Goal: Register for event/course

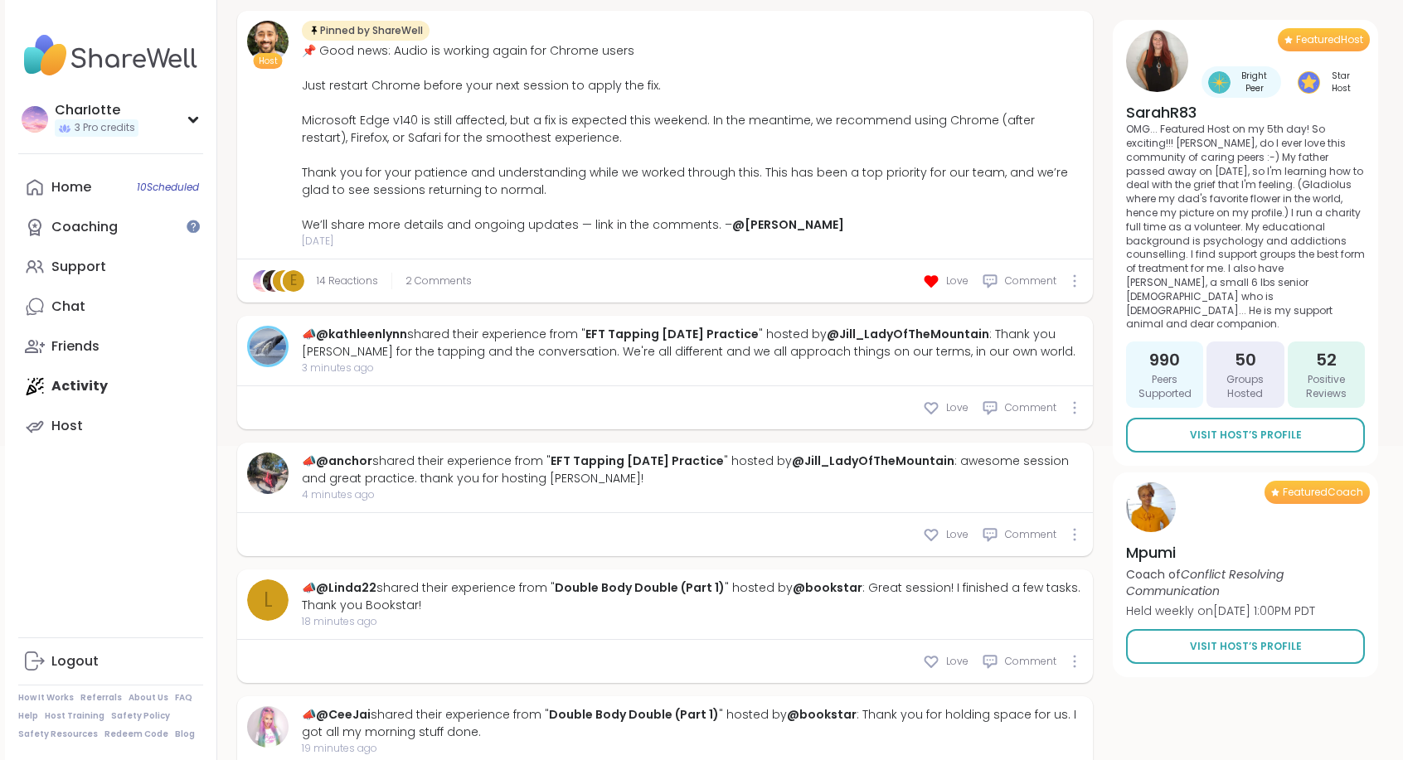
scroll to position [417, 0]
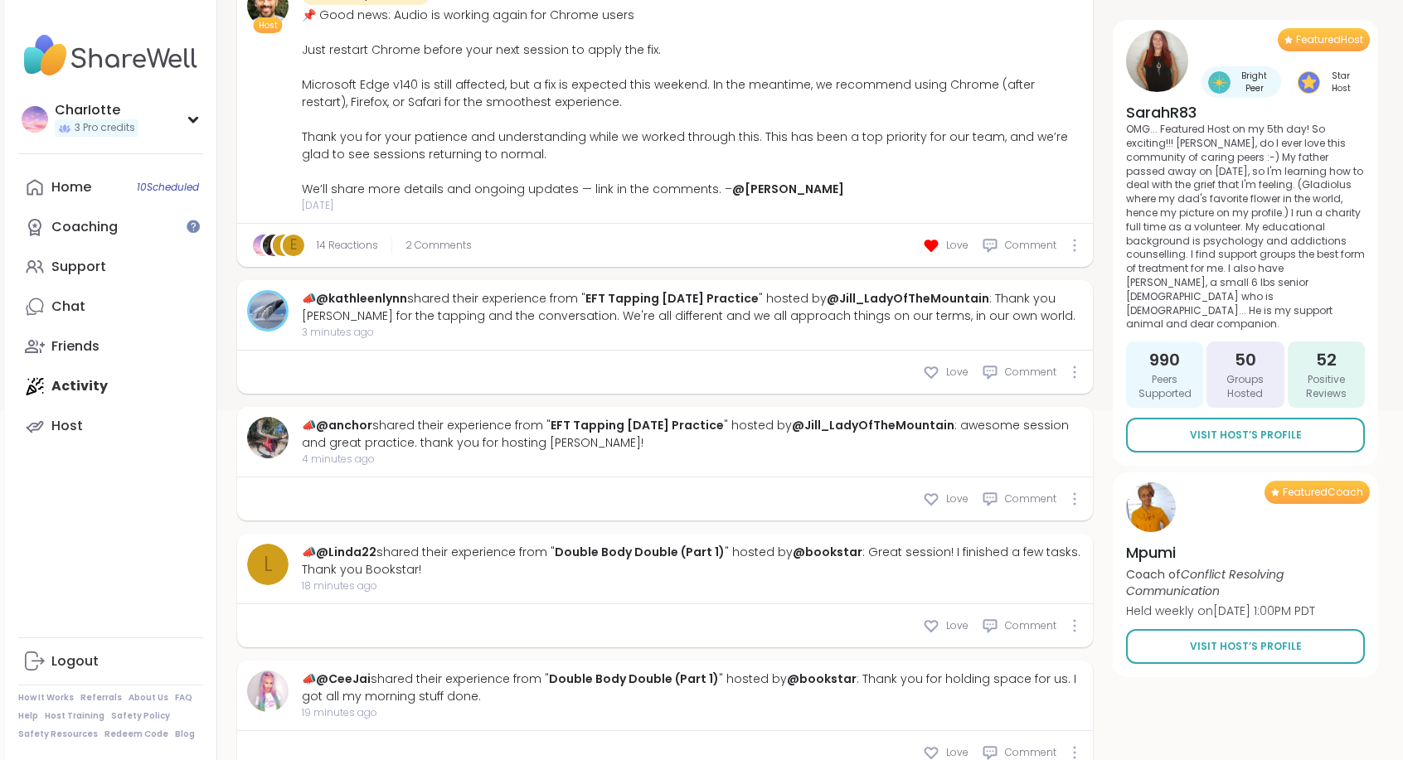
drag, startPoint x: 1394, startPoint y: 306, endPoint x: 1388, endPoint y: 347, distance: 41.9
click at [1388, 347] on div "Activity Feed Mentions 3 Welcome to ShareWell You have 3 available Pro credit s…" at bounding box center [807, 4] width 1180 height 780
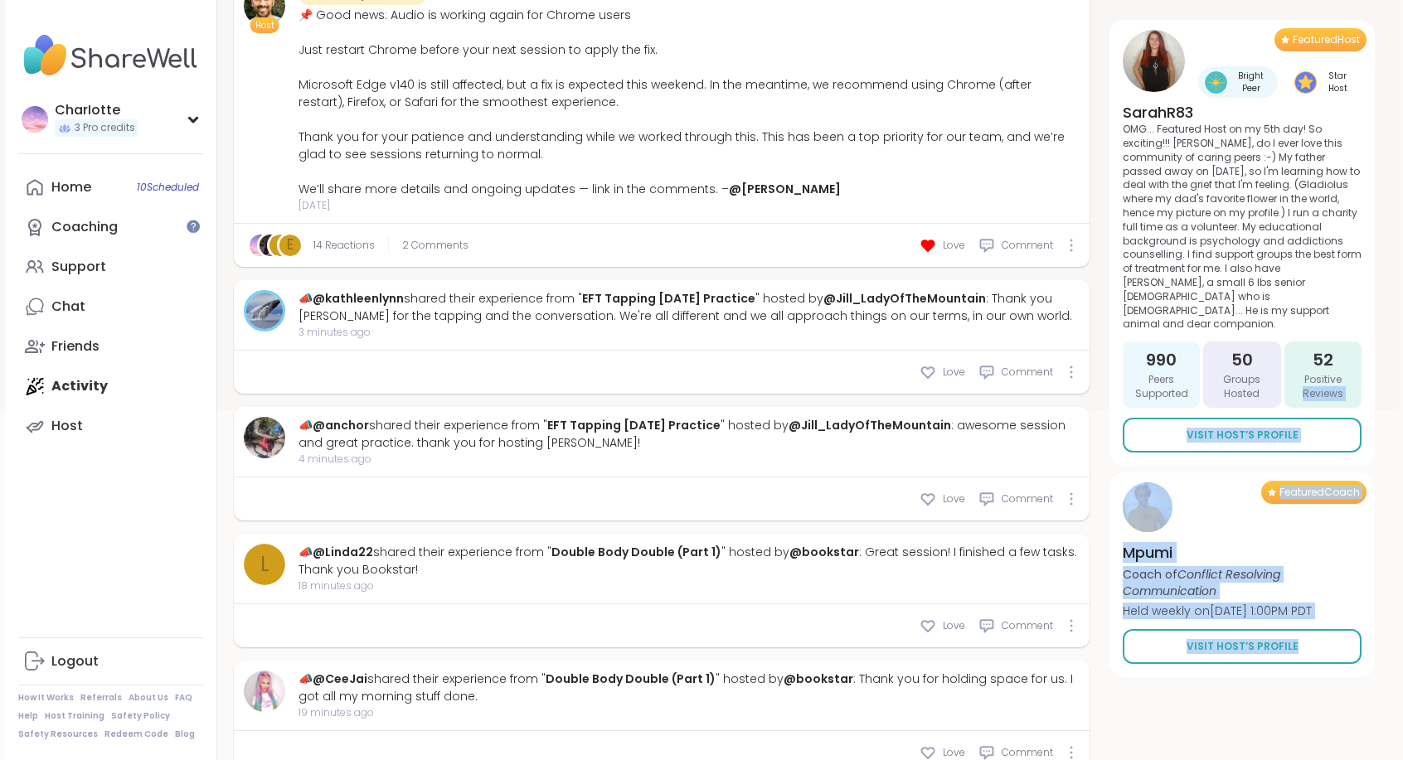
drag, startPoint x: 1388, startPoint y: 347, endPoint x: 1396, endPoint y: 445, distance: 98.2
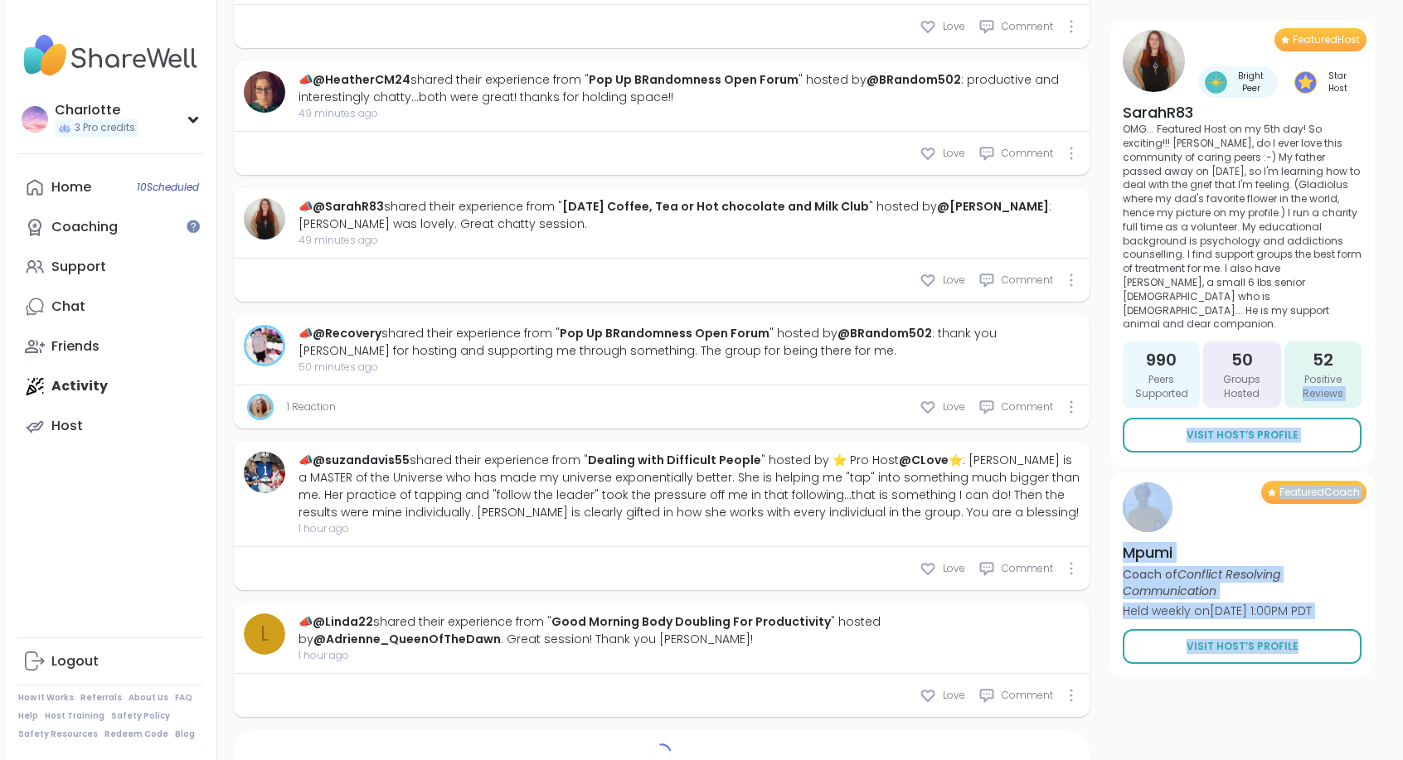
scroll to position [1341, 3]
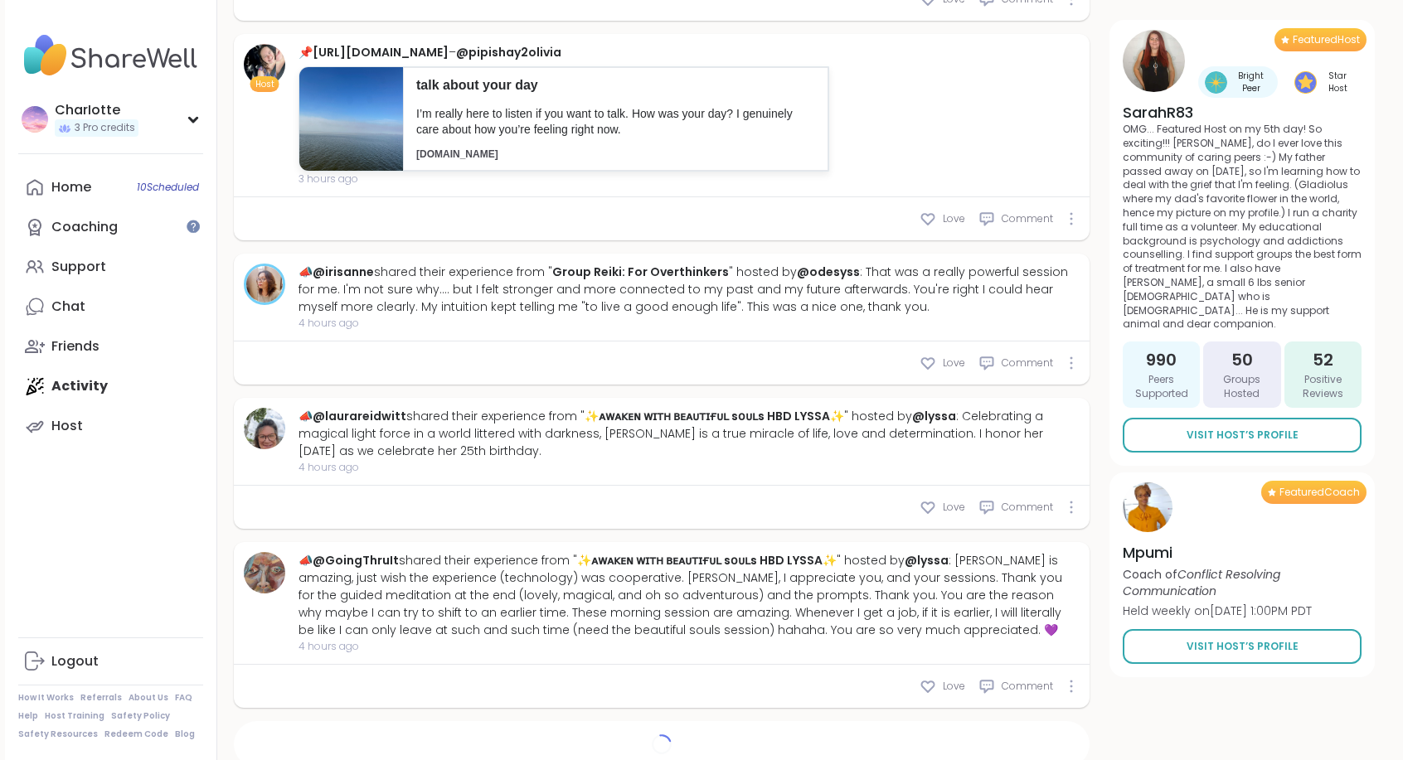
scroll to position [2906, 3]
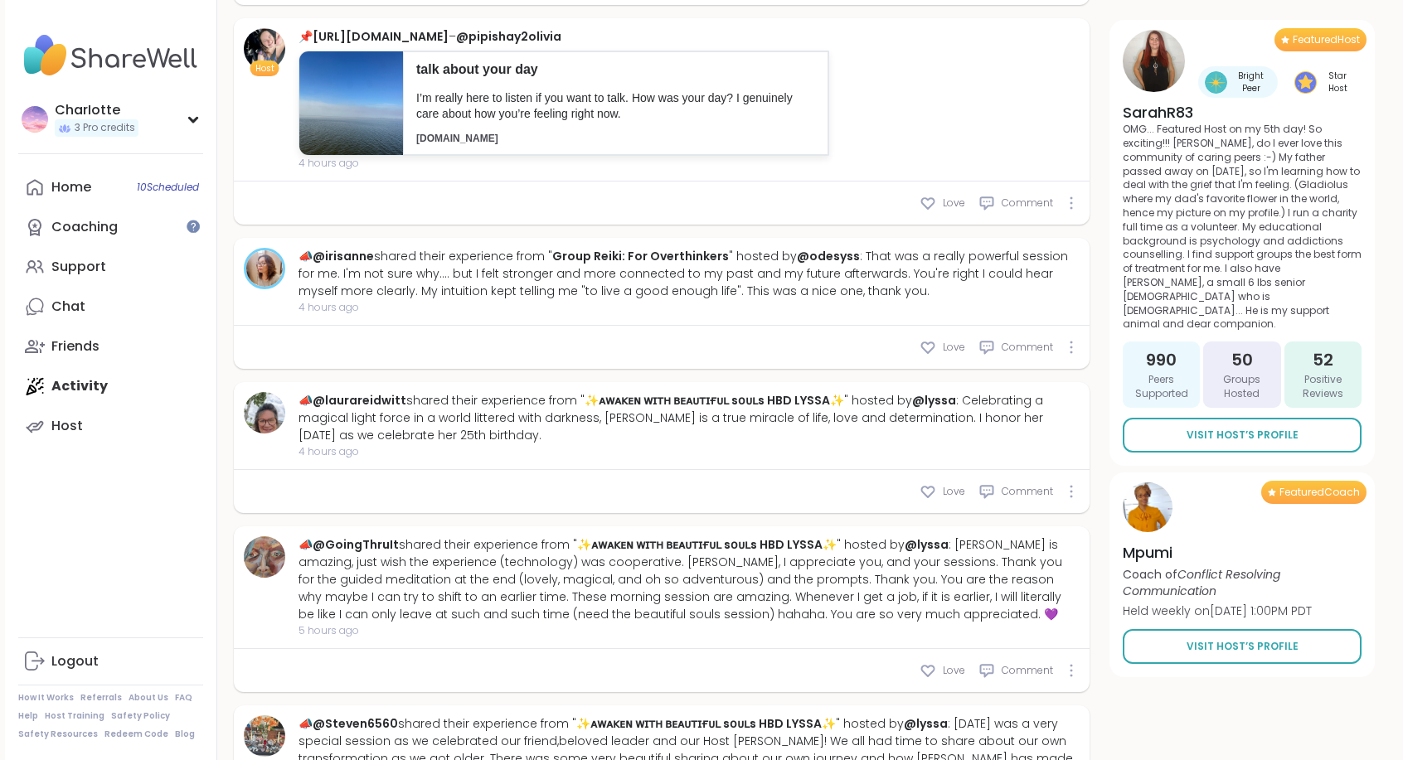
type textarea "*"
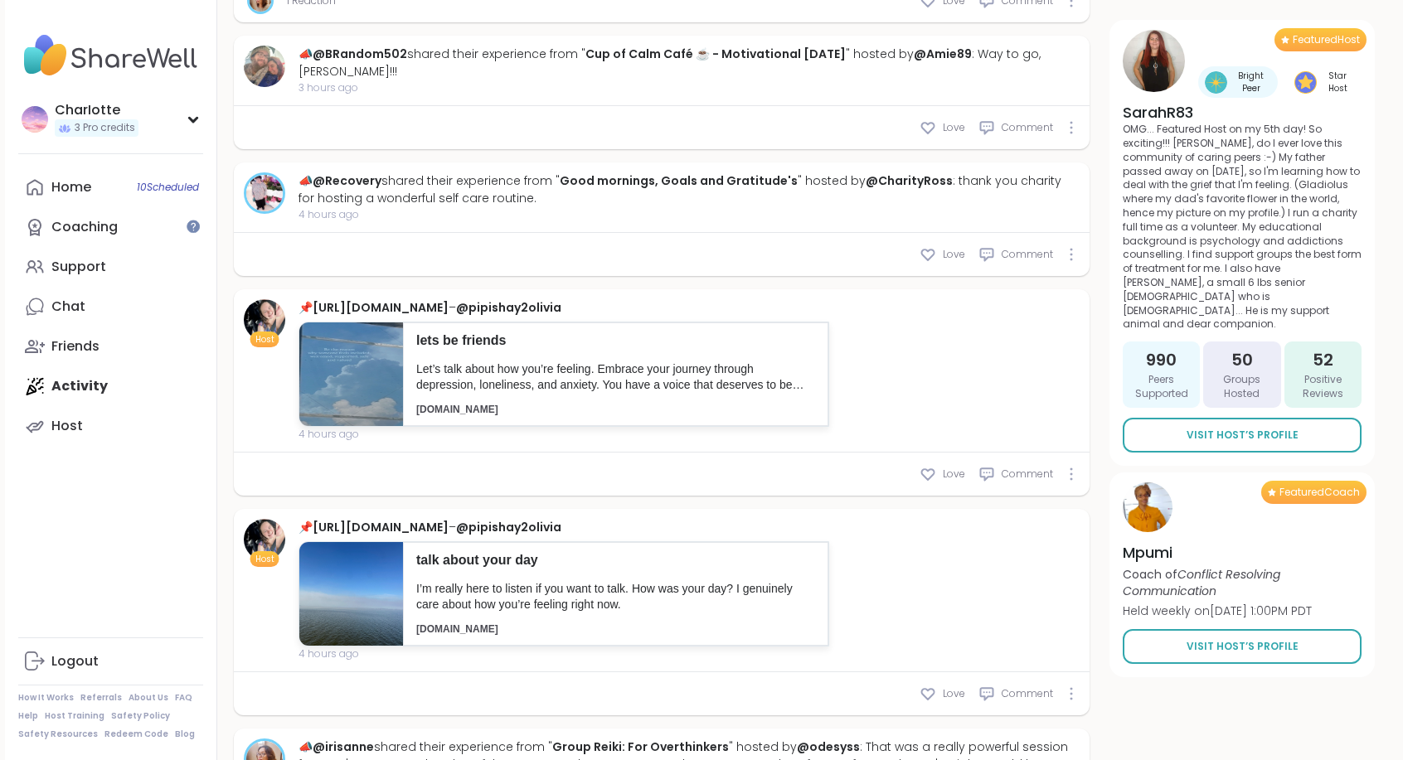
scroll to position [3413, 3]
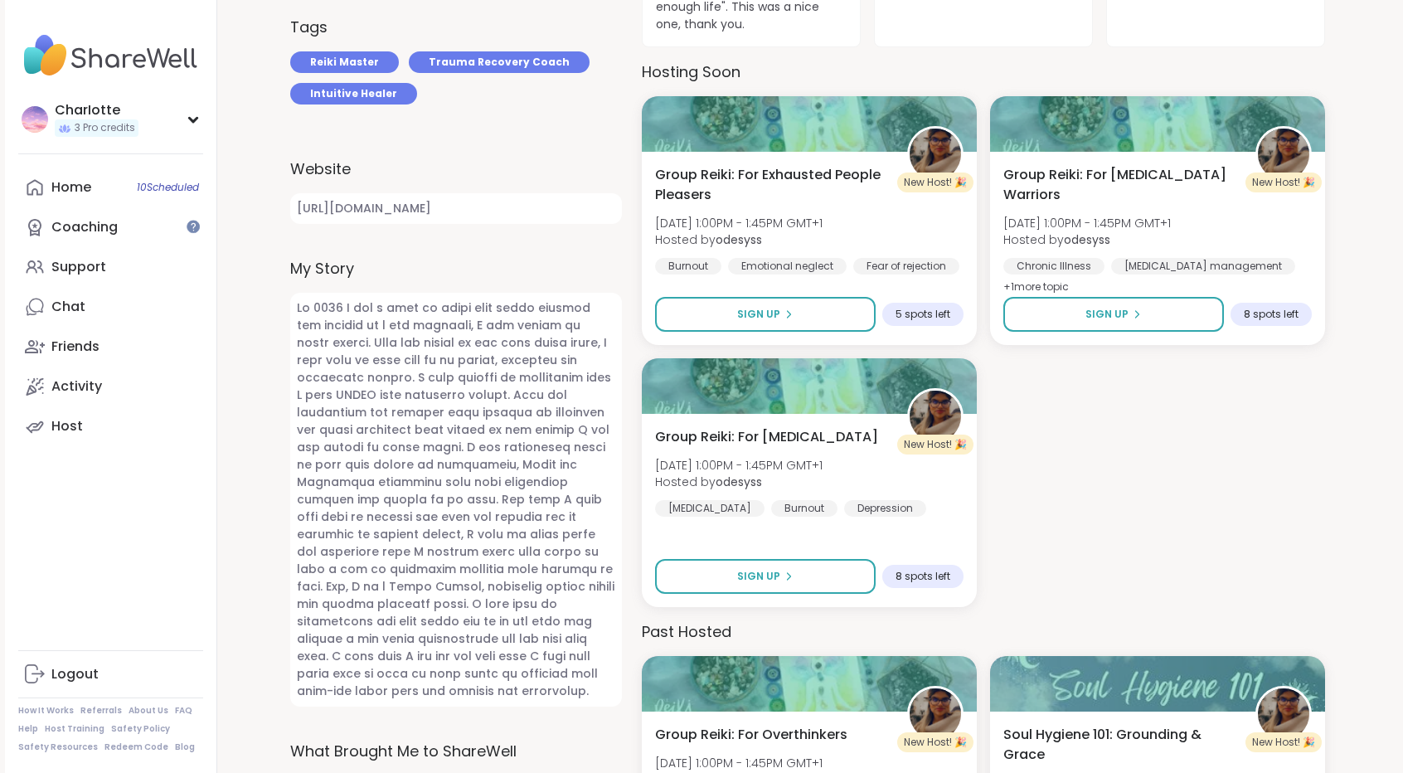
scroll to position [536, 0]
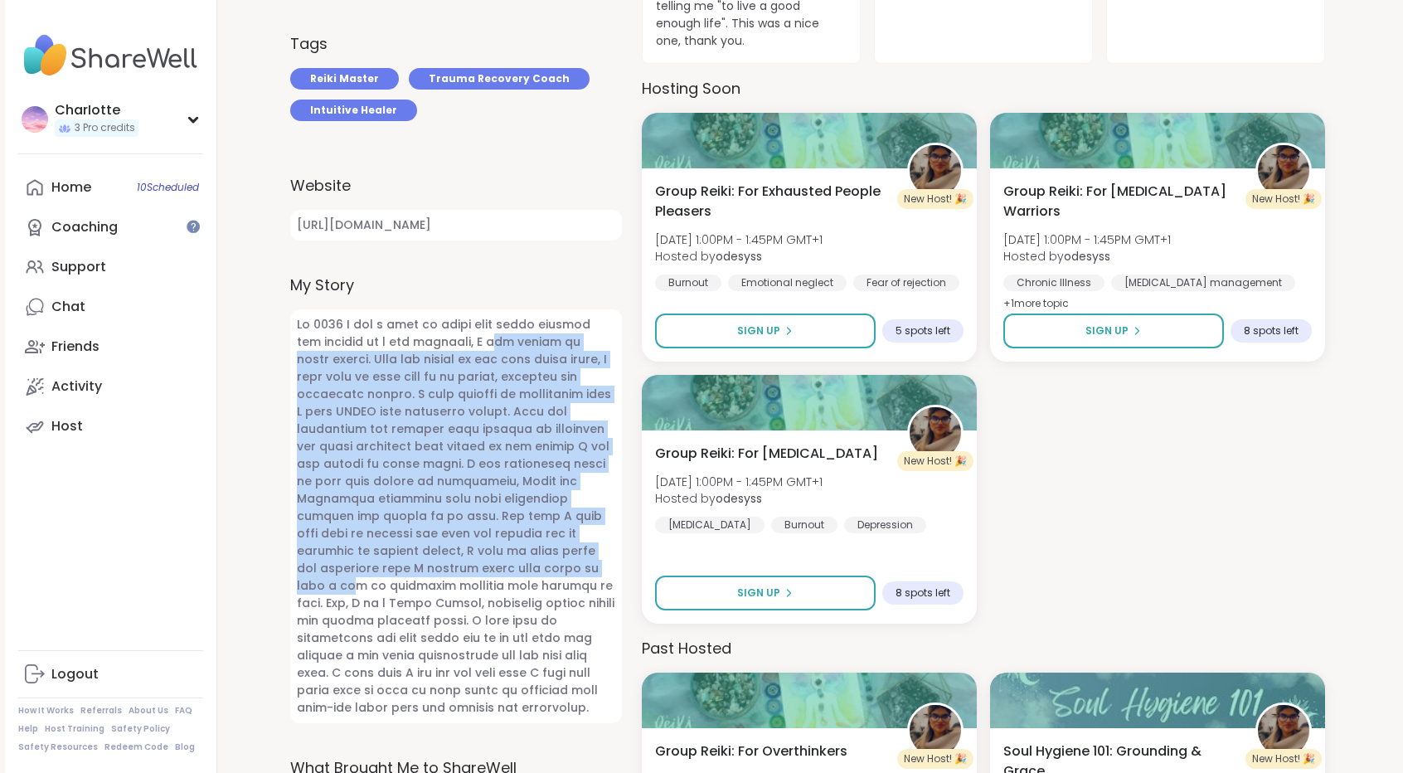
drag, startPoint x: 468, startPoint y: 347, endPoint x: 439, endPoint y: 573, distance: 227.2
click at [439, 573] on span at bounding box center [456, 516] width 332 height 414
drag, startPoint x: 439, startPoint y: 573, endPoint x: 457, endPoint y: 365, distance: 208.8
click at [457, 365] on span at bounding box center [456, 516] width 332 height 414
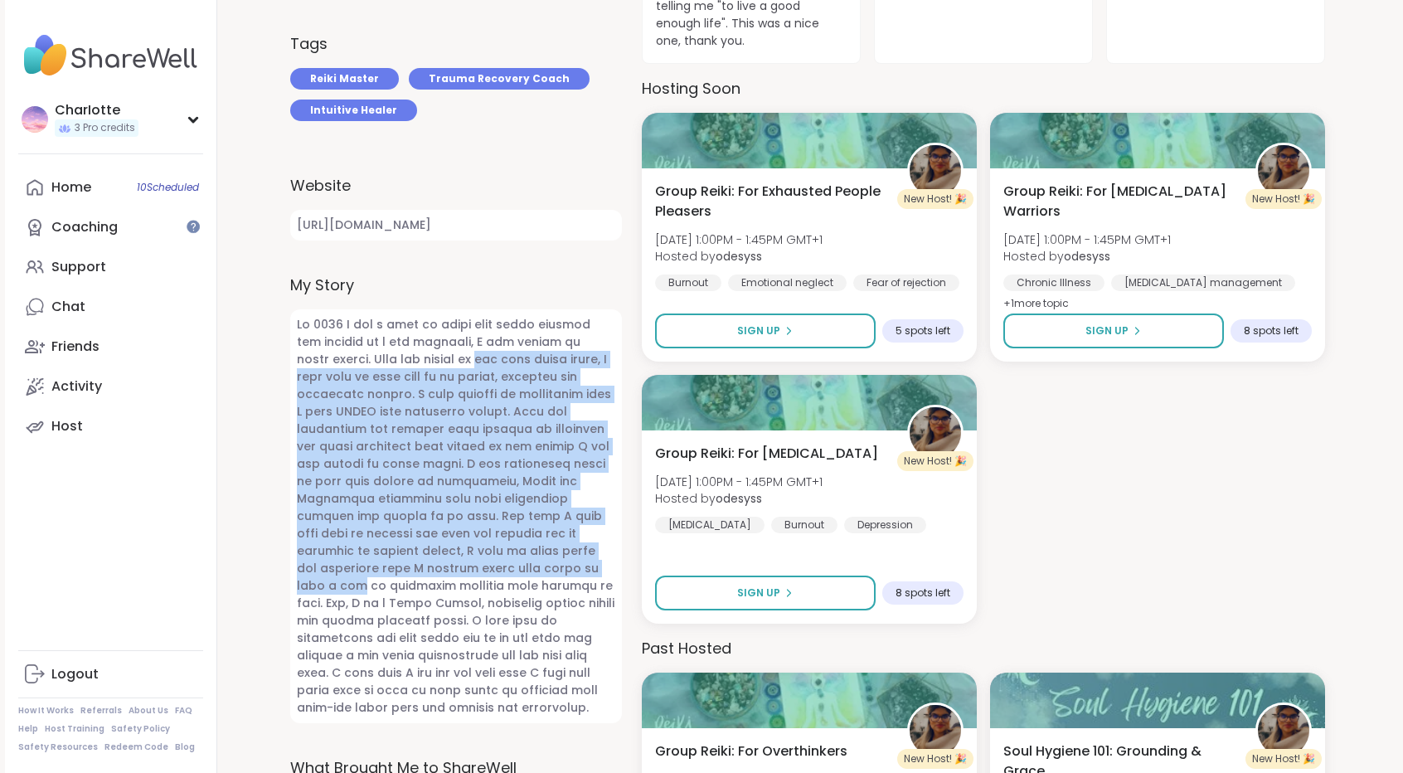
click at [457, 365] on span at bounding box center [456, 516] width 332 height 414
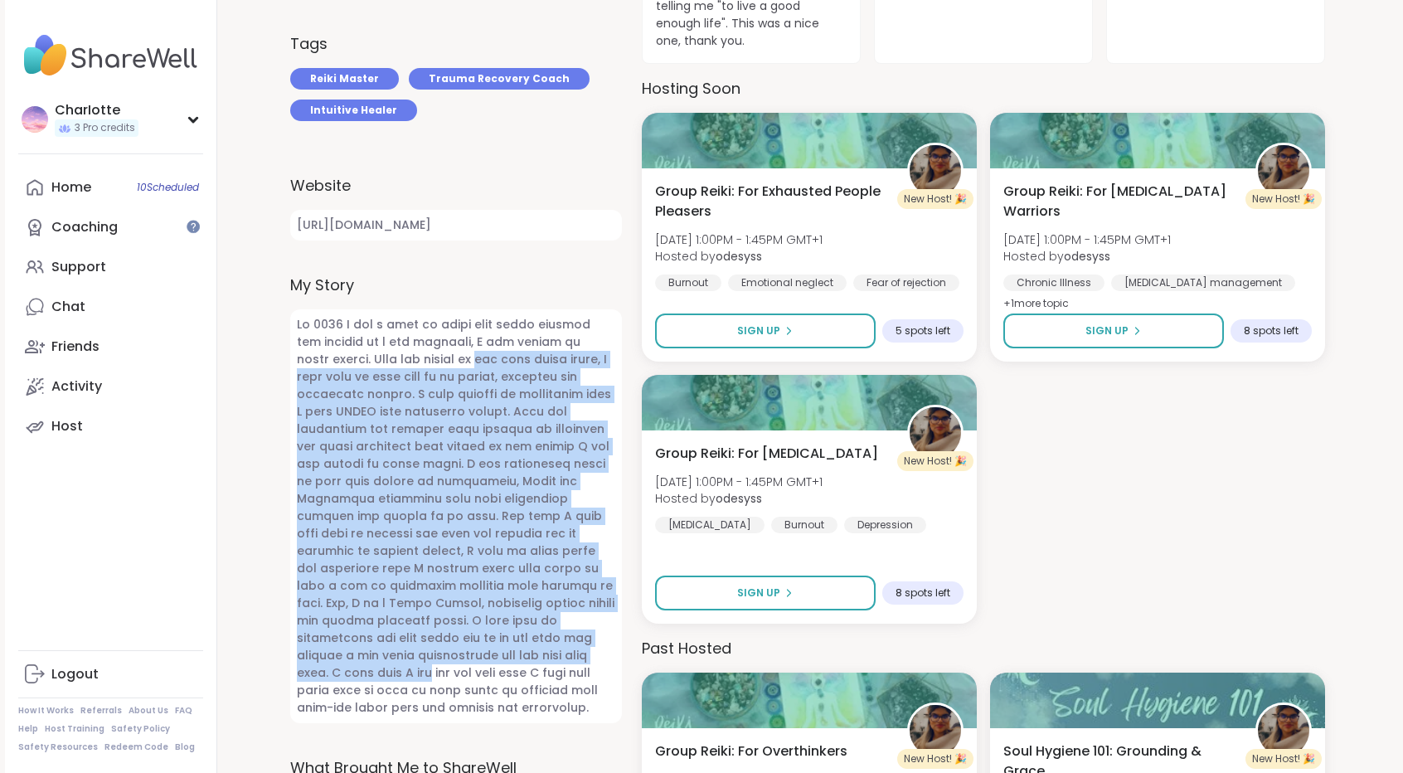
drag, startPoint x: 457, startPoint y: 365, endPoint x: 416, endPoint y: 649, distance: 287.2
click at [416, 649] on span at bounding box center [456, 516] width 332 height 414
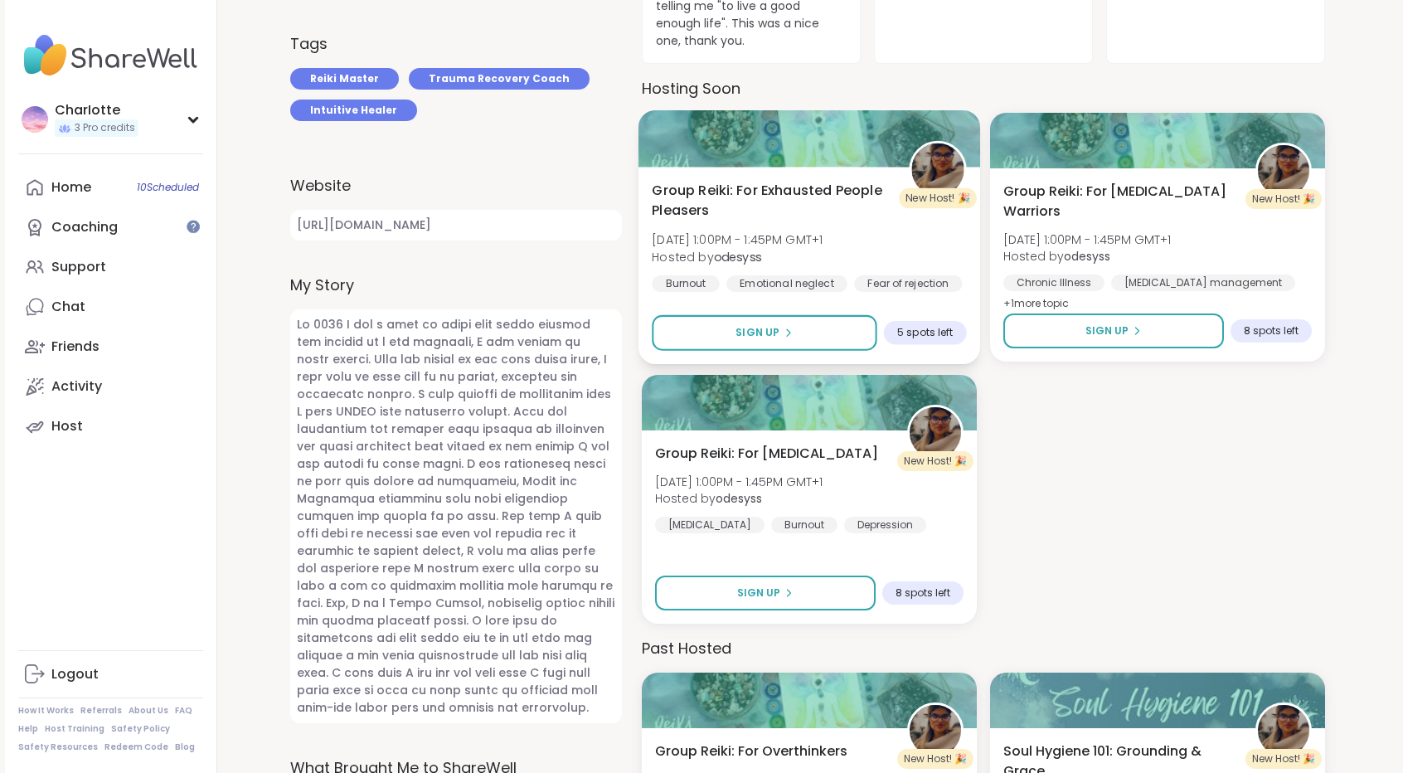
click at [780, 188] on span "Group Reiki: For Exhausted People Pleasers" at bounding box center [771, 200] width 239 height 41
click at [99, 105] on div "CharIotte" at bounding box center [97, 110] width 84 height 18
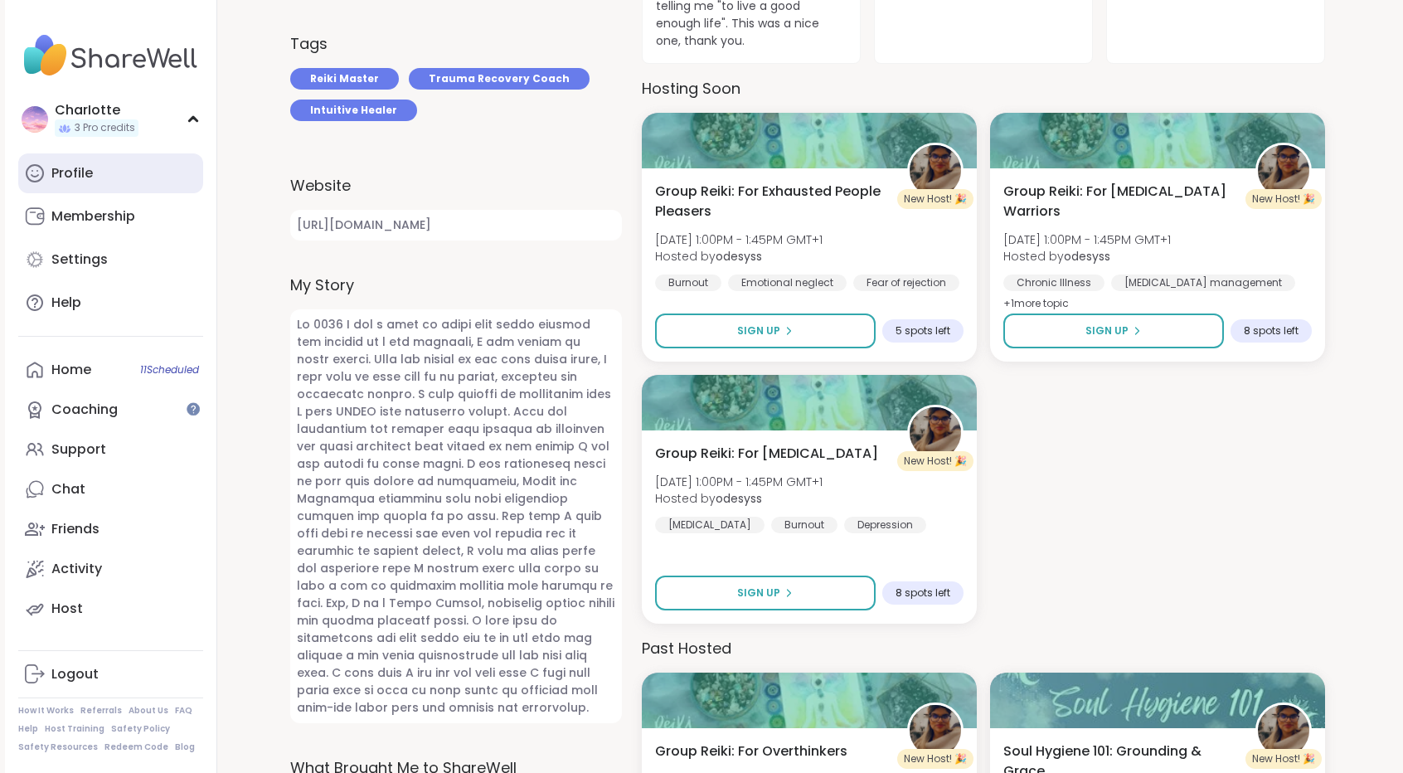
click at [85, 159] on link "Profile" at bounding box center [110, 173] width 185 height 40
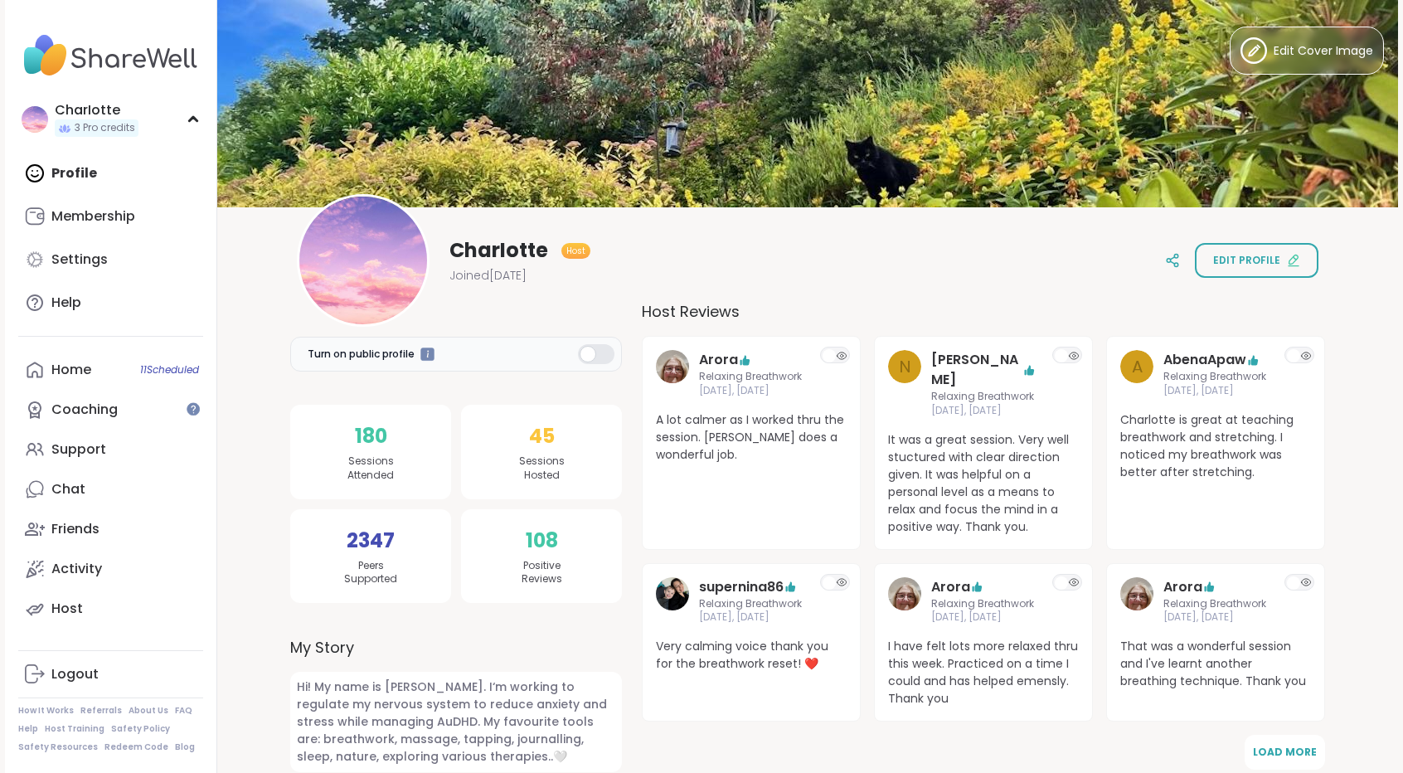
scroll to position [676, 0]
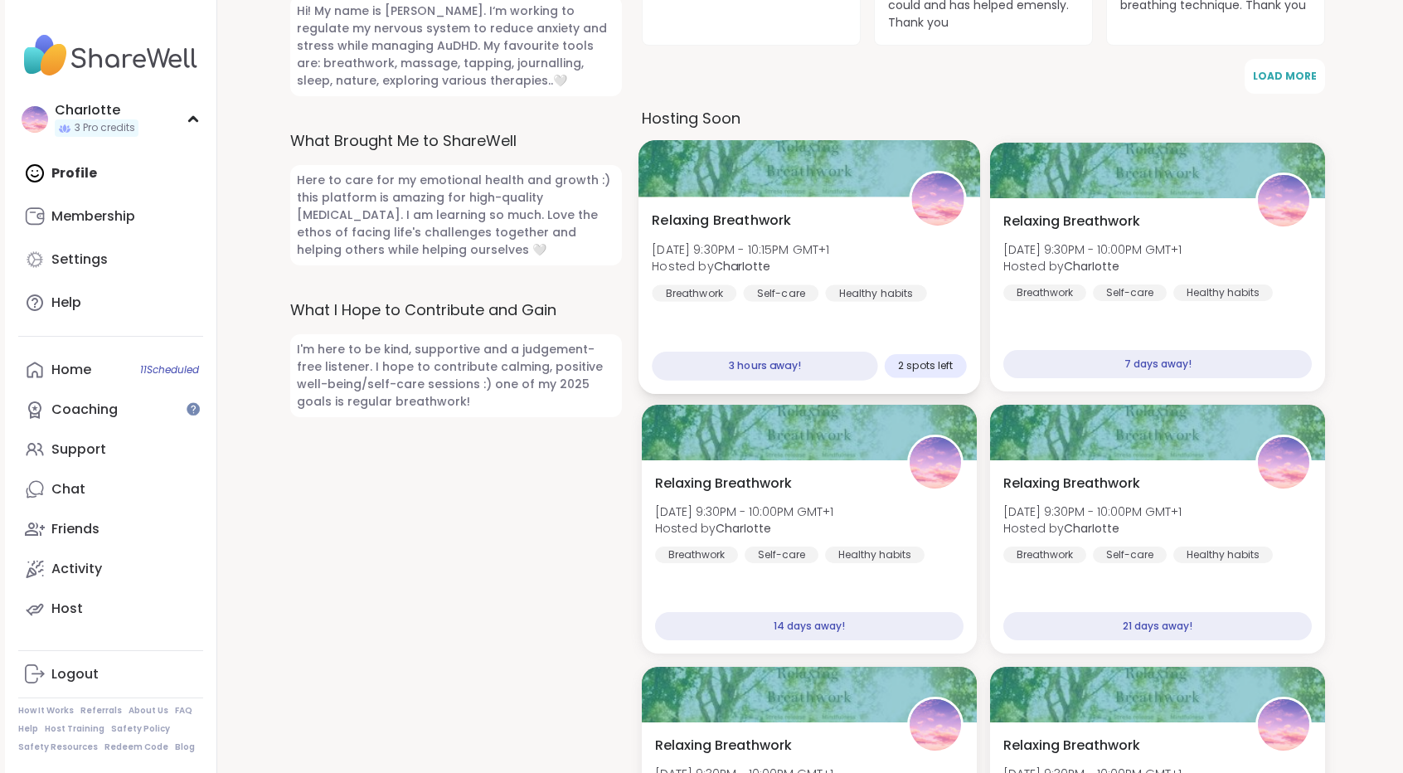
click at [883, 218] on div "Relaxing Breathwork Mon, Sep 15 | 9:30PM - 10:15PM GMT+1 Hosted by CharIotte Br…" at bounding box center [809, 256] width 314 height 91
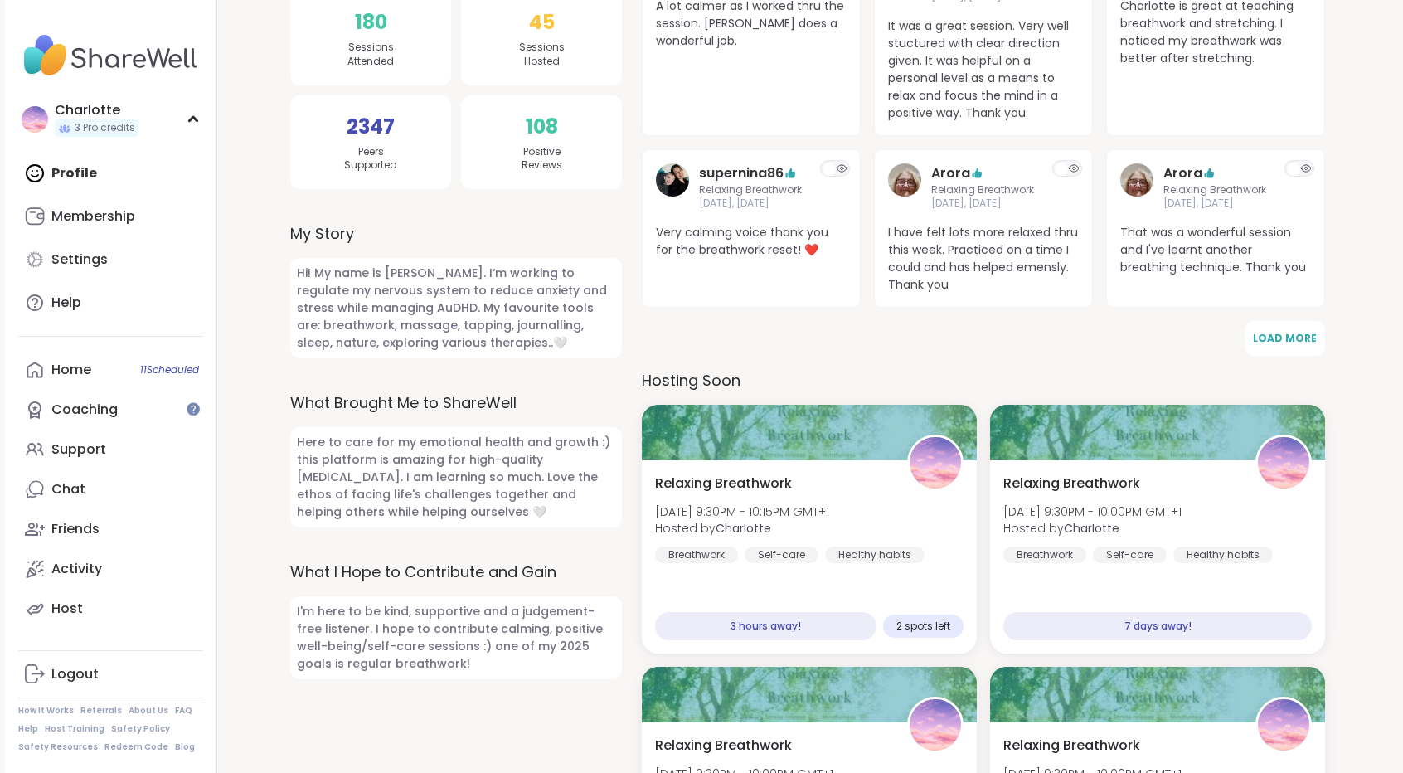
scroll to position [416, 0]
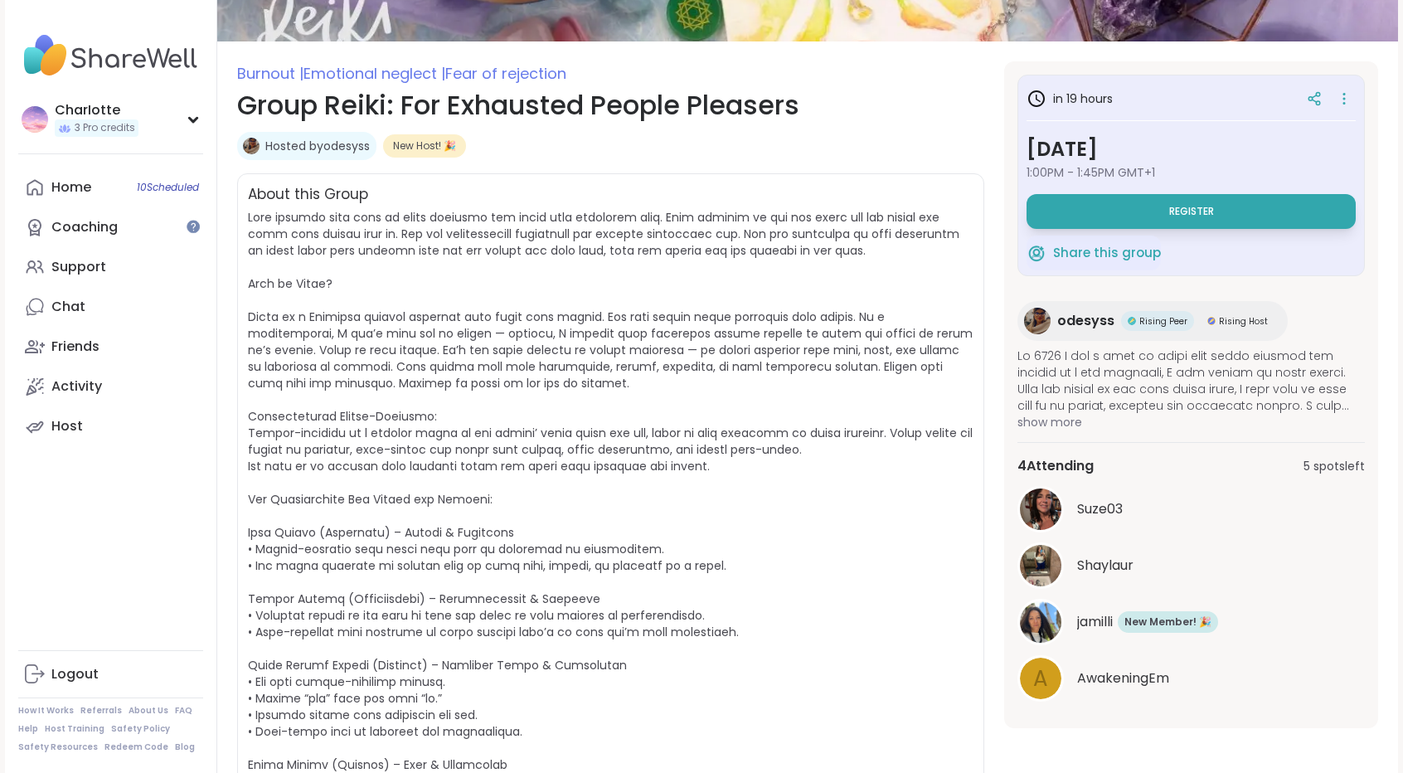
scroll to position [177, 0]
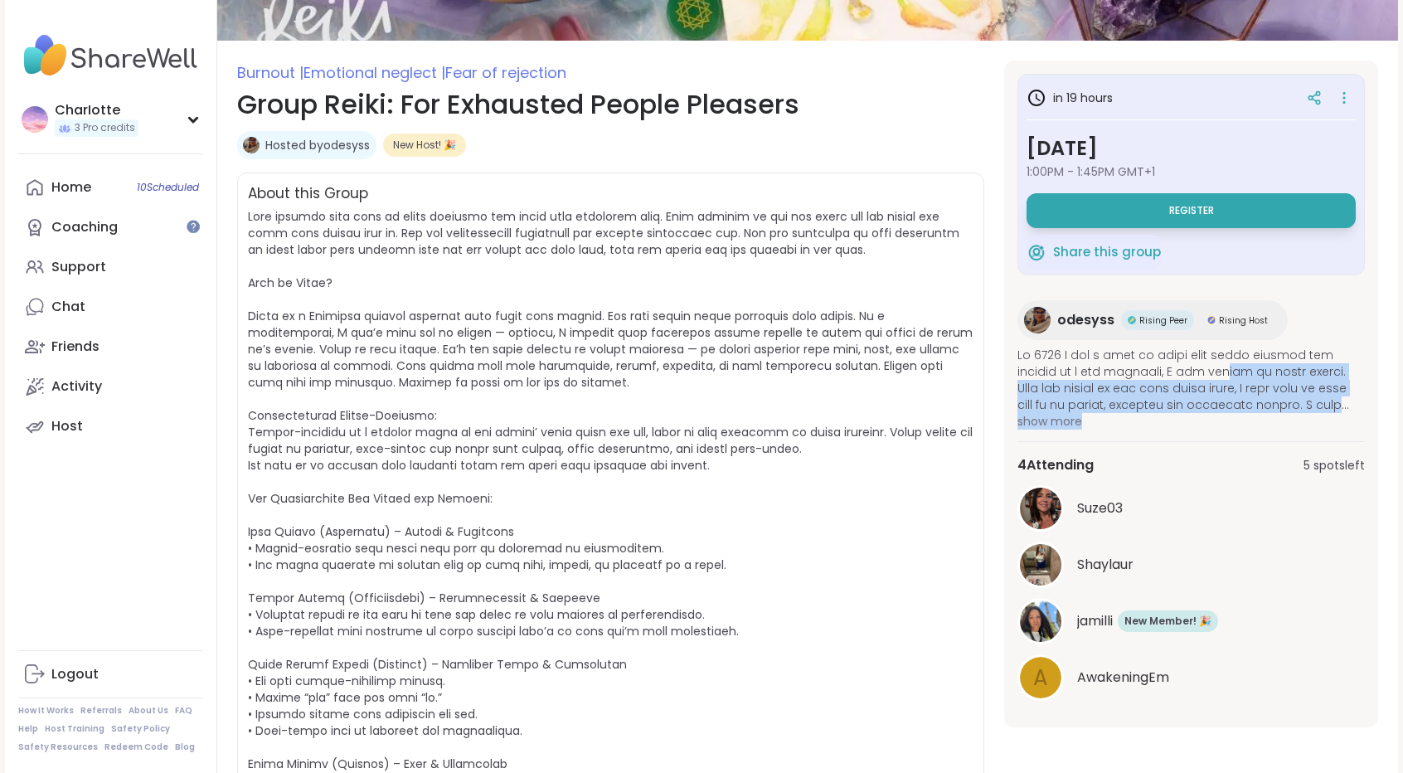
drag, startPoint x: 1190, startPoint y: 412, endPoint x: 1167, endPoint y: 366, distance: 51.5
click at [1167, 366] on div "odesyss Rising Peer Rising Host show more" at bounding box center [1190, 364] width 347 height 129
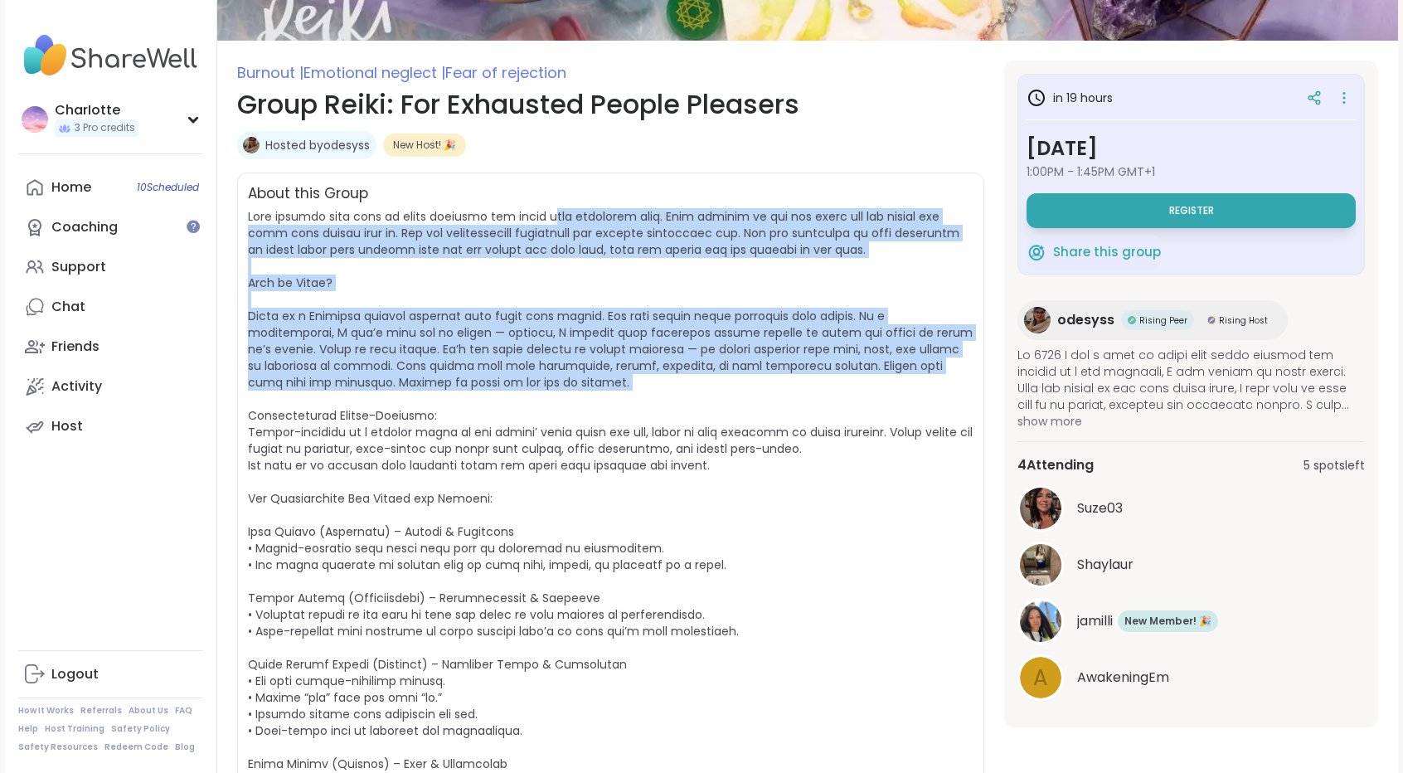
drag, startPoint x: 550, startPoint y: 209, endPoint x: 541, endPoint y: 402, distance: 193.4
click at [541, 402] on span at bounding box center [610, 622] width 725 height 829
drag, startPoint x: 541, startPoint y: 402, endPoint x: 610, endPoint y: 214, distance: 200.7
click at [610, 214] on span at bounding box center [610, 622] width 725 height 829
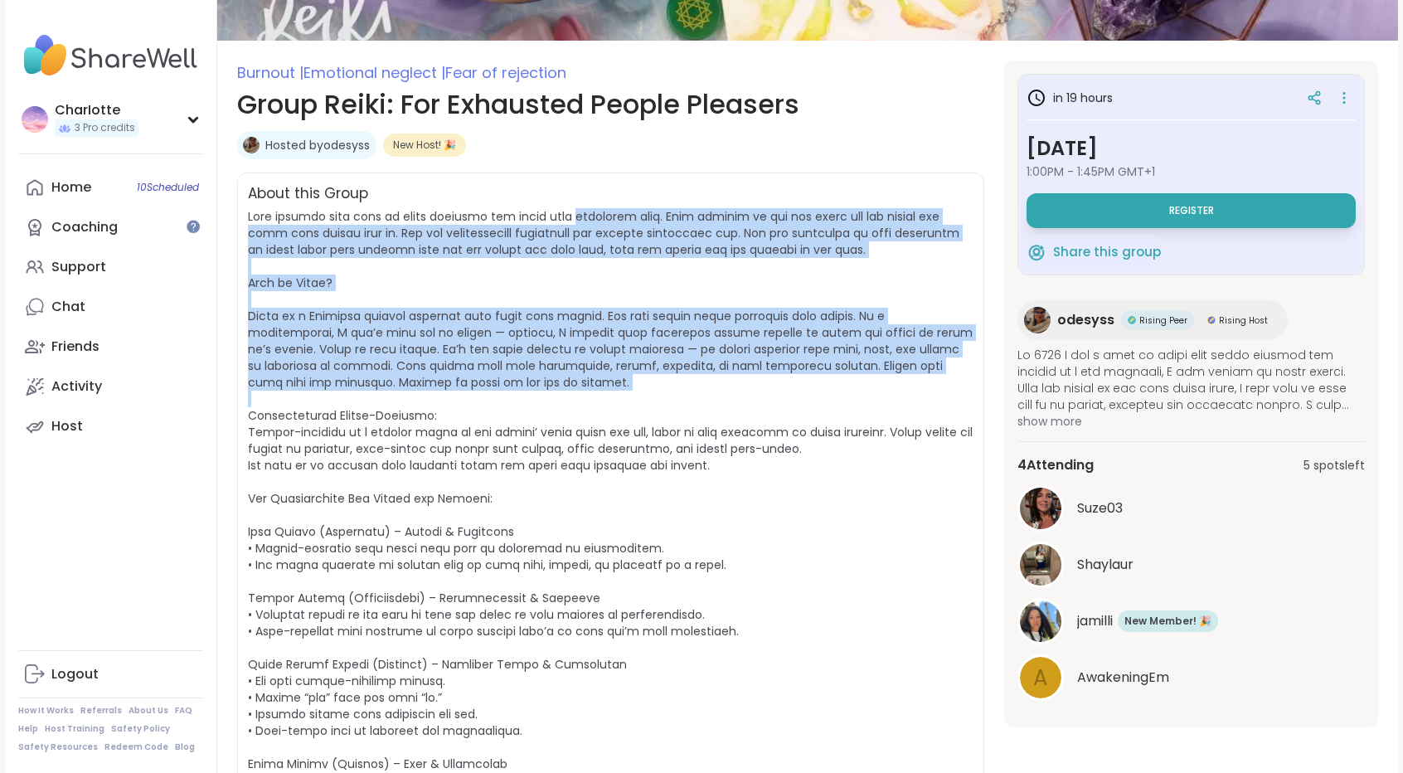
click at [610, 214] on span at bounding box center [610, 622] width 725 height 829
drag, startPoint x: 610, startPoint y: 214, endPoint x: 584, endPoint y: 413, distance: 200.7
click at [584, 413] on span at bounding box center [610, 622] width 725 height 829
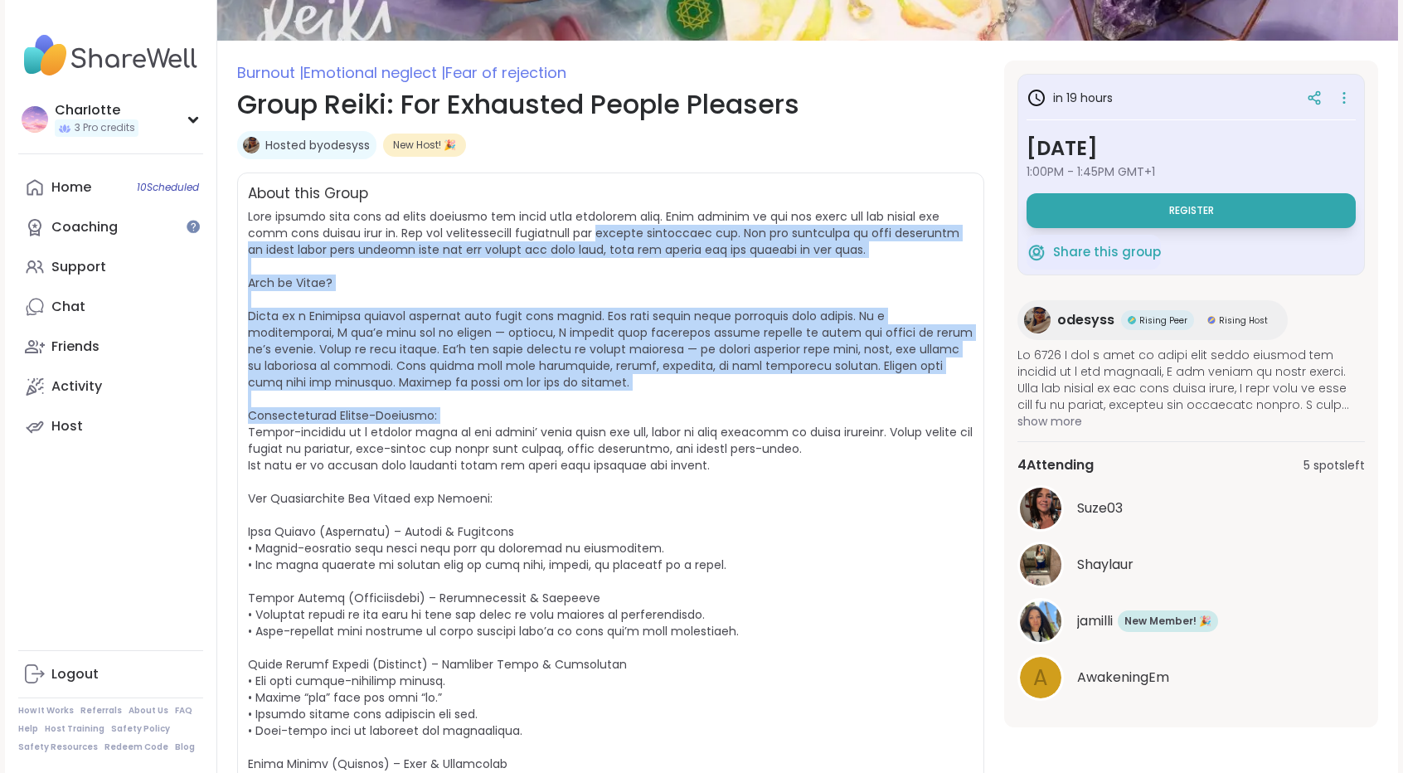
drag, startPoint x: 584, startPoint y: 413, endPoint x: 627, endPoint y: 230, distance: 188.2
click at [627, 230] on span at bounding box center [610, 622] width 725 height 829
click at [626, 235] on span at bounding box center [610, 622] width 725 height 829
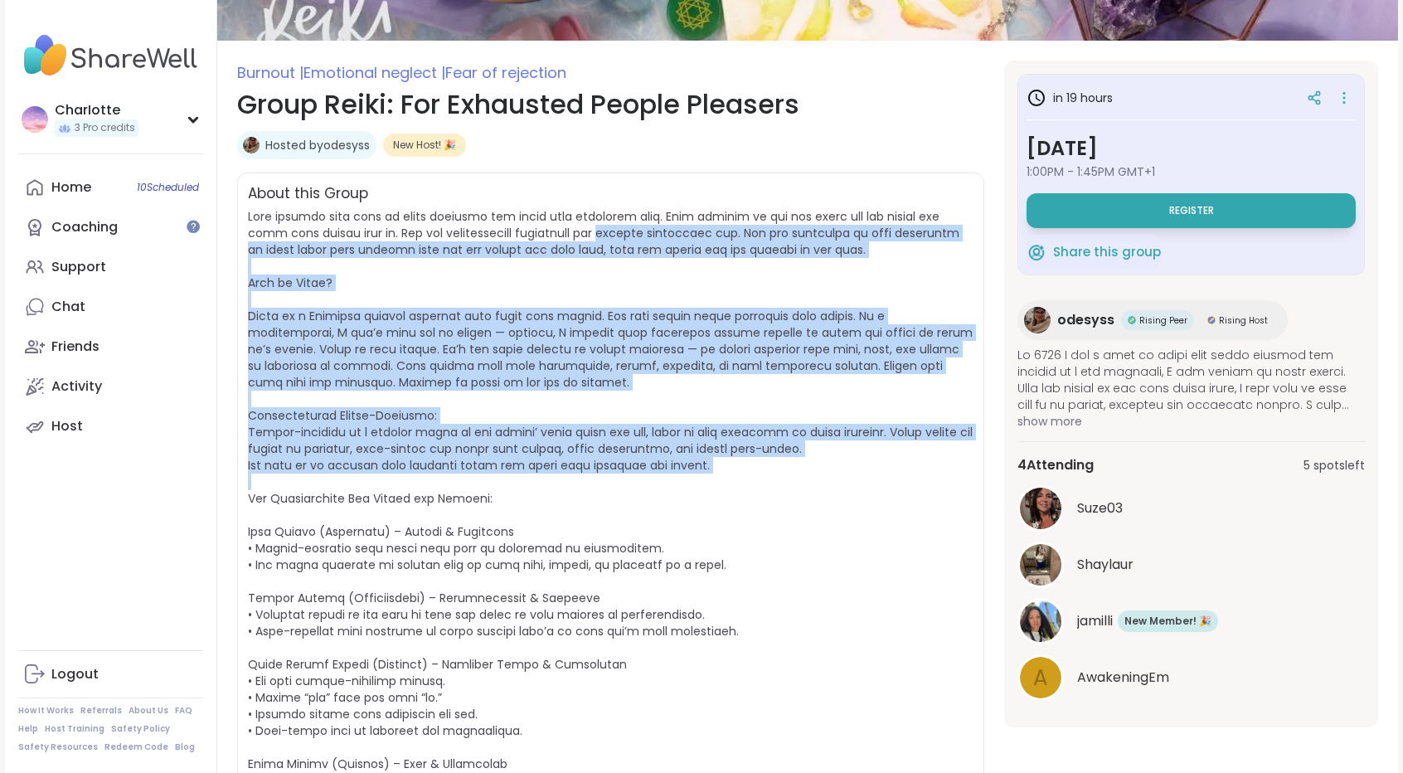
drag, startPoint x: 626, startPoint y: 235, endPoint x: 587, endPoint y: 477, distance: 245.2
click at [587, 477] on span at bounding box center [610, 622] width 725 height 829
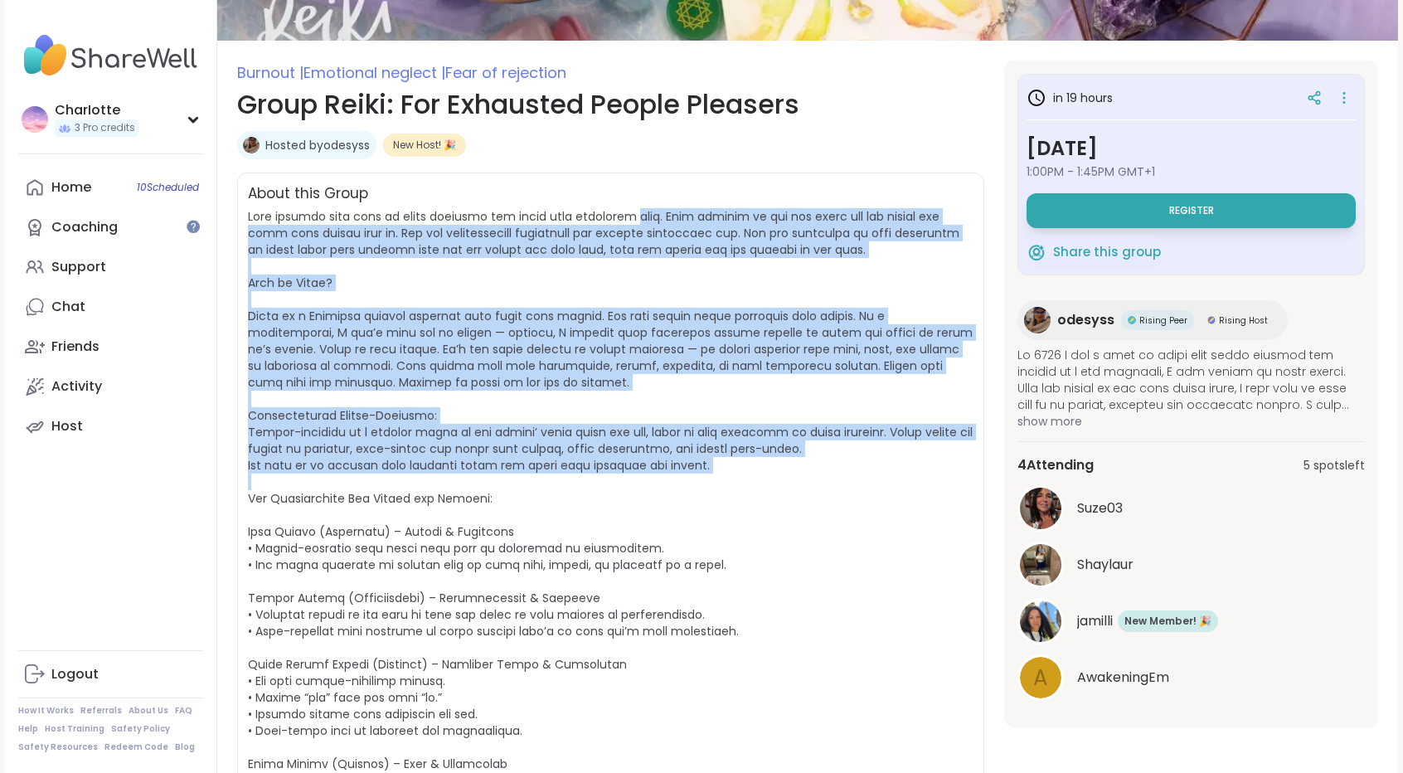
drag, startPoint x: 587, startPoint y: 477, endPoint x: 645, endPoint y: 222, distance: 261.0
click at [645, 222] on span at bounding box center [610, 622] width 725 height 829
drag, startPoint x: 645, startPoint y: 222, endPoint x: 604, endPoint y: 458, distance: 239.9
click at [604, 458] on span at bounding box center [610, 622] width 725 height 829
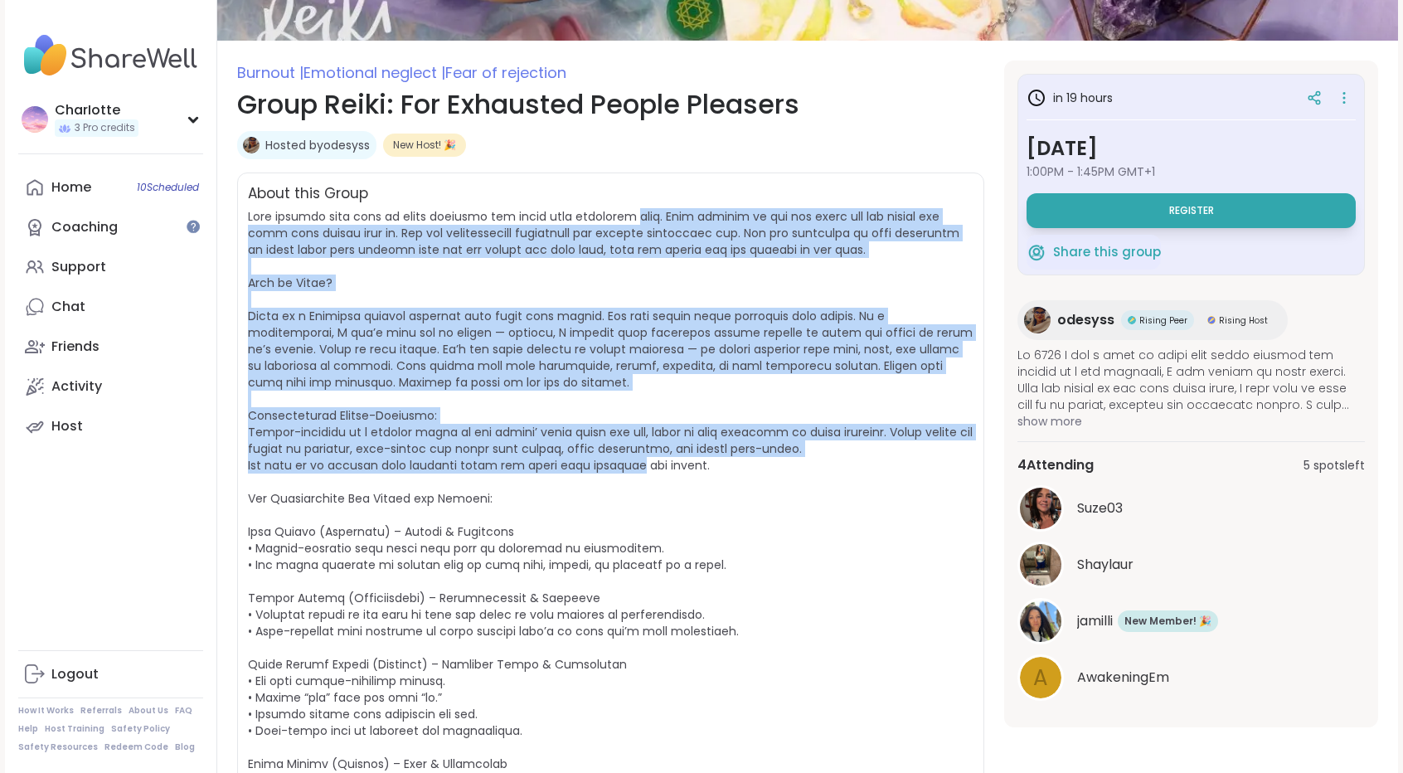
click at [604, 458] on span at bounding box center [610, 622] width 725 height 829
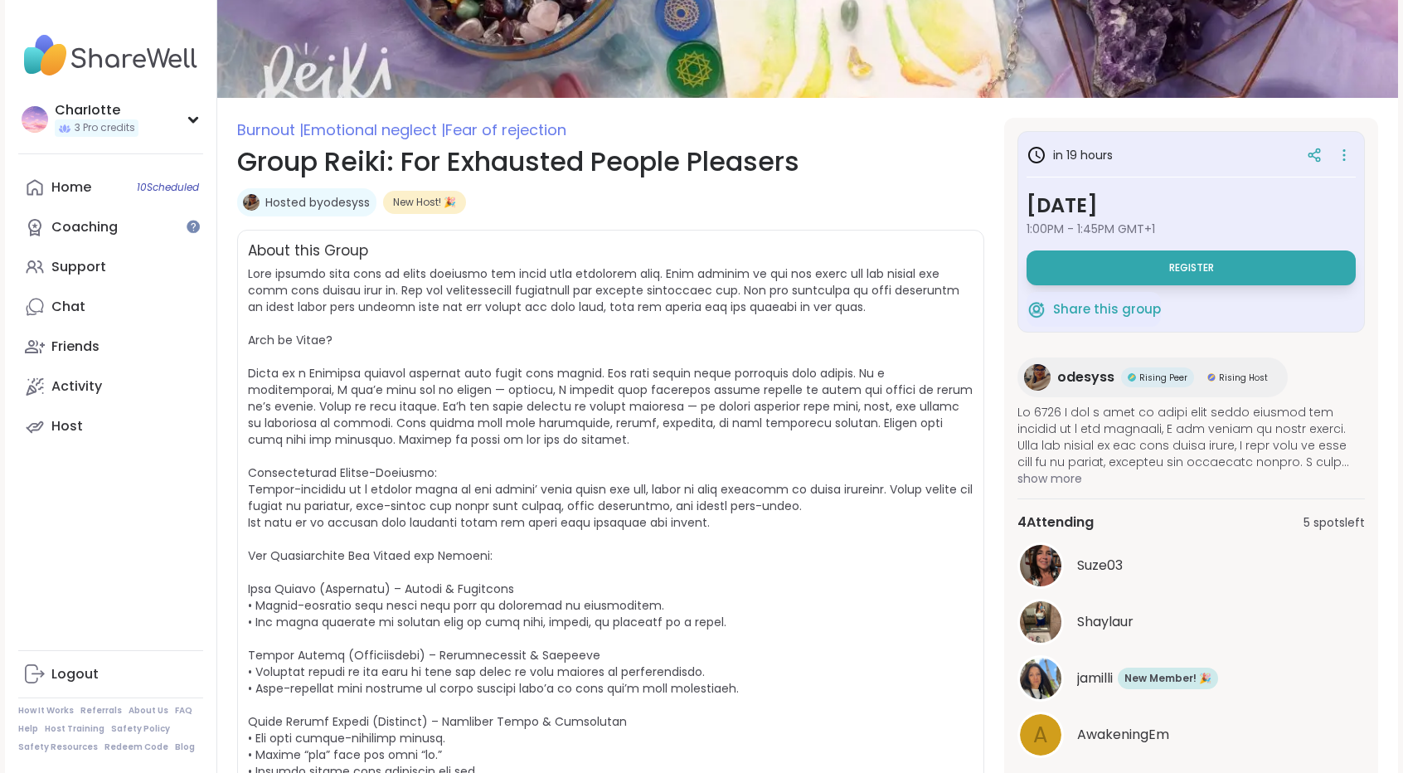
scroll to position [112, 0]
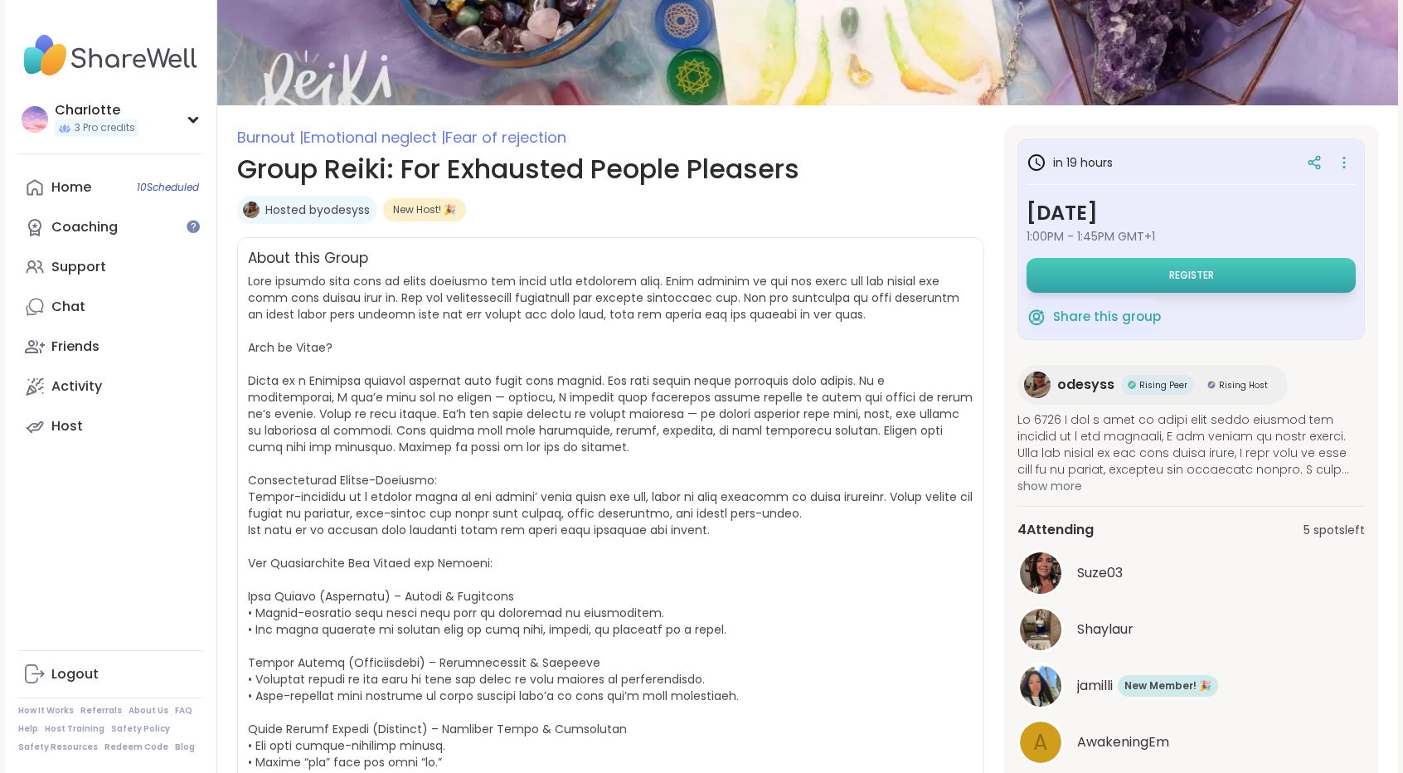
click at [1279, 264] on button "Register" at bounding box center [1190, 275] width 329 height 35
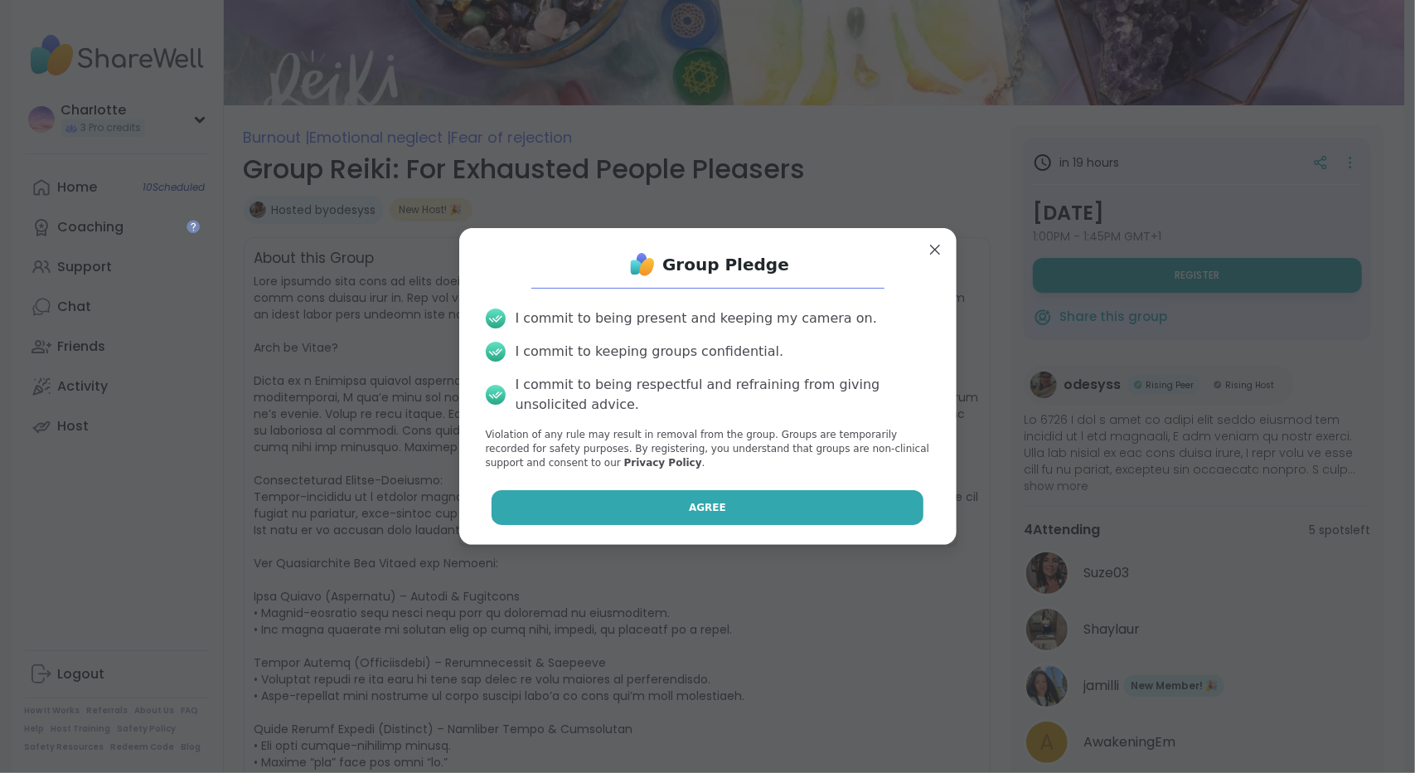
click at [673, 498] on button "Agree" at bounding box center [708, 507] width 432 height 35
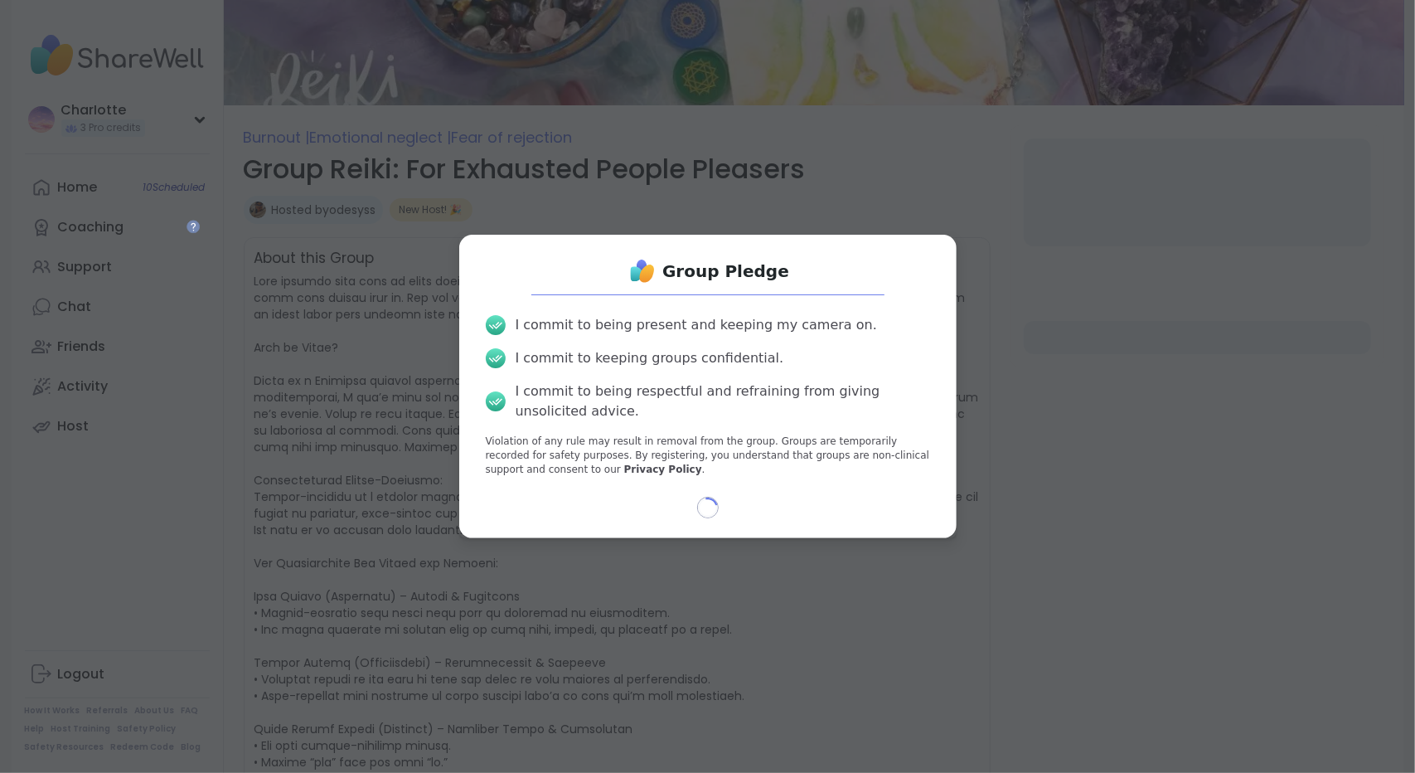
select select "**"
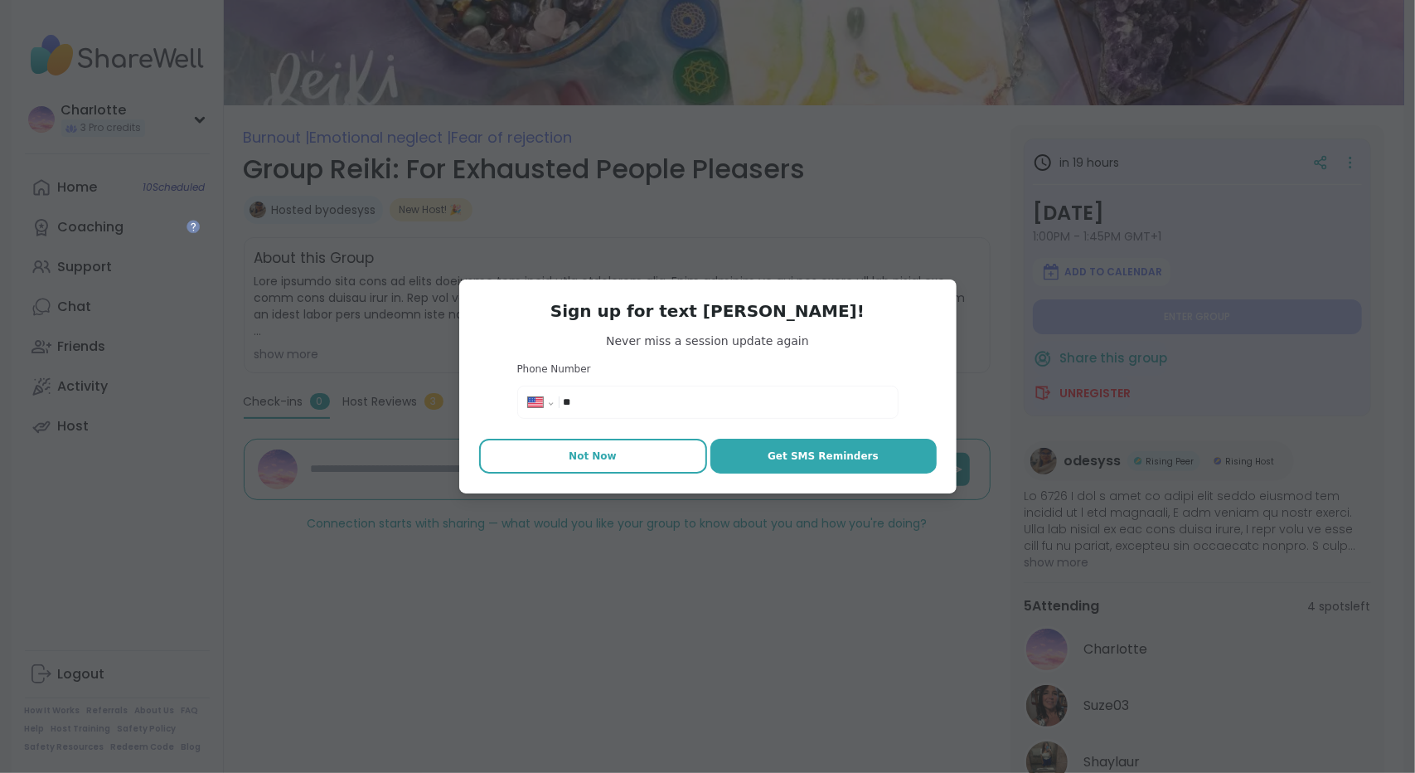
click at [621, 463] on button "Not Now" at bounding box center [593, 456] width 228 height 35
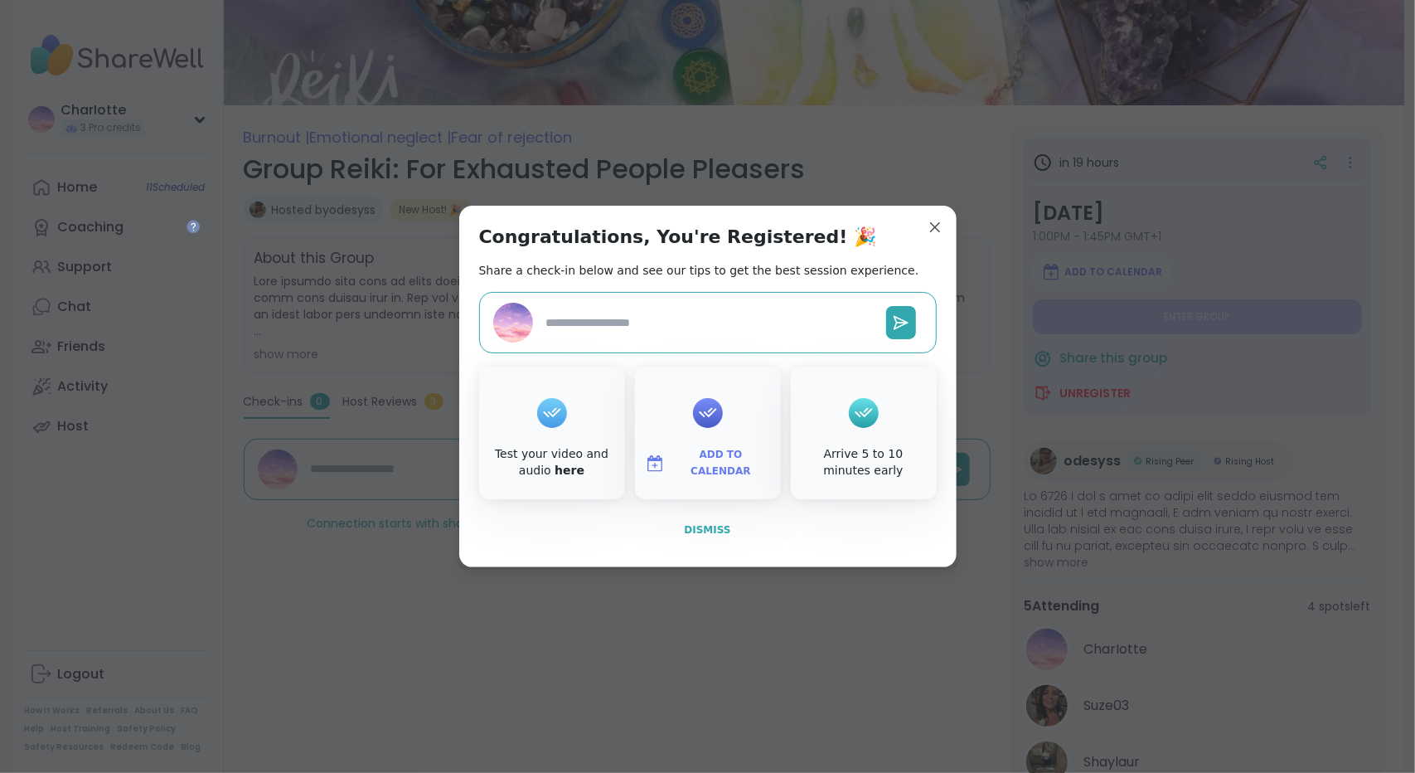
click at [707, 516] on button "Dismiss" at bounding box center [708, 529] width 458 height 35
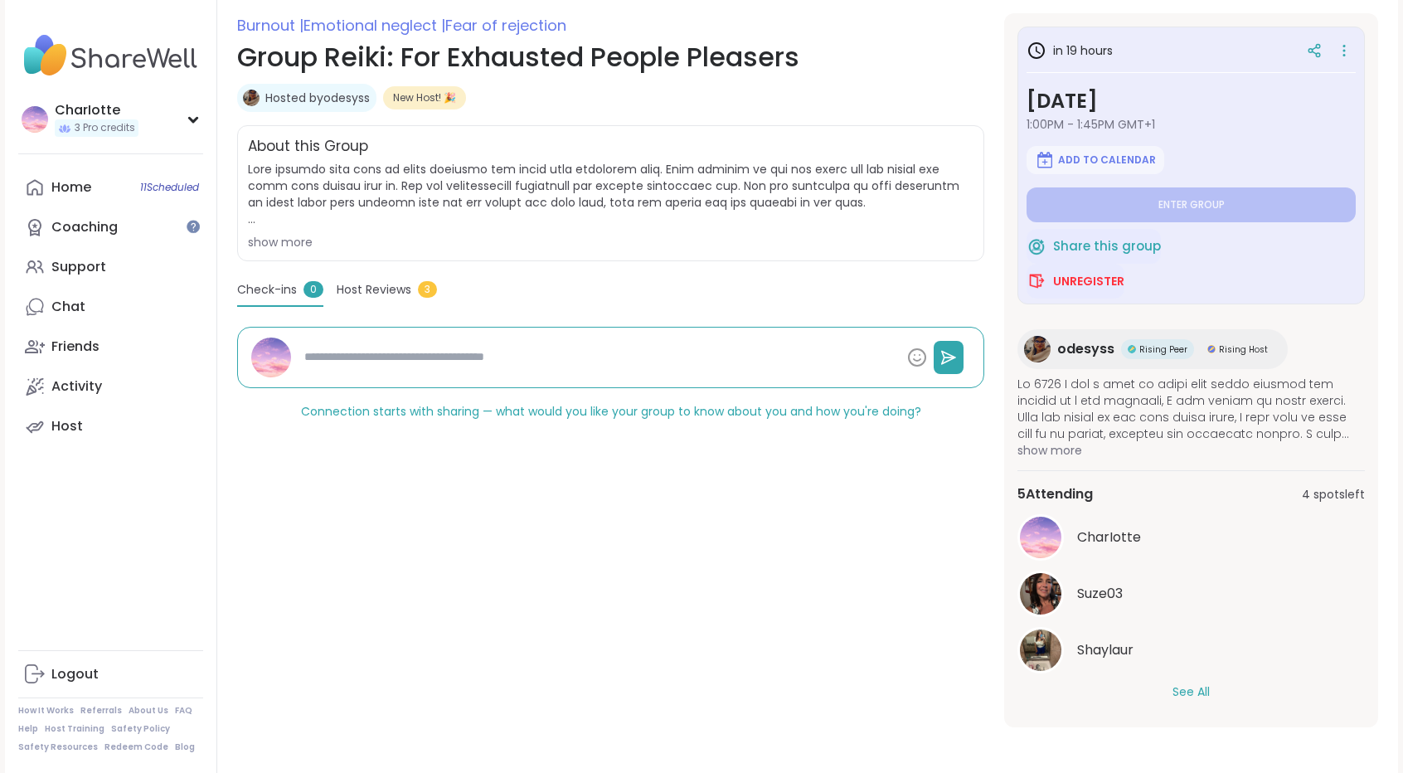
scroll to position [0, 0]
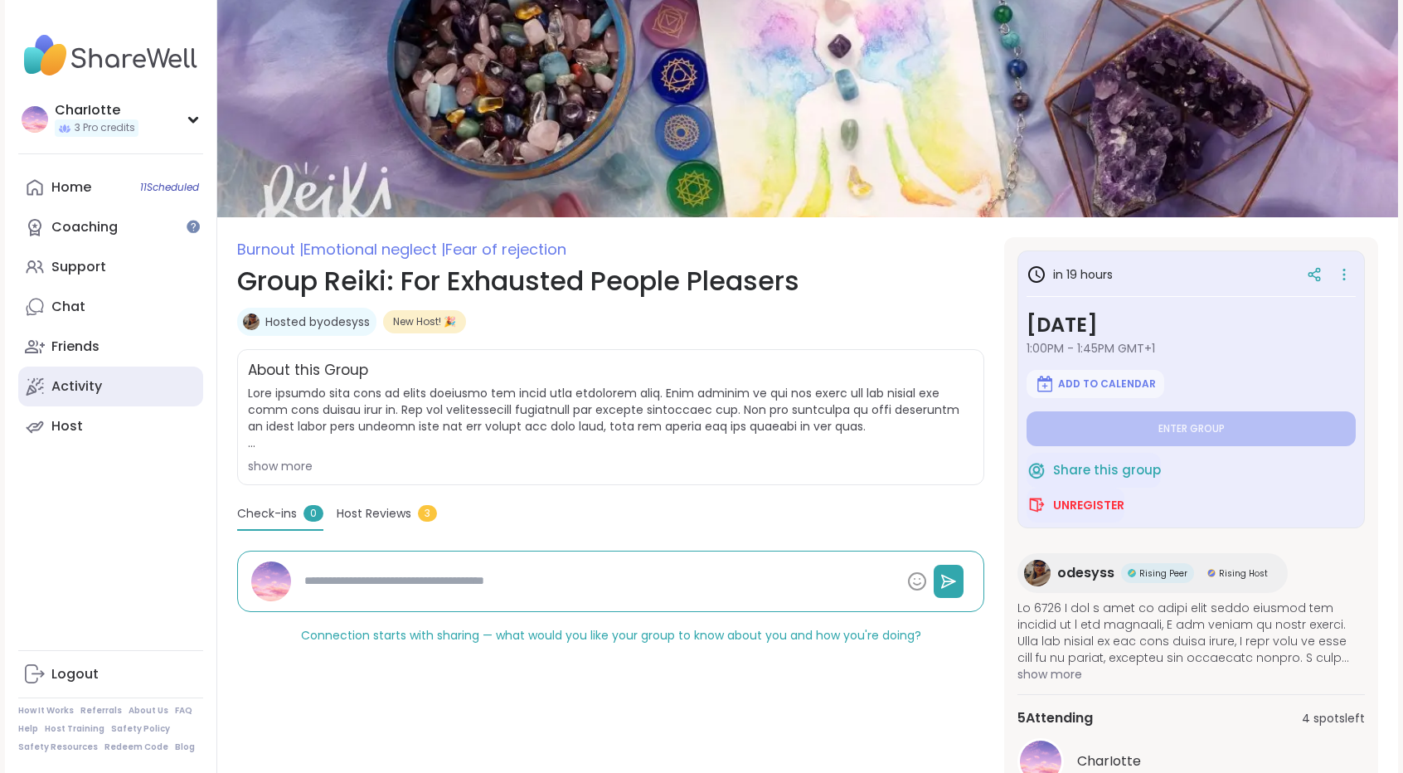
click at [88, 385] on div "Activity" at bounding box center [76, 386] width 51 height 18
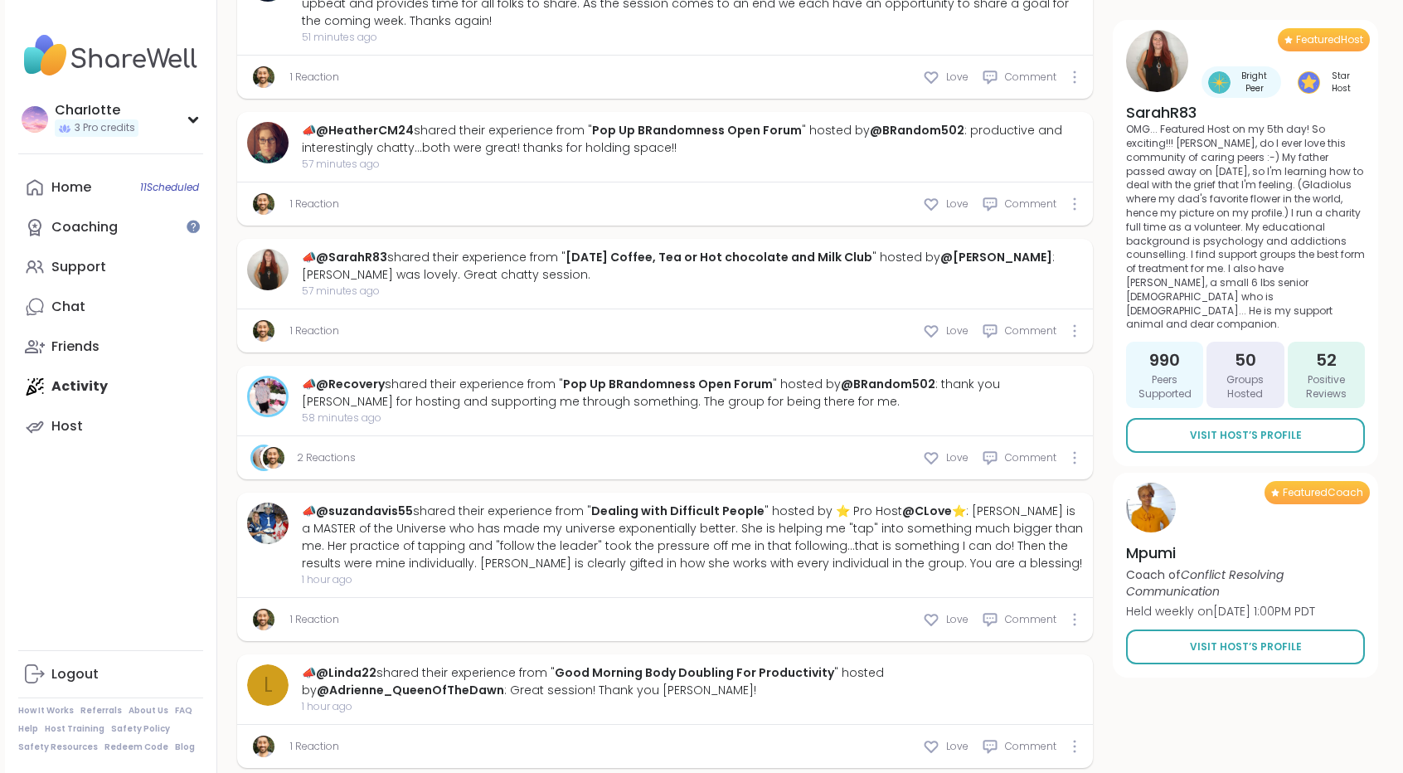
scroll to position [1900, 0]
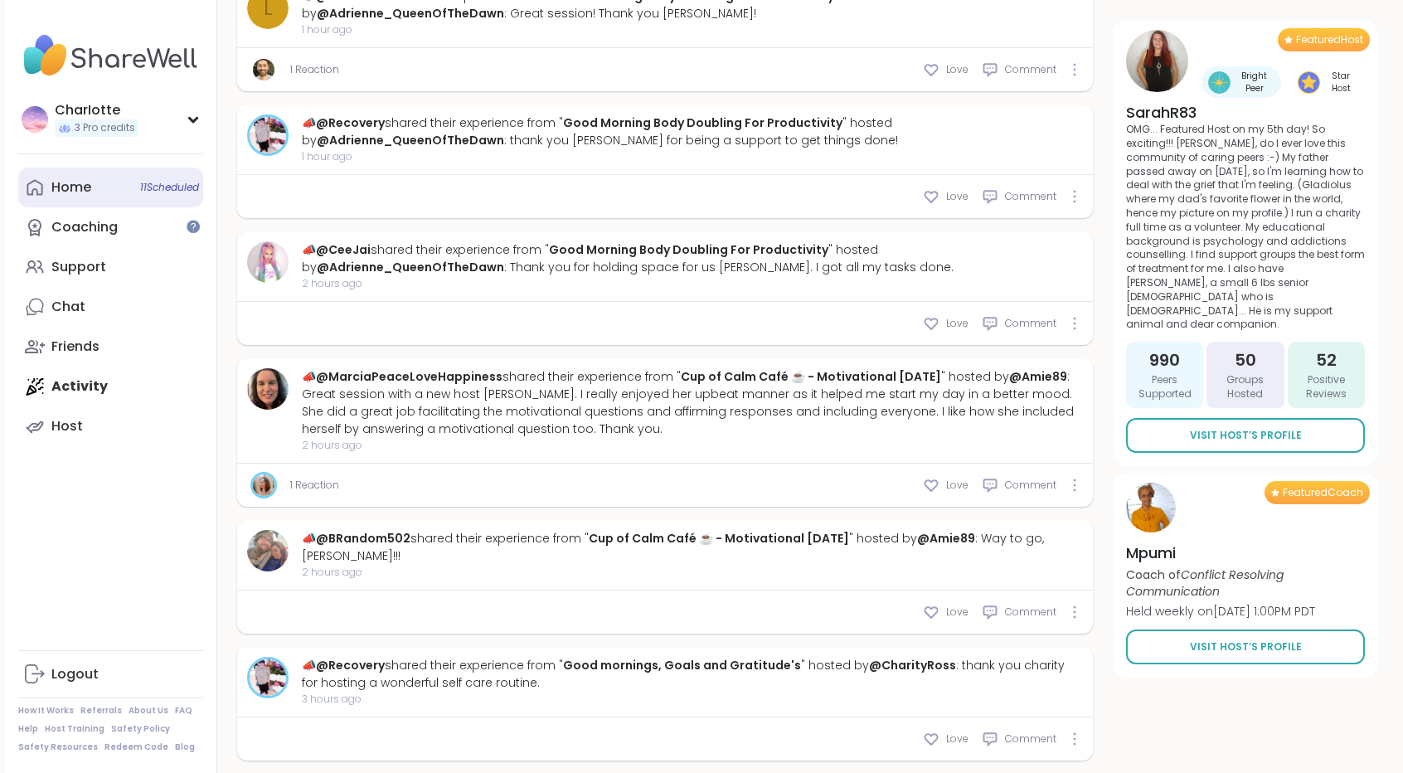
click at [140, 185] on span "11 Scheduled" at bounding box center [169, 187] width 59 height 13
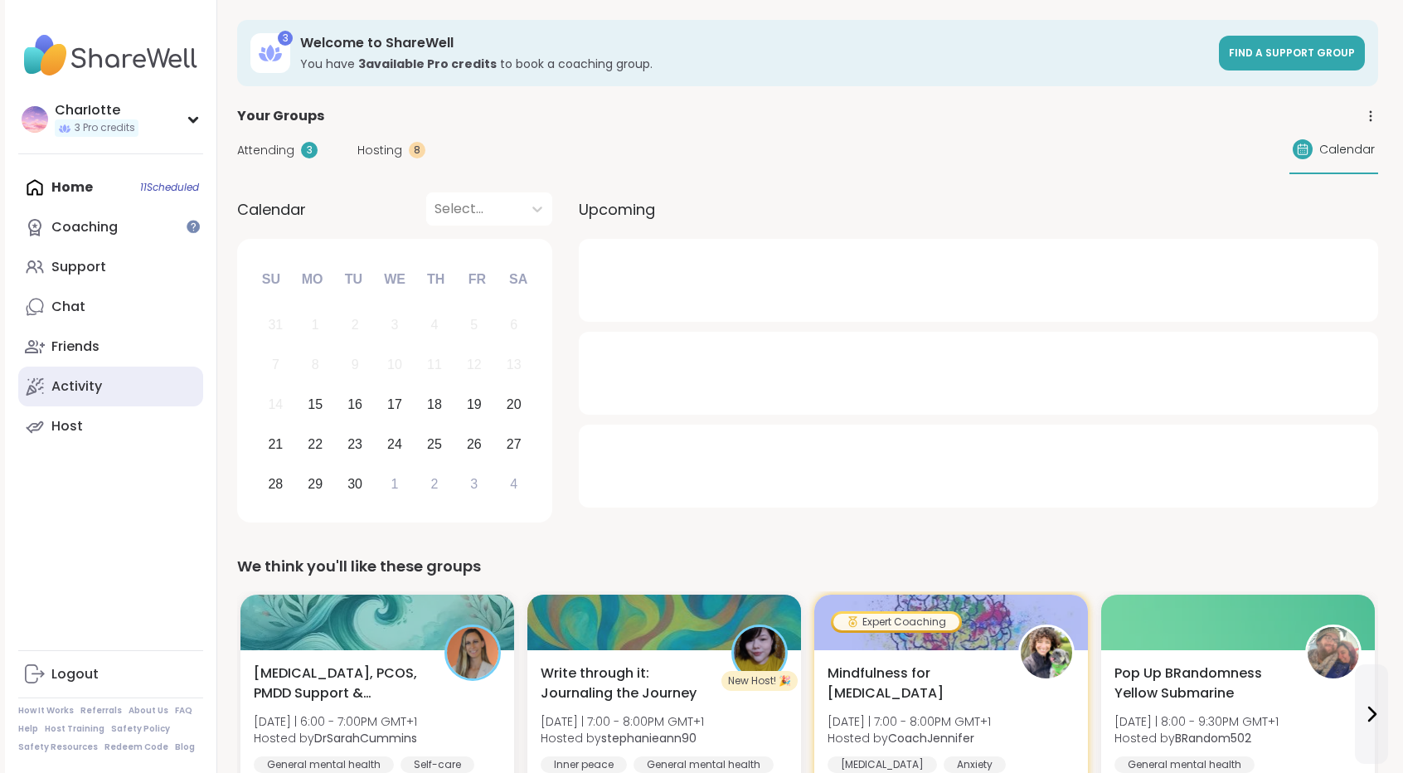
click at [95, 390] on div "Activity" at bounding box center [76, 386] width 51 height 18
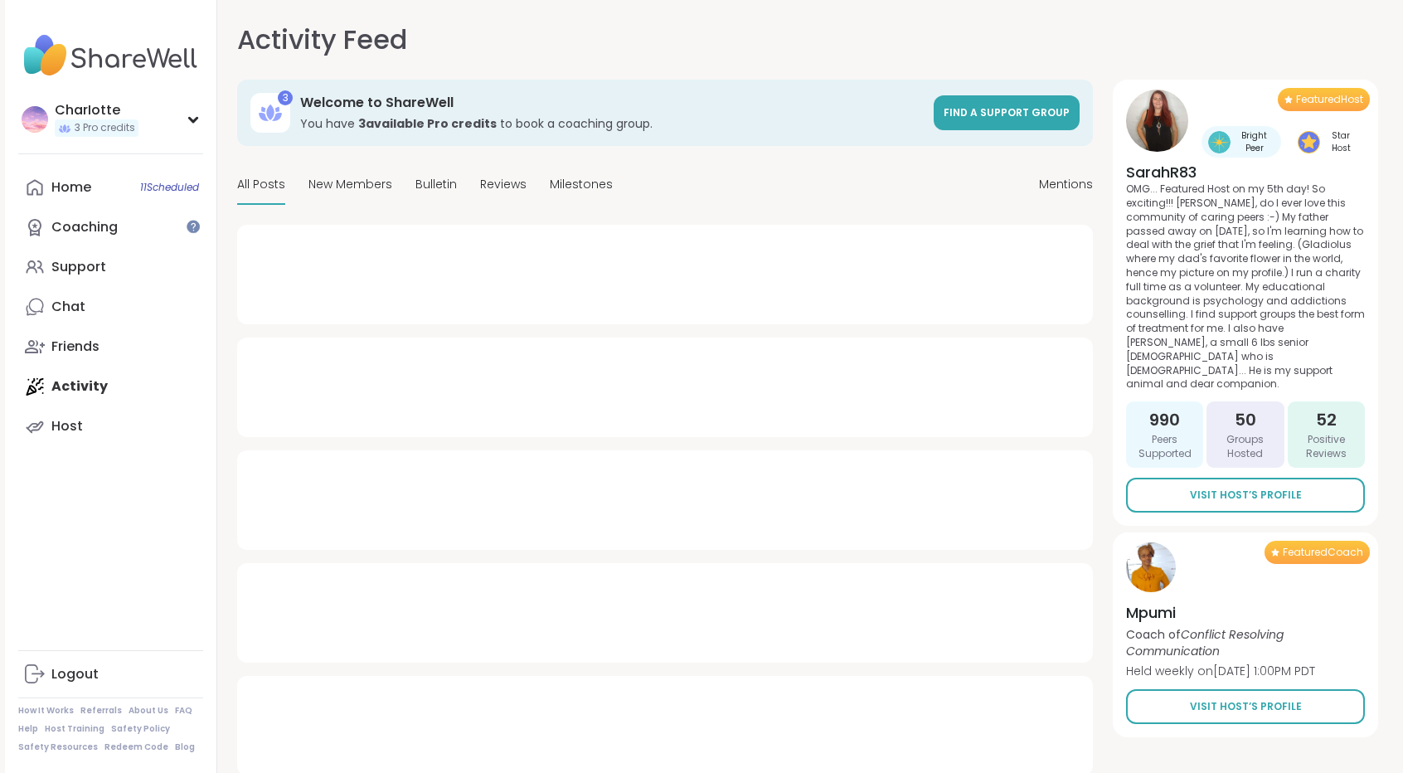
type textarea "*"
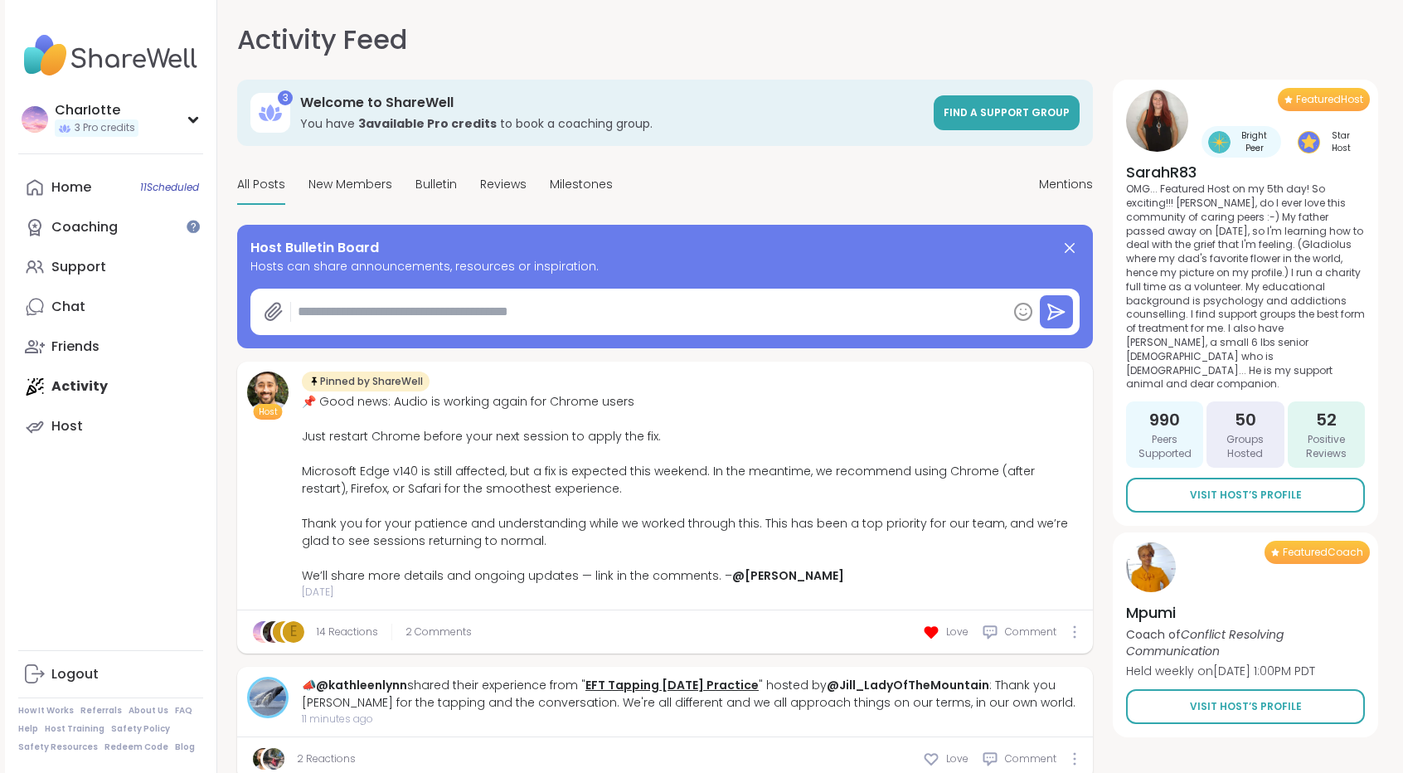
click at [686, 684] on link "EFT Tapping [DATE] Practice" at bounding box center [671, 684] width 173 height 17
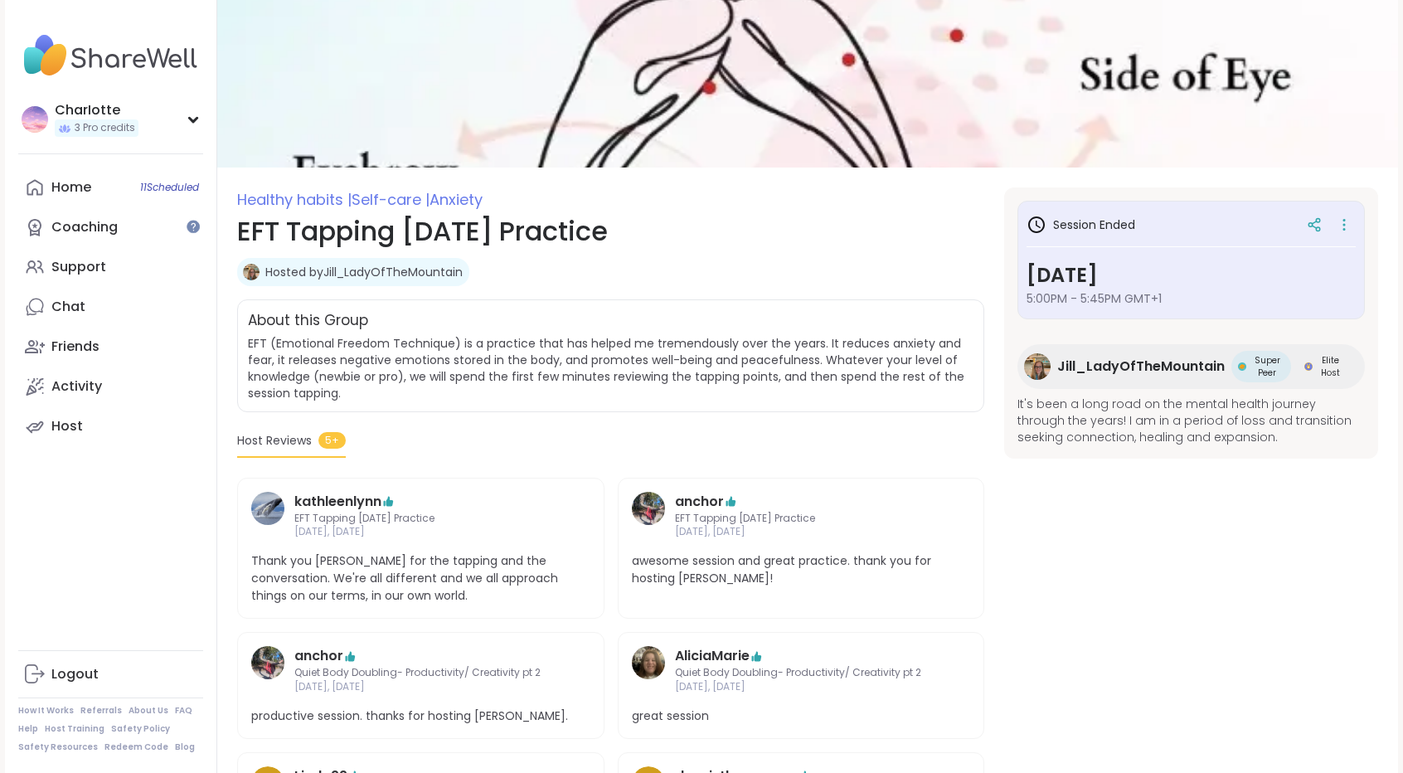
scroll to position [554, 0]
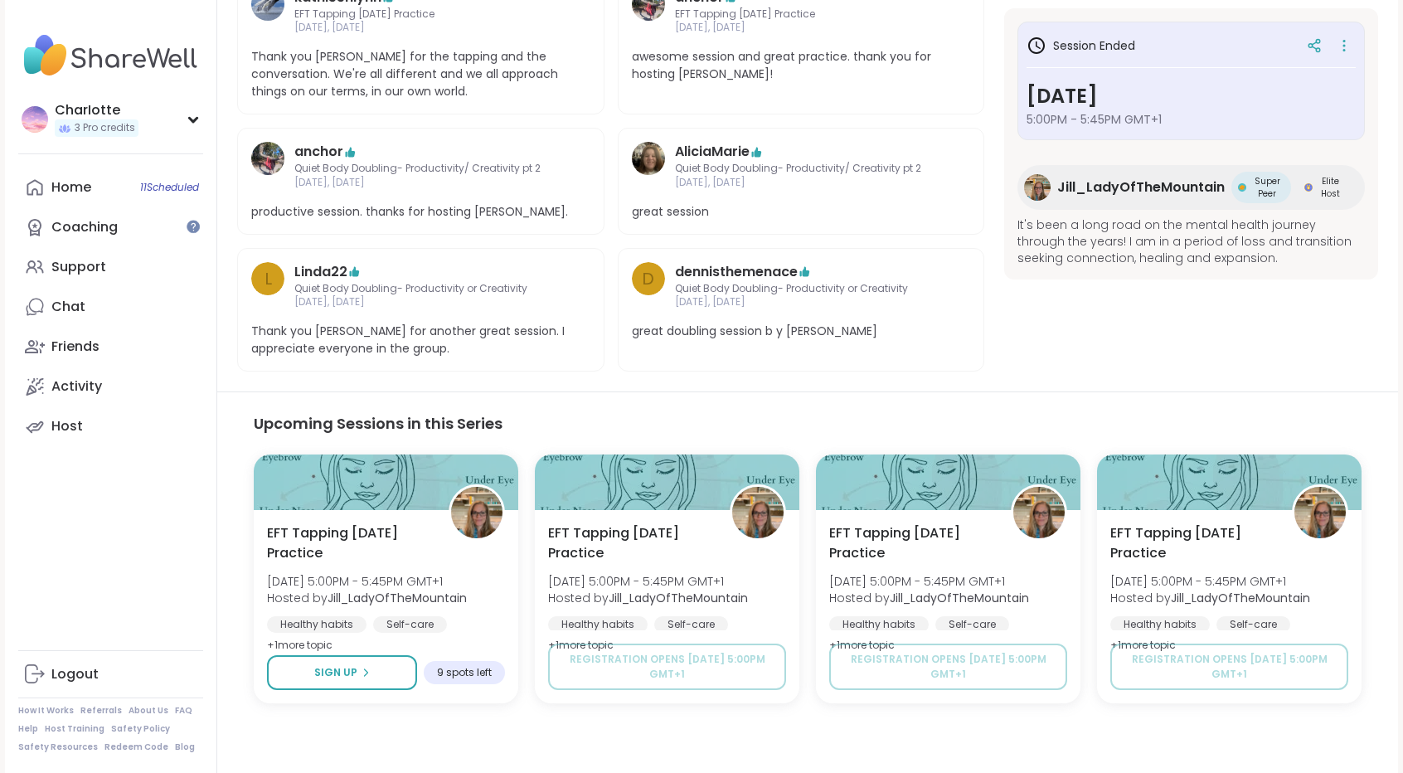
click at [1113, 187] on span "Jill_LadyOfTheMountain" at bounding box center [1140, 187] width 167 height 20
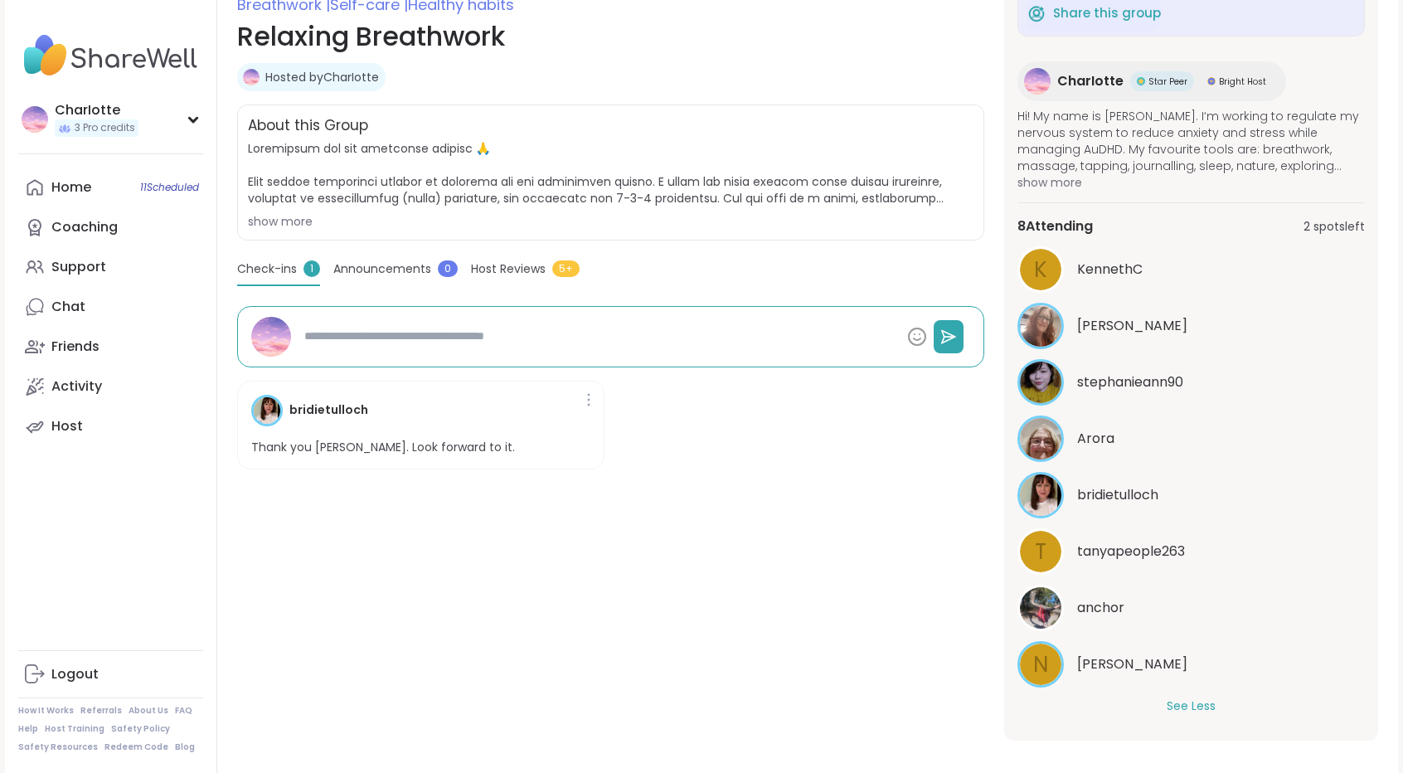
scroll to position [259, 0]
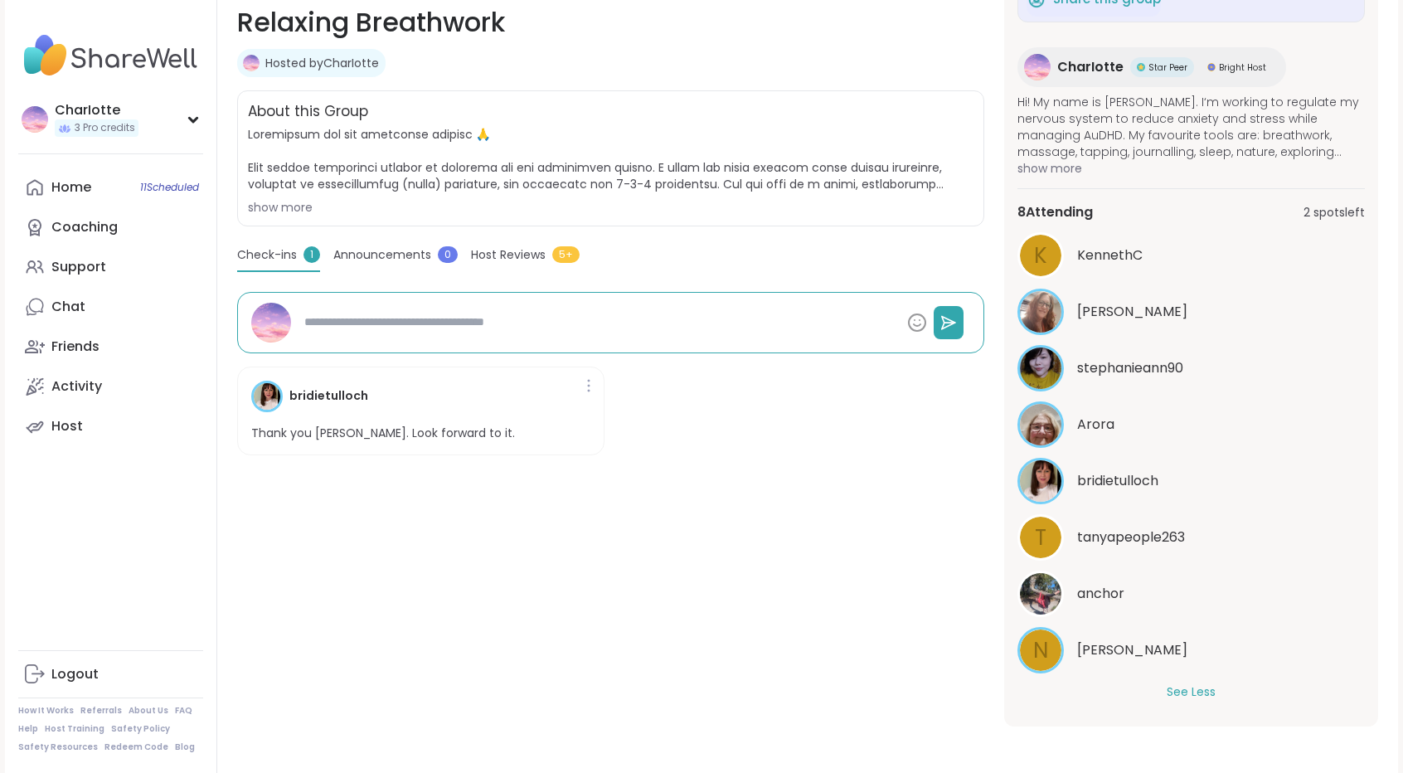
click at [1212, 738] on div "Breathwork | Self-care | Healthy habits Relaxing Breathwork Hosted by CharIotte…" at bounding box center [807, 256] width 1180 height 1031
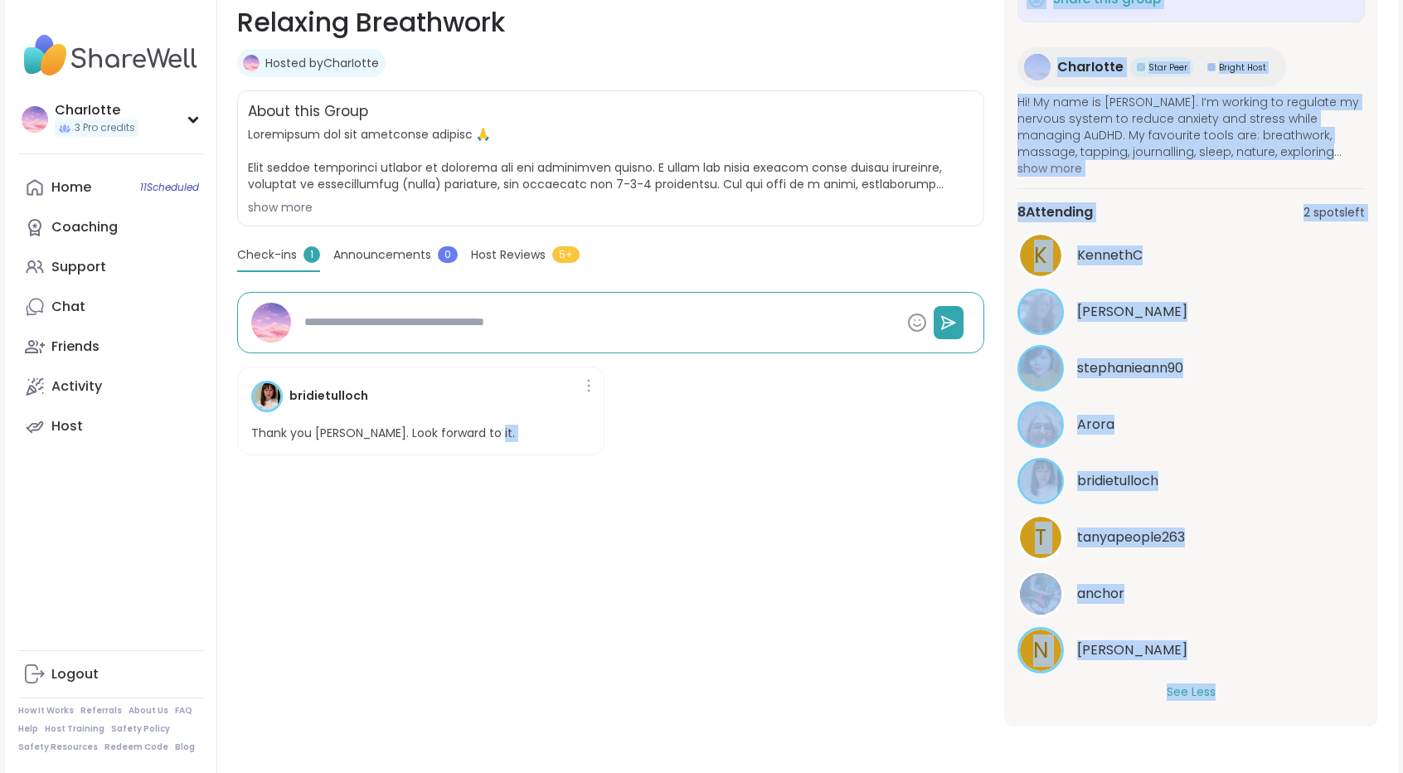
drag, startPoint x: 1212, startPoint y: 738, endPoint x: 922, endPoint y: 574, distance: 332.9
click at [922, 574] on div "Breathwork | Self-care | Healthy habits Relaxing Breathwork Hosted by CharIotte…" at bounding box center [807, 256] width 1180 height 1031
click at [922, 574] on div "Breathwork | Self-care | Healthy habits Relaxing Breathwork Hosted by CharIotte…" at bounding box center [610, 352] width 747 height 748
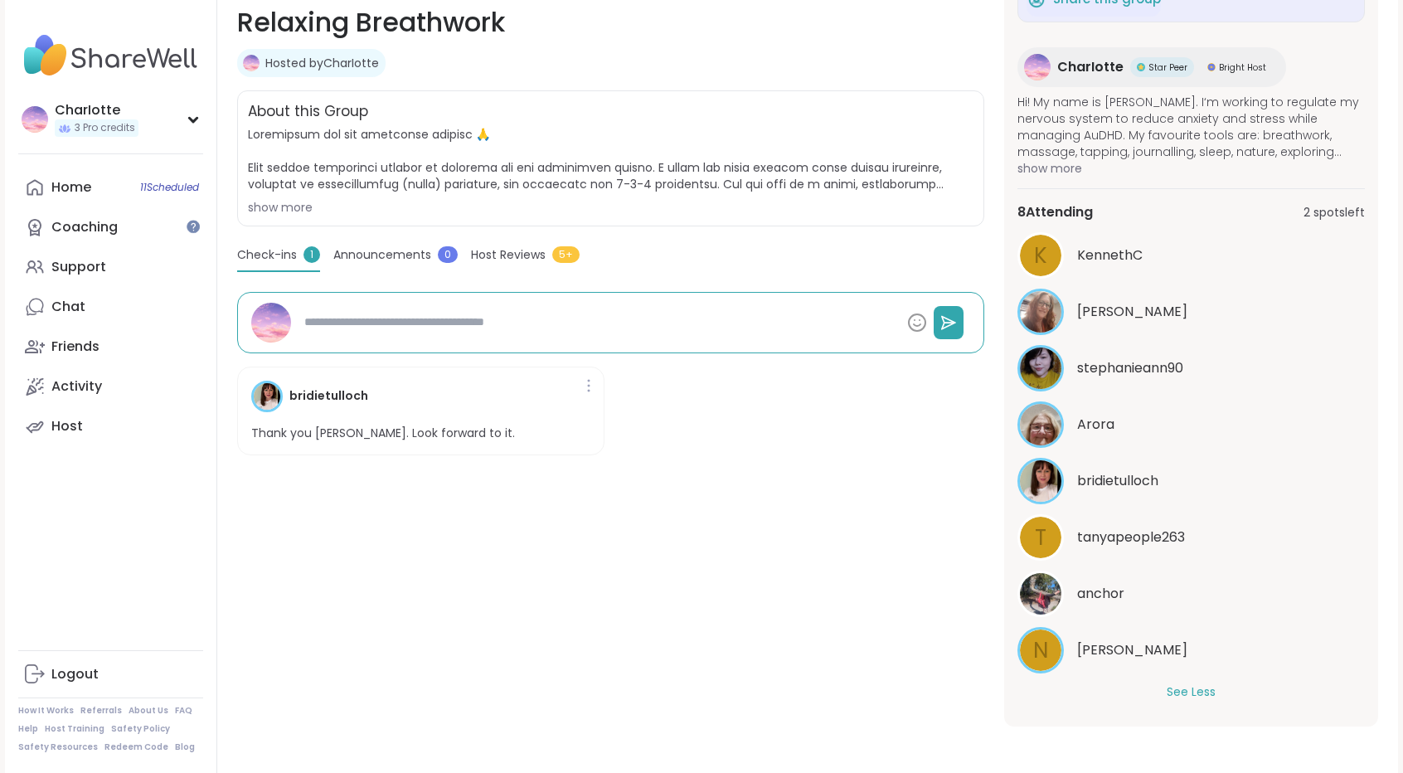
scroll to position [0, 0]
click at [1140, 541] on span "tanyapeople263" at bounding box center [1131, 537] width 108 height 20
type textarea "*"
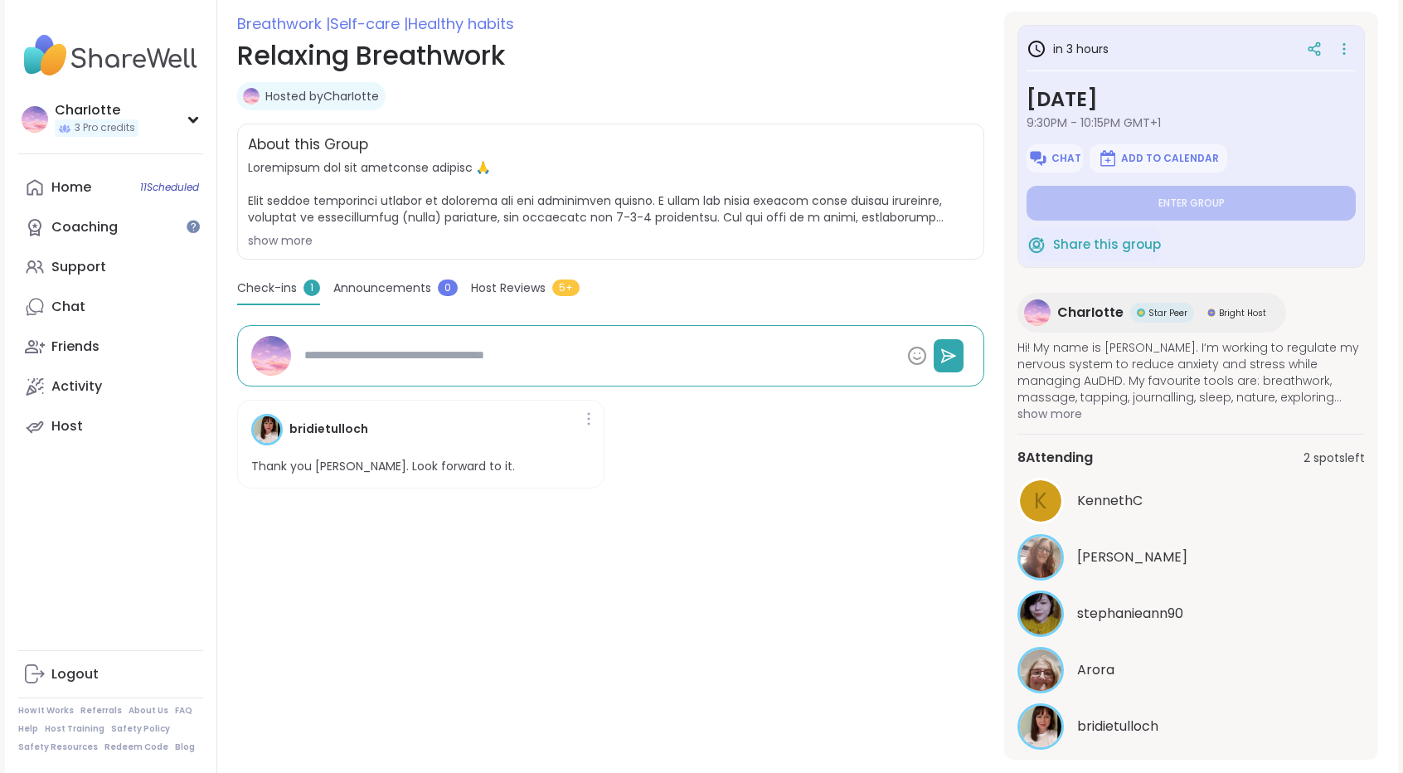
scroll to position [229, 0]
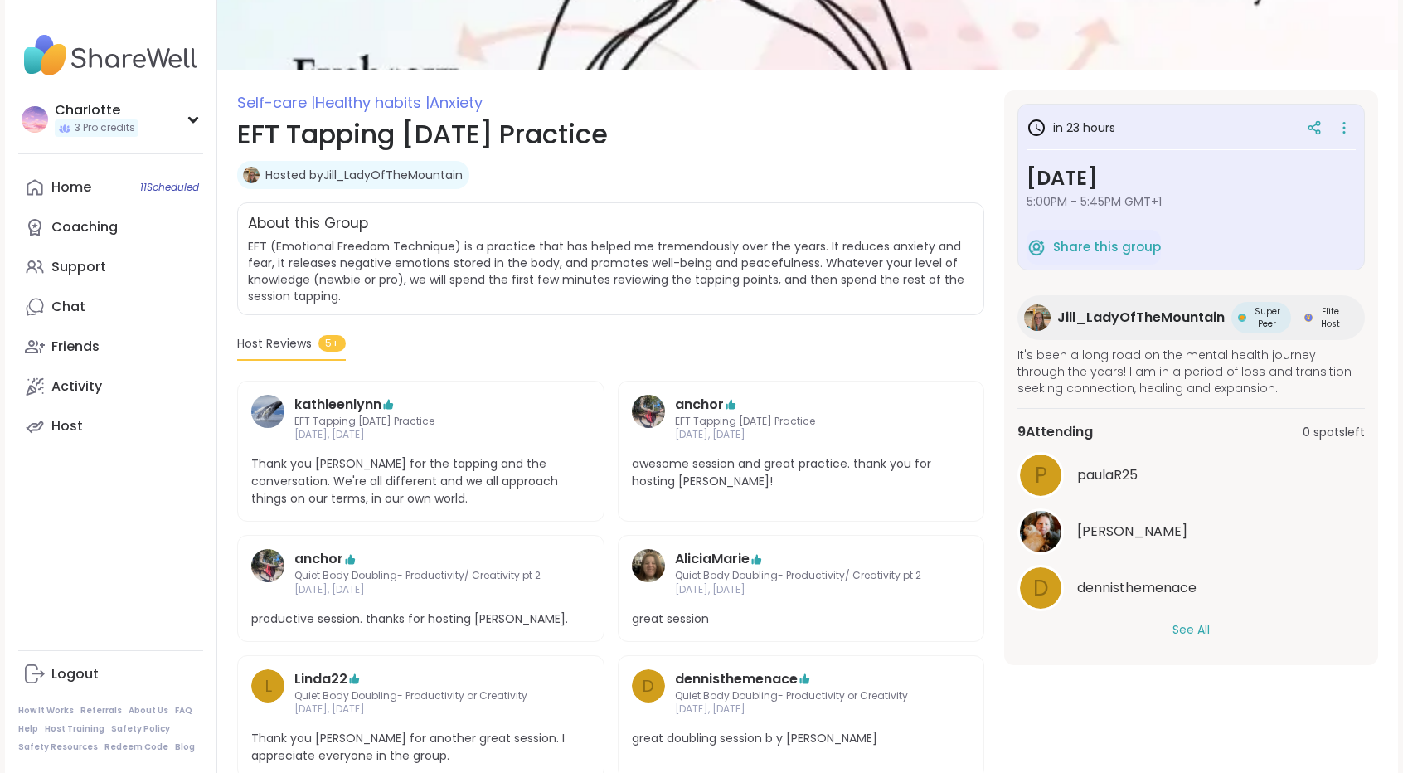
click at [1185, 628] on button "See All" at bounding box center [1190, 629] width 37 height 17
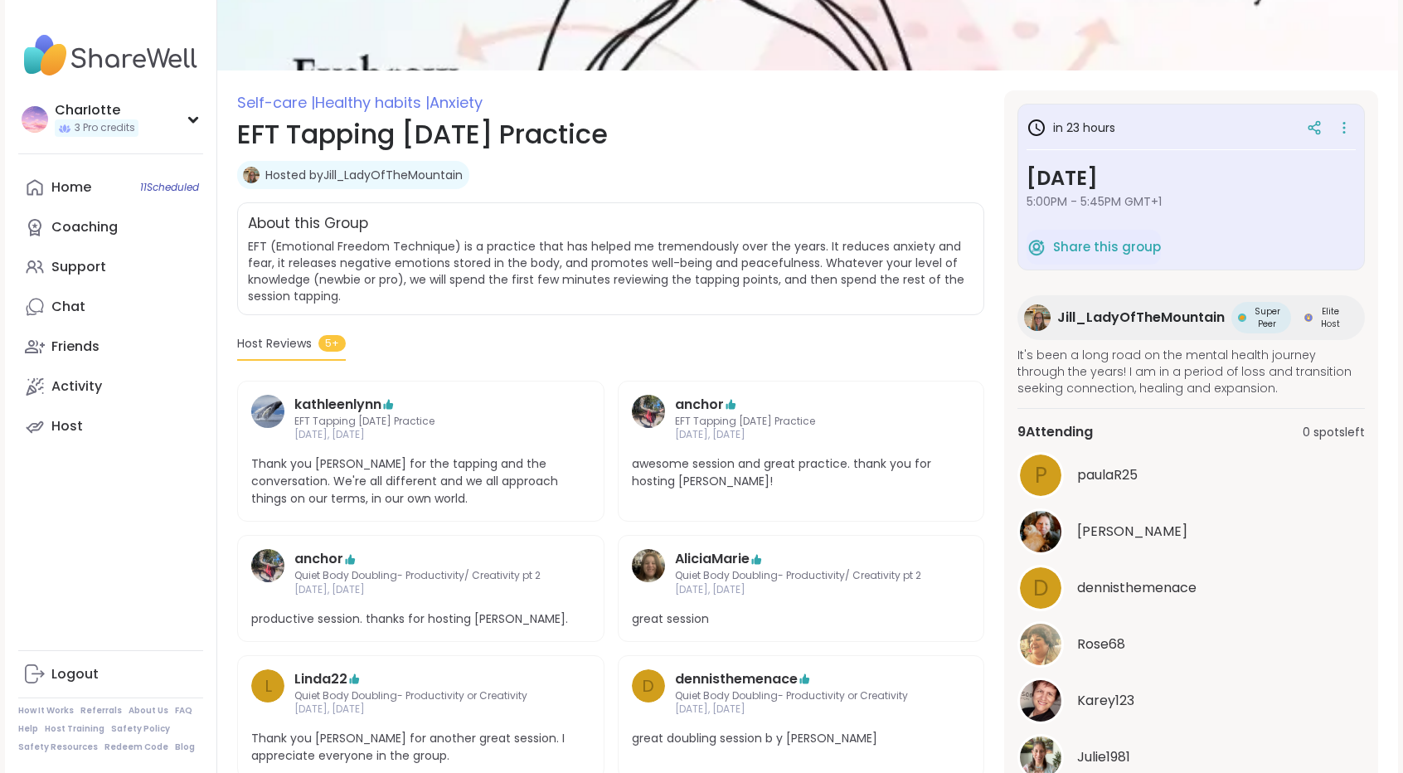
click at [1185, 628] on div "Rose68" at bounding box center [1190, 644] width 347 height 46
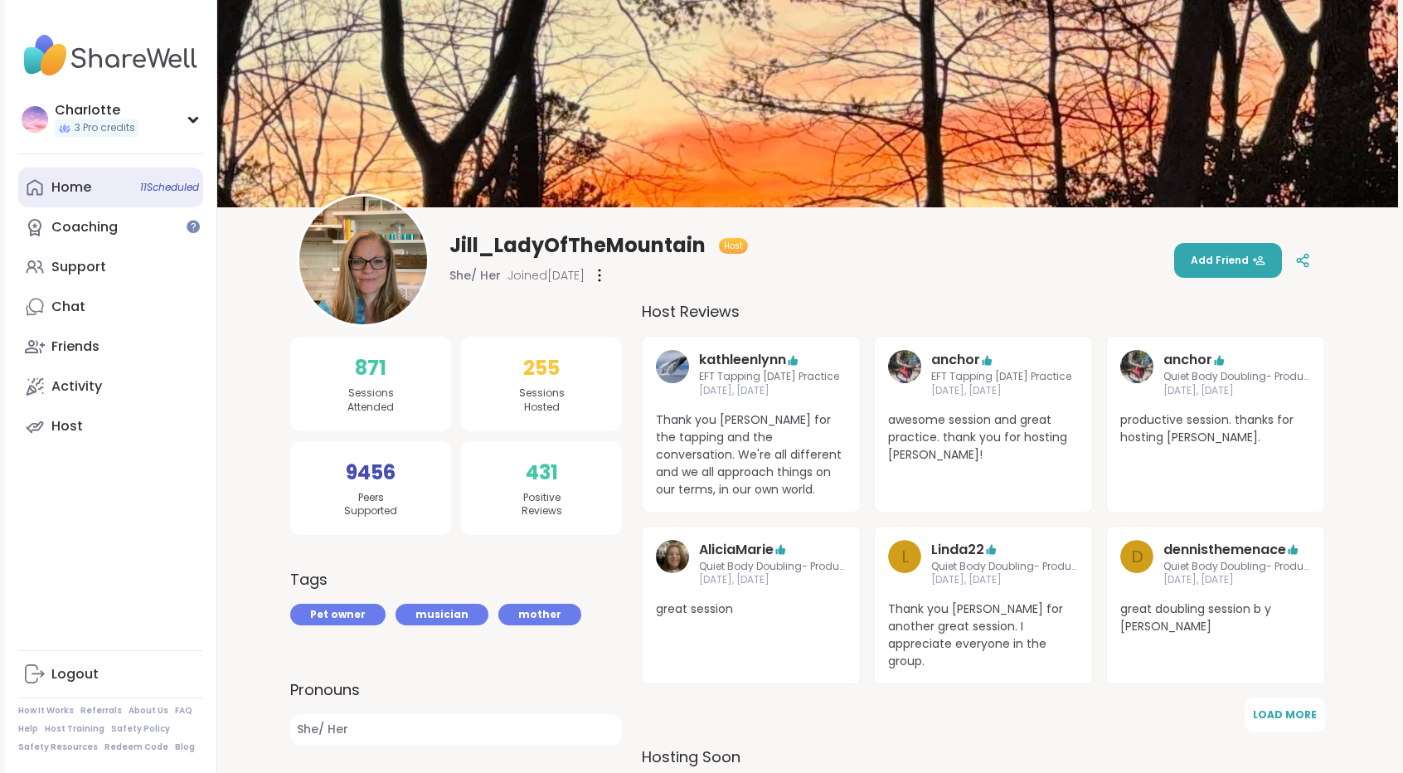
click at [115, 187] on link "Home 11 Scheduled" at bounding box center [110, 187] width 185 height 40
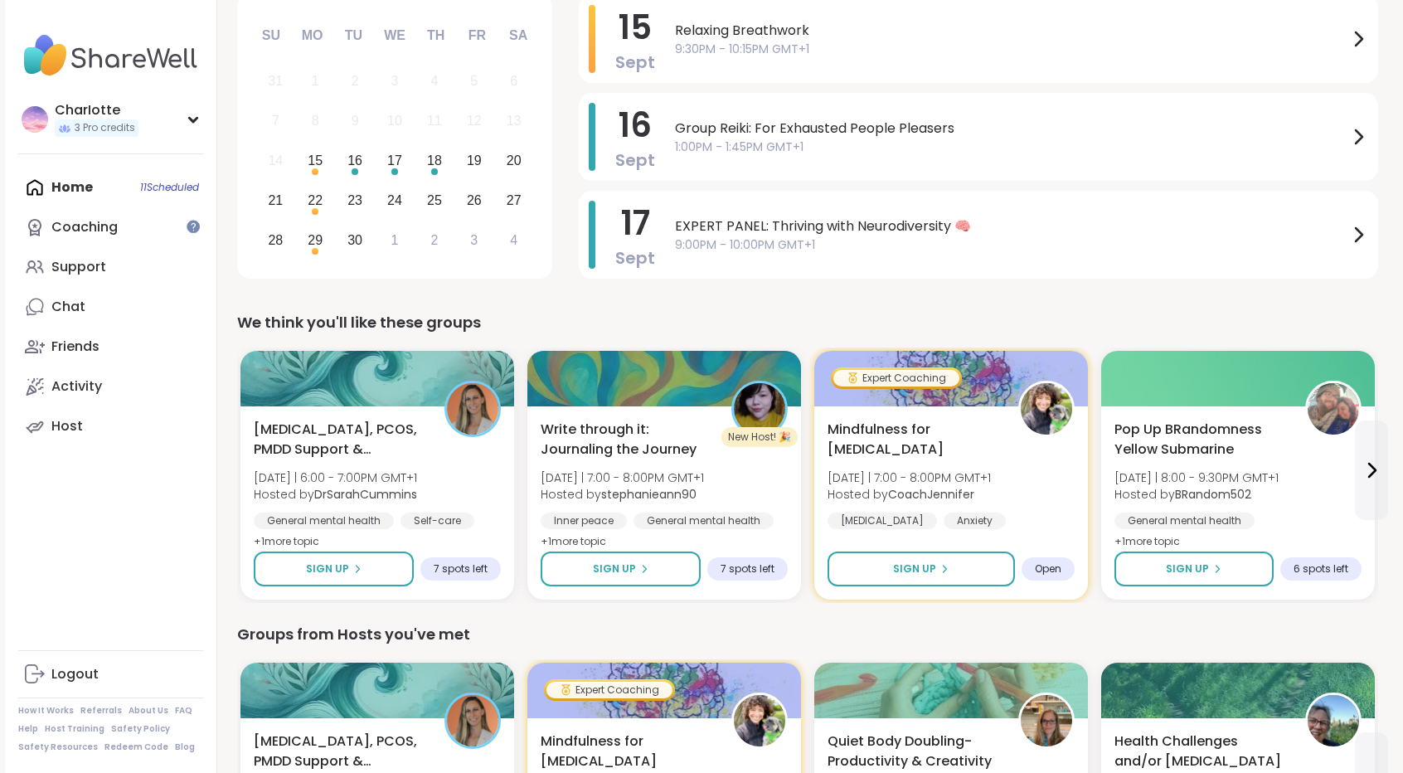
scroll to position [258, 0]
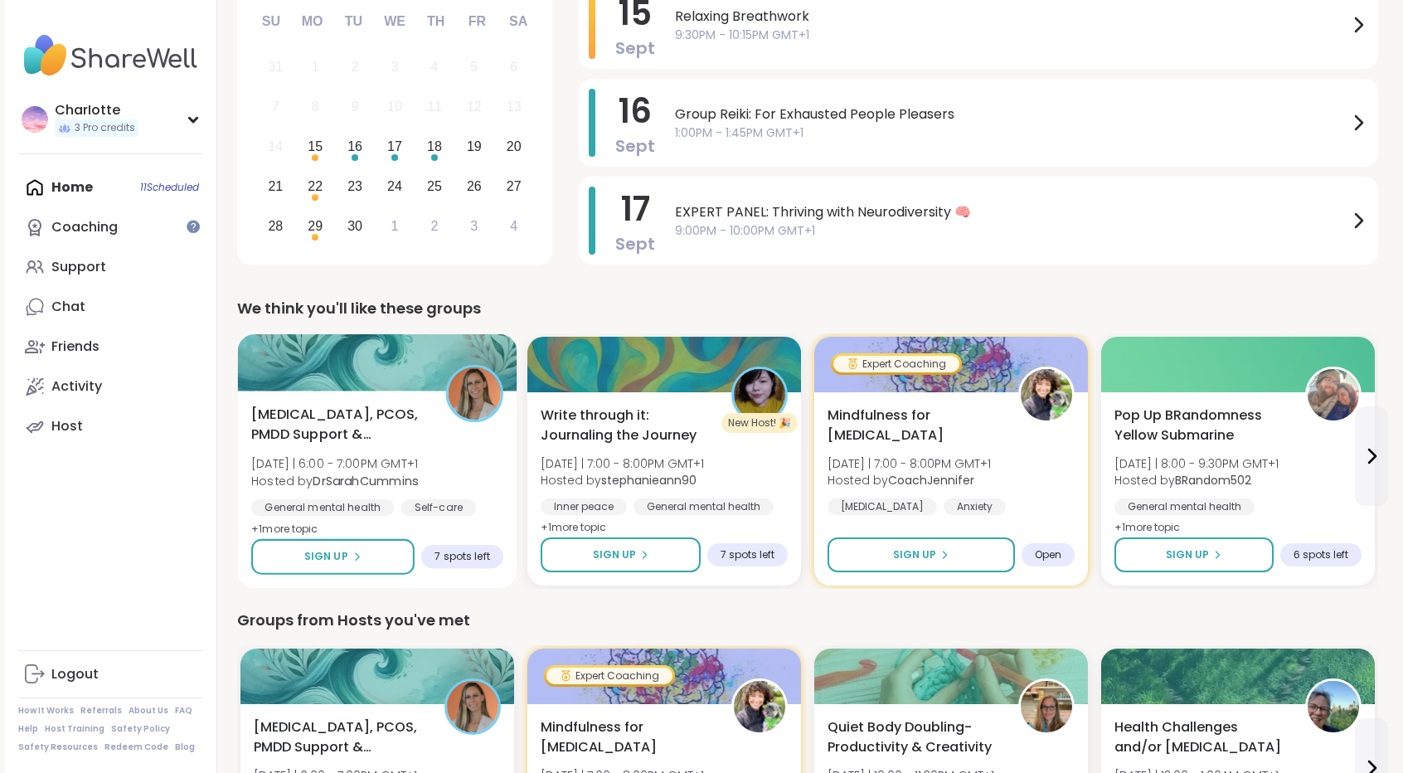
click at [424, 382] on div at bounding box center [377, 362] width 279 height 56
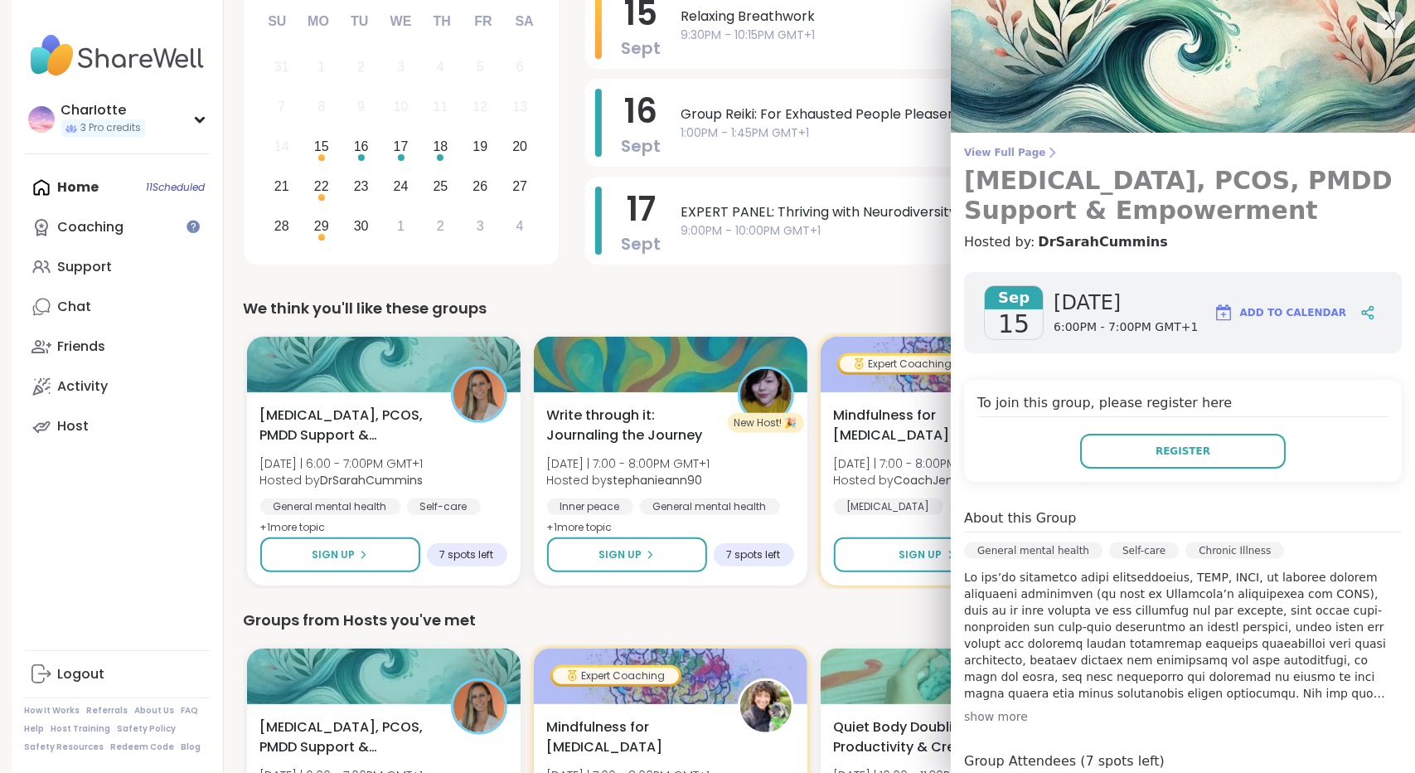
click at [1007, 153] on span "View Full Page" at bounding box center [1183, 152] width 438 height 13
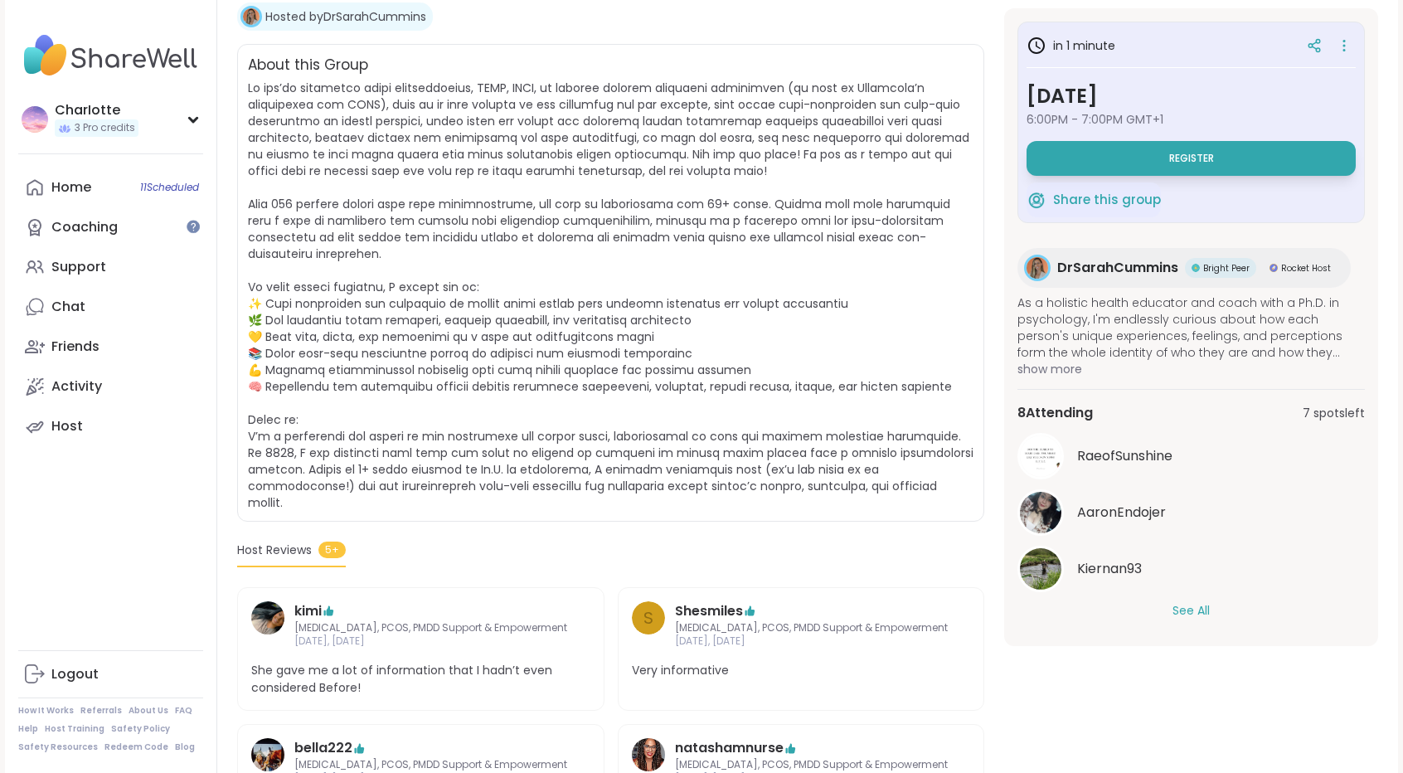
scroll to position [395, 0]
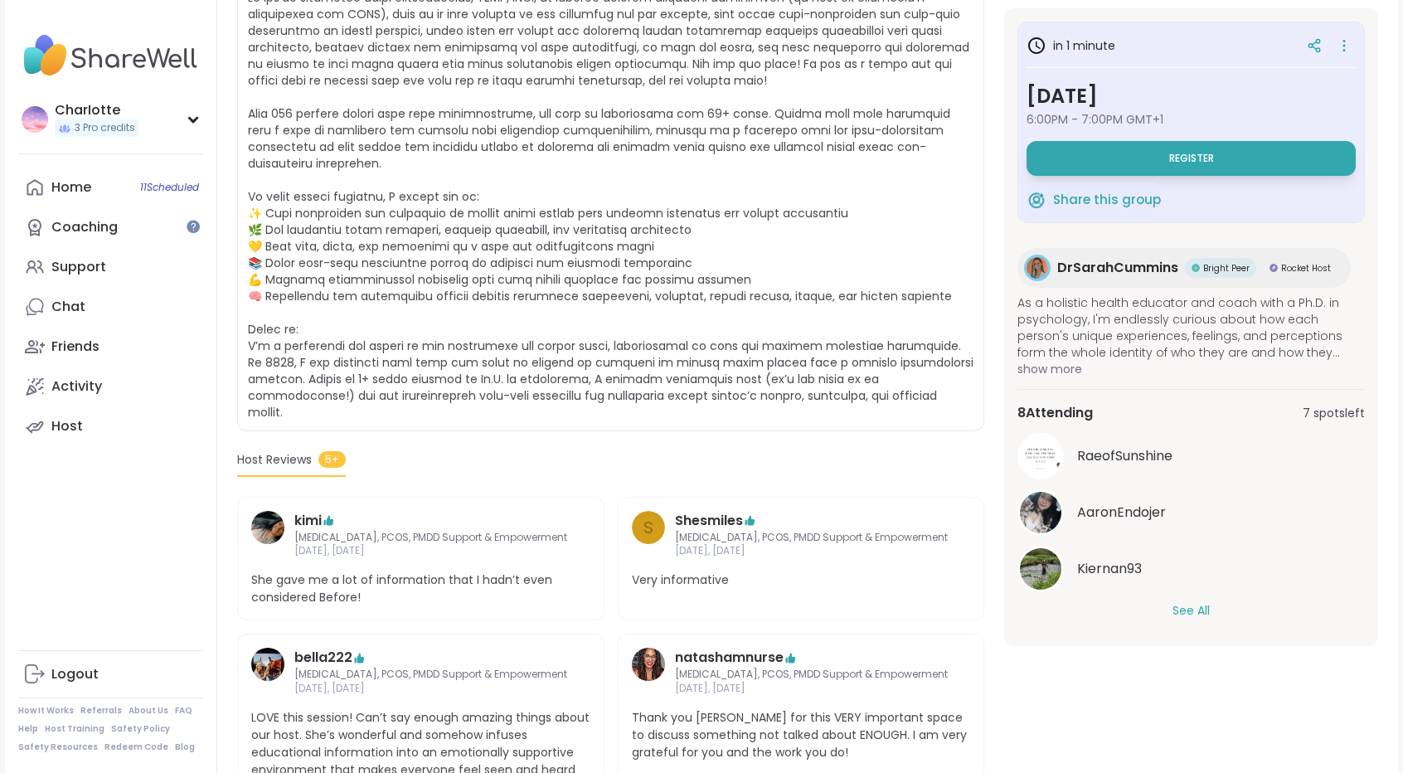
click at [1193, 604] on button "See All" at bounding box center [1190, 610] width 37 height 17
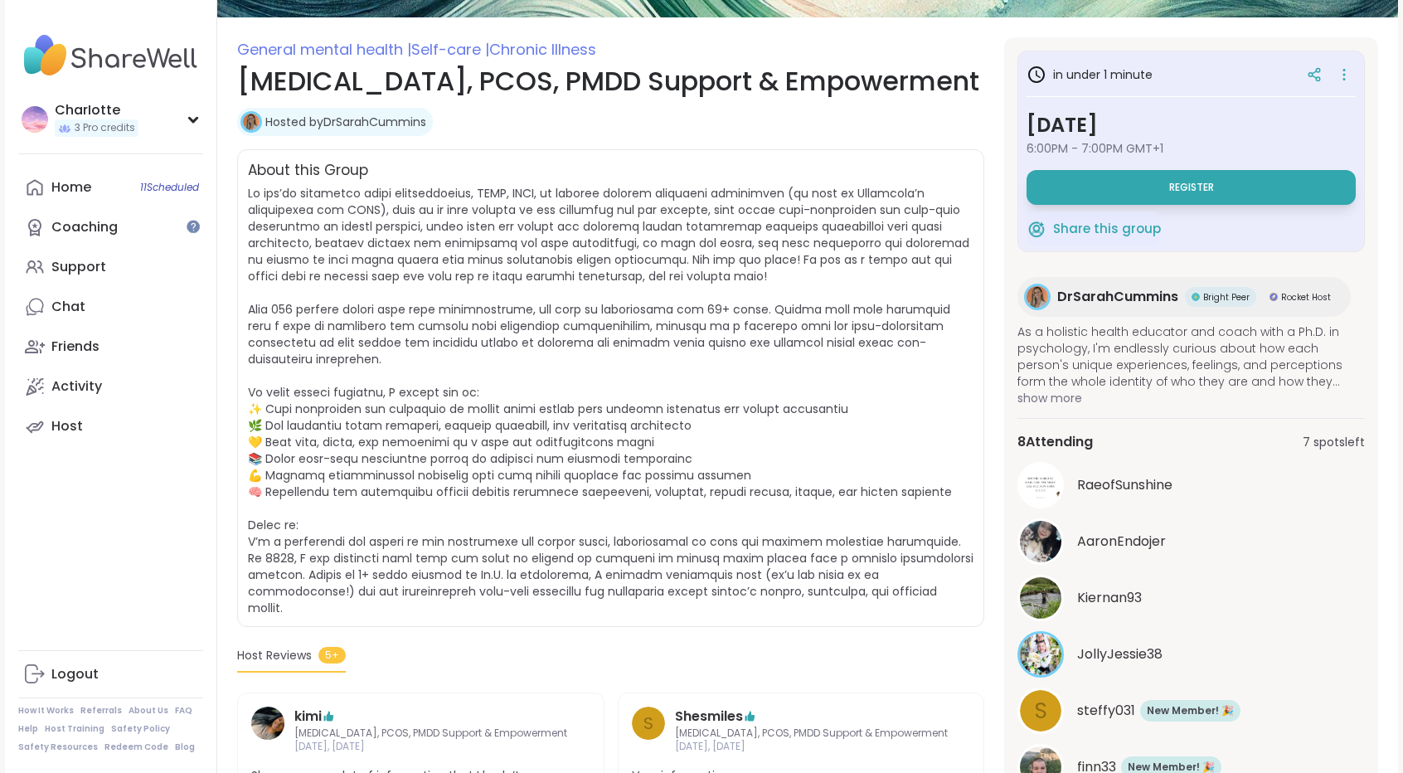
scroll to position [201, 0]
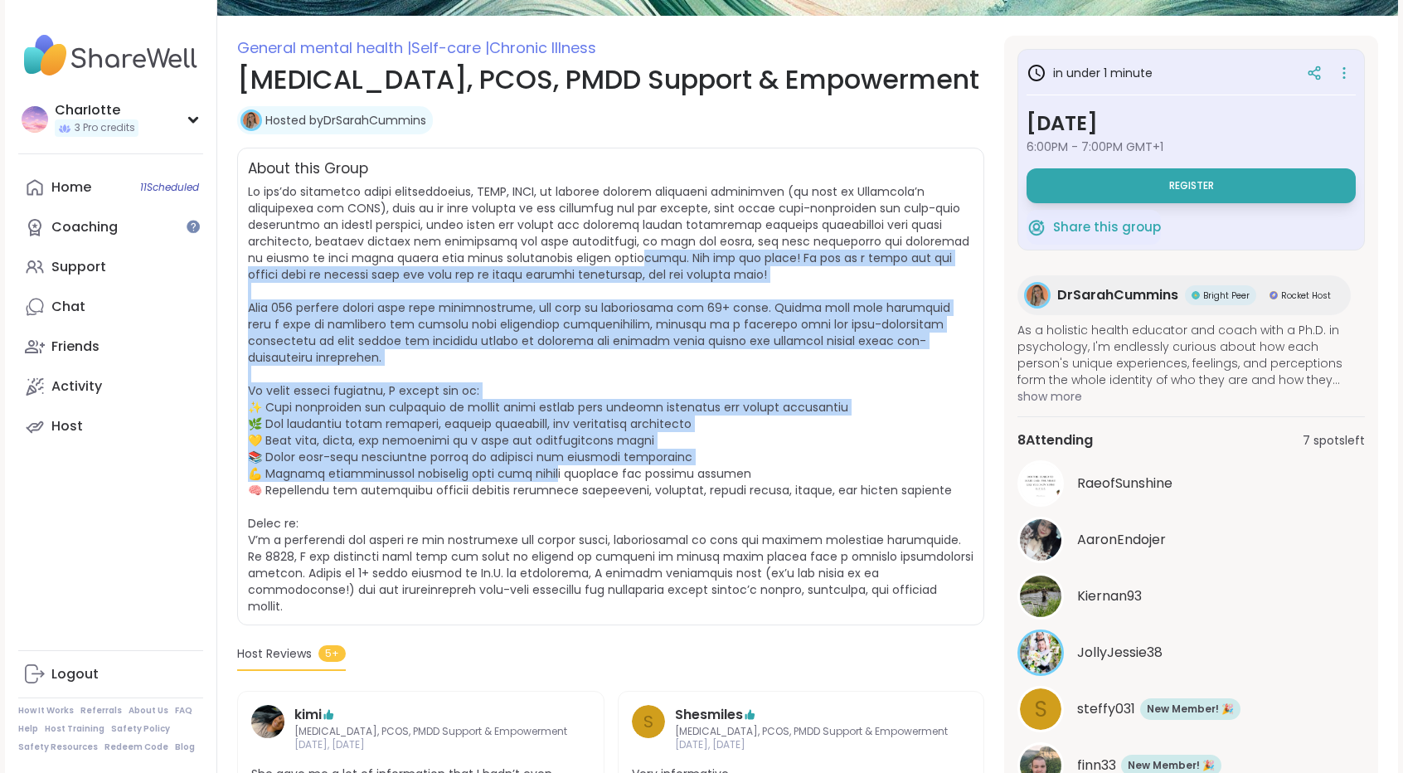
drag, startPoint x: 590, startPoint y: 264, endPoint x: 557, endPoint y: 448, distance: 187.0
click at [557, 448] on span at bounding box center [610, 398] width 725 height 431
drag, startPoint x: 557, startPoint y: 448, endPoint x: 596, endPoint y: 240, distance: 212.5
click at [596, 240] on span at bounding box center [610, 398] width 725 height 431
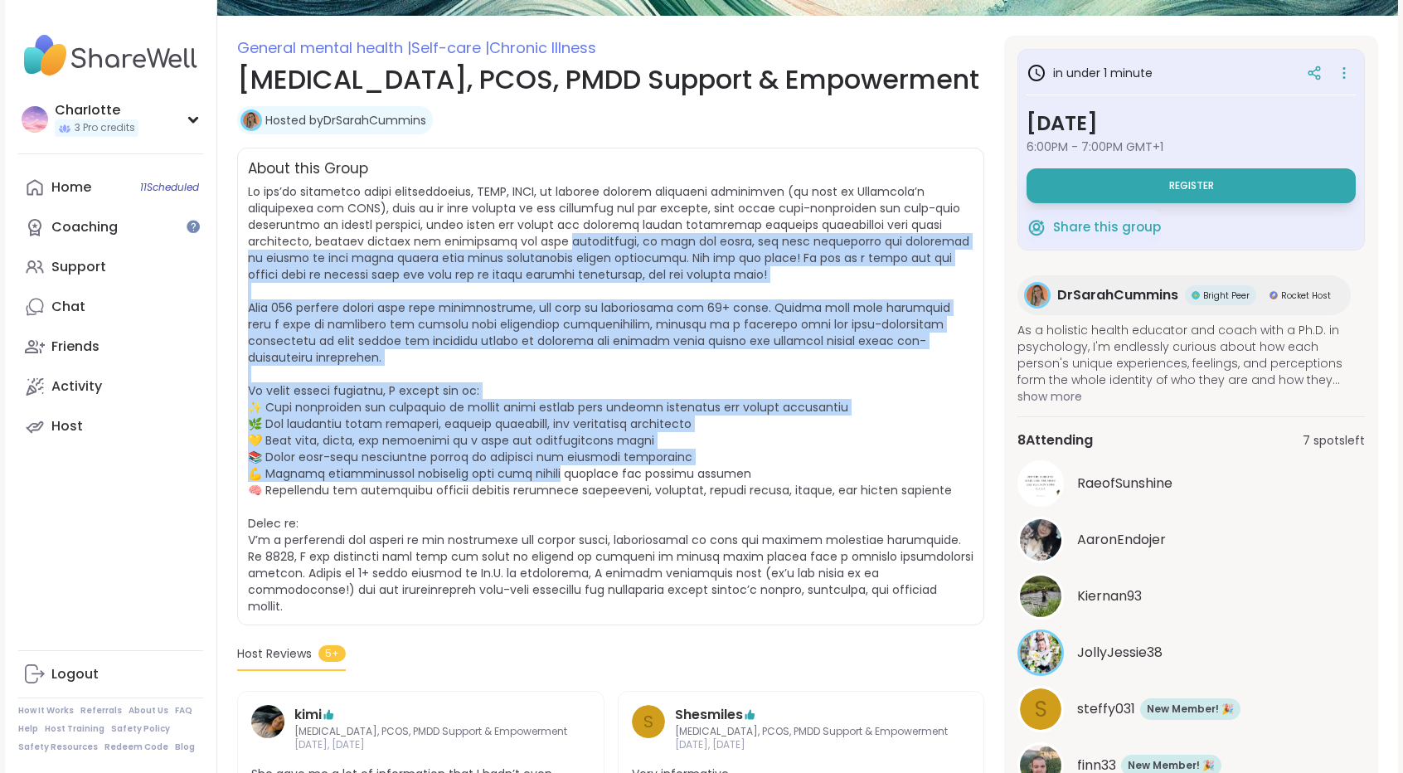
click at [596, 240] on span at bounding box center [610, 398] width 725 height 431
drag, startPoint x: 596, startPoint y: 240, endPoint x: 565, endPoint y: 446, distance: 208.7
click at [565, 446] on span at bounding box center [610, 398] width 725 height 431
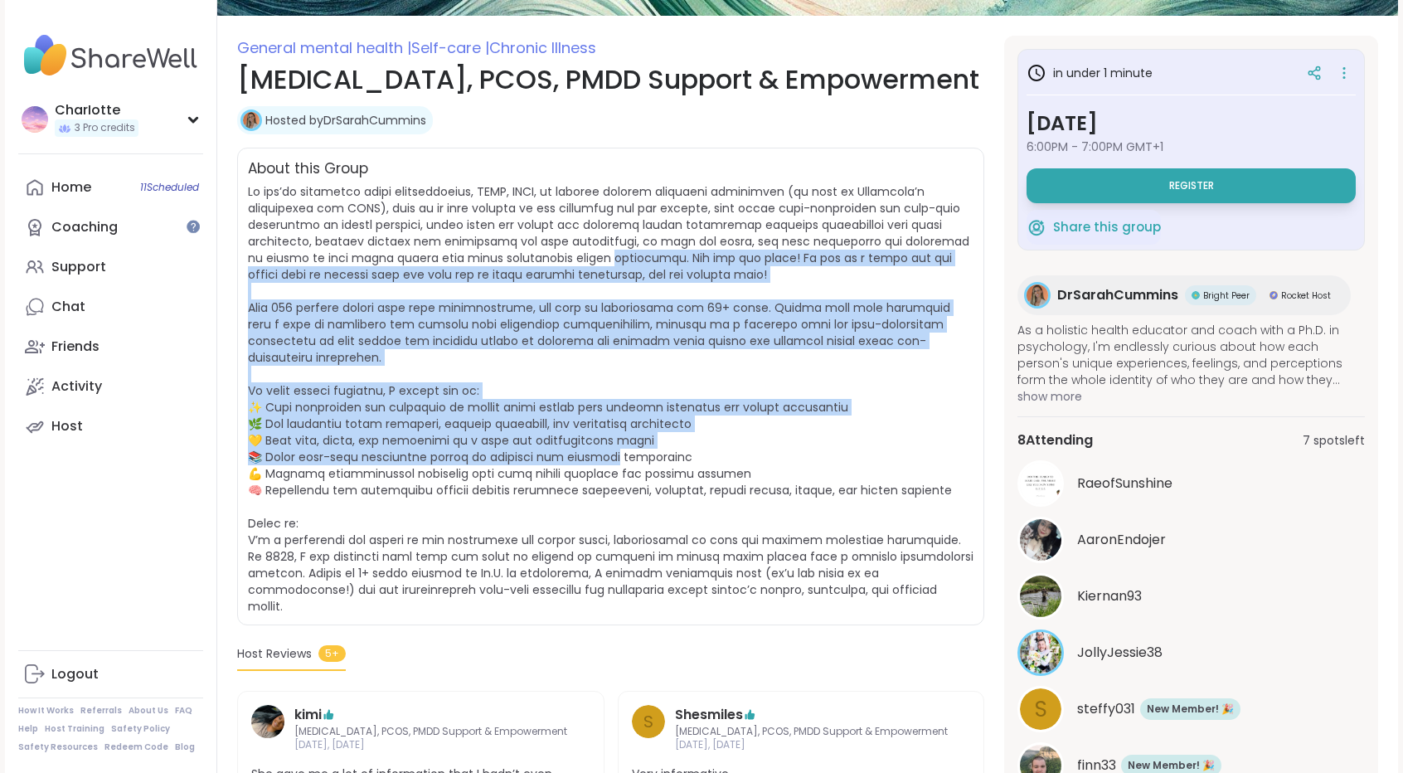
drag, startPoint x: 565, startPoint y: 446, endPoint x: 615, endPoint y: 246, distance: 205.9
click at [615, 246] on span at bounding box center [610, 398] width 725 height 431
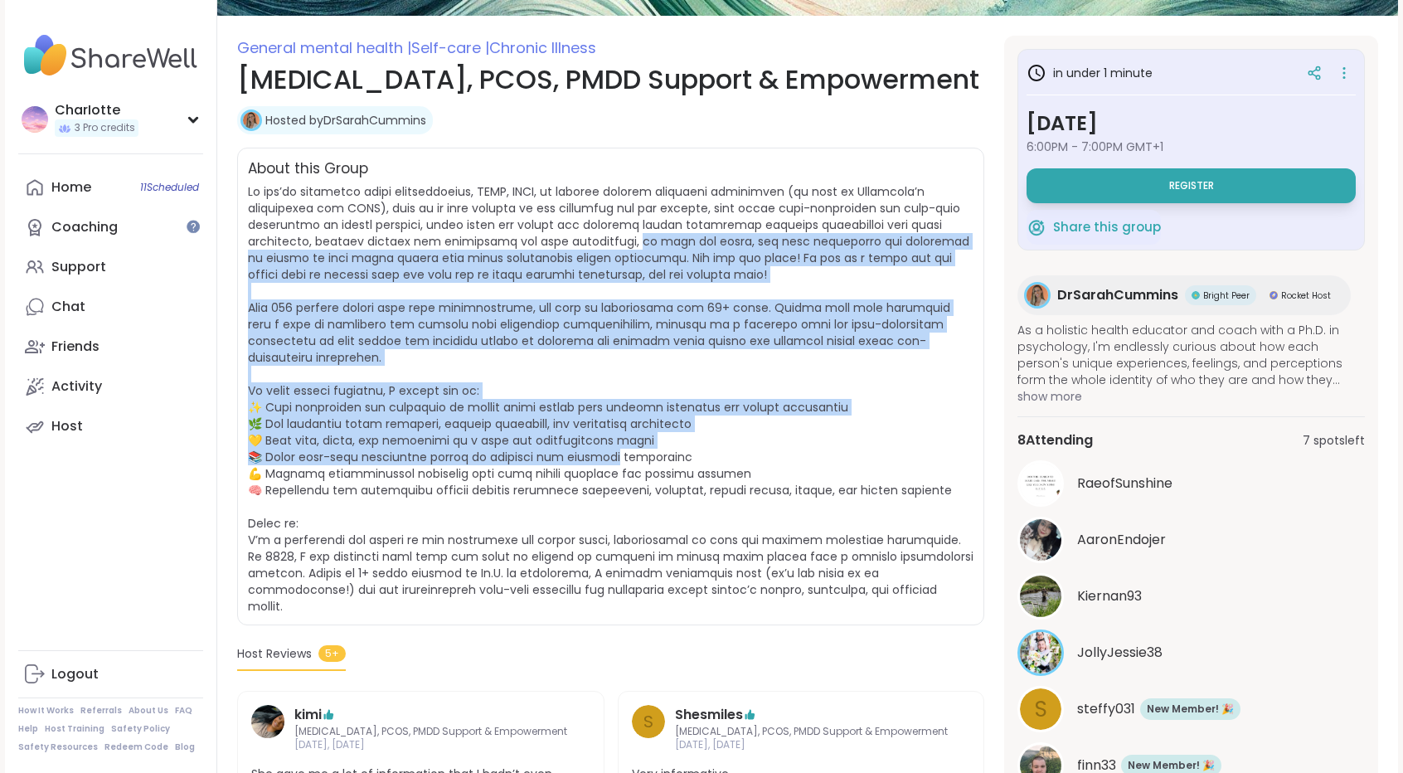
click at [615, 246] on span at bounding box center [610, 398] width 725 height 431
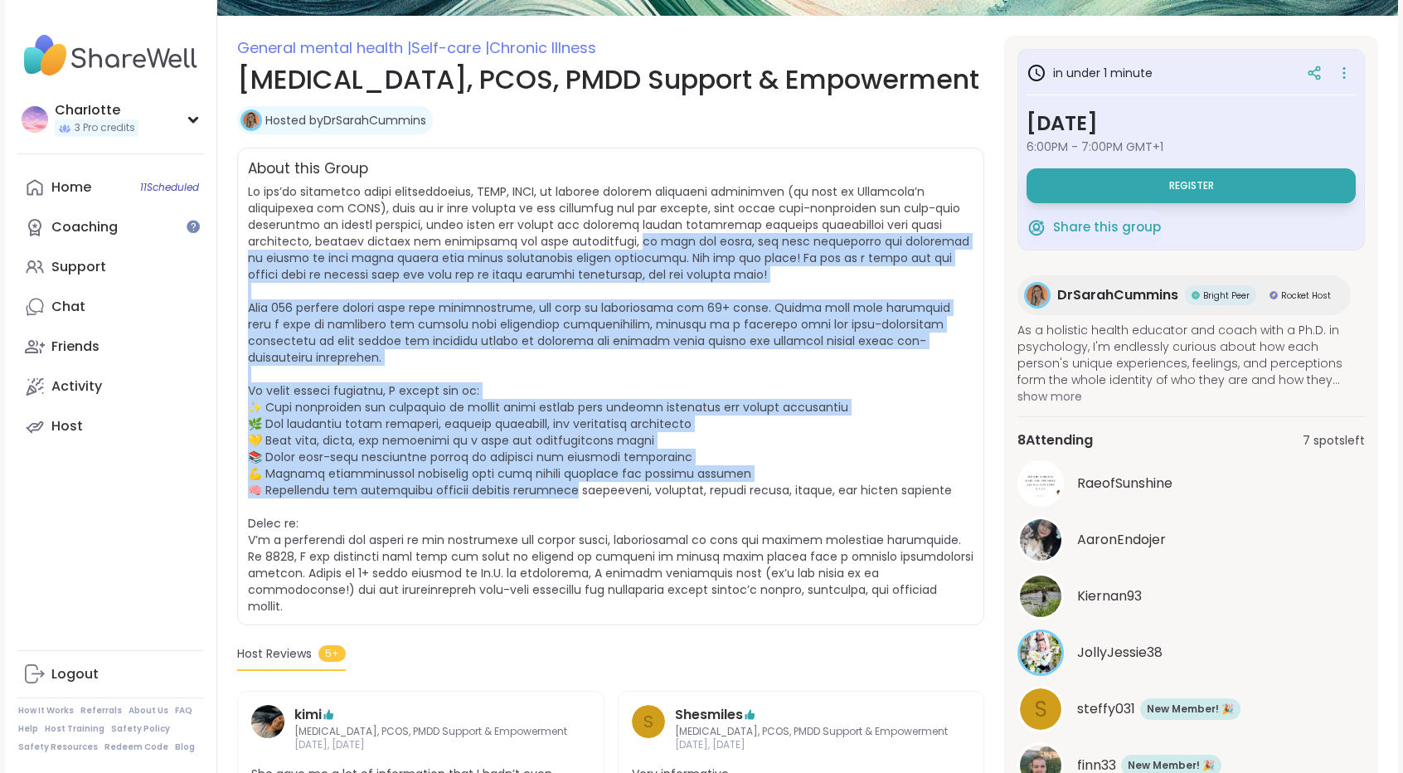
drag, startPoint x: 615, startPoint y: 246, endPoint x: 583, endPoint y: 471, distance: 227.0
click at [583, 471] on span at bounding box center [610, 398] width 725 height 431
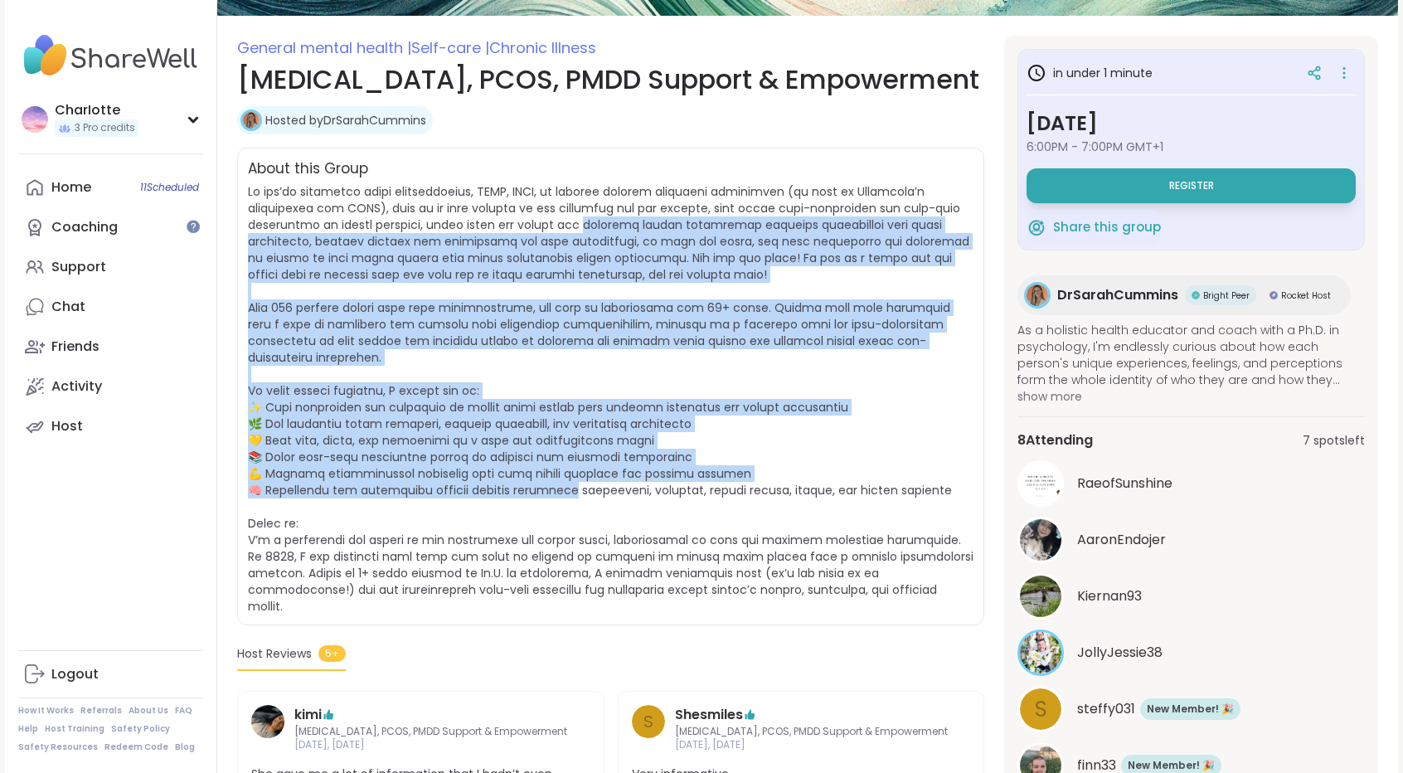
drag, startPoint x: 583, startPoint y: 471, endPoint x: 622, endPoint y: 216, distance: 258.3
click at [622, 216] on span at bounding box center [610, 398] width 725 height 431
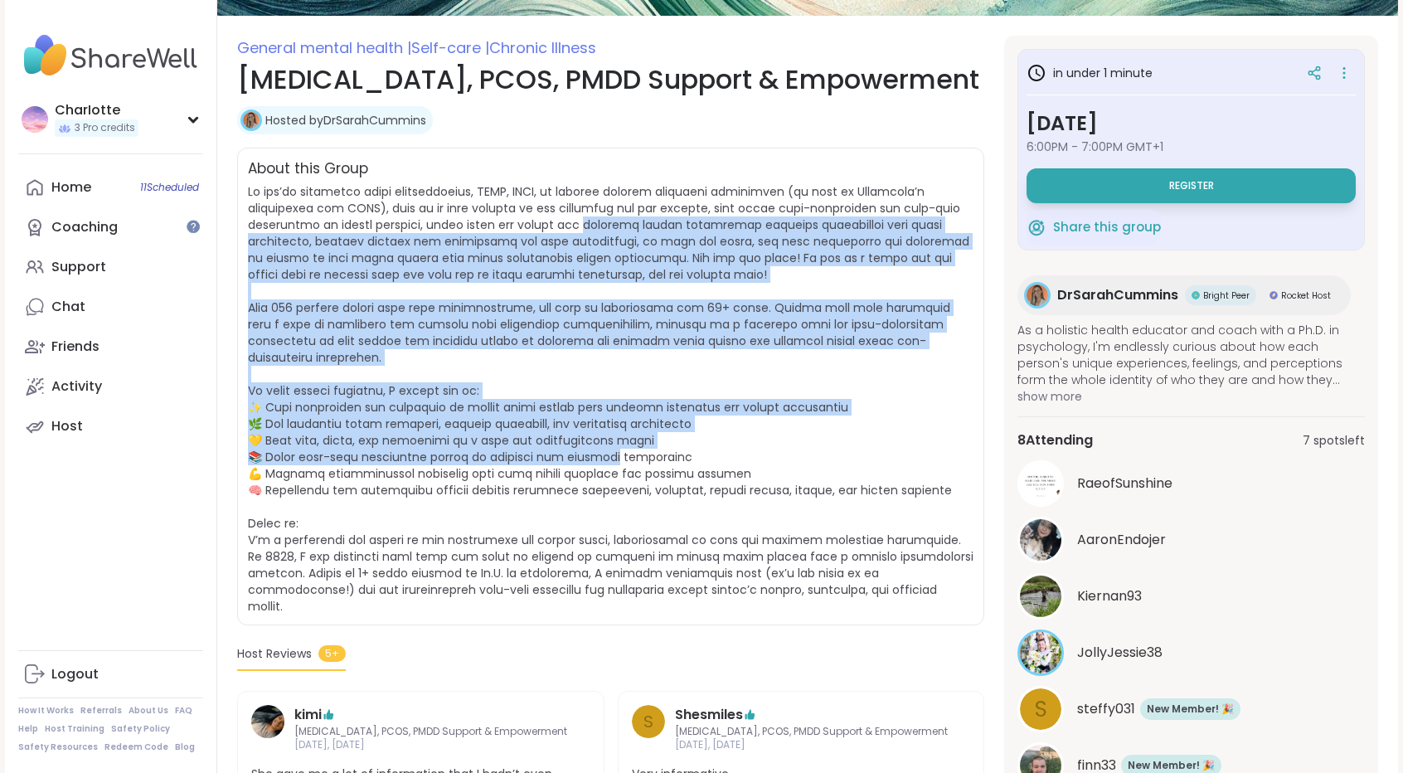
drag, startPoint x: 622, startPoint y: 216, endPoint x: 579, endPoint y: 448, distance: 236.1
click at [579, 448] on span at bounding box center [610, 398] width 725 height 431
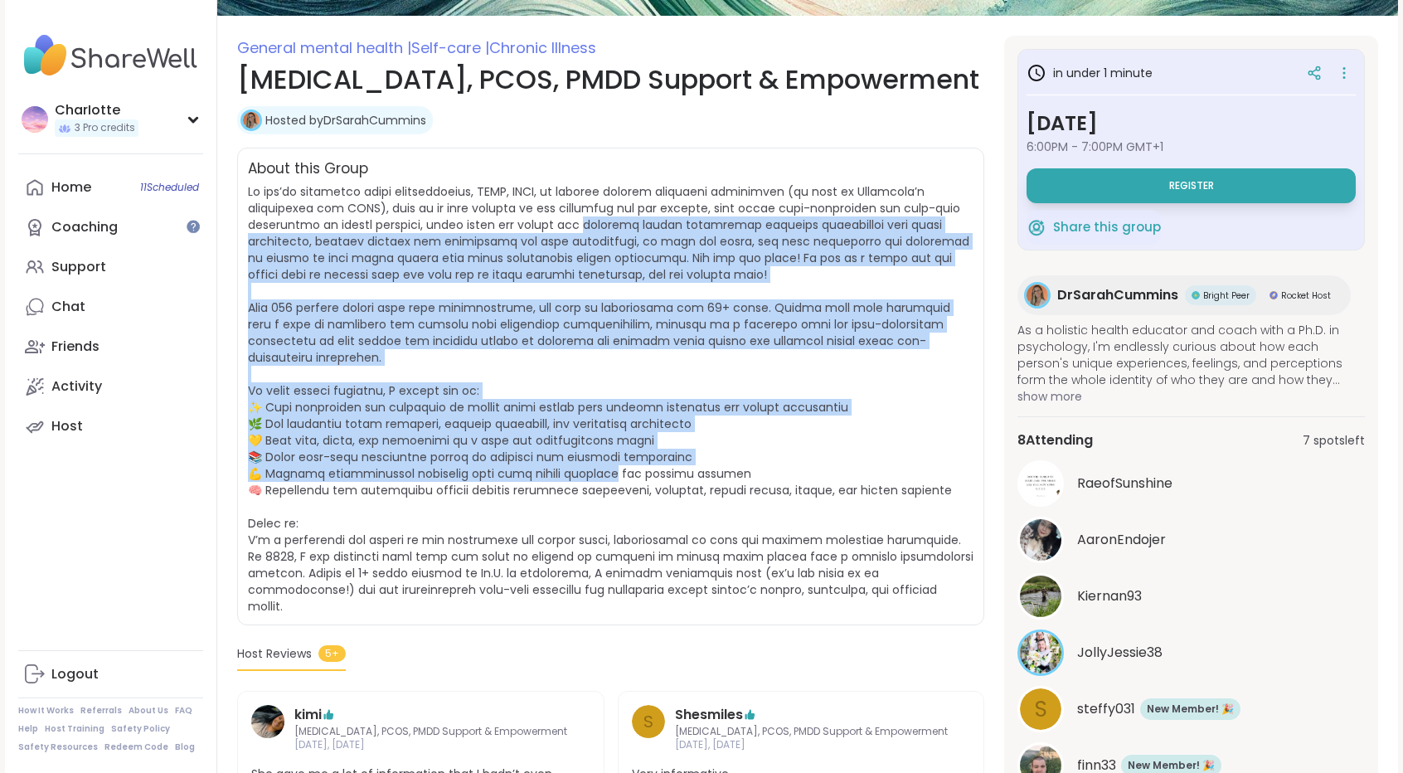
click at [579, 448] on span at bounding box center [610, 398] width 725 height 431
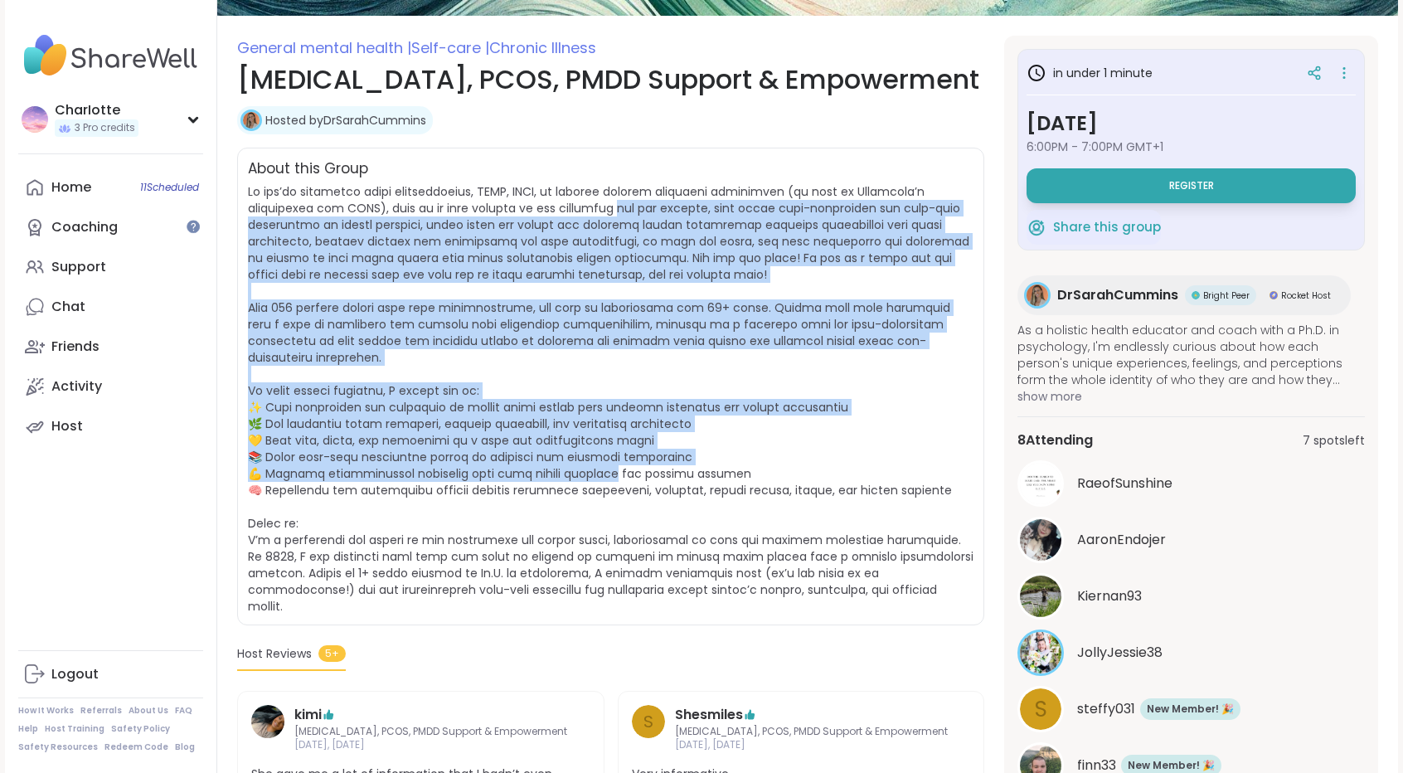
drag, startPoint x: 579, startPoint y: 448, endPoint x: 621, endPoint y: 203, distance: 248.2
click at [621, 203] on span at bounding box center [610, 398] width 725 height 431
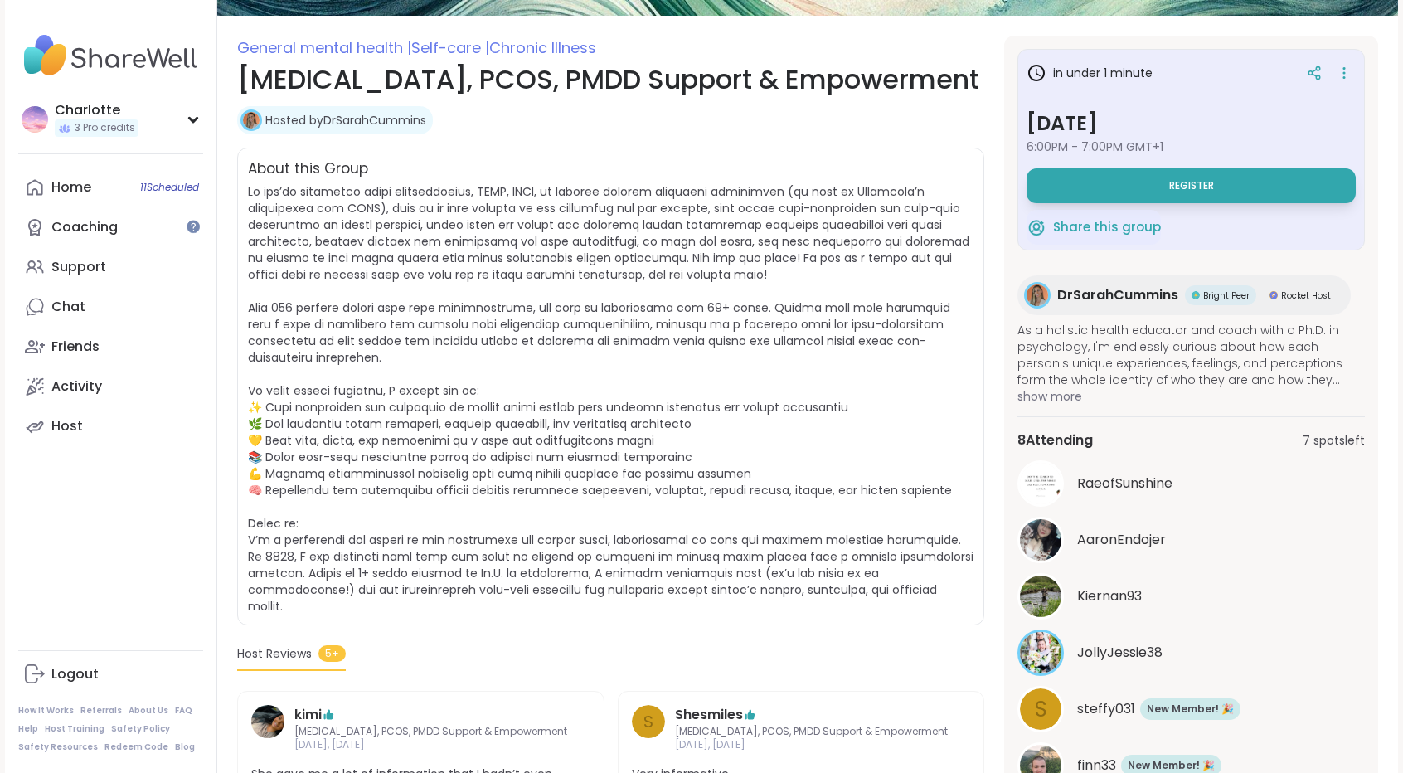
click at [1064, 306] on div "DrSarahCummins Bright Peer Rocket Host" at bounding box center [1183, 295] width 333 height 40
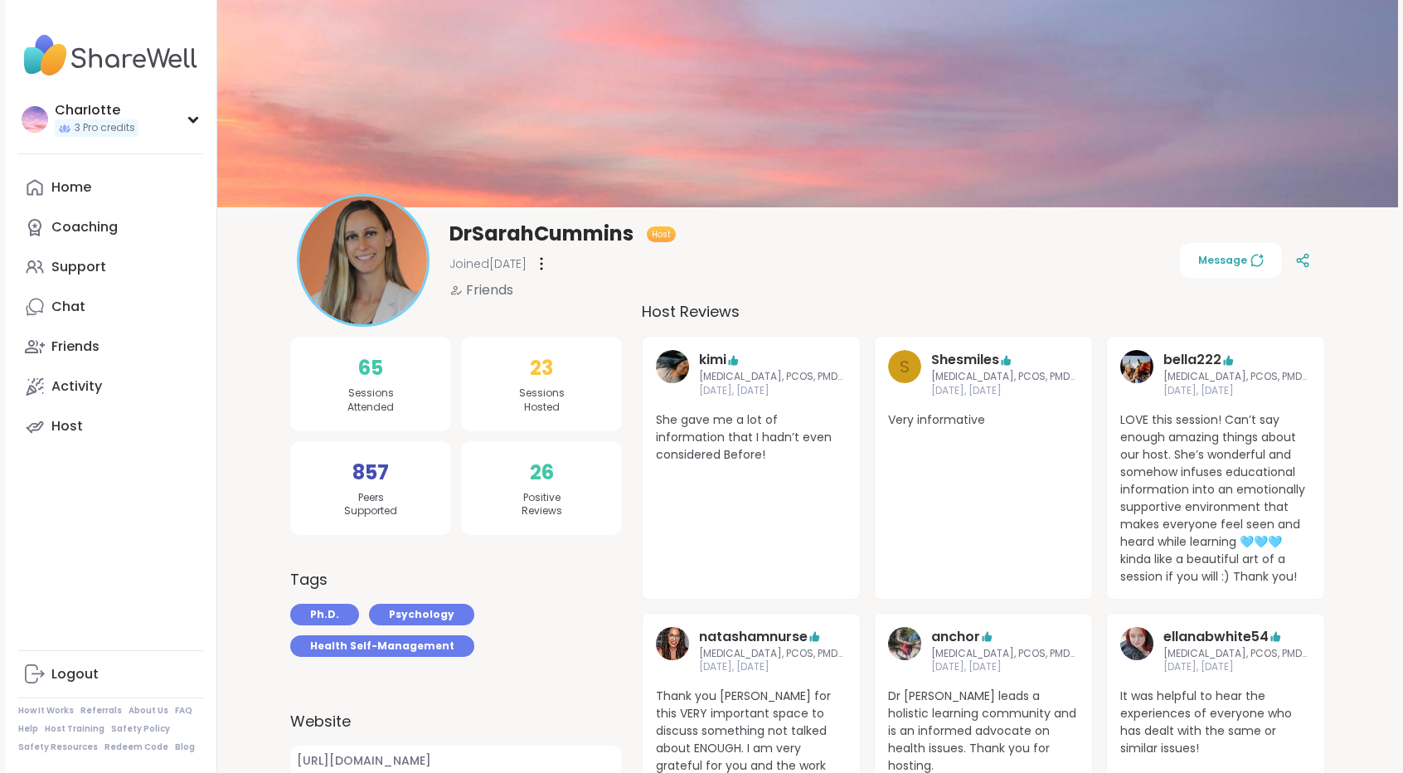
click at [133, 381] on link "Activity" at bounding box center [110, 386] width 185 height 40
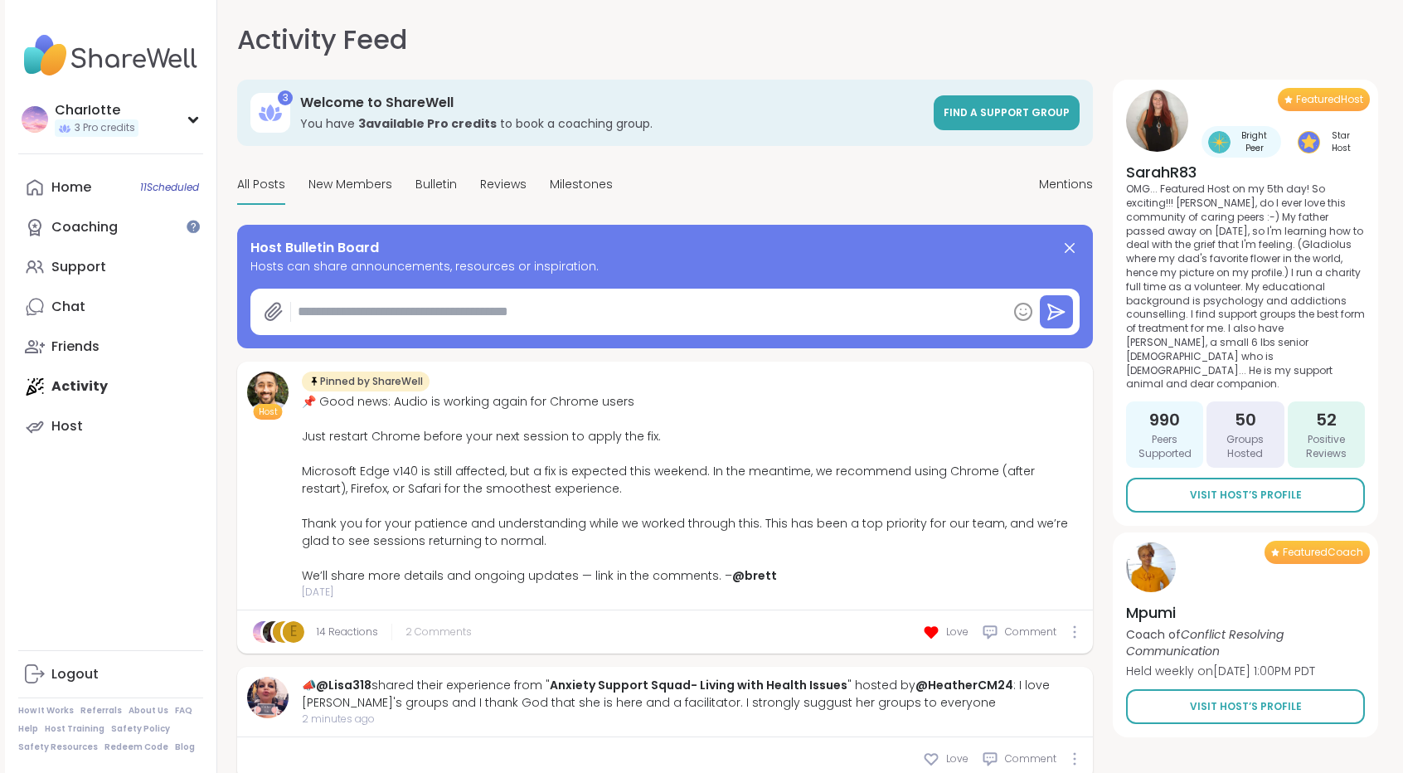
click at [434, 628] on span "2 Comments" at bounding box center [438, 631] width 66 height 15
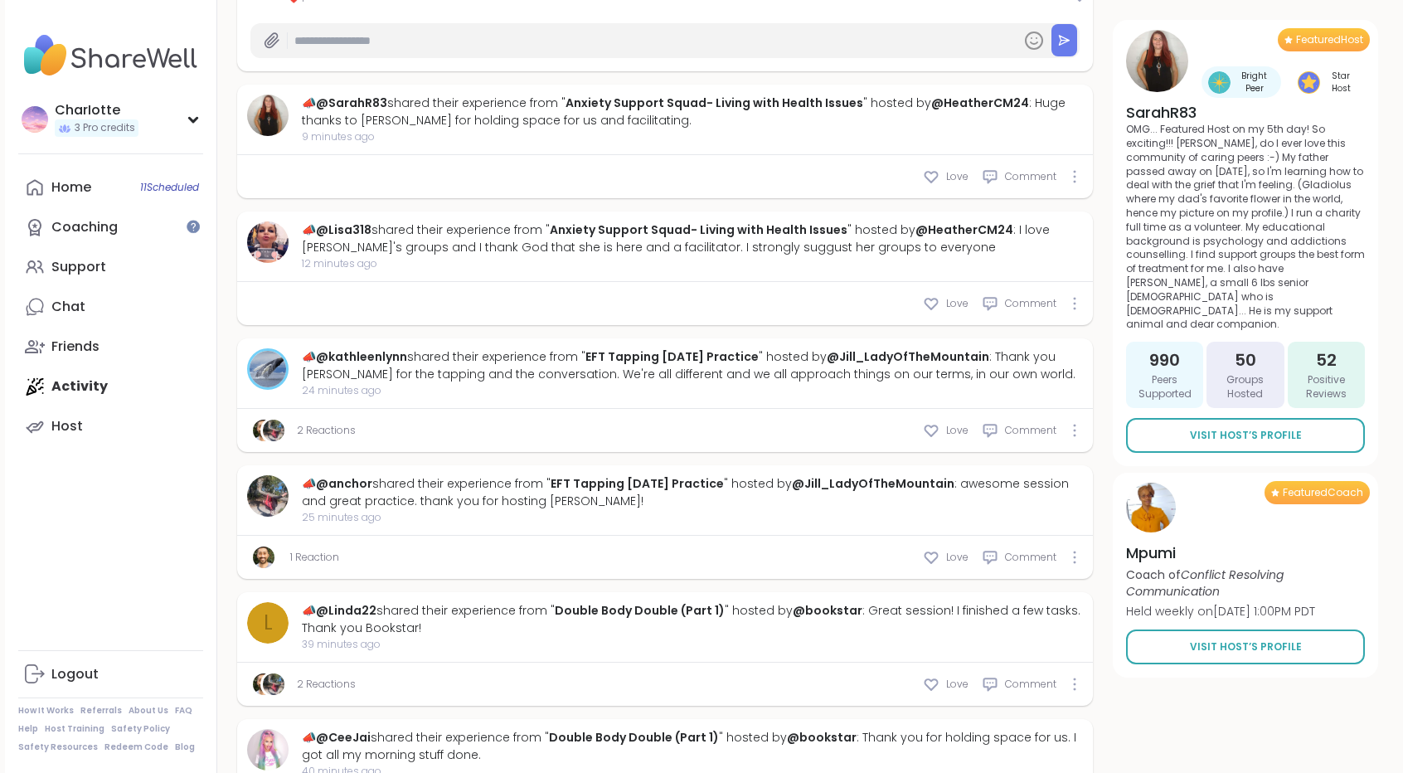
scroll to position [988, 0]
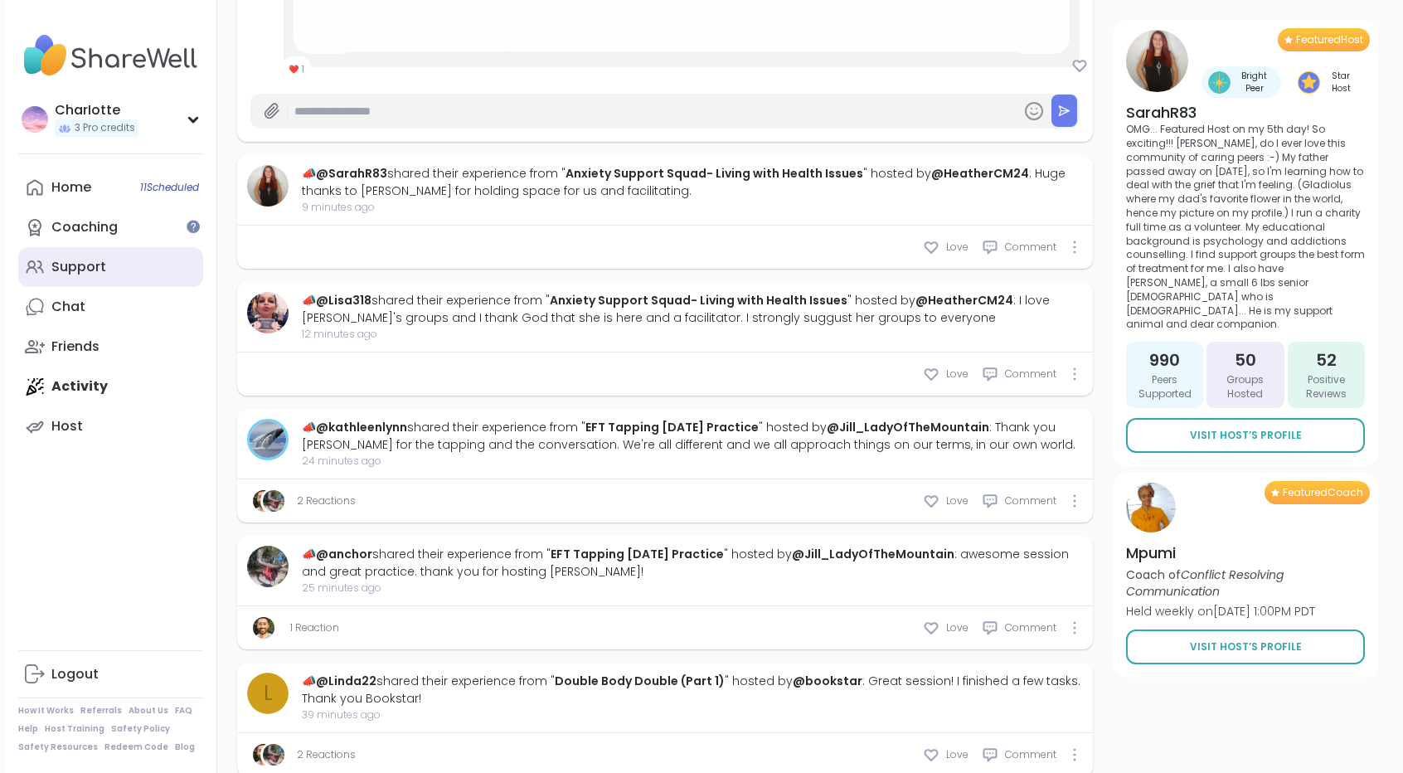
click at [85, 260] on div "Support" at bounding box center [78, 267] width 55 height 18
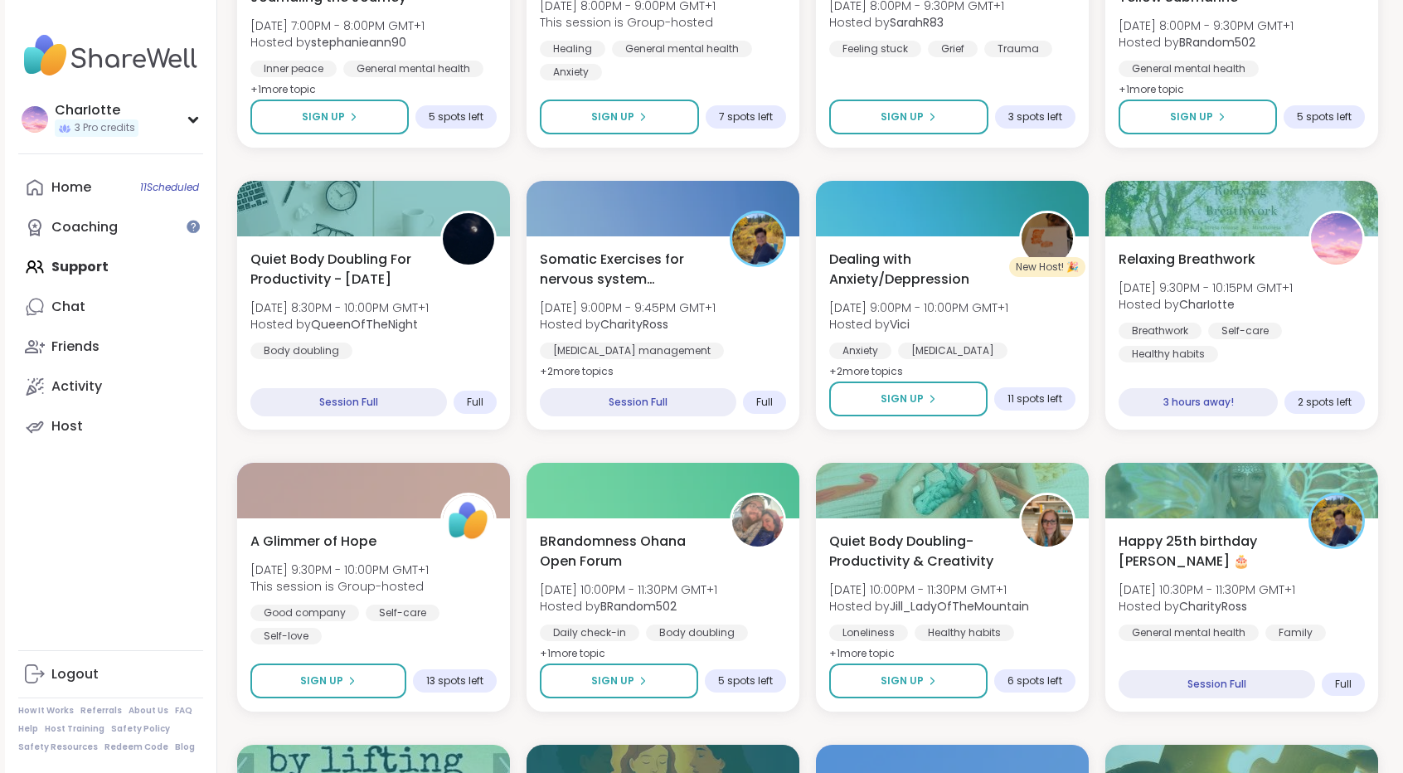
scroll to position [727, 0]
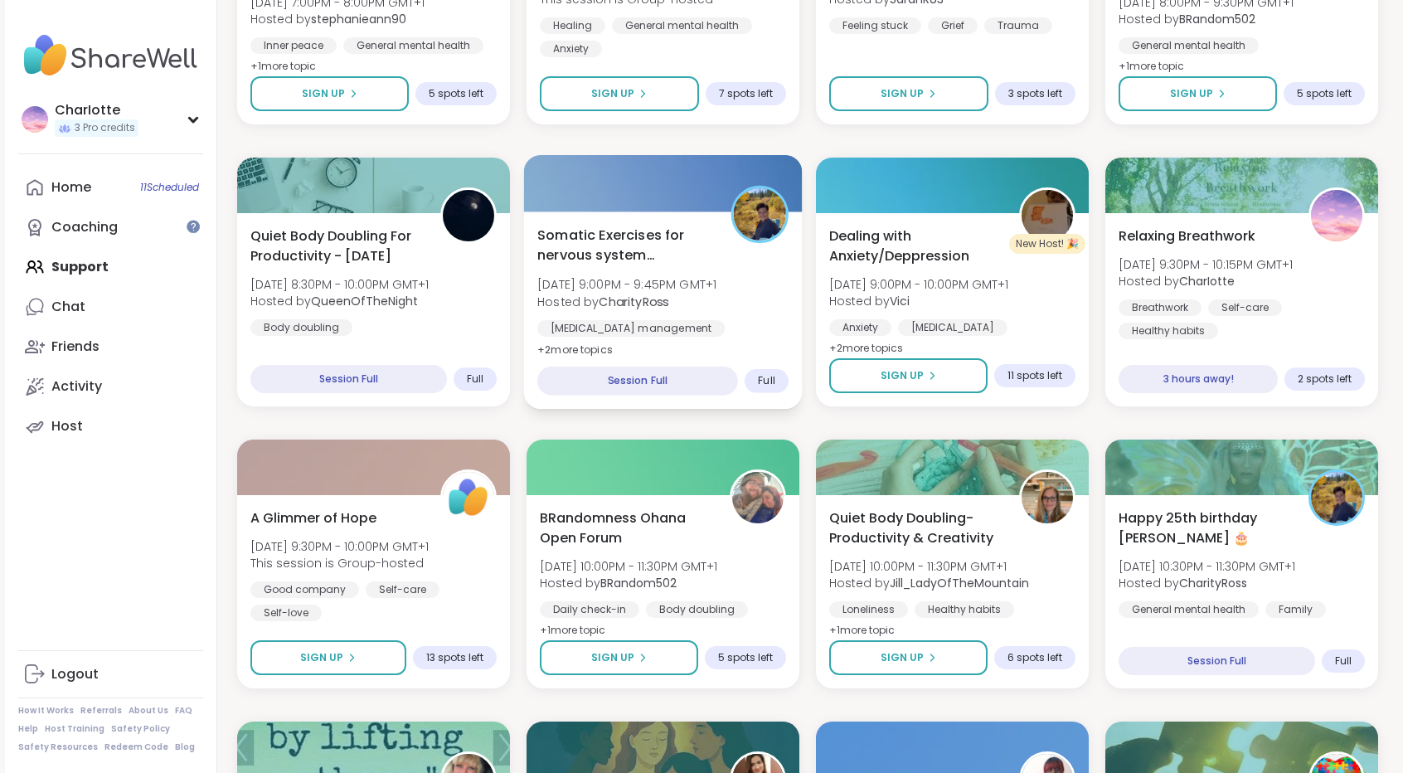
click at [685, 253] on span "Somatic Exercises for nervous system regulation" at bounding box center [624, 245] width 175 height 41
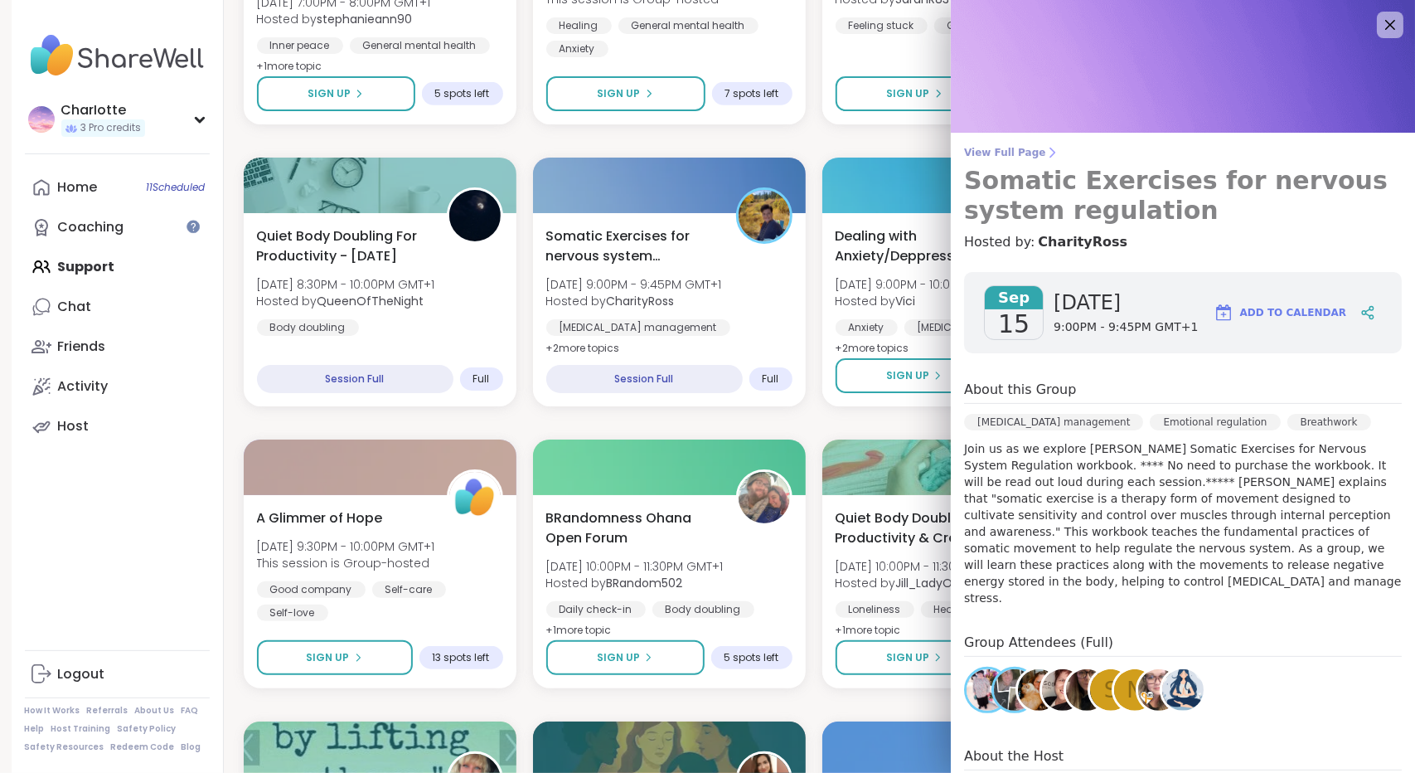
click at [1016, 155] on span "View Full Page" at bounding box center [1183, 152] width 438 height 13
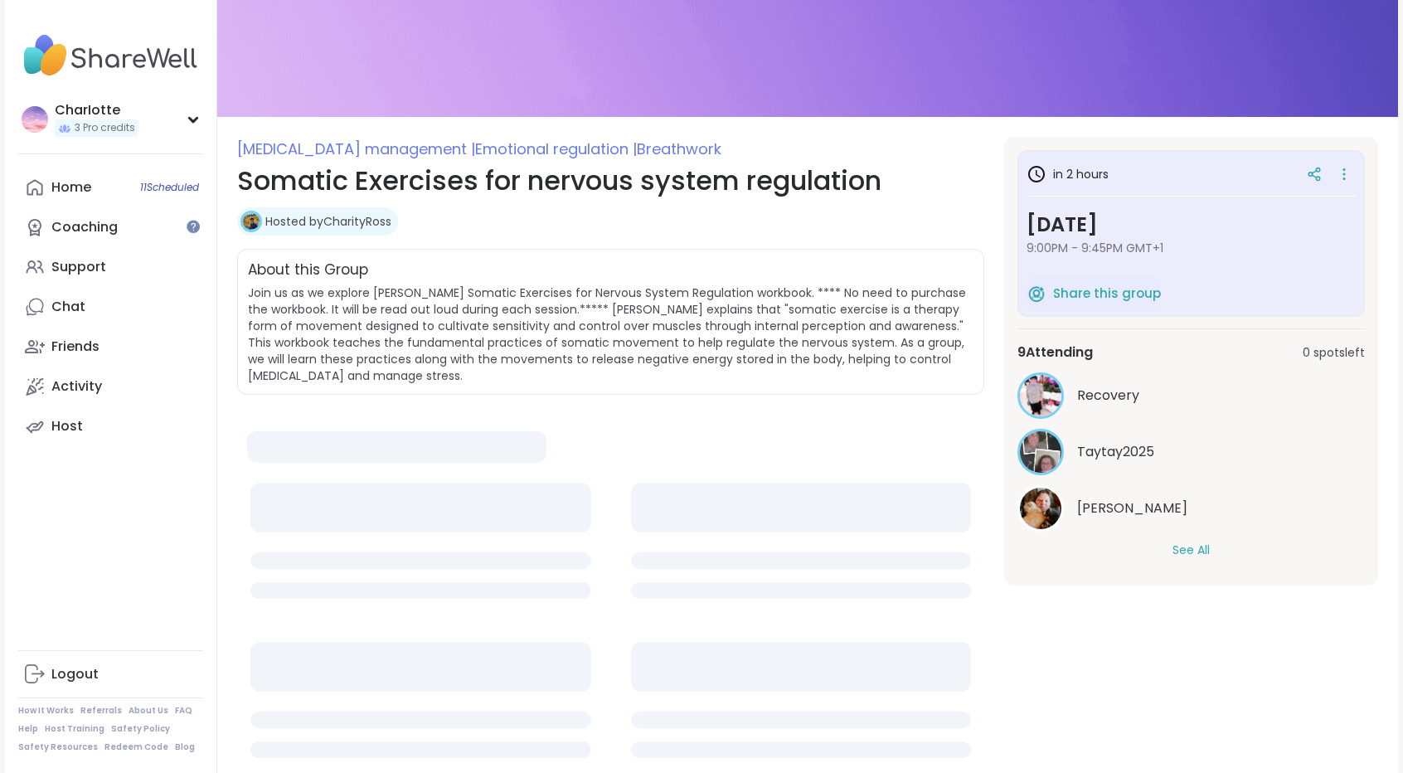
scroll to position [142, 0]
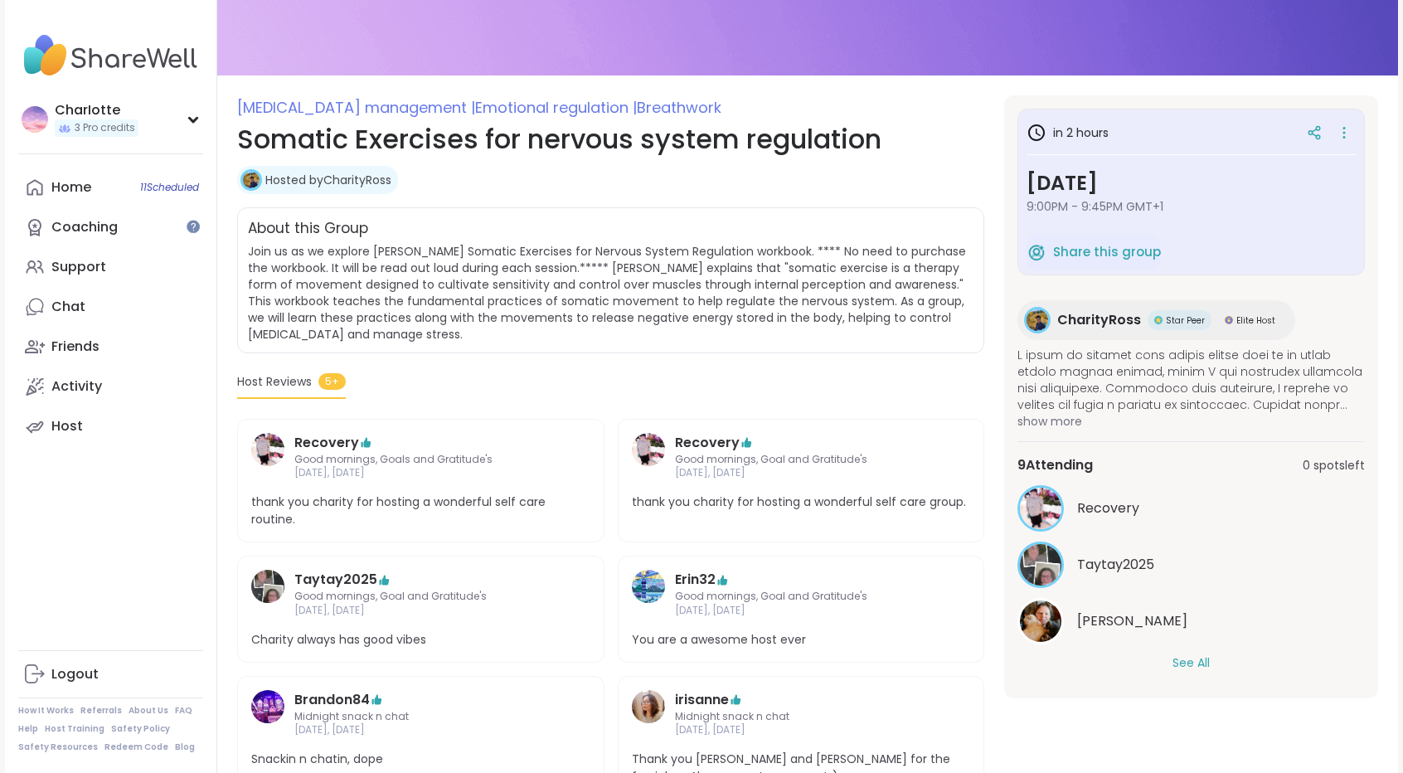
click at [1192, 652] on div "Recovery Taytay2025 LuAnn See All" at bounding box center [1190, 578] width 347 height 187
click at [1190, 659] on button "See All" at bounding box center [1190, 662] width 37 height 17
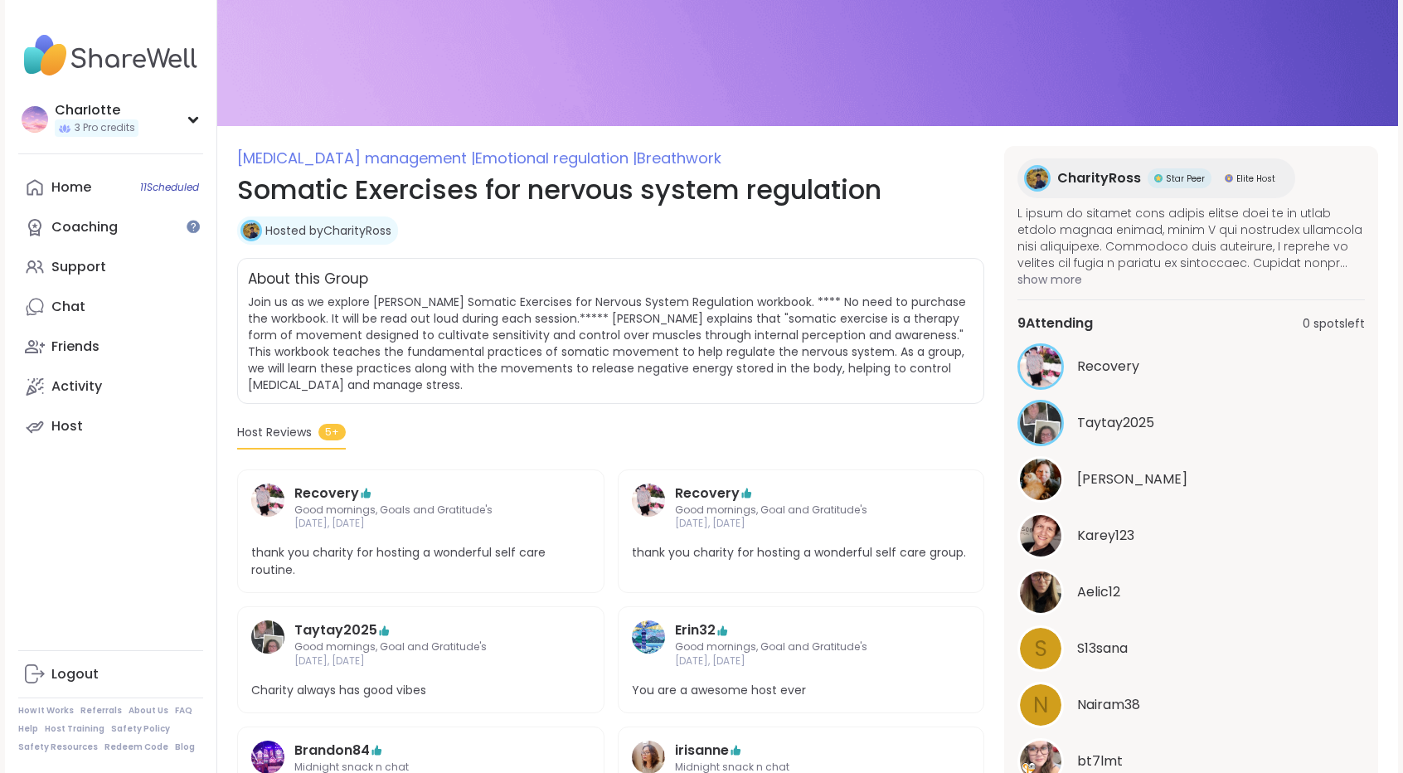
scroll to position [97, 0]
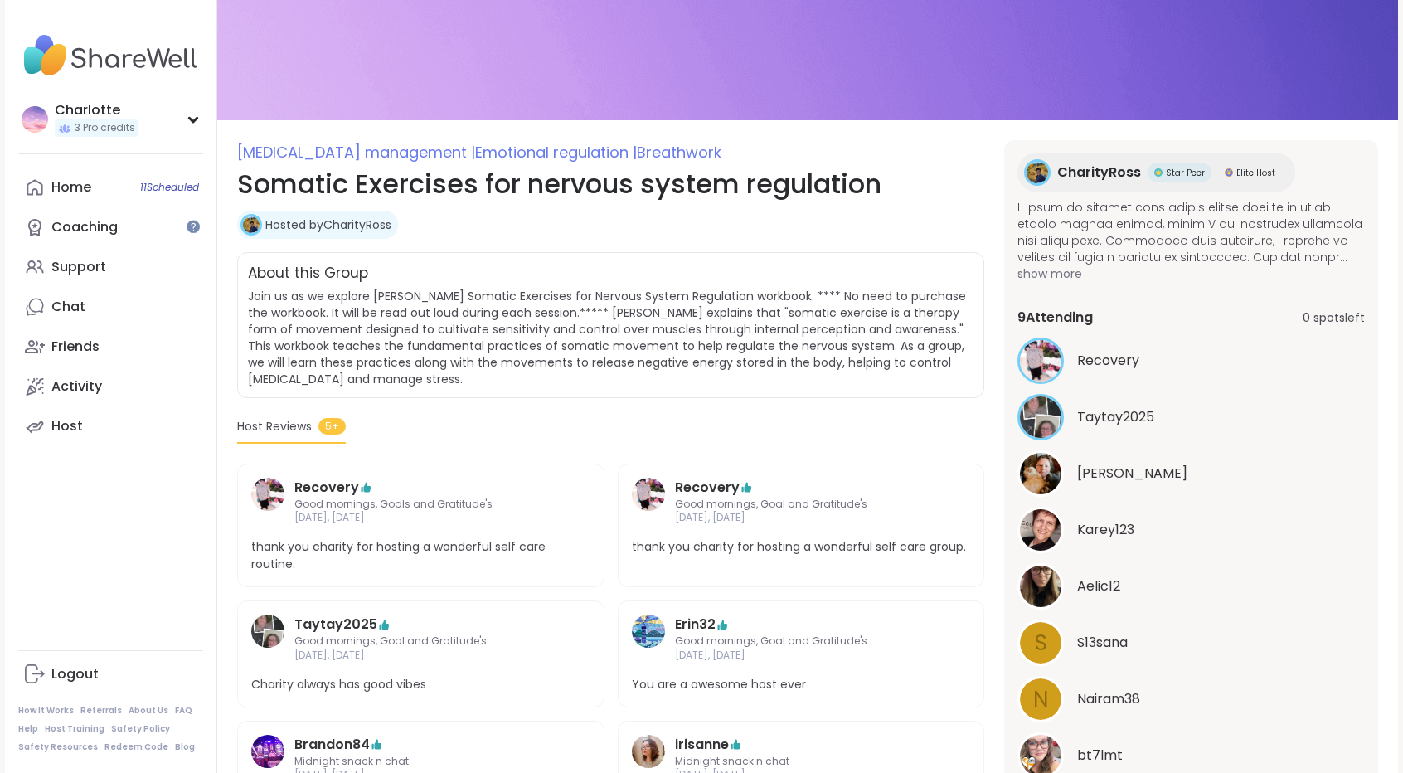
drag, startPoint x: 1400, startPoint y: 447, endPoint x: 1396, endPoint y: 467, distance: 20.3
click at [1396, 467] on div "CharIotte 3 Pro credits CharIotte 3 Pro credits Profile Membership Settings Hel…" at bounding box center [701, 597] width 1403 height 1389
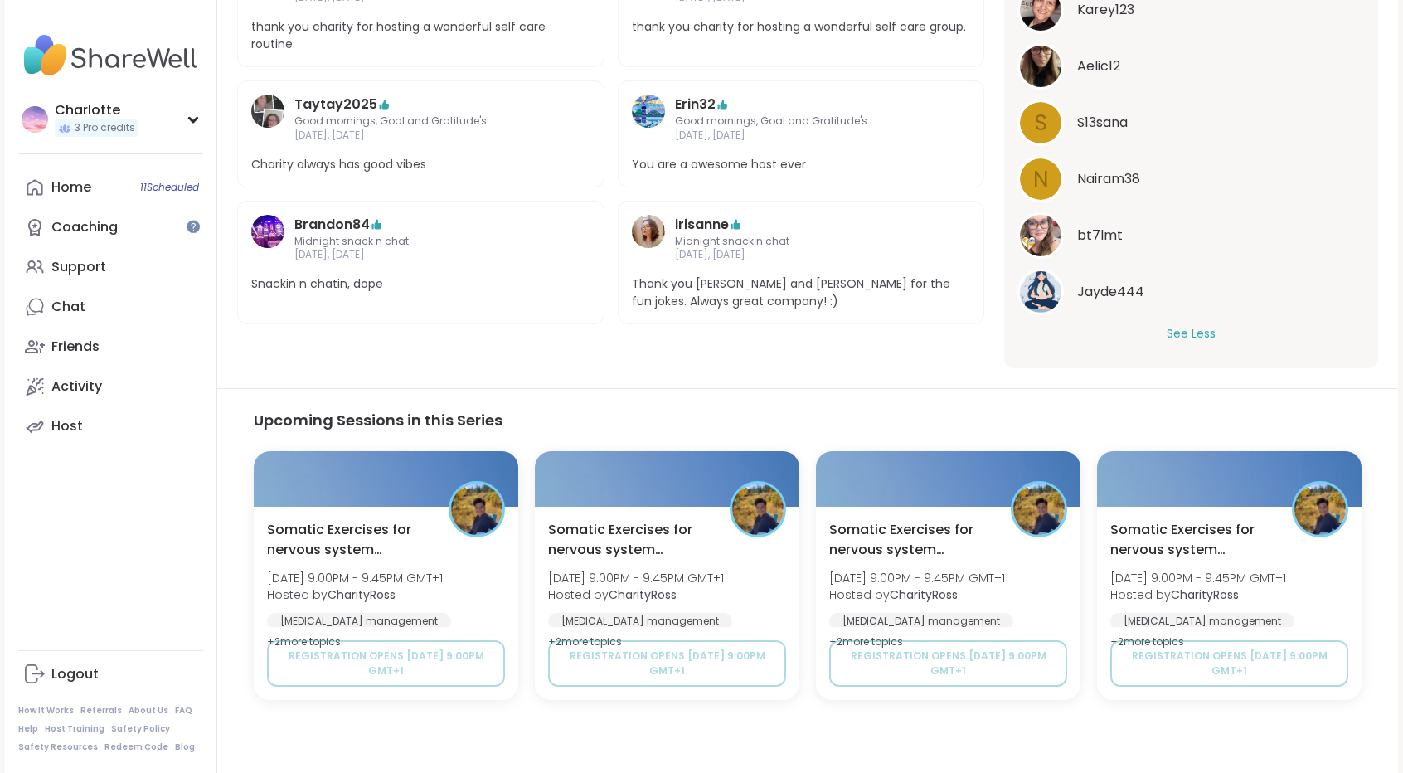
scroll to position [0, 0]
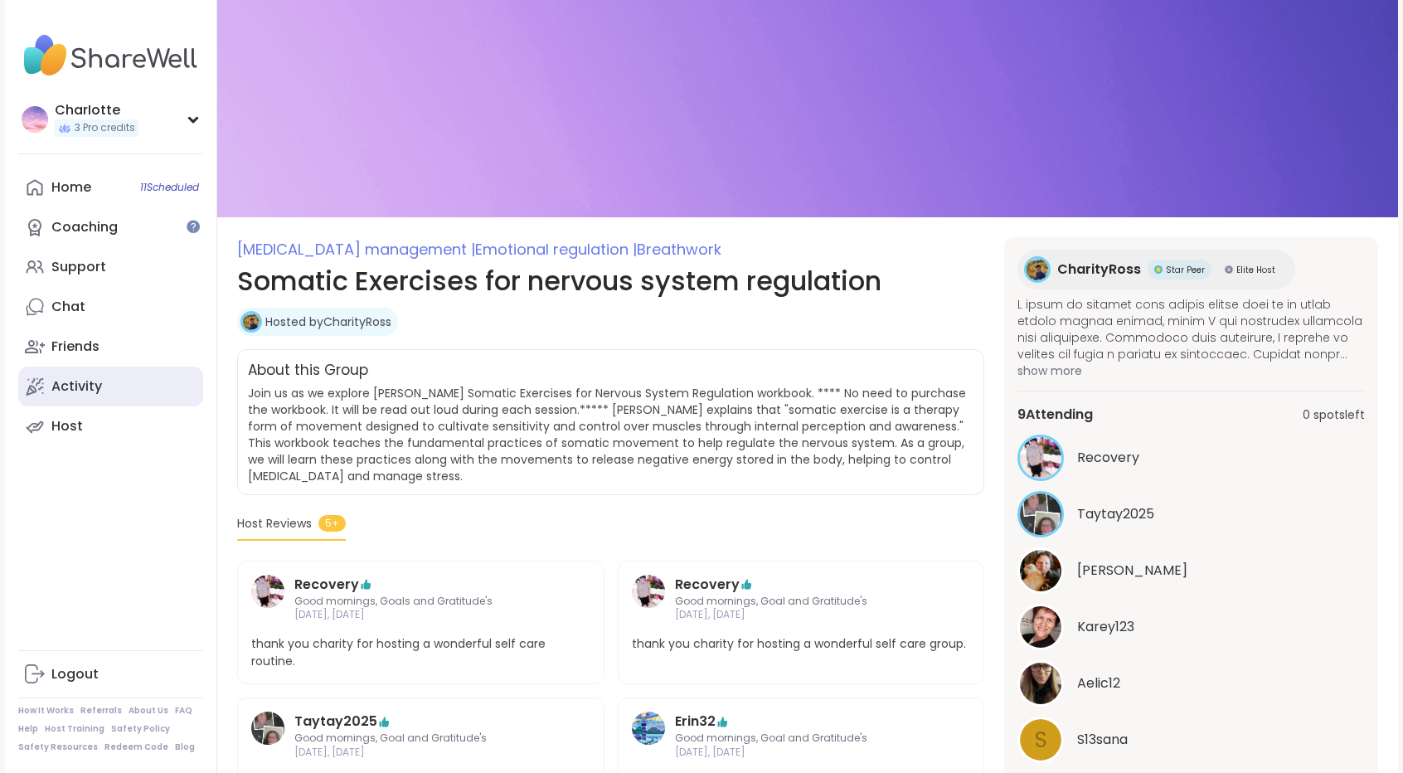
click at [86, 378] on div "Activity" at bounding box center [76, 386] width 51 height 18
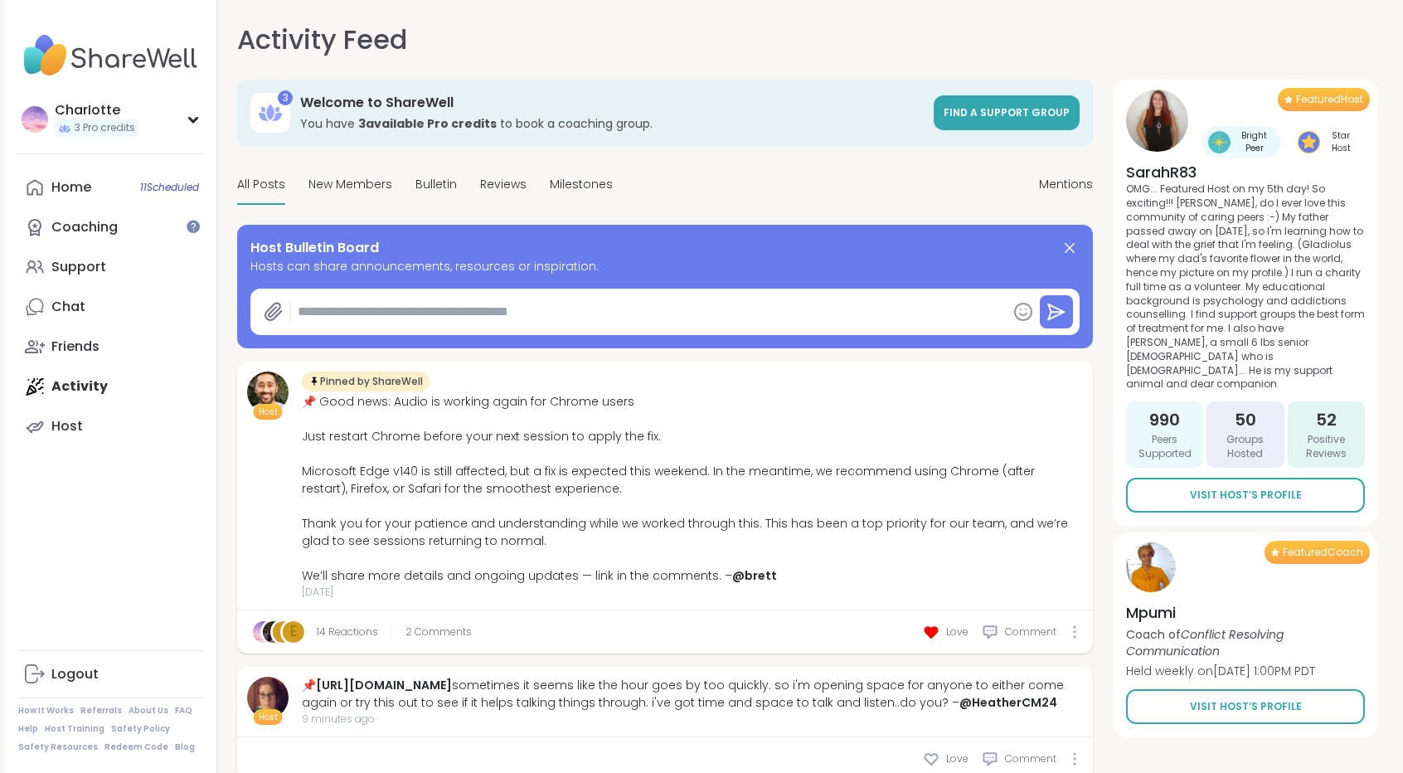
type textarea "*"
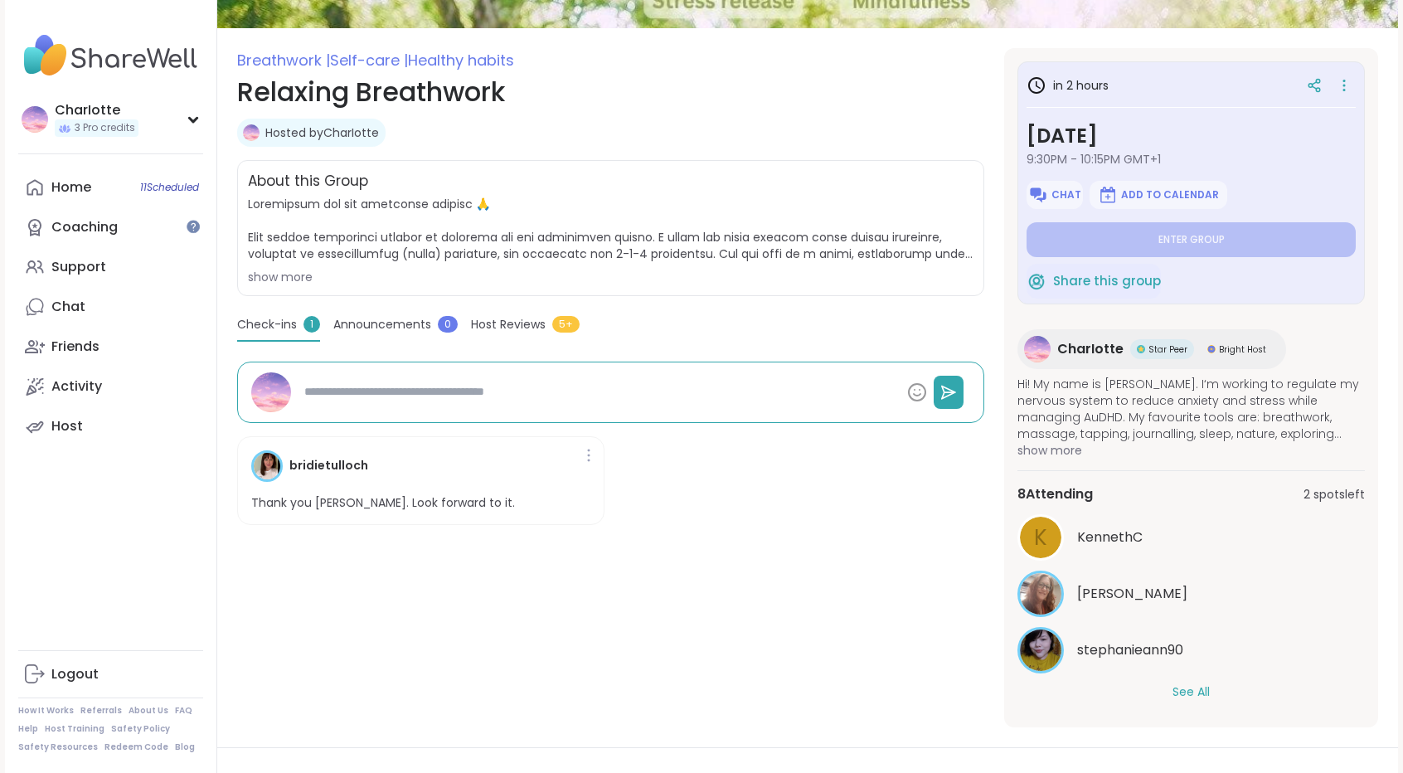
type textarea "*"
click at [82, 306] on div "Chat 2" at bounding box center [68, 307] width 34 height 18
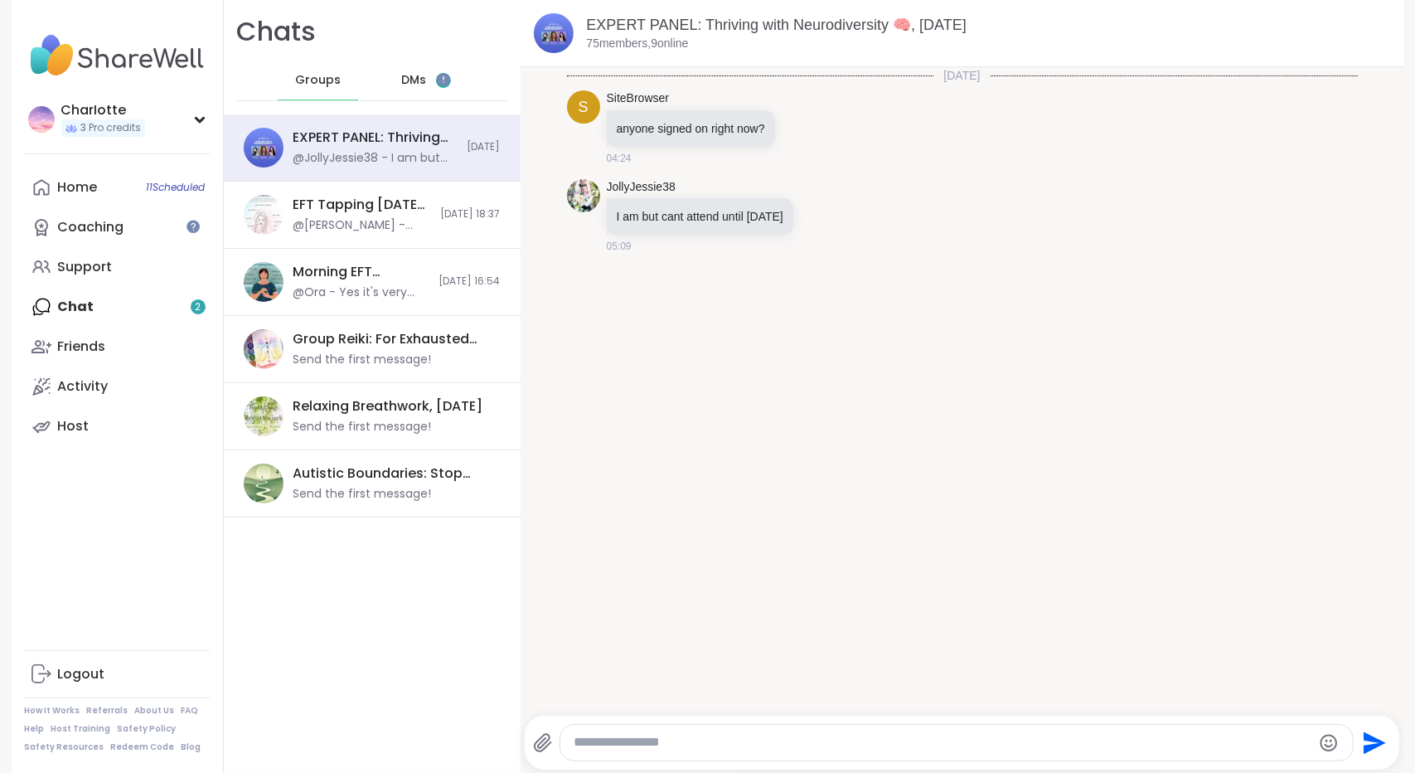
click at [413, 94] on div "DMs 2" at bounding box center [425, 81] width 81 height 40
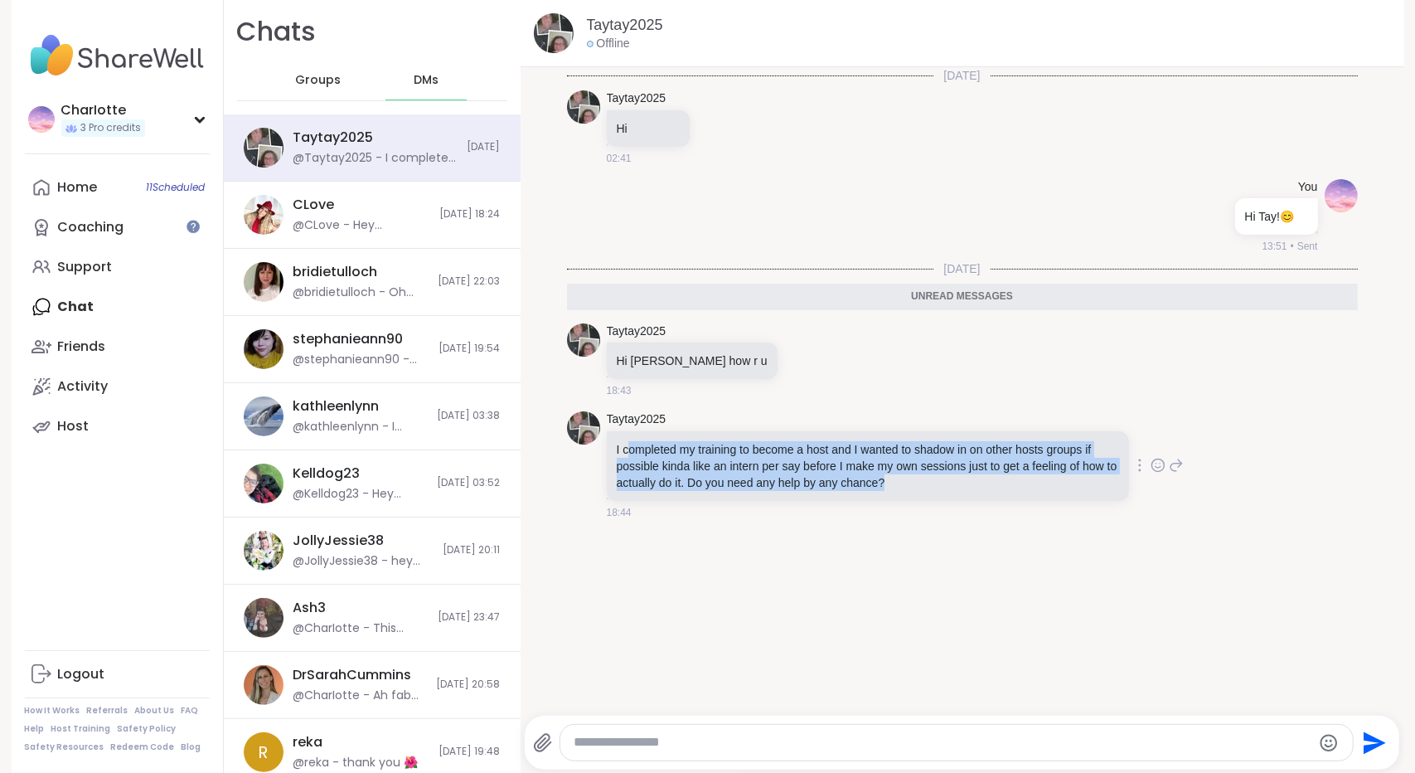
drag, startPoint x: 915, startPoint y: 485, endPoint x: 619, endPoint y: 446, distance: 298.5
click at [619, 446] on p "I completed my training to become a host and I wanted to shadow in on other hos…" at bounding box center [868, 466] width 502 height 50
drag, startPoint x: 619, startPoint y: 446, endPoint x: 807, endPoint y: 481, distance: 190.6
click at [807, 481] on p "I completed my training to become a host and I wanted to shadow in on other hos…" at bounding box center [868, 466] width 502 height 50
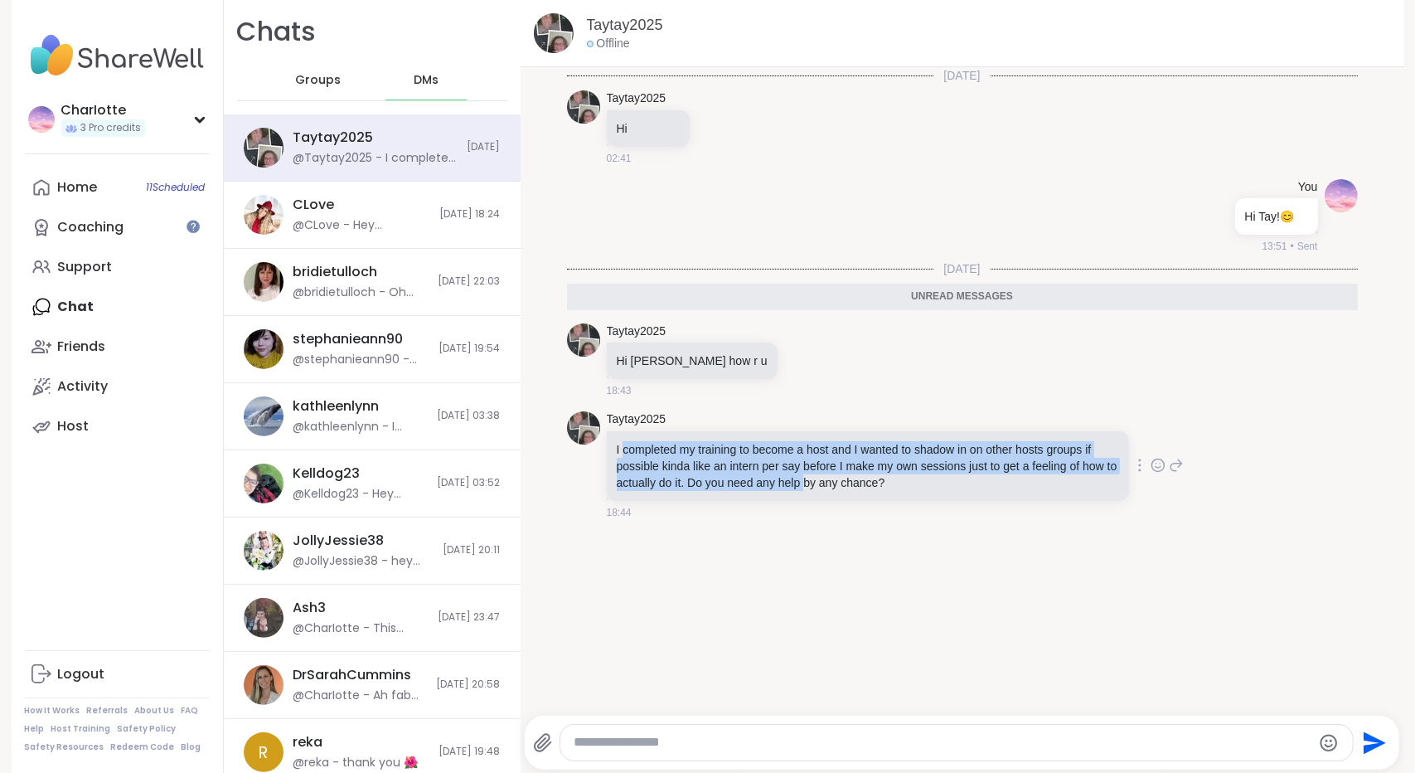
click at [807, 481] on p "I completed my training to become a host and I wanted to shadow in on other hos…" at bounding box center [868, 466] width 502 height 50
drag, startPoint x: 807, startPoint y: 481, endPoint x: 661, endPoint y: 450, distance: 149.1
click at [661, 450] on p "I completed my training to become a host and I wanted to shadow in on other hos…" at bounding box center [868, 466] width 502 height 50
drag, startPoint x: 661, startPoint y: 450, endPoint x: 842, endPoint y: 479, distance: 183.9
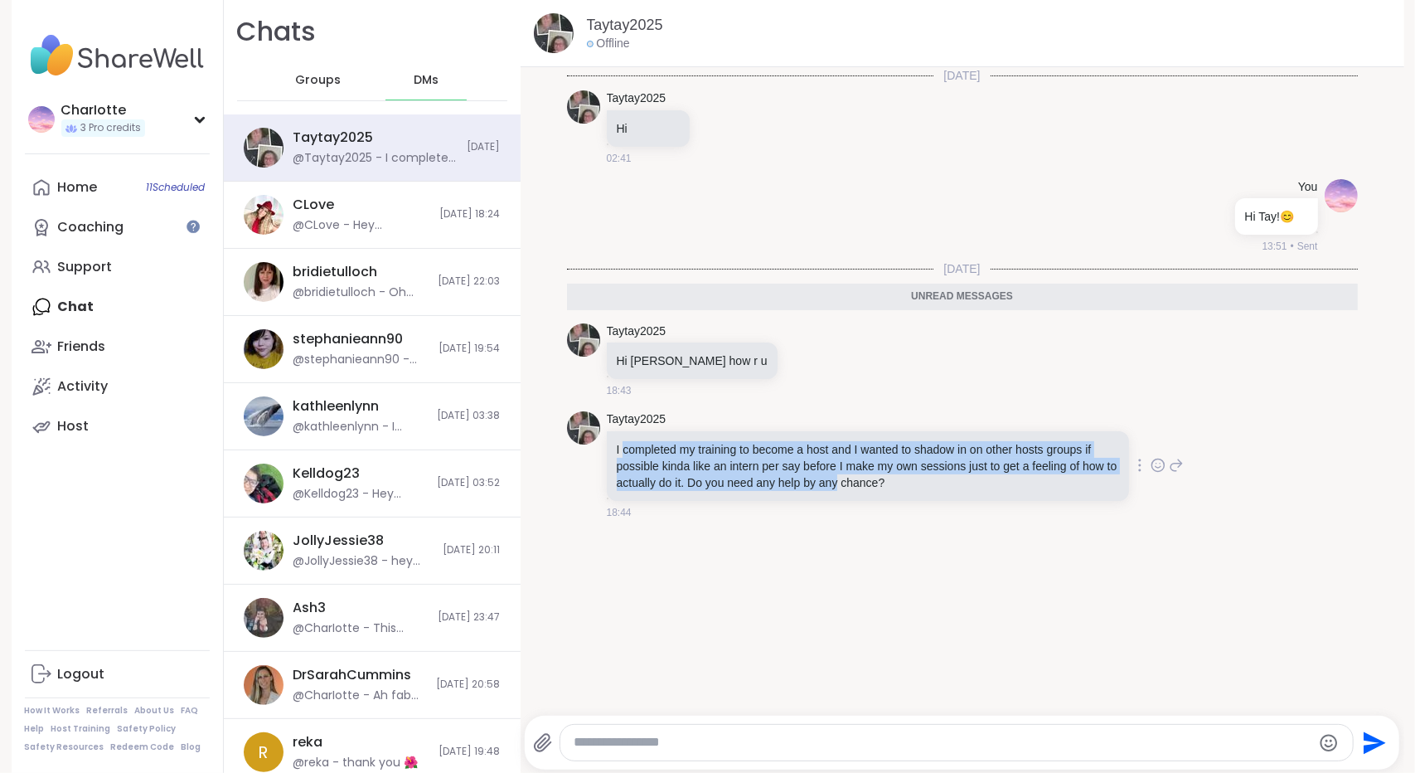
click at [842, 479] on p "I completed my training to become a host and I wanted to shadow in on other hos…" at bounding box center [868, 466] width 502 height 50
drag, startPoint x: 842, startPoint y: 479, endPoint x: 657, endPoint y: 452, distance: 187.7
click at [657, 452] on p "I completed my training to become a host and I wanted to shadow in on other hos…" at bounding box center [868, 466] width 502 height 50
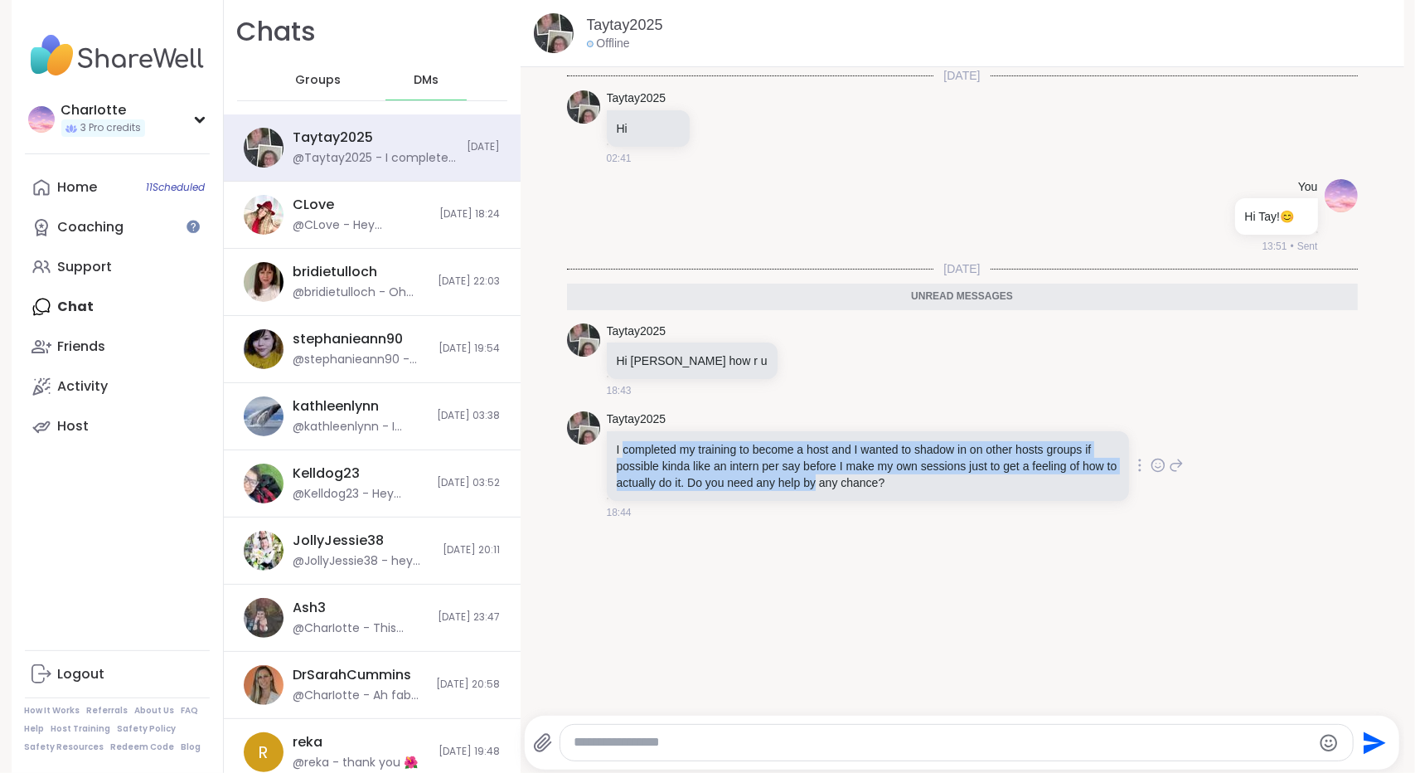
drag, startPoint x: 657, startPoint y: 452, endPoint x: 822, endPoint y: 480, distance: 168.2
click at [822, 480] on p "I completed my training to become a host and I wanted to shadow in on other hos…" at bounding box center [868, 466] width 502 height 50
drag, startPoint x: 822, startPoint y: 480, endPoint x: 642, endPoint y: 447, distance: 183.7
click at [642, 447] on p "I completed my training to become a host and I wanted to shadow in on other hos…" at bounding box center [868, 466] width 502 height 50
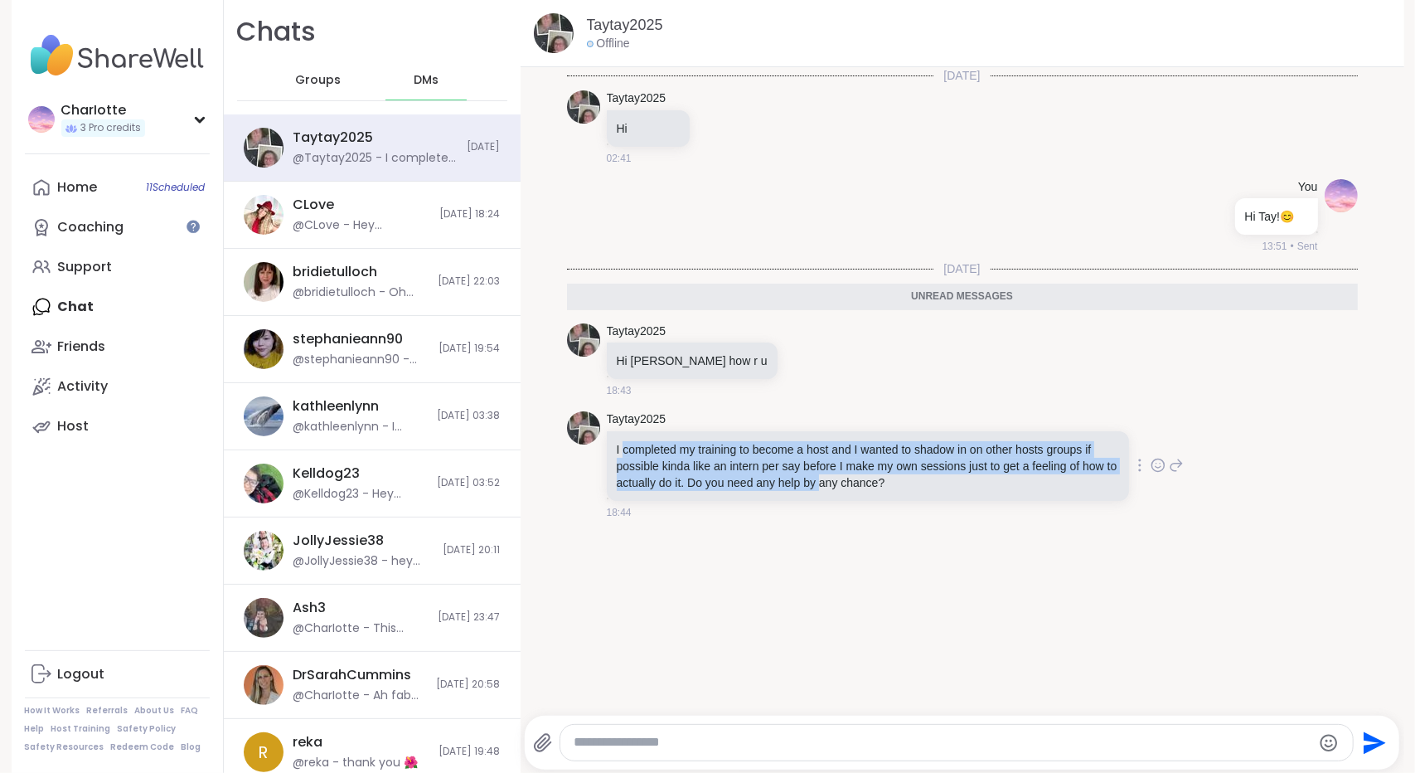
click at [642, 447] on p "I completed my training to become a host and I wanted to shadow in on other hos…" at bounding box center [868, 466] width 502 height 50
drag, startPoint x: 642, startPoint y: 447, endPoint x: 854, endPoint y: 484, distance: 215.5
click at [854, 484] on p "I completed my training to become a host and I wanted to shadow in on other hos…" at bounding box center [868, 466] width 502 height 50
drag, startPoint x: 854, startPoint y: 484, endPoint x: 691, endPoint y: 439, distance: 168.5
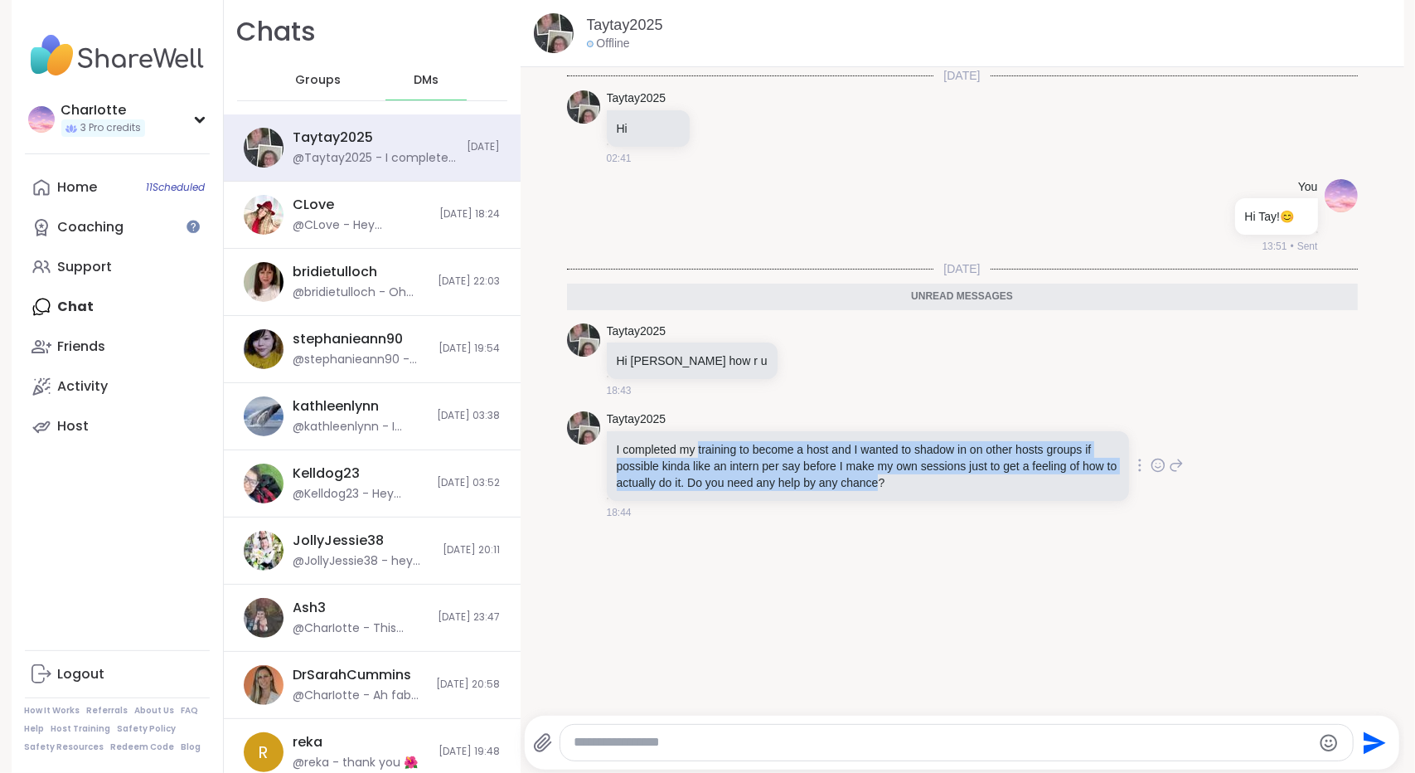
click at [691, 441] on p "I completed my training to become a host and I wanted to shadow in on other hos…" at bounding box center [868, 466] width 502 height 50
drag, startPoint x: 691, startPoint y: 439, endPoint x: 865, endPoint y: 480, distance: 178.8
click at [865, 480] on p "I completed my training to become a host and I wanted to shadow in on other hos…" at bounding box center [868, 466] width 502 height 50
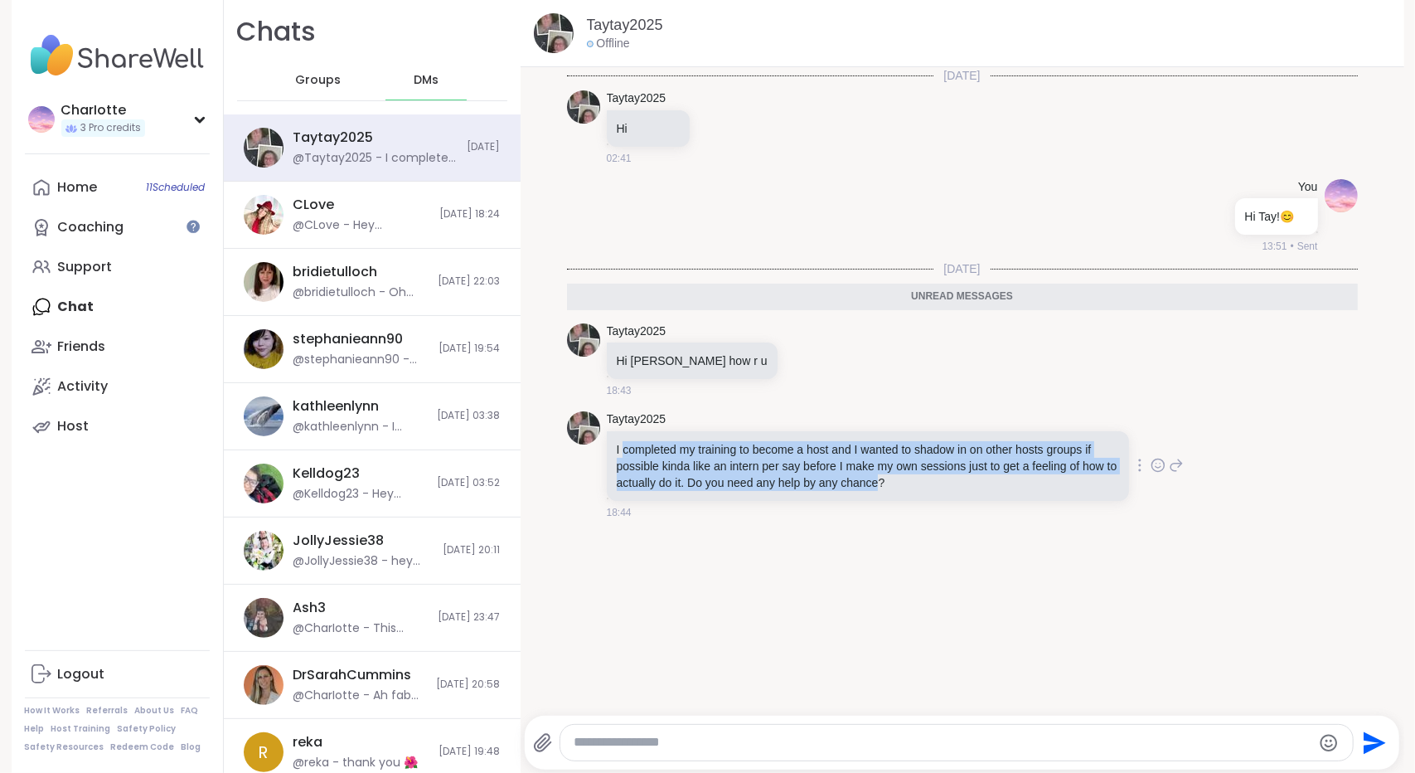
drag, startPoint x: 865, startPoint y: 480, endPoint x: 643, endPoint y: 448, distance: 224.4
click at [643, 448] on p "I completed my training to become a host and I wanted to shadow in on other hos…" at bounding box center [868, 466] width 502 height 50
drag, startPoint x: 643, startPoint y: 448, endPoint x: 817, endPoint y: 478, distance: 175.8
click at [817, 478] on p "I completed my training to become a host and I wanted to shadow in on other hos…" at bounding box center [868, 466] width 502 height 50
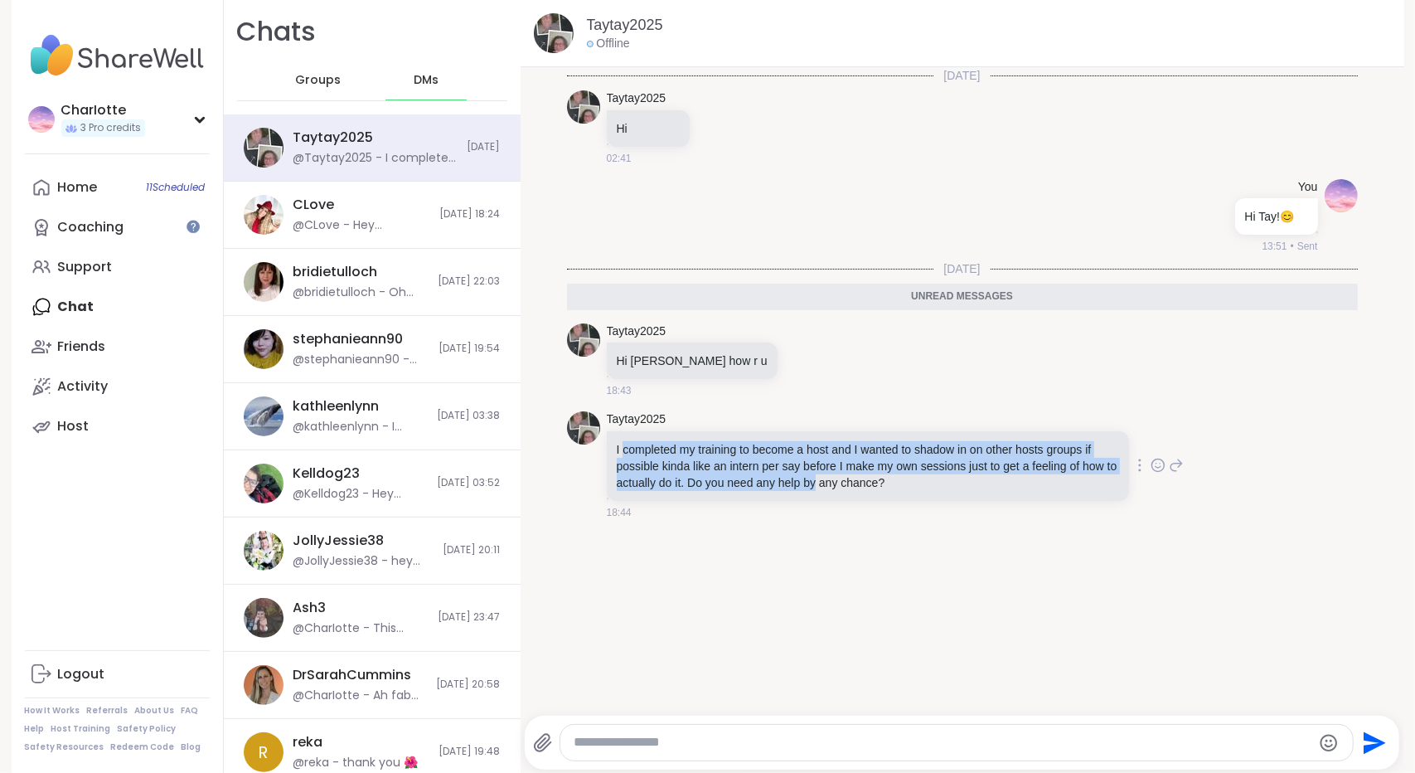
click at [817, 478] on p "I completed my training to become a host and I wanted to shadow in on other hos…" at bounding box center [868, 466] width 502 height 50
drag, startPoint x: 817, startPoint y: 478, endPoint x: 661, endPoint y: 448, distance: 158.7
click at [661, 448] on p "I completed my training to become a host and I wanted to shadow in on other hos…" at bounding box center [868, 466] width 502 height 50
drag, startPoint x: 661, startPoint y: 448, endPoint x: 835, endPoint y: 483, distance: 177.5
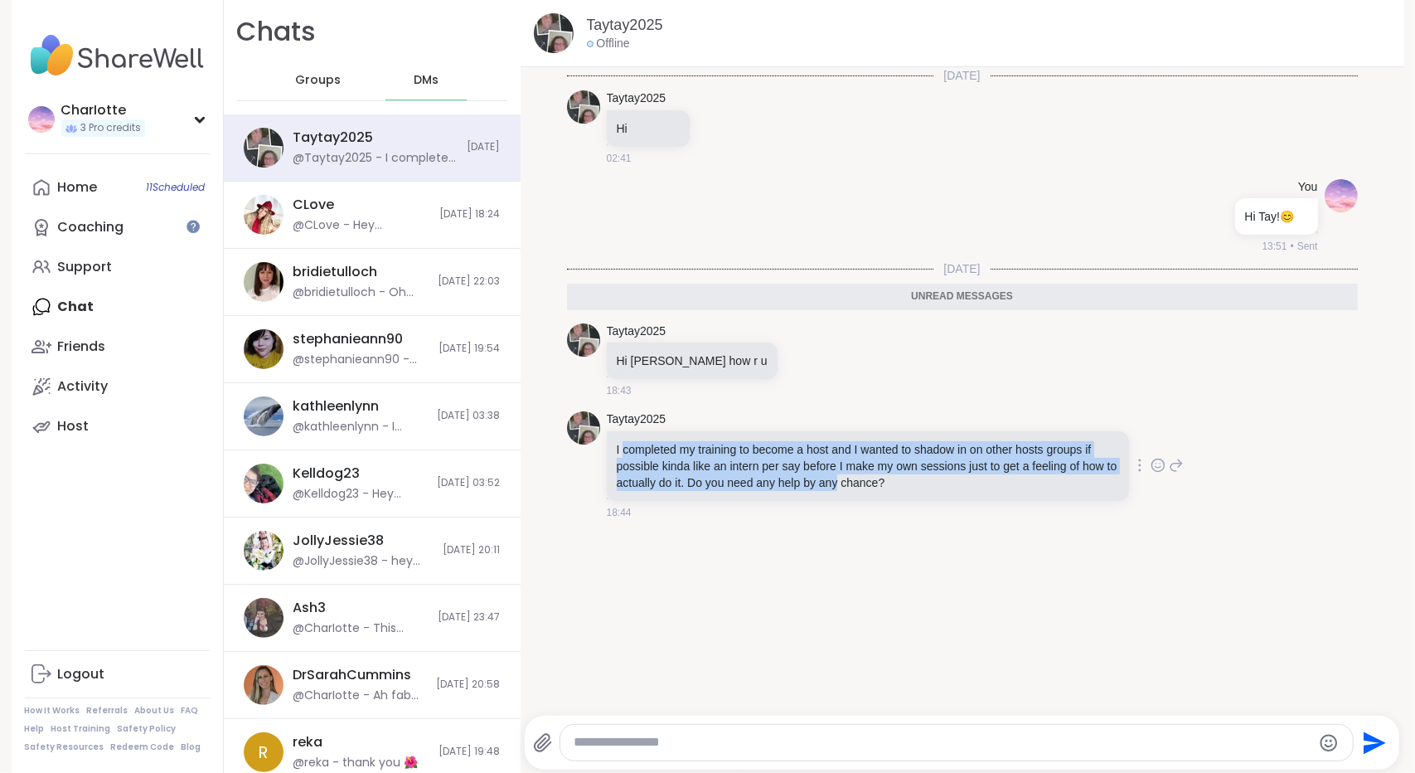
click at [835, 483] on p "I completed my training to become a host and I wanted to shadow in on other hos…" at bounding box center [868, 466] width 502 height 50
drag, startPoint x: 835, startPoint y: 483, endPoint x: 660, endPoint y: 445, distance: 179.0
click at [660, 445] on p "I completed my training to become a host and I wanted to shadow in on other hos…" at bounding box center [868, 466] width 502 height 50
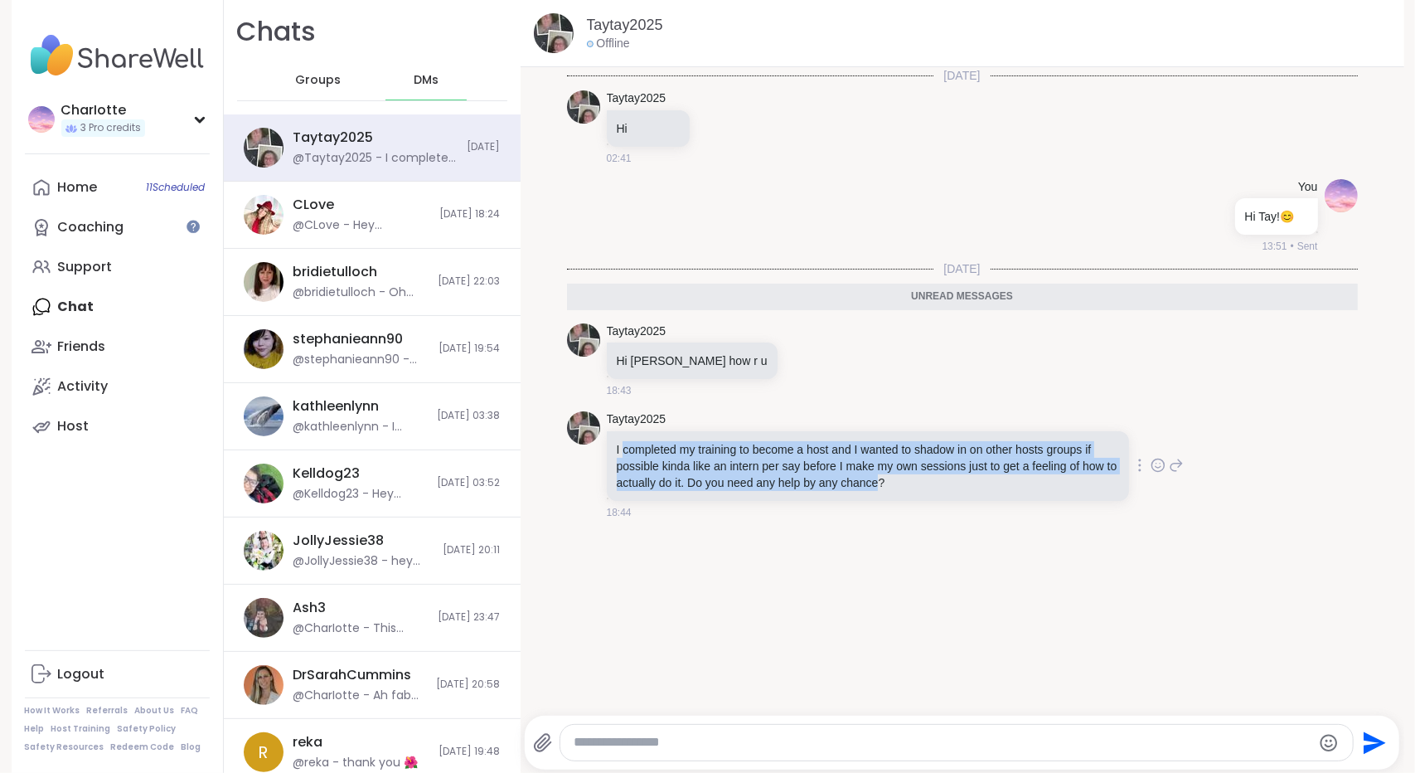
drag, startPoint x: 660, startPoint y: 445, endPoint x: 849, endPoint y: 487, distance: 193.5
click at [849, 487] on p "I completed my training to become a host and I wanted to shadow in on other hos…" at bounding box center [868, 466] width 502 height 50
drag, startPoint x: 849, startPoint y: 487, endPoint x: 645, endPoint y: 444, distance: 208.4
click at [645, 444] on p "I completed my training to become a host and I wanted to shadow in on other hos…" at bounding box center [868, 466] width 502 height 50
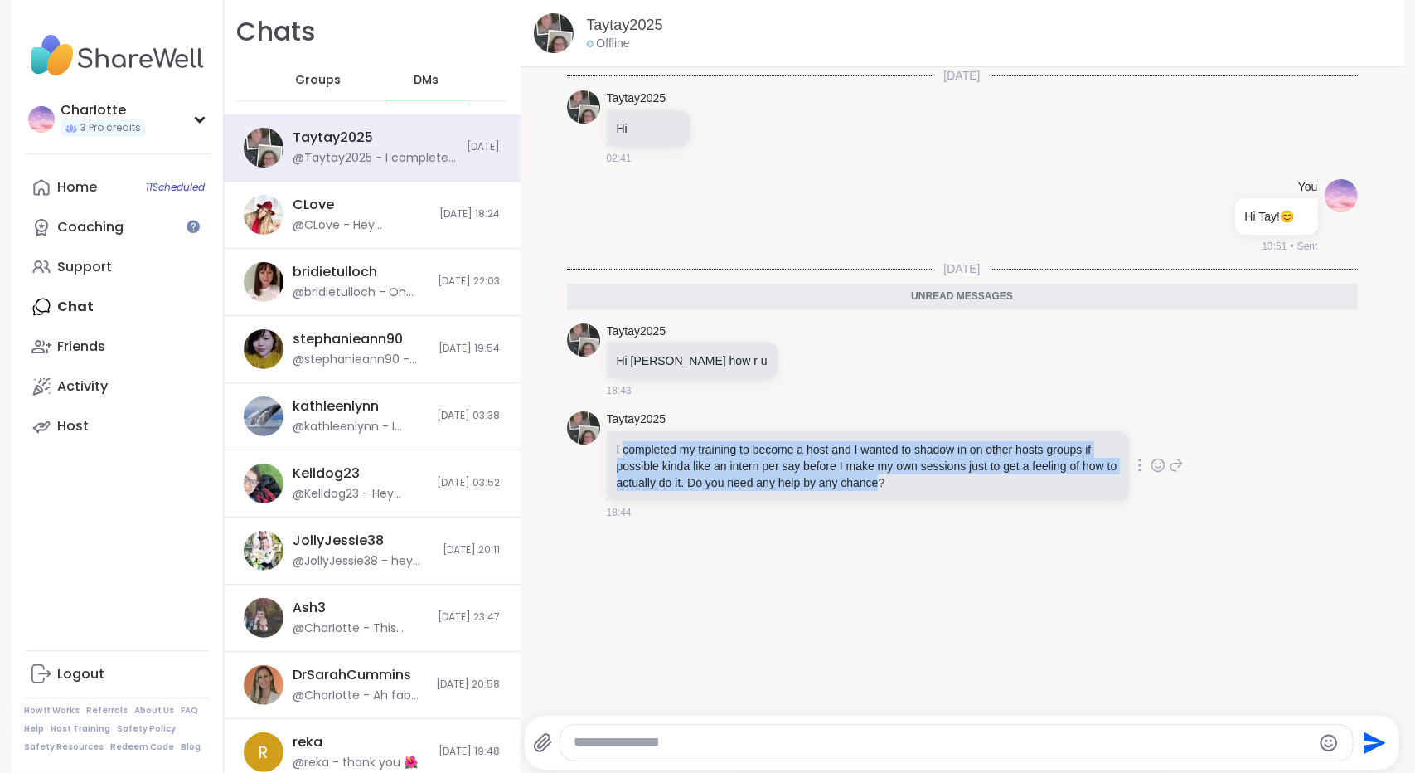
click at [645, 444] on p "I completed my training to become a host and I wanted to shadow in on other hos…" at bounding box center [868, 466] width 502 height 50
drag, startPoint x: 645, startPoint y: 444, endPoint x: 836, endPoint y: 474, distance: 193.1
click at [836, 474] on p "I completed my training to become a host and I wanted to shadow in on other hos…" at bounding box center [868, 466] width 502 height 50
drag, startPoint x: 836, startPoint y: 474, endPoint x: 670, endPoint y: 458, distance: 166.6
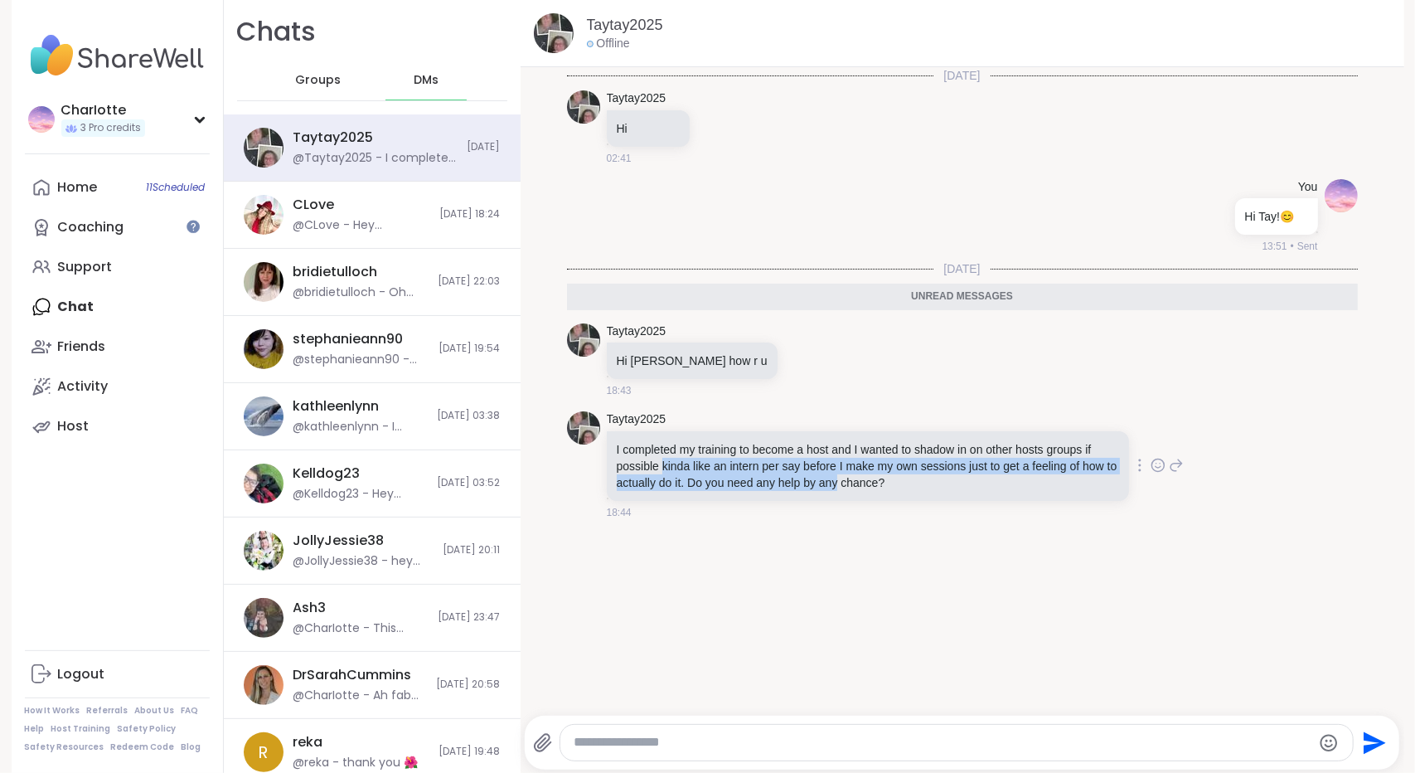
click at [670, 458] on p "I completed my training to become a host and I wanted to shadow in on other hos…" at bounding box center [868, 466] width 502 height 50
drag, startPoint x: 670, startPoint y: 458, endPoint x: 826, endPoint y: 477, distance: 157.0
click at [826, 477] on p "I completed my training to become a host and I wanted to shadow in on other hos…" at bounding box center [868, 466] width 502 height 50
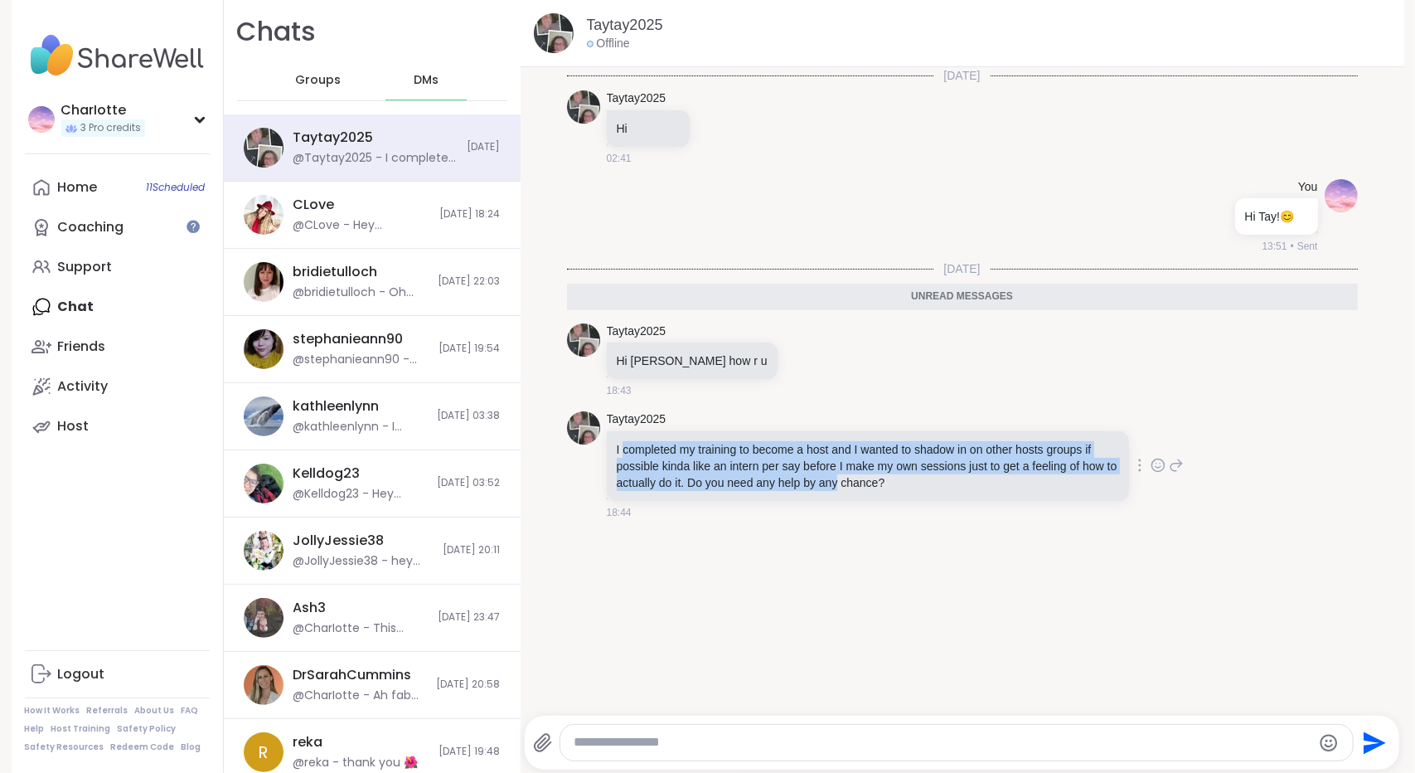
drag, startPoint x: 826, startPoint y: 477, endPoint x: 653, endPoint y: 448, distance: 174.7
click at [653, 448] on p "I completed my training to become a host and I wanted to shadow in on other hos…" at bounding box center [868, 466] width 502 height 50
drag, startPoint x: 653, startPoint y: 448, endPoint x: 828, endPoint y: 477, distance: 177.2
click at [828, 477] on p "I completed my training to become a host and I wanted to shadow in on other hos…" at bounding box center [868, 466] width 502 height 50
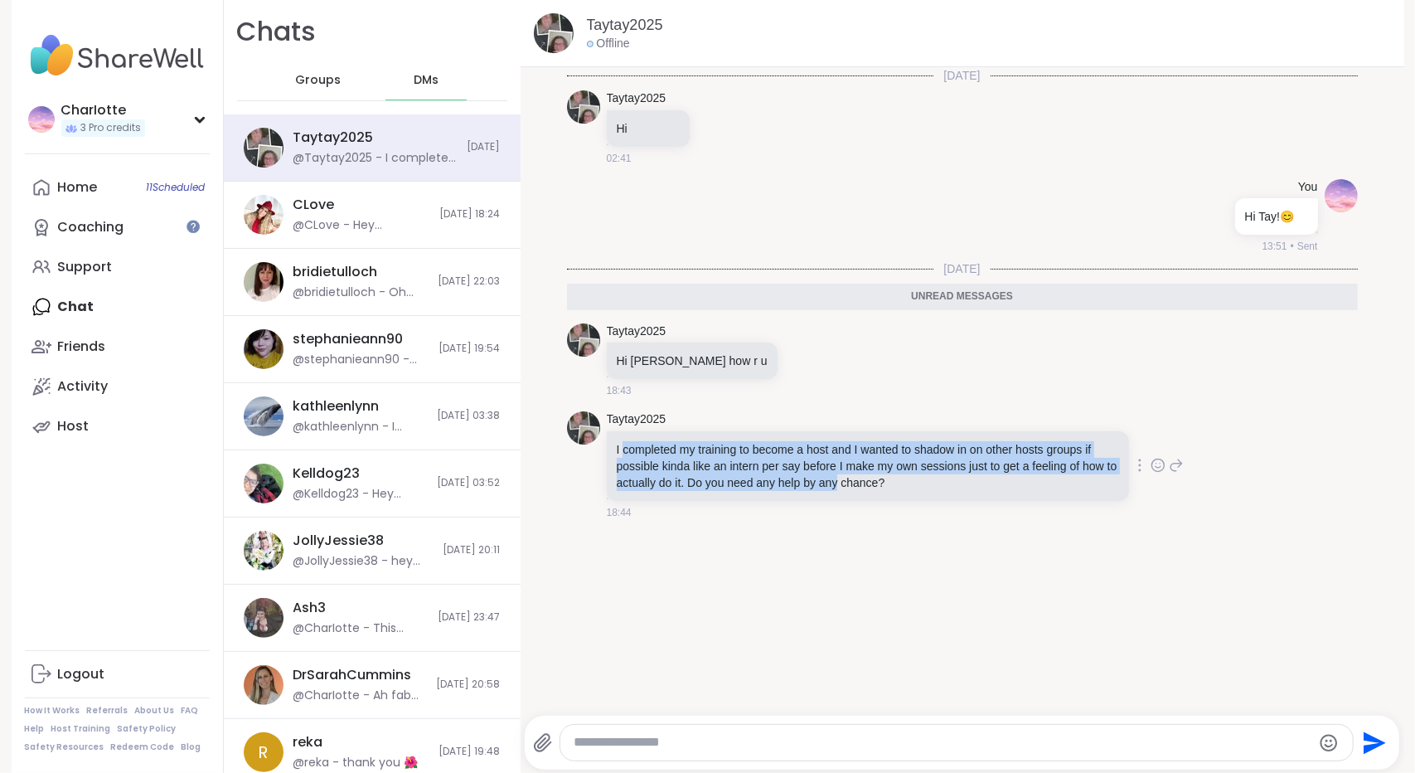
click at [828, 477] on p "I completed my training to become a host and I wanted to shadow in on other hos…" at bounding box center [868, 466] width 502 height 50
drag, startPoint x: 828, startPoint y: 477, endPoint x: 672, endPoint y: 447, distance: 158.7
click at [672, 447] on p "I completed my training to become a host and I wanted to shadow in on other hos…" at bounding box center [868, 466] width 502 height 50
drag, startPoint x: 672, startPoint y: 447, endPoint x: 836, endPoint y: 477, distance: 166.0
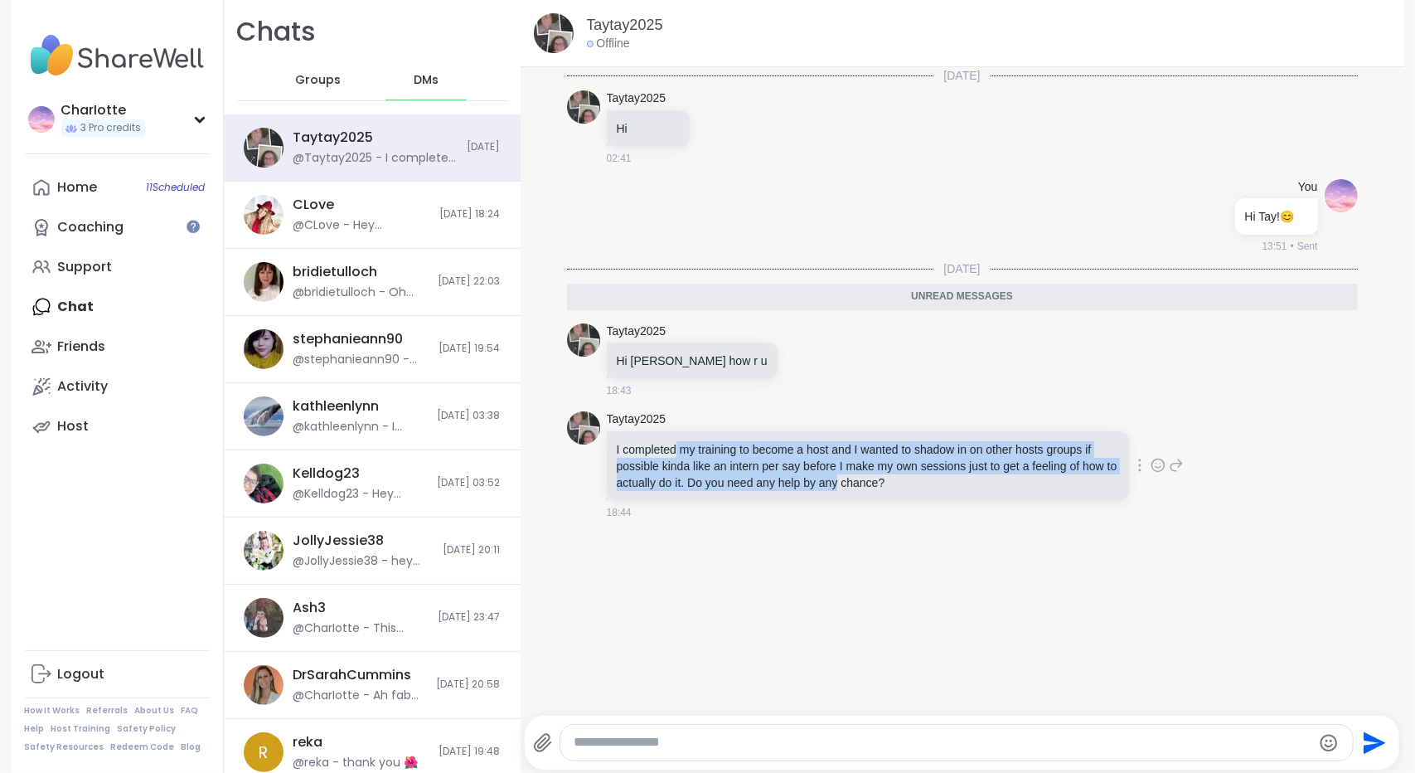
click at [836, 477] on p "I completed my training to become a host and I wanted to shadow in on other hos…" at bounding box center [868, 466] width 502 height 50
drag, startPoint x: 836, startPoint y: 477, endPoint x: 666, endPoint y: 448, distance: 172.3
click at [666, 448] on p "I completed my training to become a host and I wanted to shadow in on other hos…" at bounding box center [868, 466] width 502 height 50
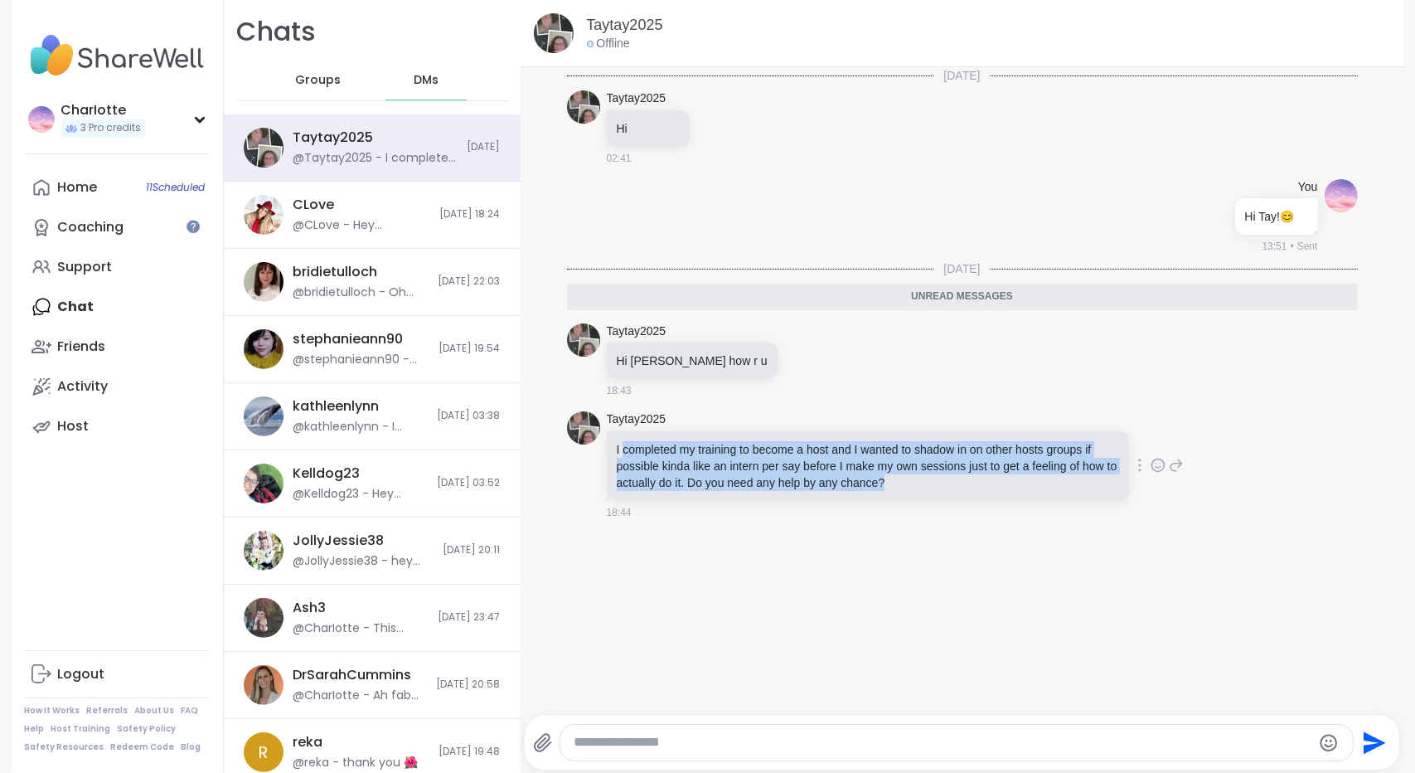
drag, startPoint x: 666, startPoint y: 448, endPoint x: 890, endPoint y: 475, distance: 225.4
click at [890, 475] on p "I completed my training to become a host and I wanted to shadow in on other hos…" at bounding box center [868, 466] width 502 height 50
drag, startPoint x: 890, startPoint y: 475, endPoint x: 601, endPoint y: 448, distance: 289.7
click at [607, 448] on div "I completed my training to become a host and I wanted to shadow in on other hos…" at bounding box center [868, 466] width 522 height 70
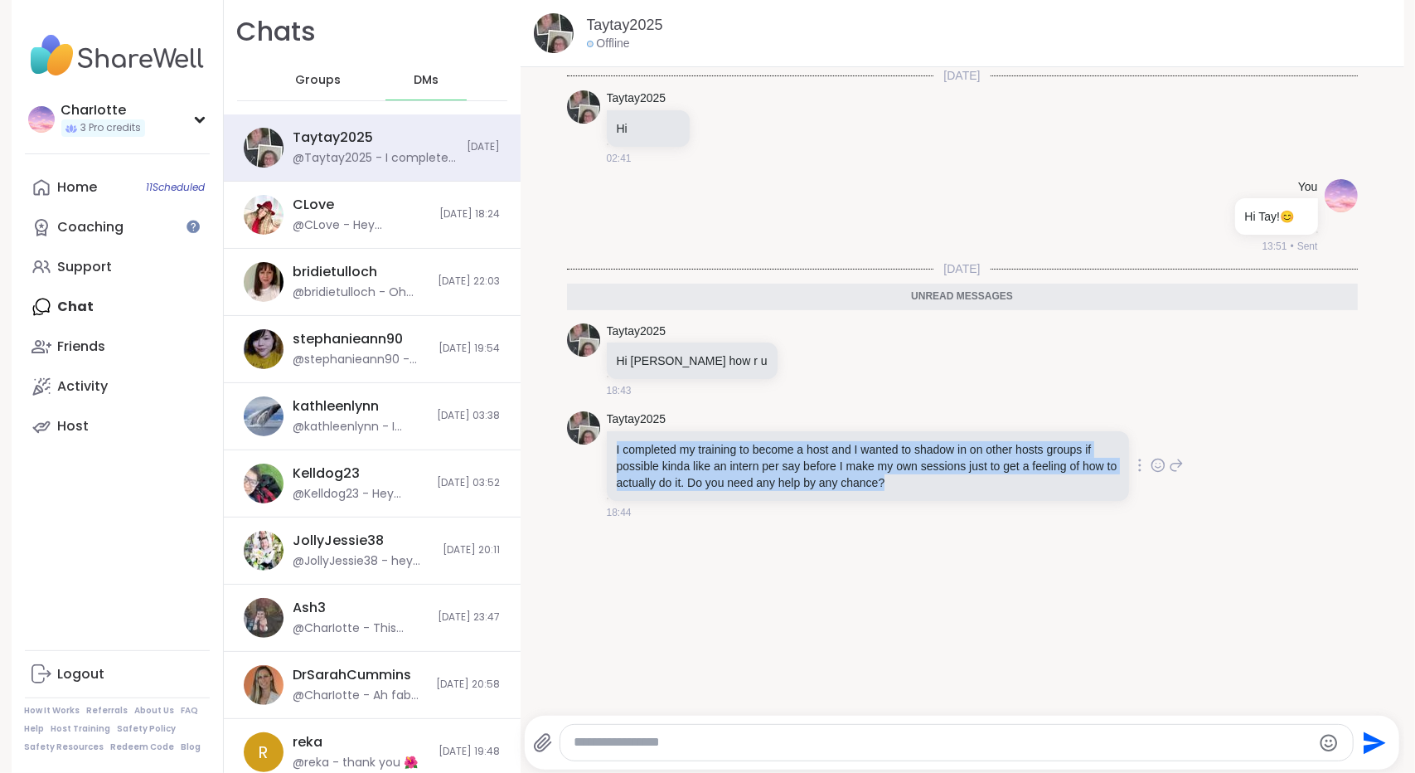
click at [628, 448] on p "I completed my training to become a host and I wanted to shadow in on other hos…" at bounding box center [868, 466] width 502 height 50
drag, startPoint x: 628, startPoint y: 448, endPoint x: 849, endPoint y: 482, distance: 223.9
click at [849, 482] on p "I completed my training to become a host and I wanted to shadow in on other hos…" at bounding box center [868, 466] width 502 height 50
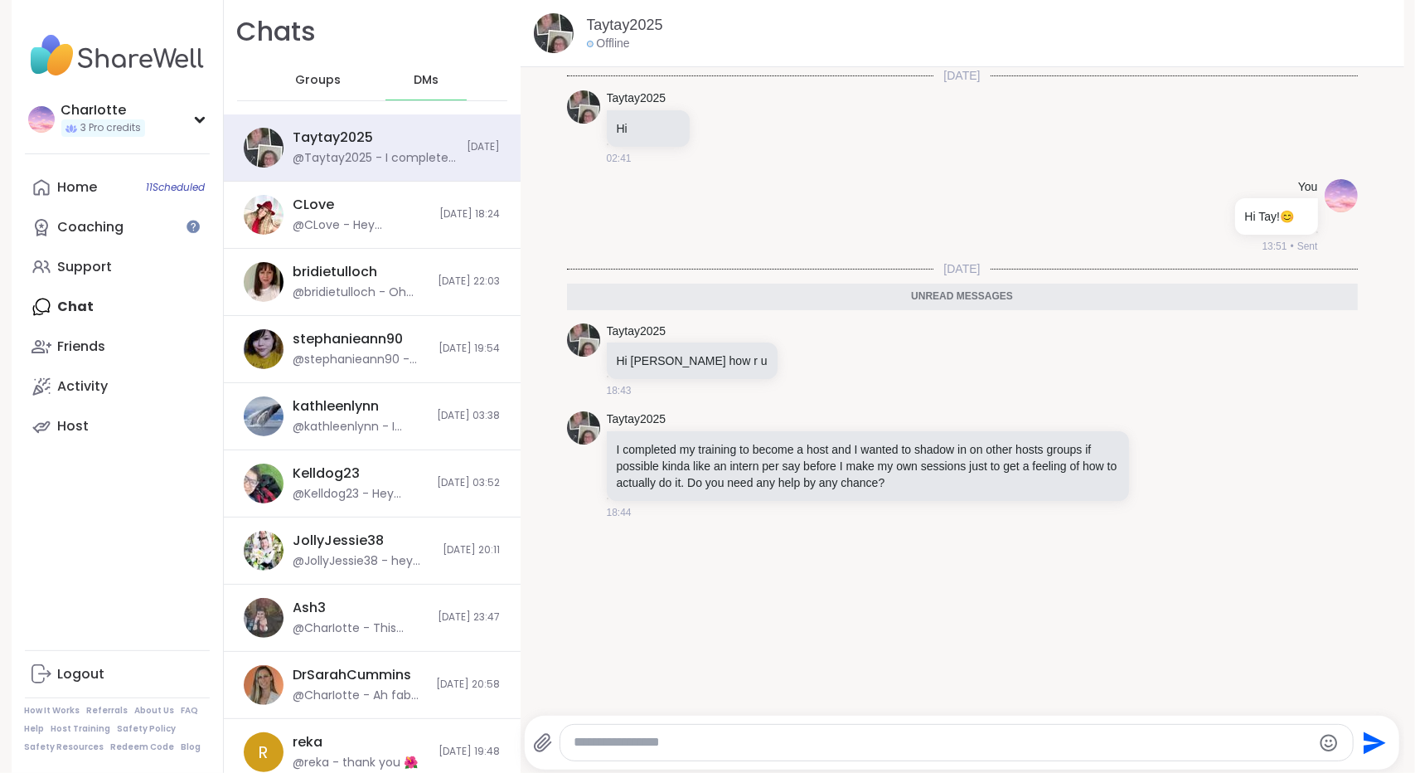
click at [923, 747] on textarea "Type your message" at bounding box center [943, 742] width 738 height 17
click at [1321, 742] on icon "Emoji picker" at bounding box center [1331, 743] width 20 height 20
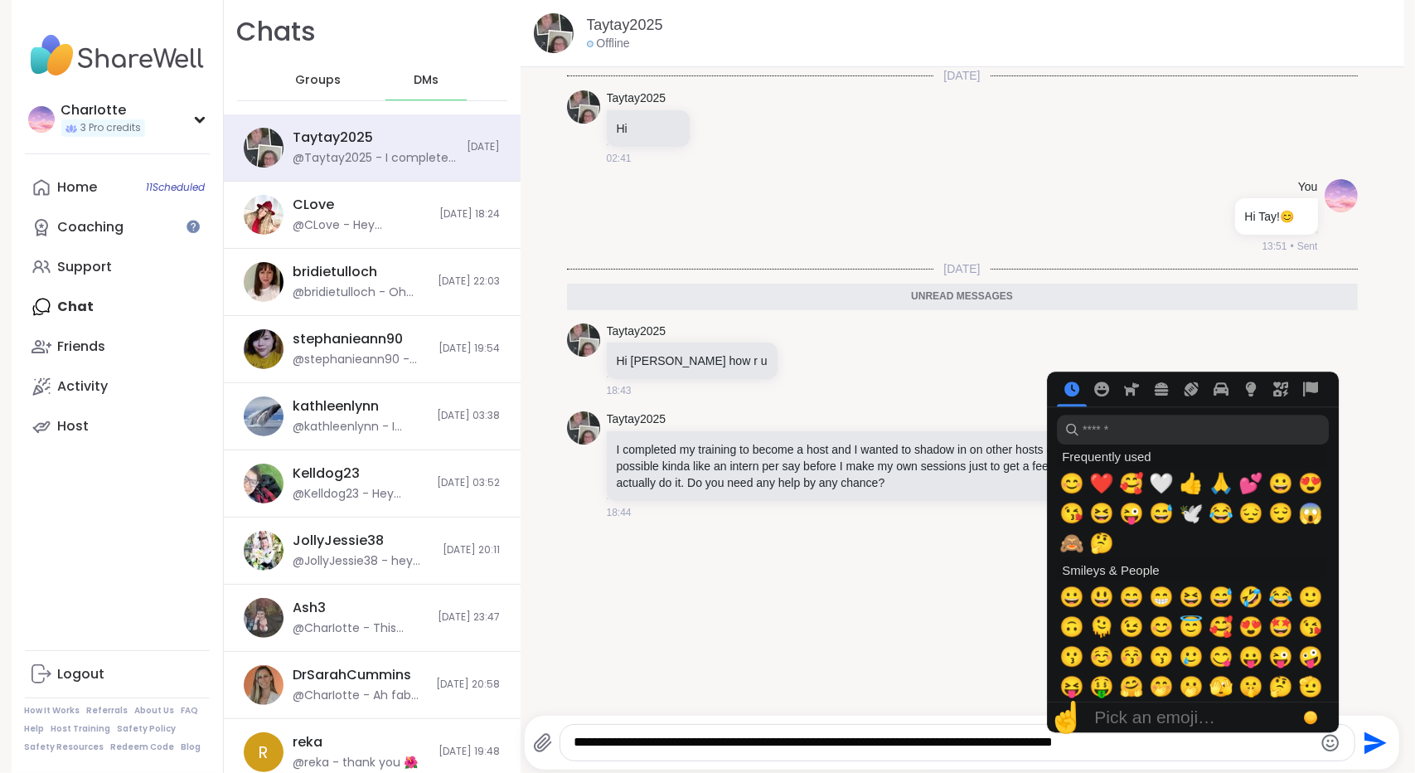
click at [1321, 742] on icon "Emoji picker" at bounding box center [1331, 743] width 20 height 20
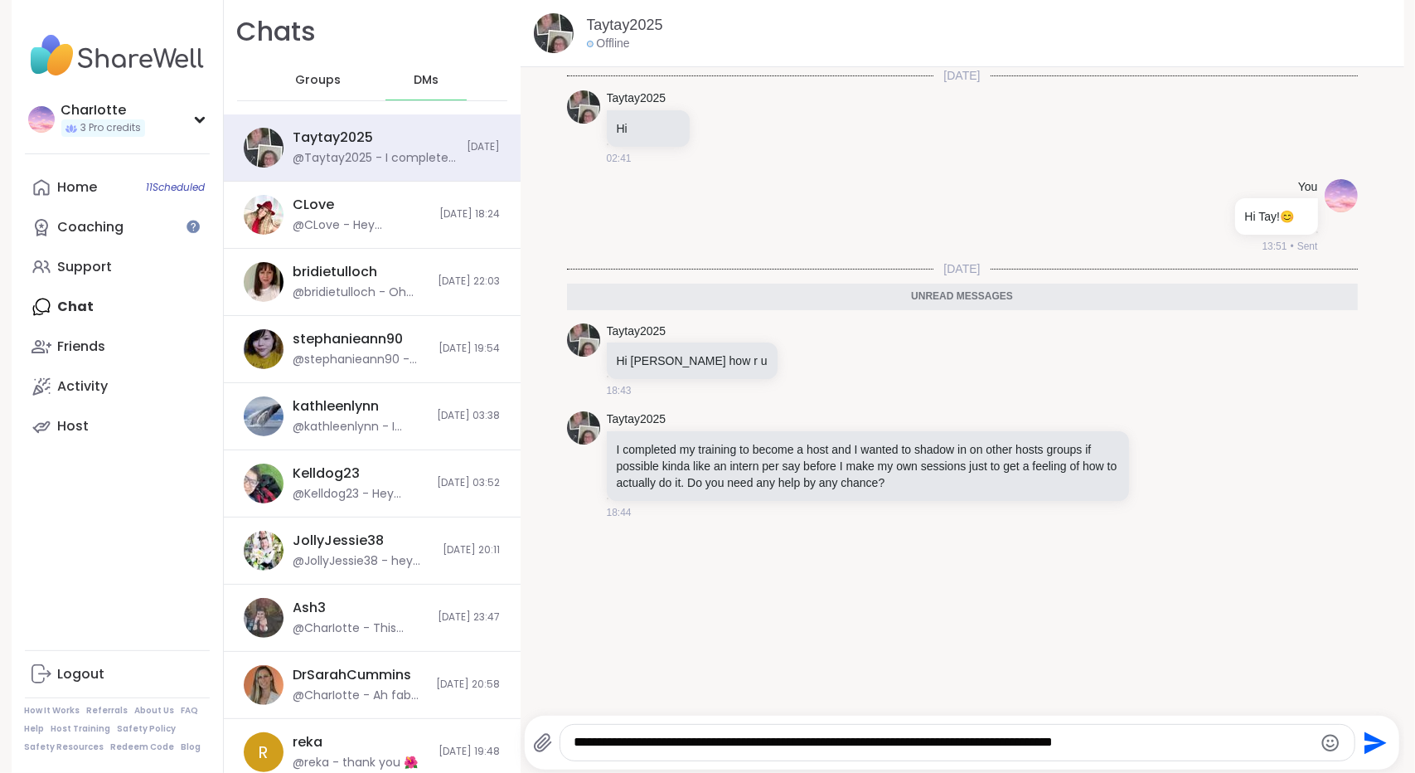
click at [1321, 742] on icon "Emoji picker" at bounding box center [1331, 743] width 20 height 20
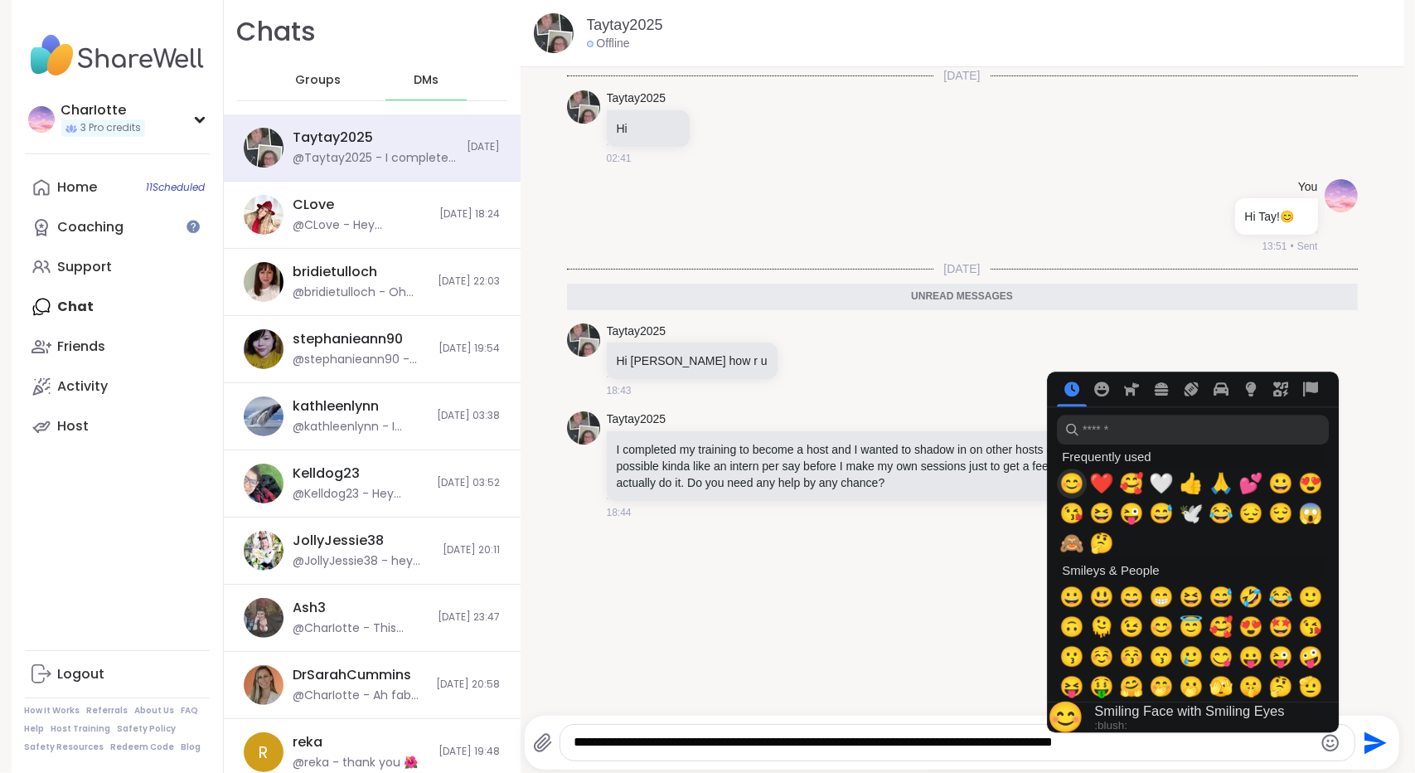
click at [1064, 484] on span "😊" at bounding box center [1071, 483] width 25 height 23
type textarea "**********"
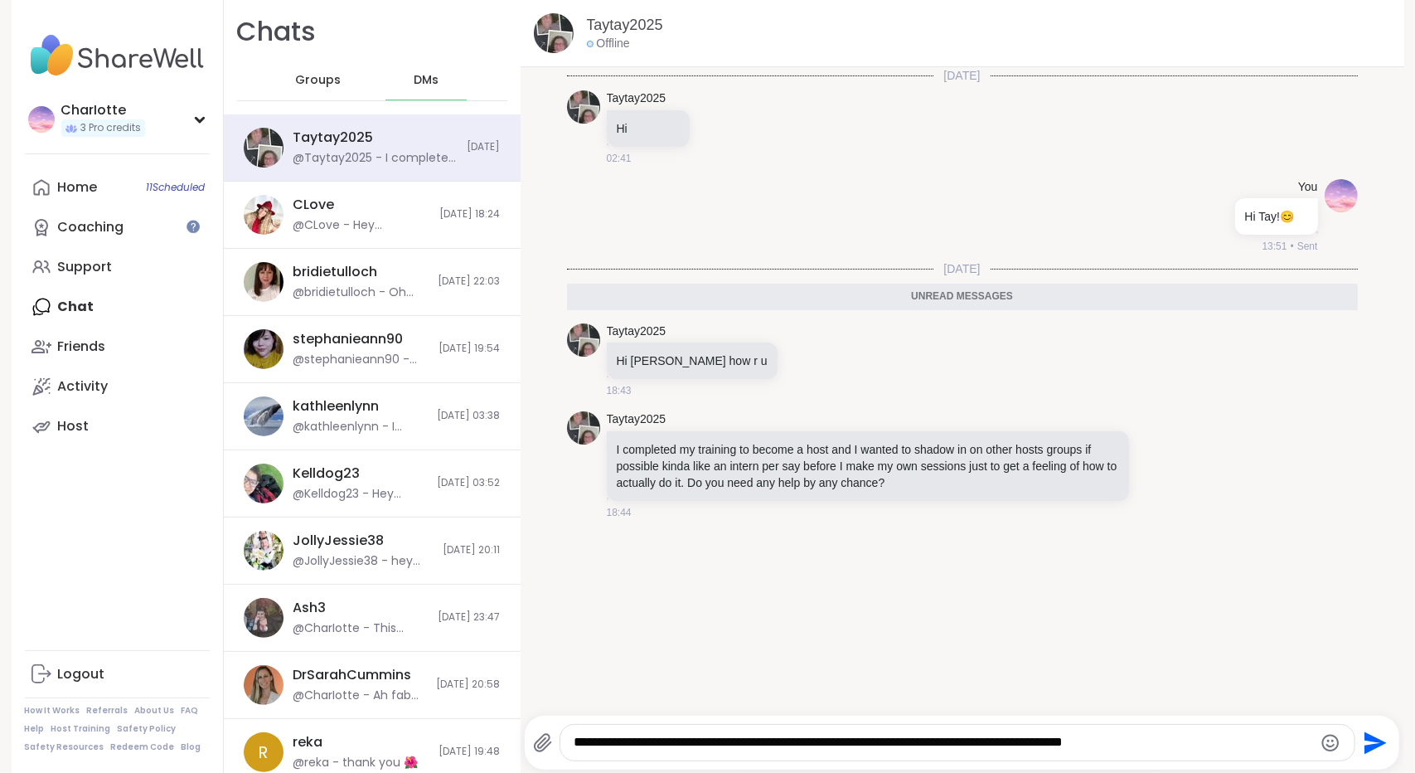
click at [875, 739] on textarea "**********" at bounding box center [943, 742] width 739 height 17
click at [1157, 734] on textarea "**********" at bounding box center [943, 742] width 739 height 17
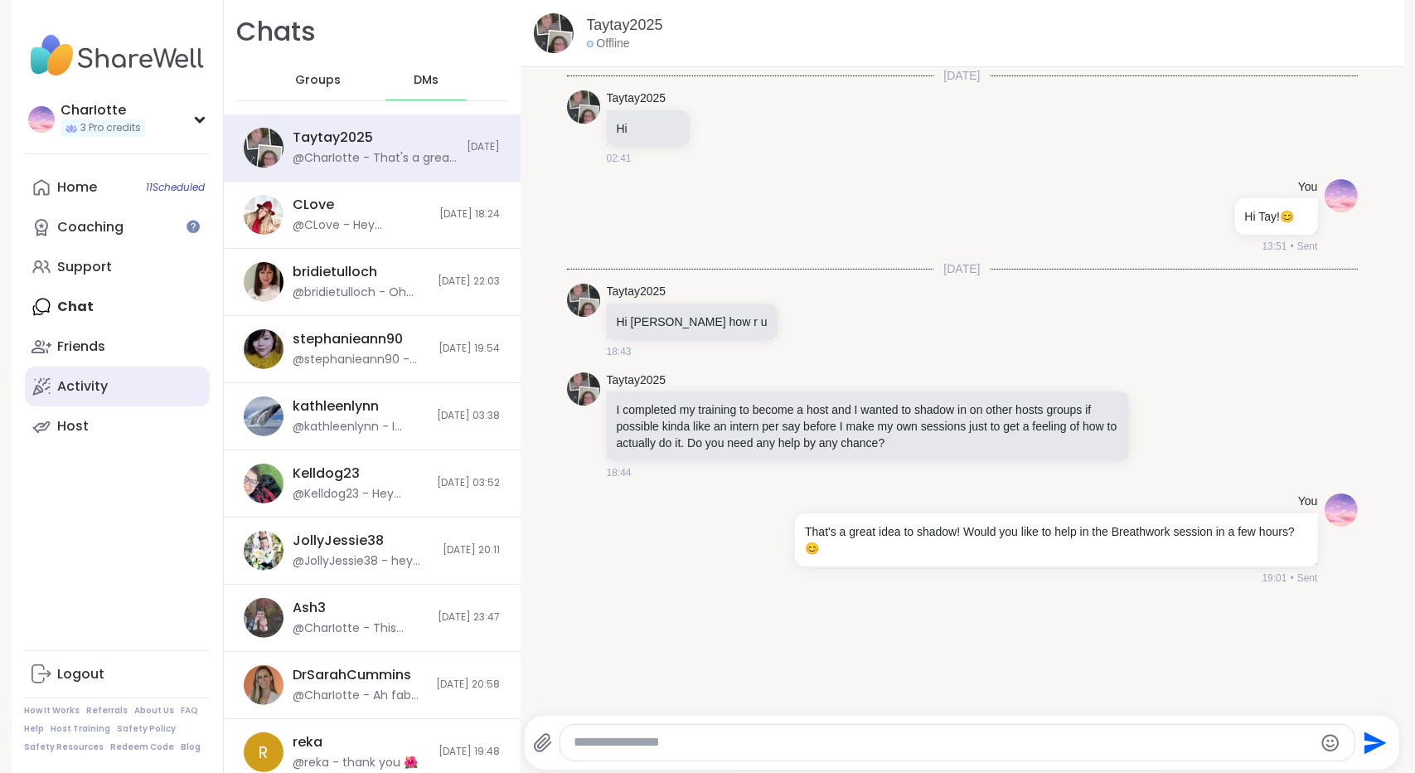
click at [101, 389] on link "Activity" at bounding box center [117, 386] width 185 height 40
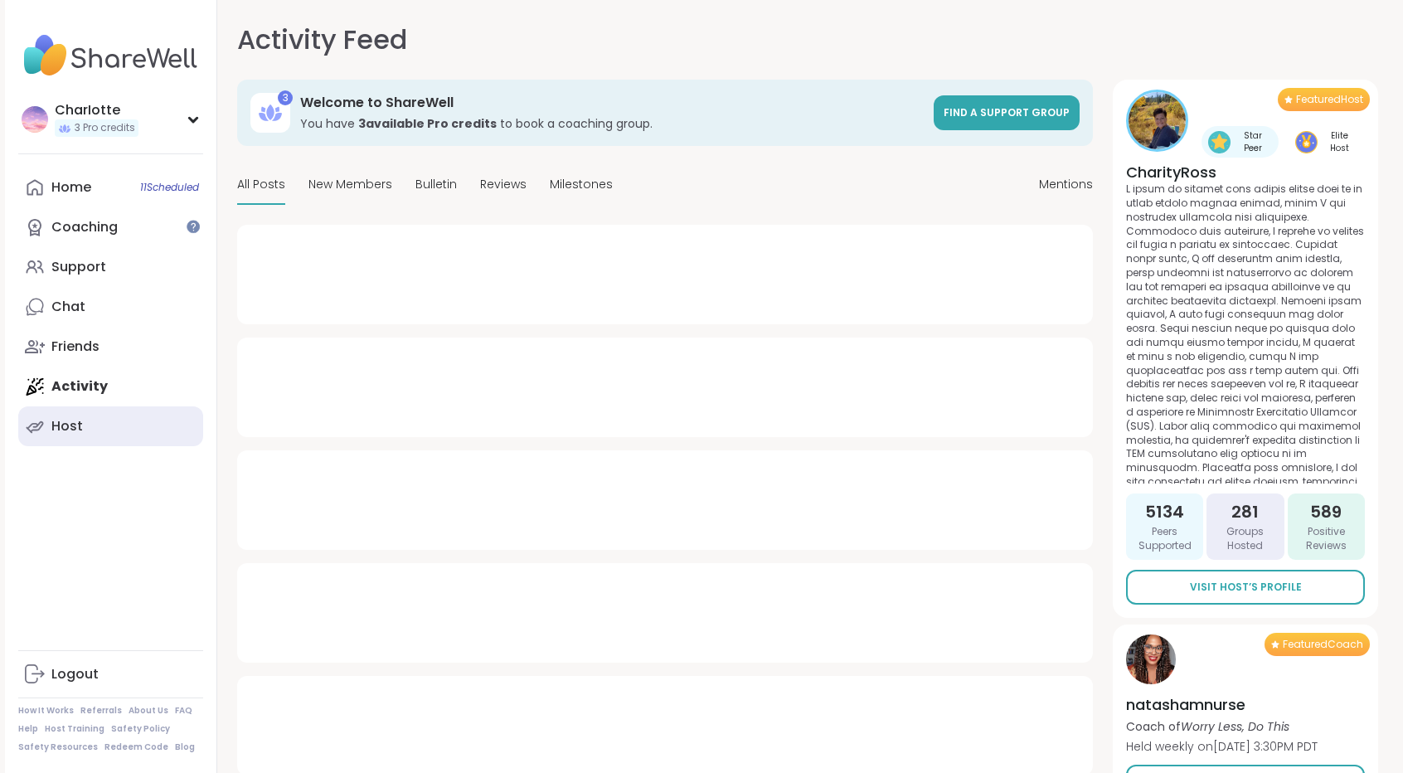
type textarea "*"
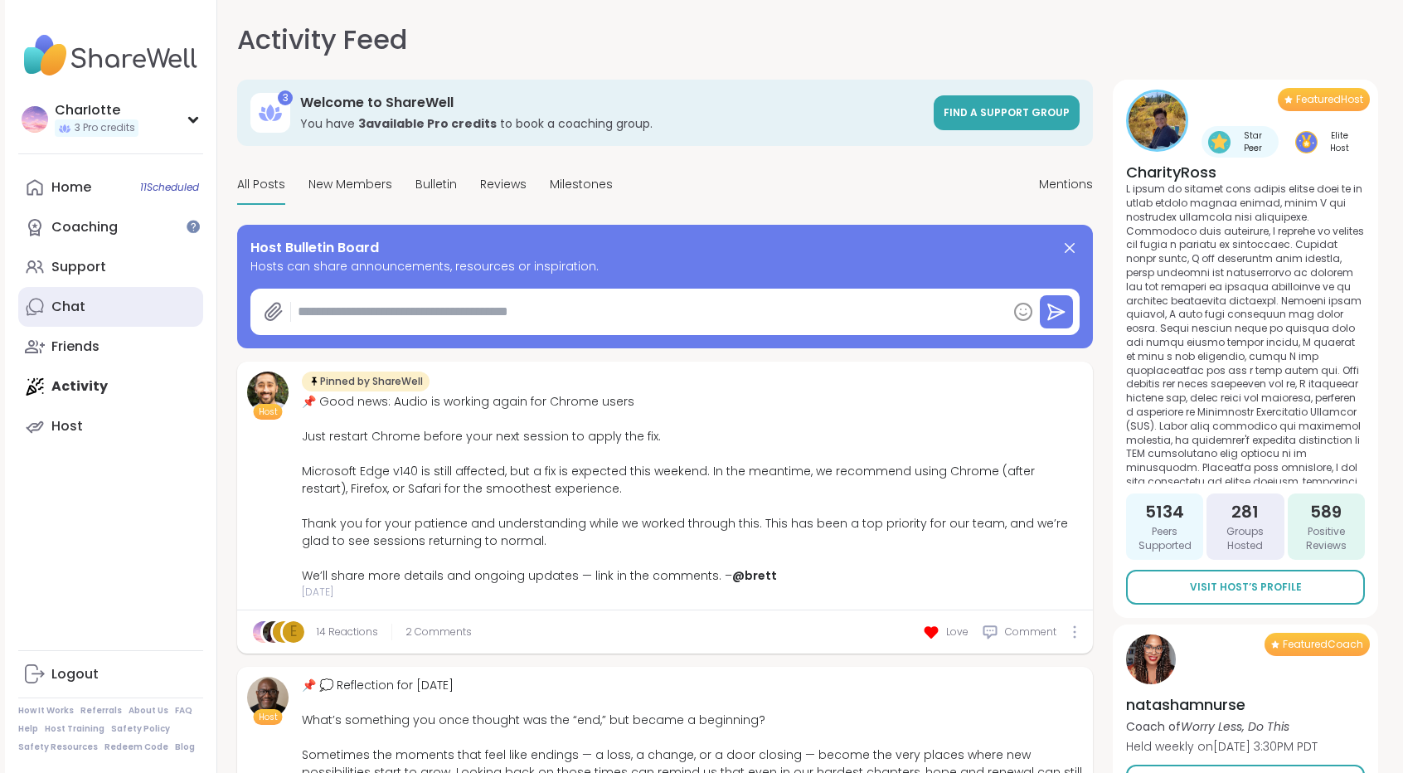
click at [138, 301] on link "Chat" at bounding box center [110, 307] width 185 height 40
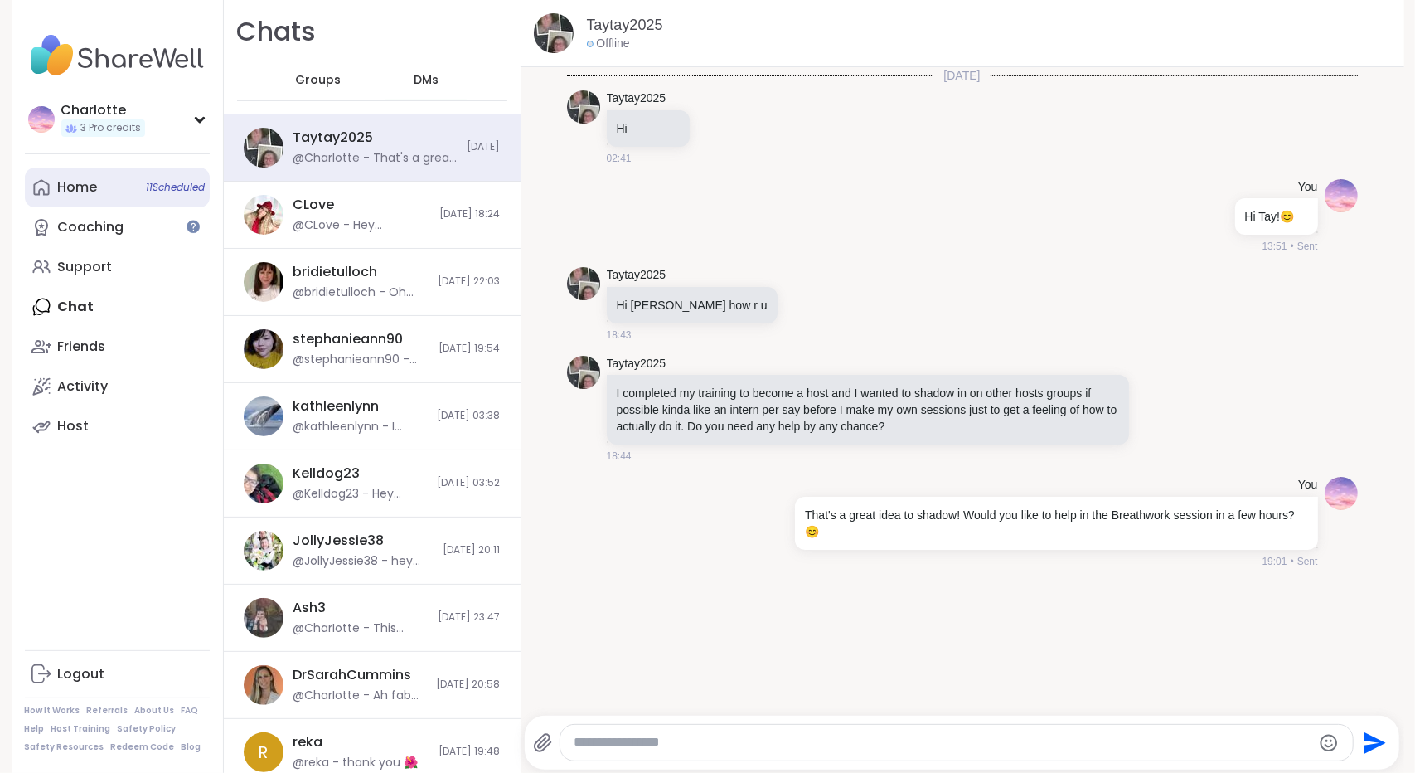
click at [133, 191] on link "Home 11 Scheduled" at bounding box center [117, 187] width 185 height 40
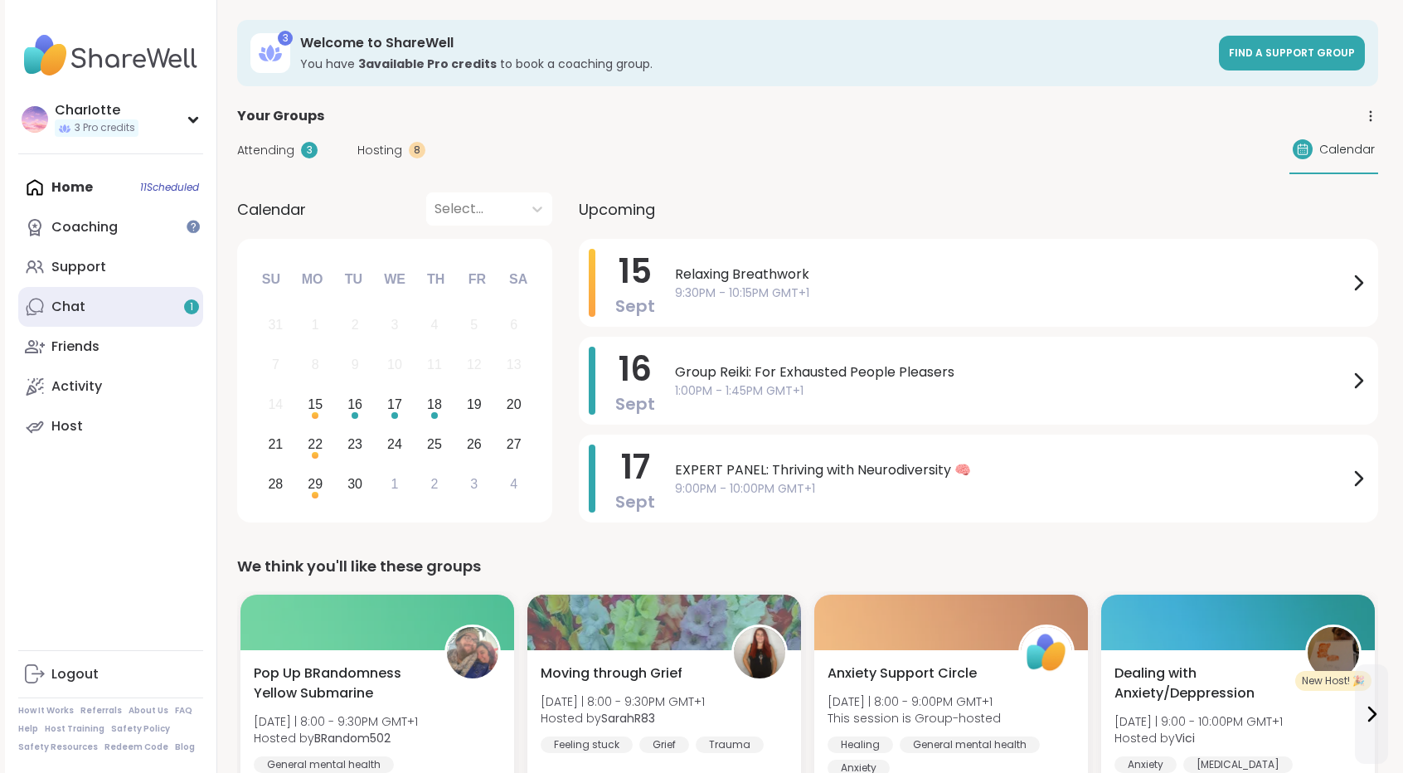
click at [152, 316] on link "Chat 1" at bounding box center [110, 307] width 185 height 40
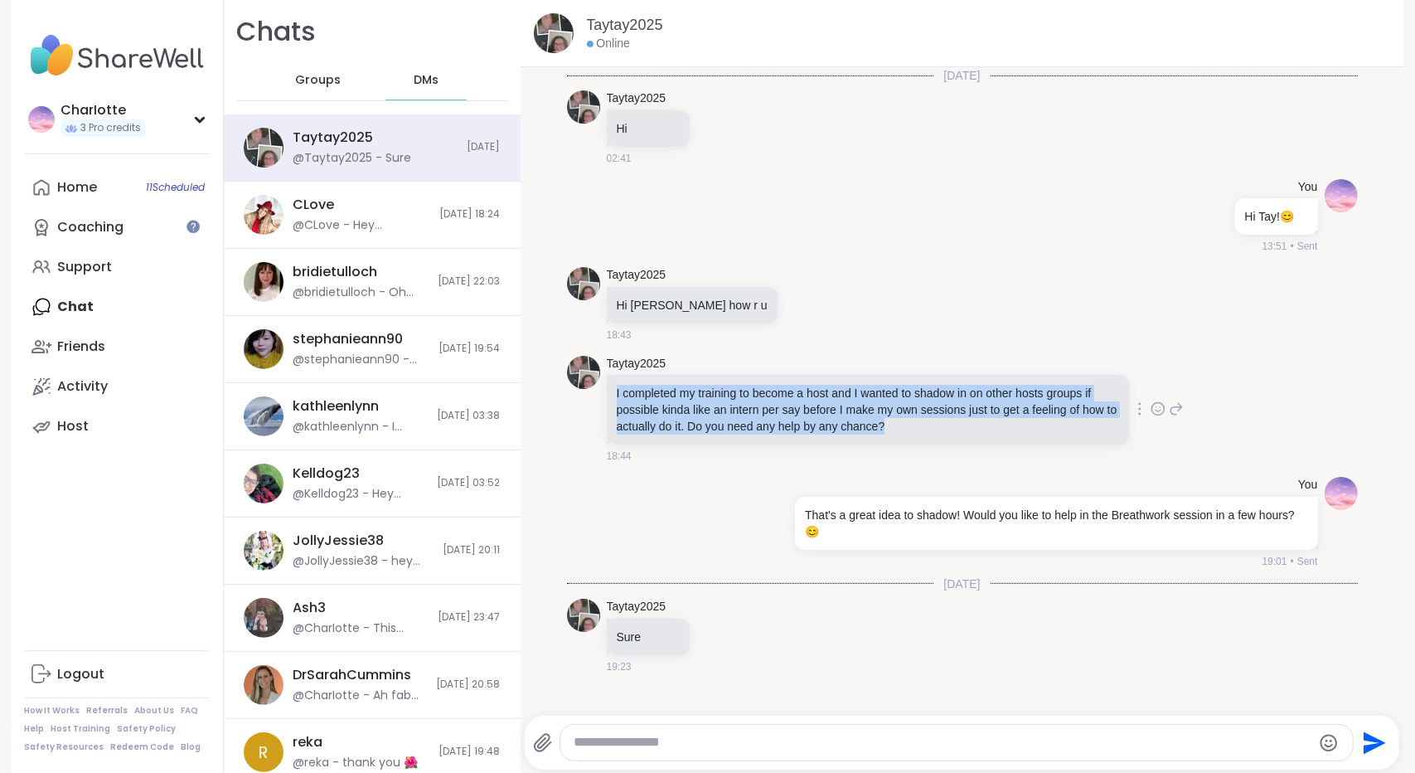
drag, startPoint x: 914, startPoint y: 427, endPoint x: 608, endPoint y: 388, distance: 309.2
click at [608, 388] on div "I completed my training to become a host and I wanted to shadow in on other hos…" at bounding box center [868, 410] width 522 height 70
copy p "I completed my training to become a host and I wanted to shadow in on other hos…"
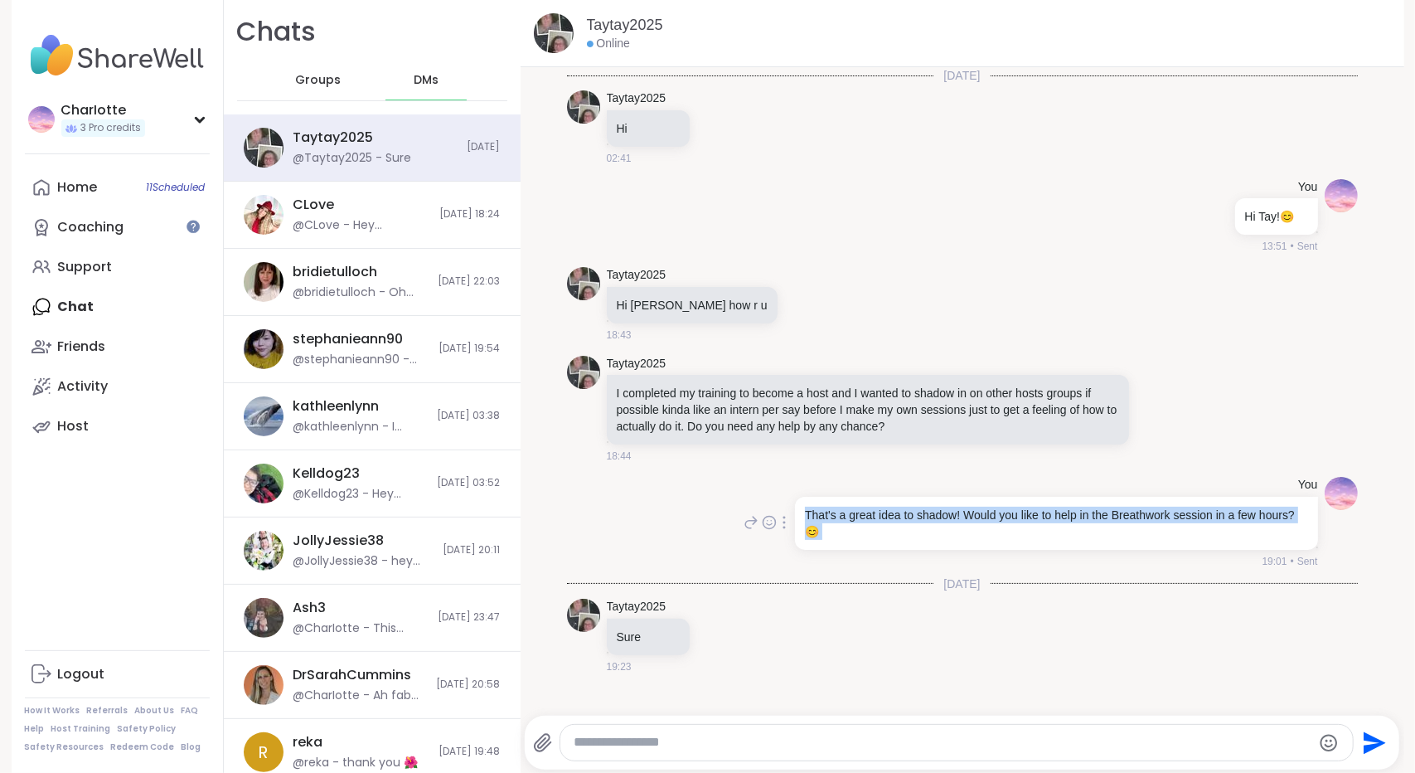
drag, startPoint x: 836, startPoint y: 549, endPoint x: 794, endPoint y: 511, distance: 55.8
click at [794, 511] on div "You That's a great idea to shadow! Would you like to help in the Breathwork ses…" at bounding box center [1055, 523] width 526 height 92
copy div "That's a great idea to shadow! Would you like to help in the Breathwork session…"
click at [895, 501] on div "That's a great idea to shadow! Would you like to help in the Breathwork session…" at bounding box center [1056, 523] width 522 height 53
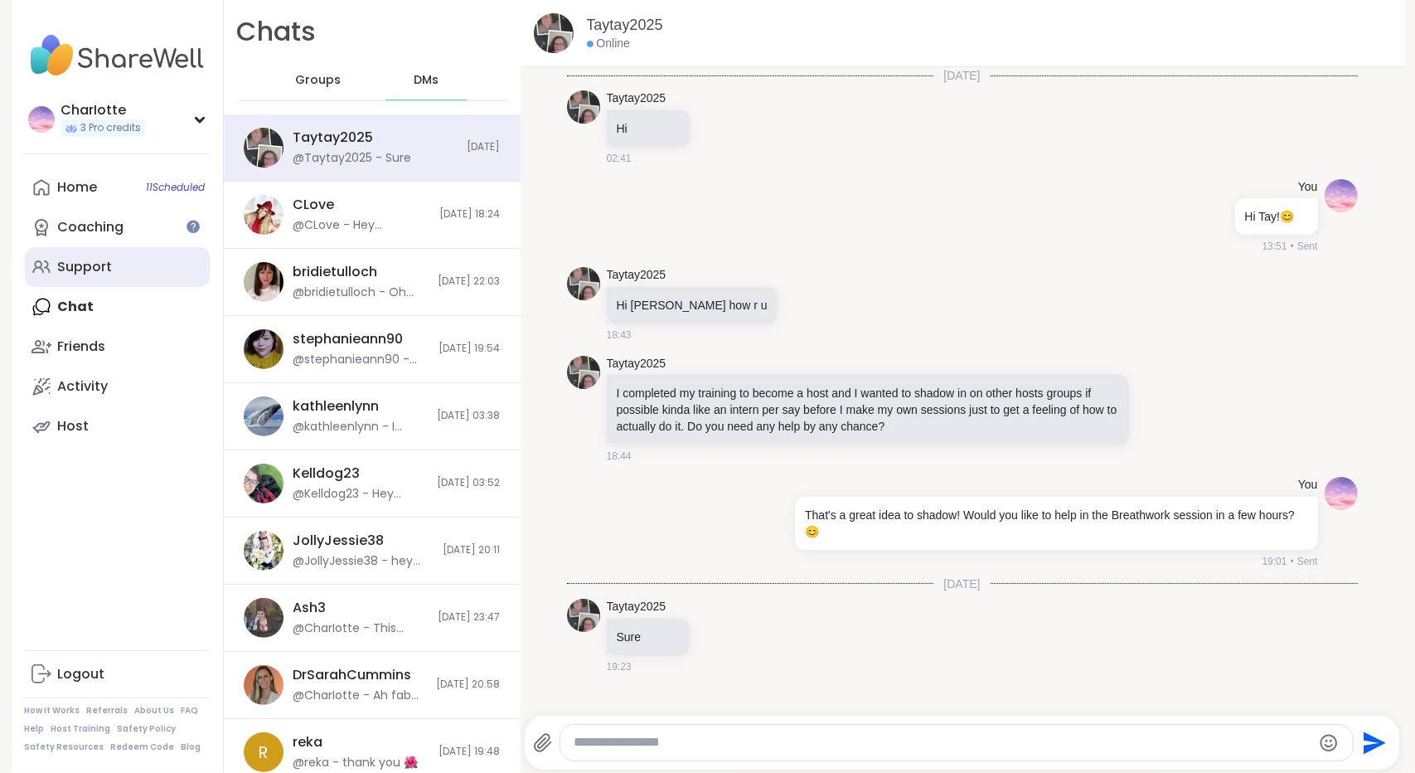
click at [128, 259] on link "Support" at bounding box center [117, 267] width 185 height 40
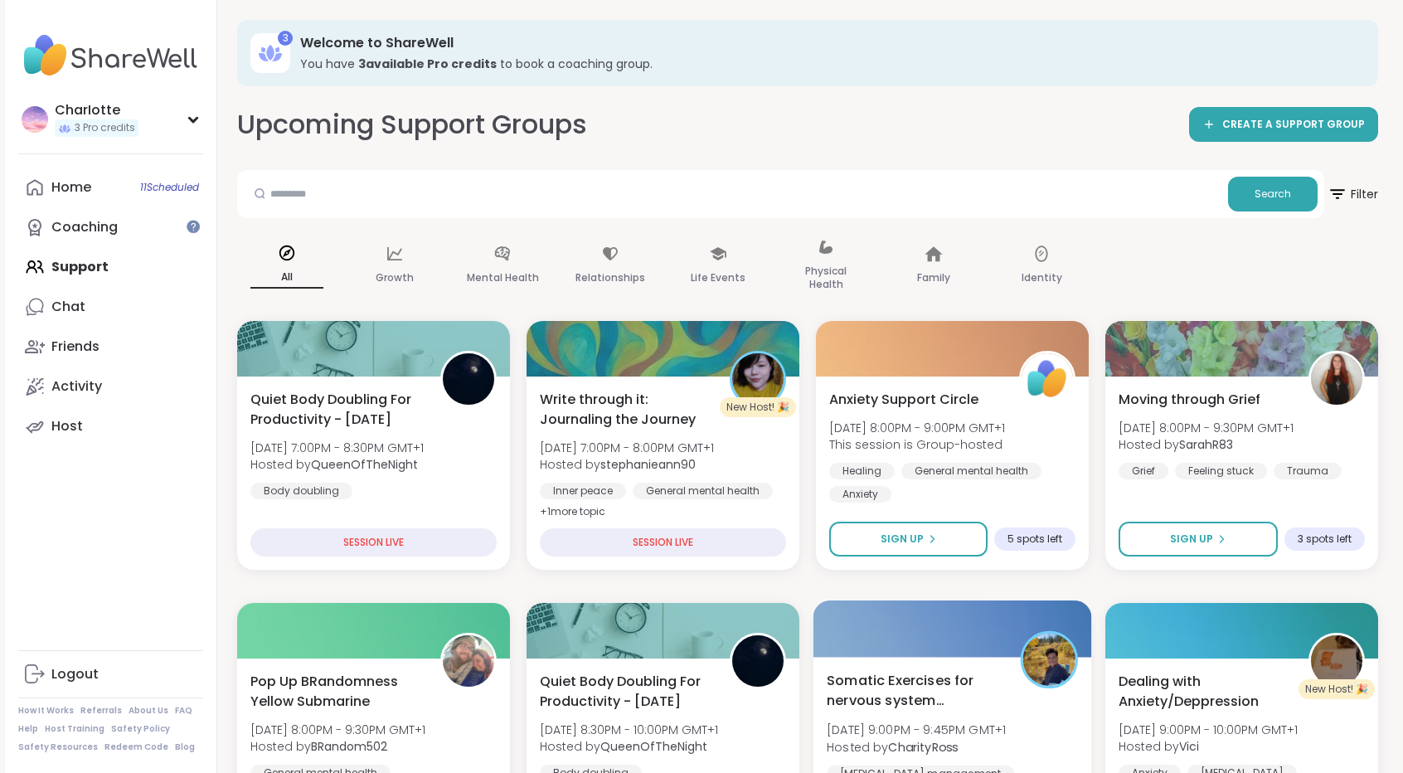
click at [942, 647] on div at bounding box center [952, 628] width 279 height 56
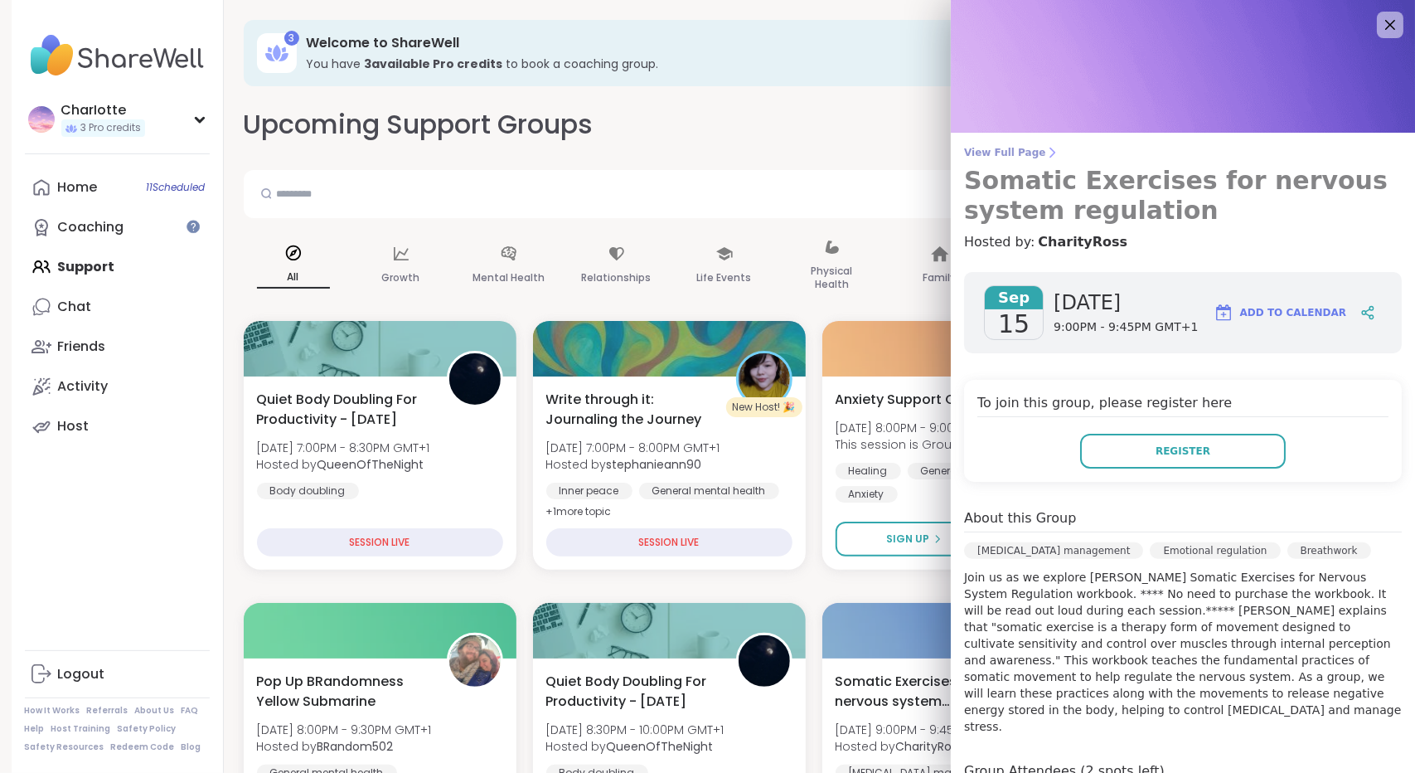
click at [1014, 154] on span "View Full Page" at bounding box center [1183, 152] width 438 height 13
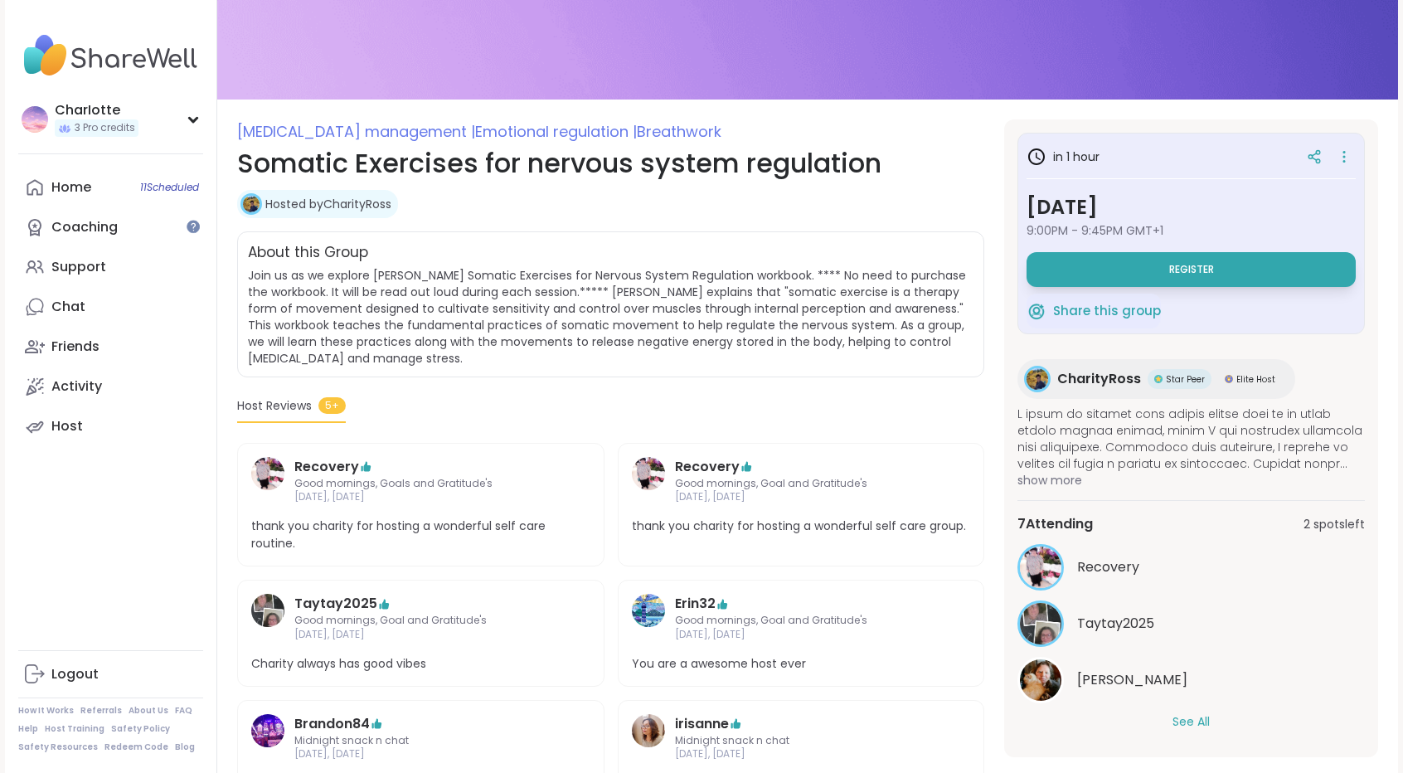
scroll to position [195, 0]
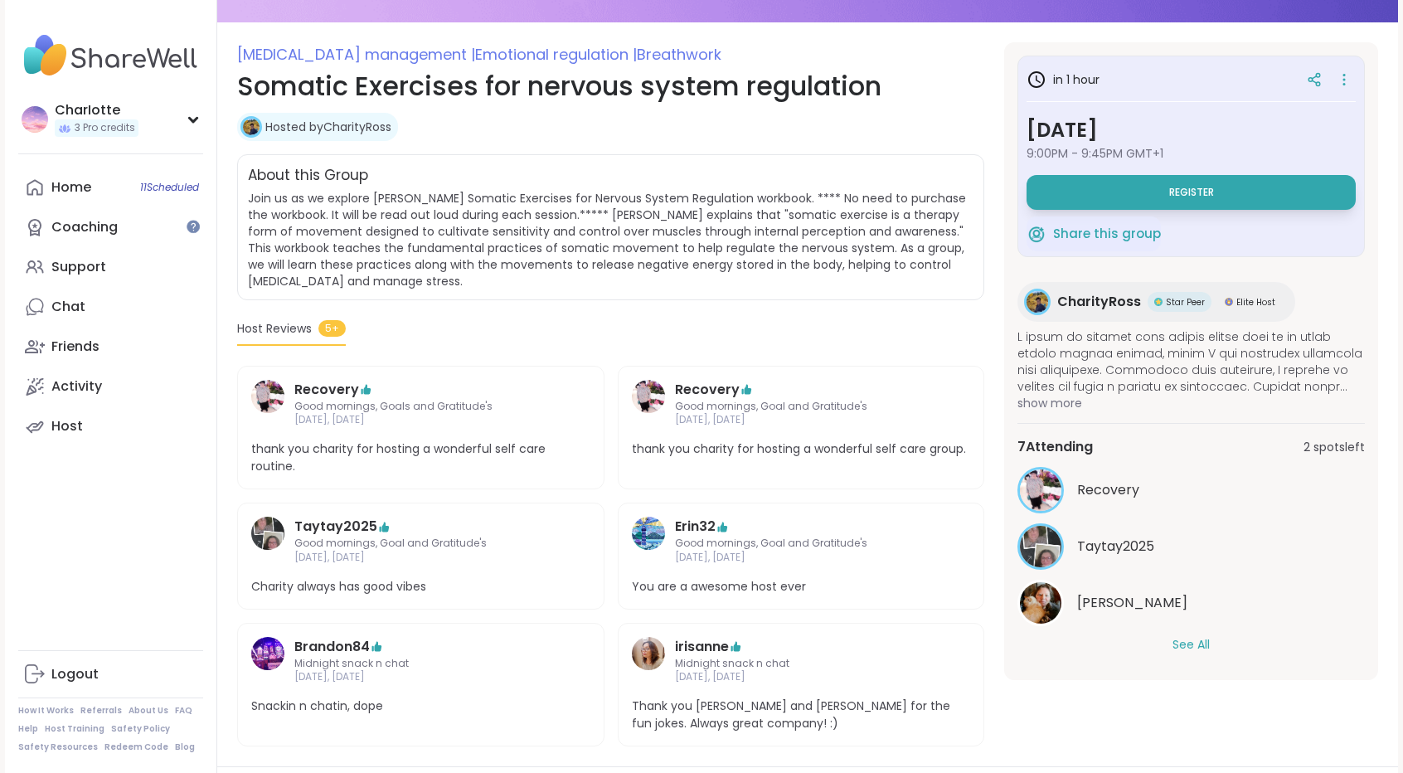
click at [1203, 647] on button "See All" at bounding box center [1190, 644] width 37 height 17
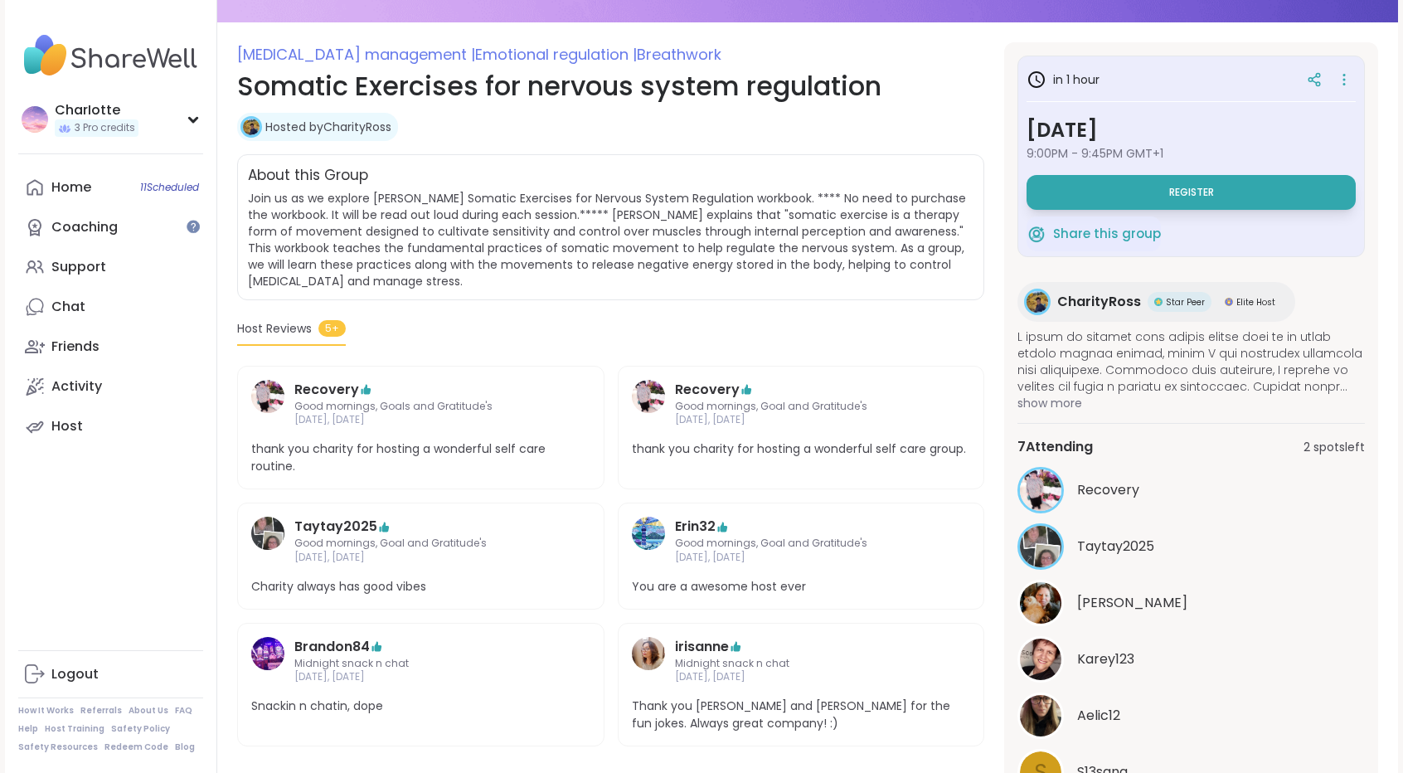
drag, startPoint x: 1378, startPoint y: 392, endPoint x: 1370, endPoint y: 434, distance: 42.1
click at [1370, 434] on section "Chronic pain management | Emotional regulation | Breathwork Somatic Exercises f…" at bounding box center [807, 416] width 1180 height 748
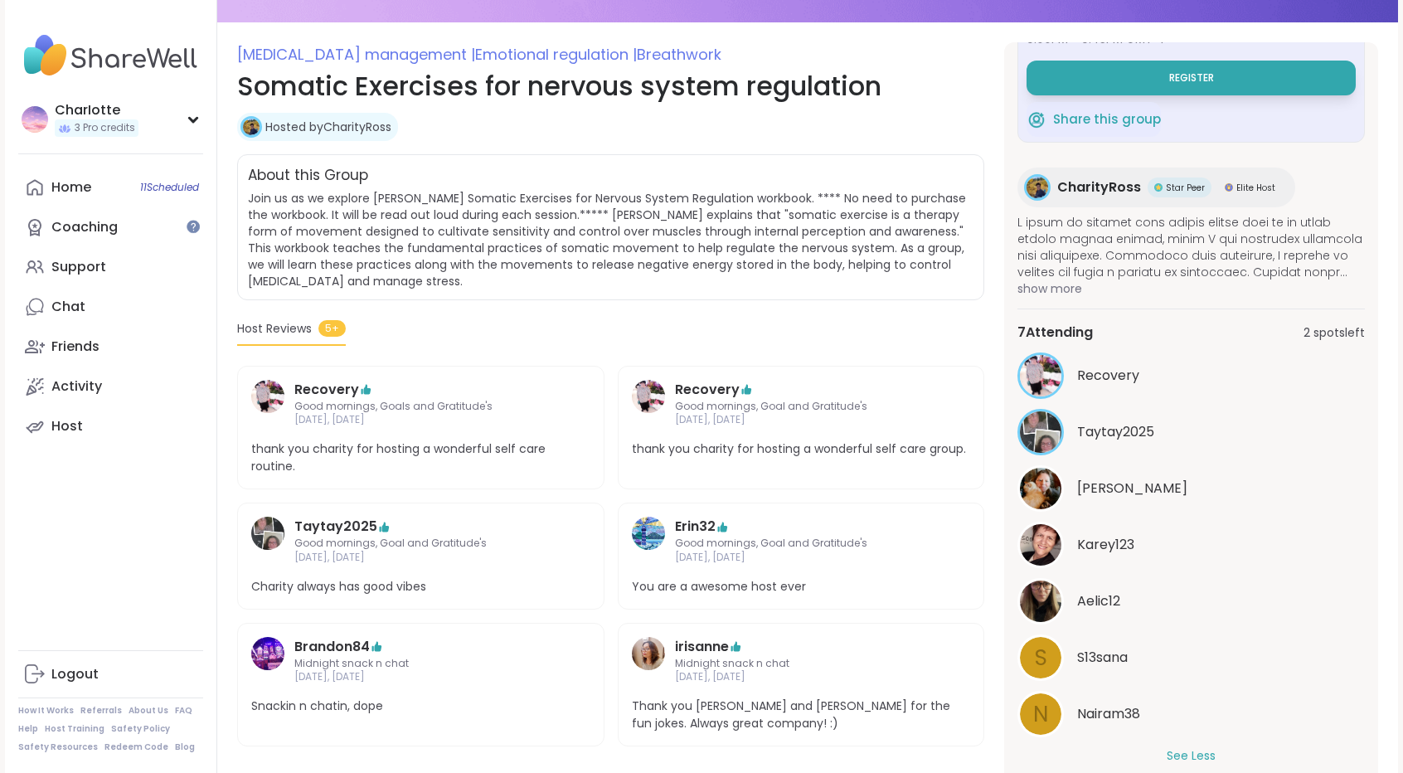
scroll to position [0, 0]
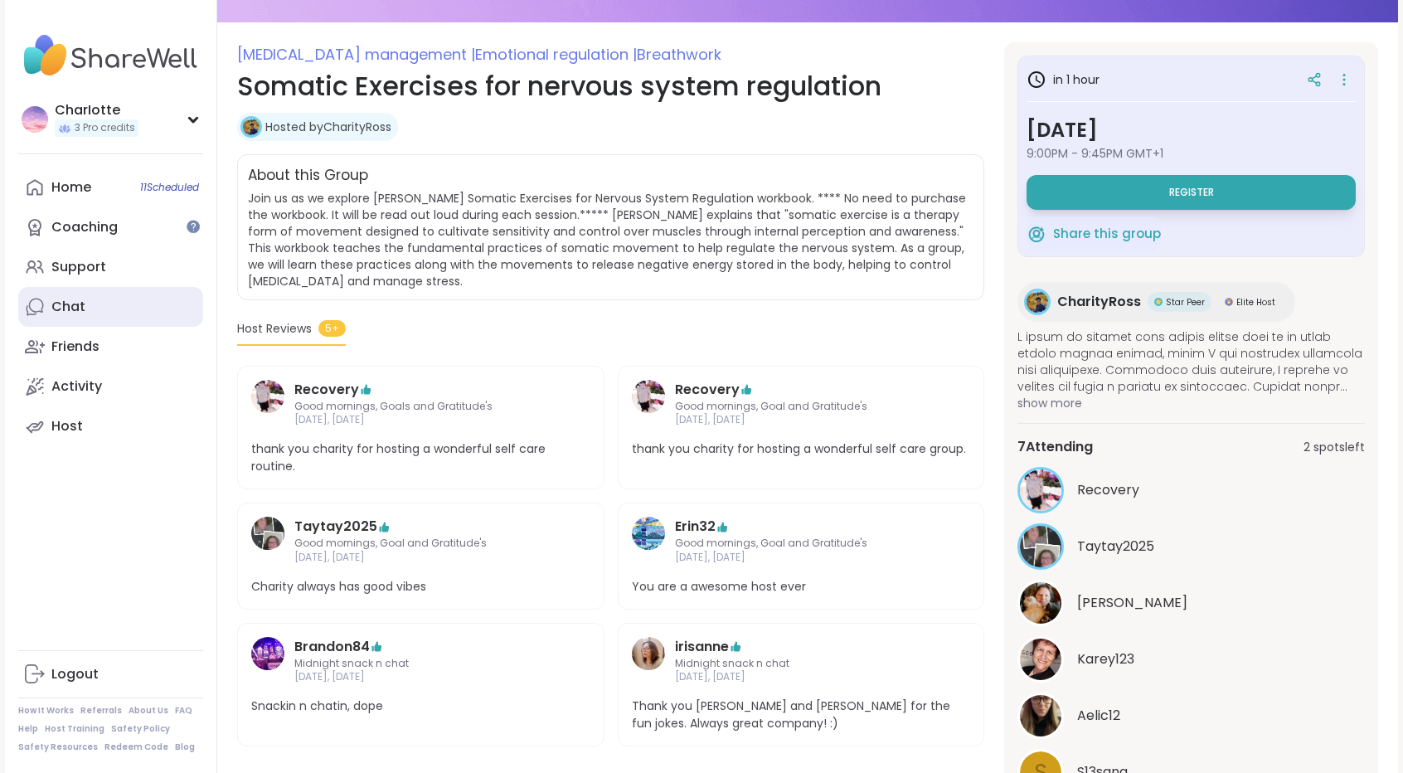
click at [129, 298] on link "Chat" at bounding box center [110, 307] width 185 height 40
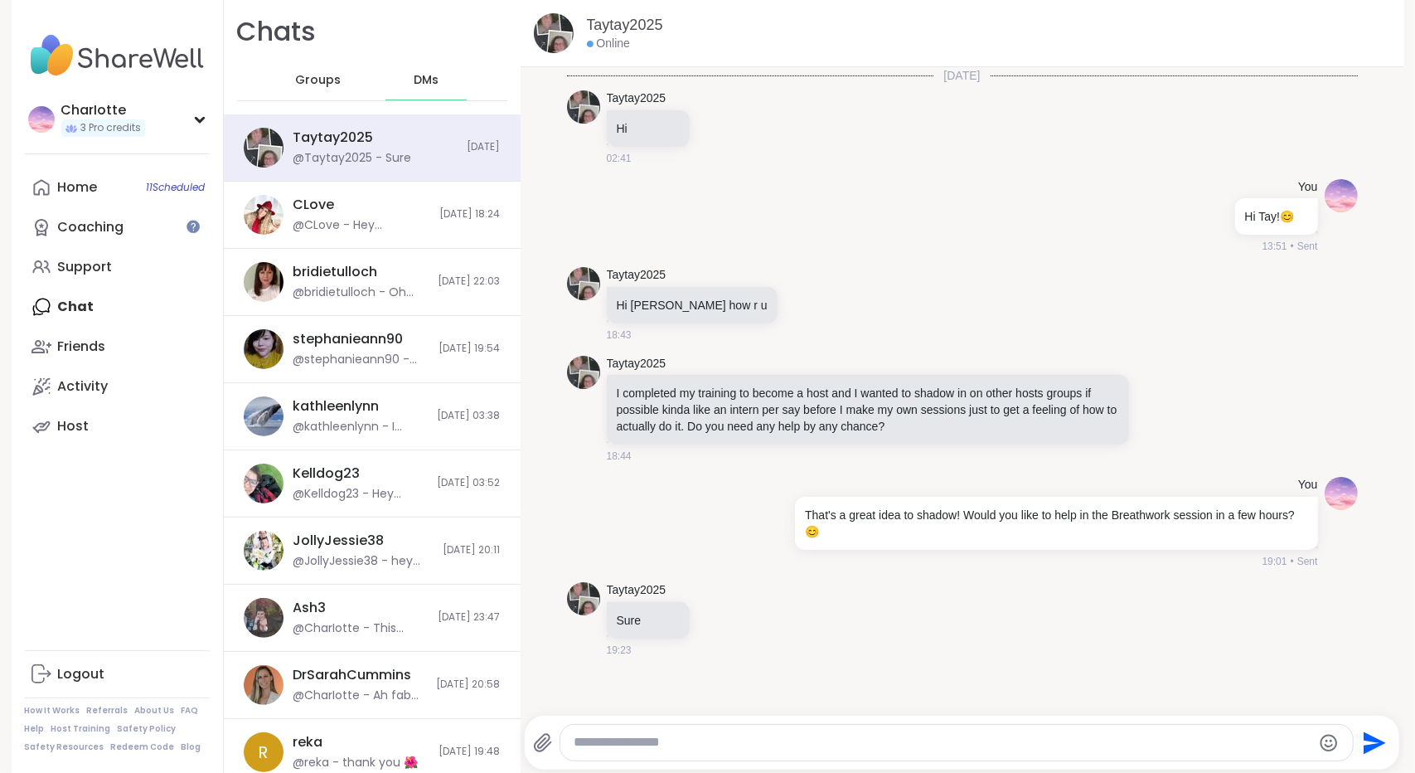
click at [680, 754] on div at bounding box center [956, 743] width 793 height 36
click at [734, 750] on textarea "Type your message" at bounding box center [943, 742] width 738 height 17
paste textarea "**********"
type textarea "**********"
drag, startPoint x: 824, startPoint y: 736, endPoint x: 502, endPoint y: 725, distance: 322.7
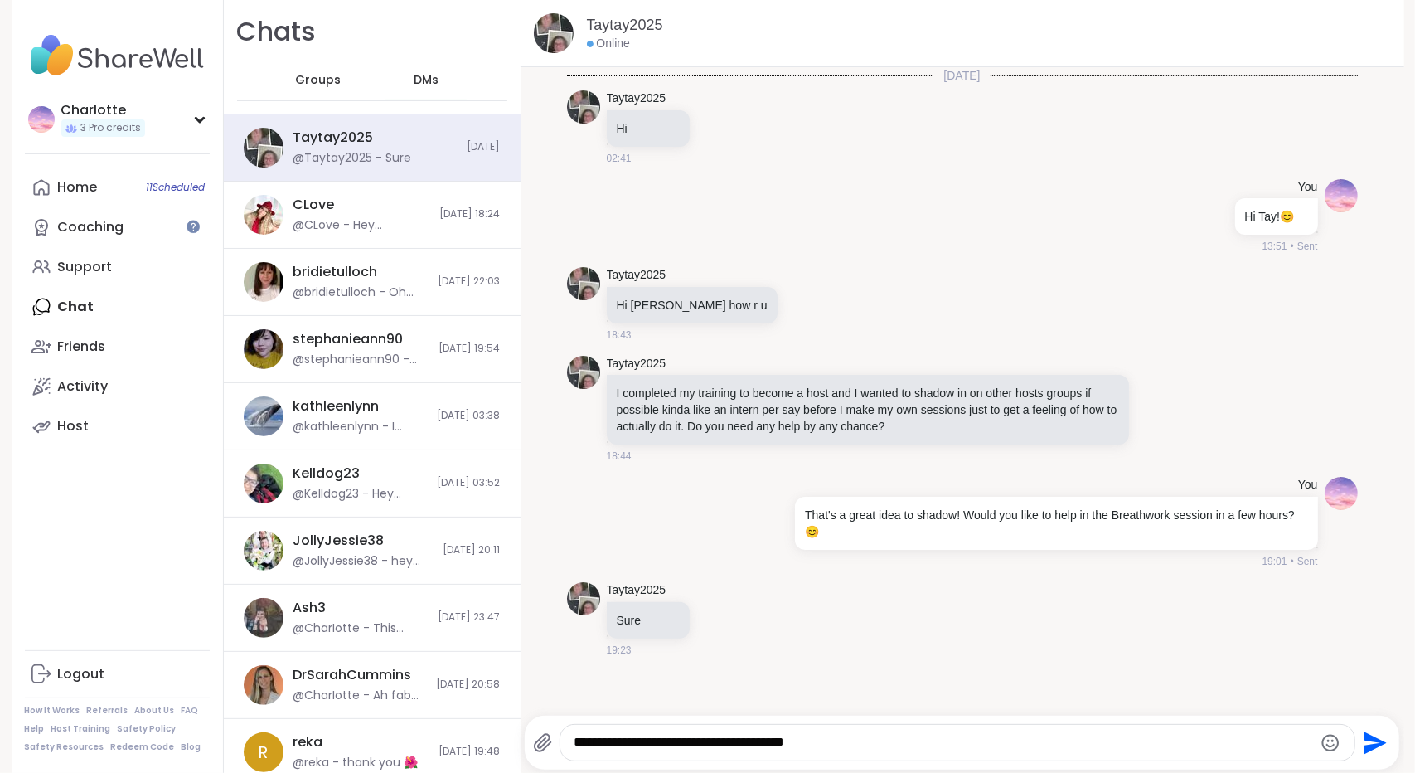
click at [502, 725] on div "Chats Groups DMs Taytay2025 @Taytay2025 - Sure Today CLove @CLove - Hey checkin…" at bounding box center [814, 386] width 1180 height 773
paste textarea "**********"
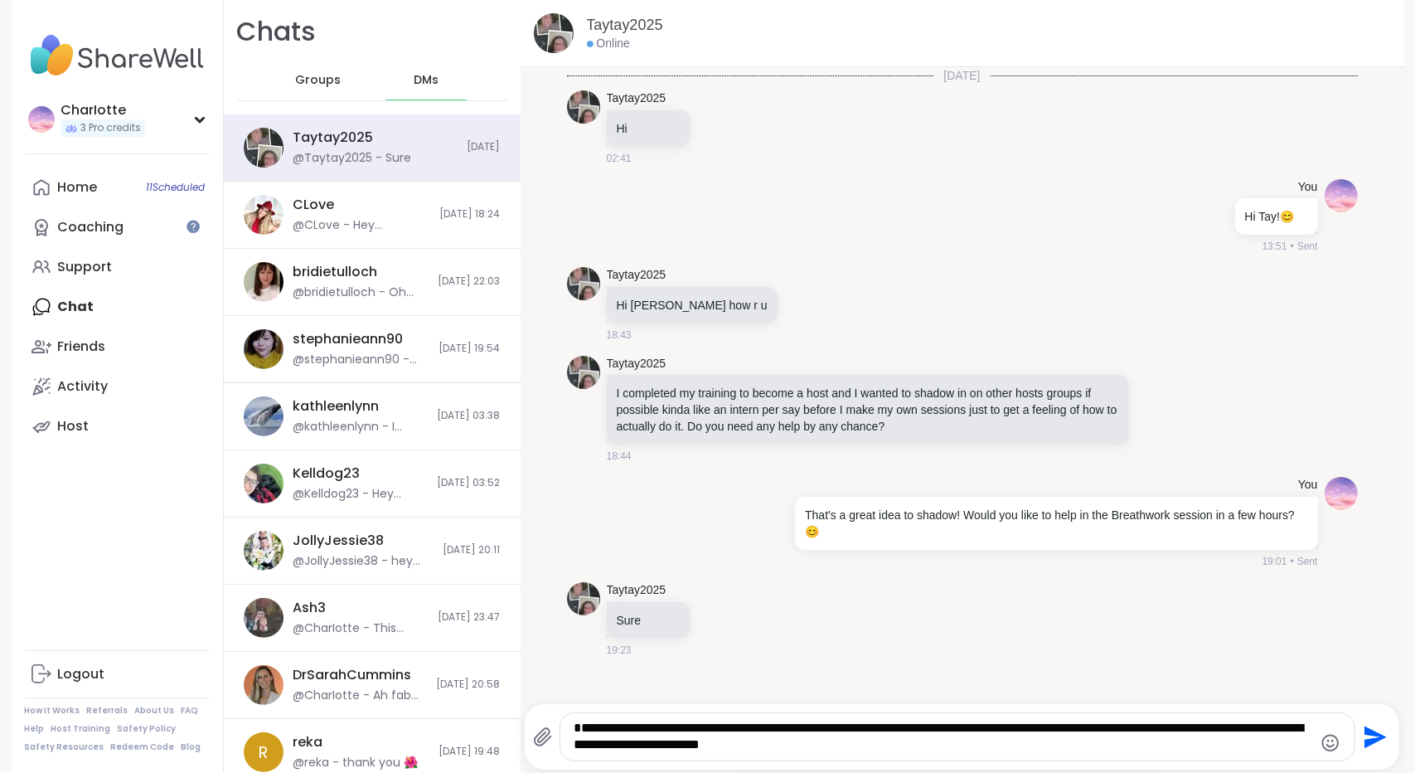
drag, startPoint x: 652, startPoint y: 730, endPoint x: 553, endPoint y: 720, distance: 99.2
click at [553, 720] on div "**********" at bounding box center [944, 736] width 822 height 49
click at [845, 742] on textarea "**********" at bounding box center [943, 737] width 739 height 34
type textarea "**********"
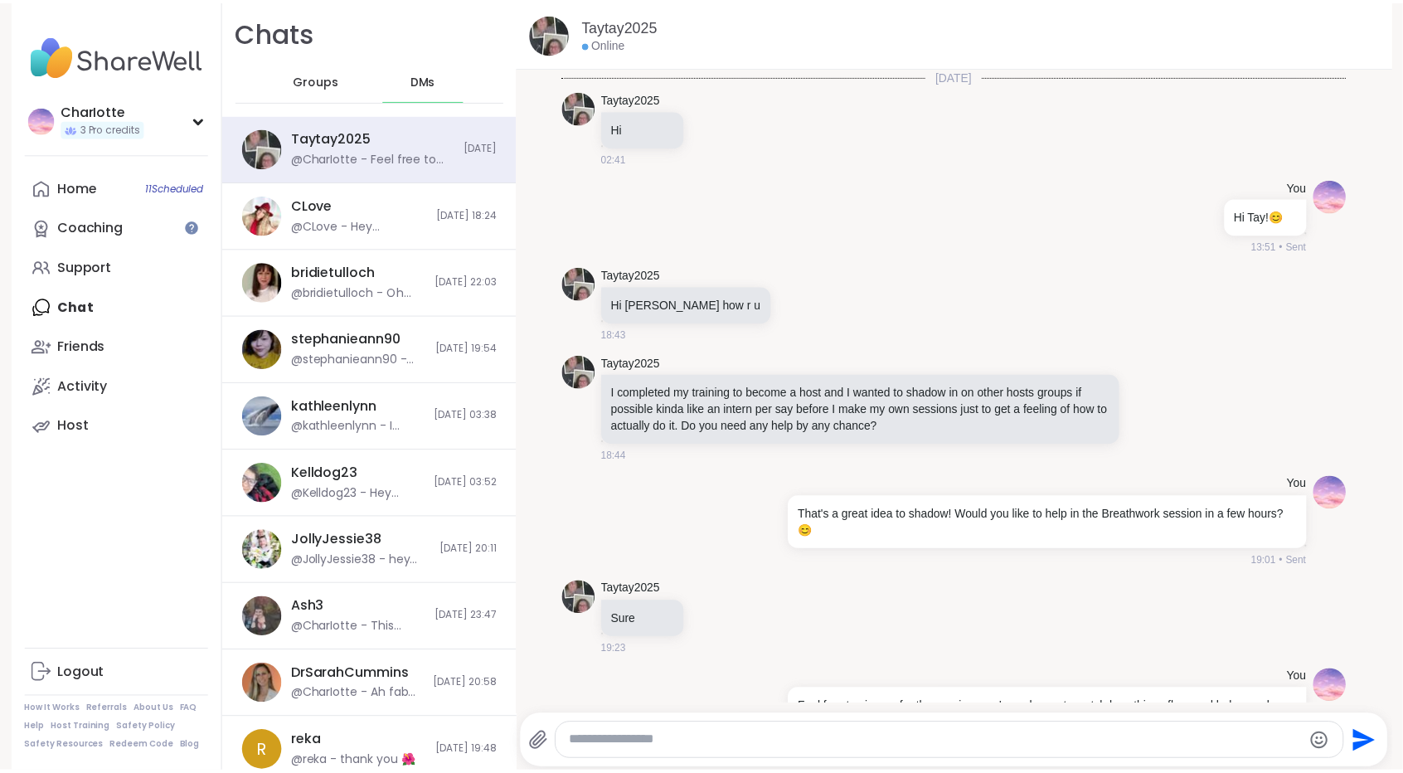
scroll to position [58, 0]
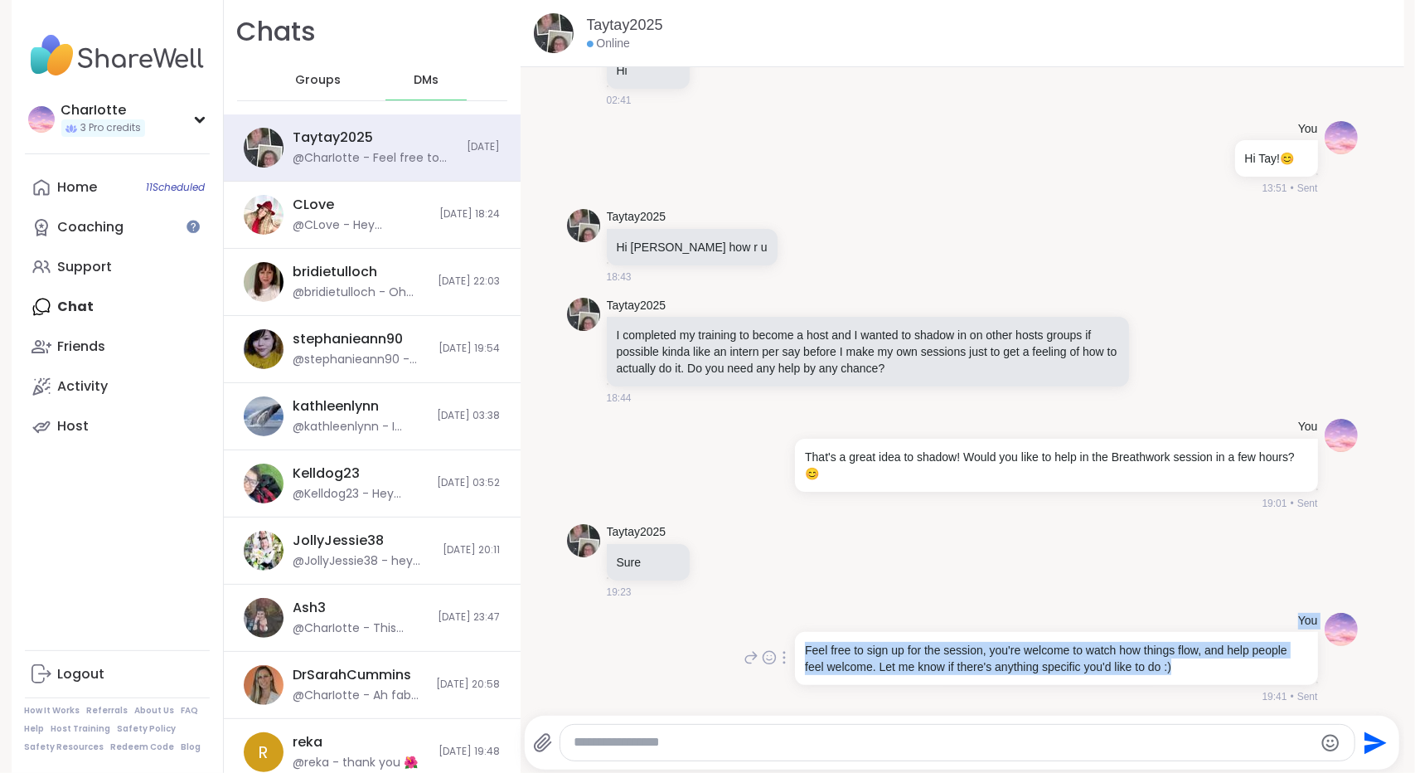
drag, startPoint x: 1182, startPoint y: 659, endPoint x: 790, endPoint y: 617, distance: 394.4
click at [792, 617] on div "You Feel free to sign up for the session, you're welcome to watch how things fl…" at bounding box center [1055, 659] width 526 height 92
copy div "You Feel free to sign up for the session, you're welcome to watch how things fl…"
click at [119, 188] on link "Home 11 Scheduled" at bounding box center [117, 187] width 185 height 40
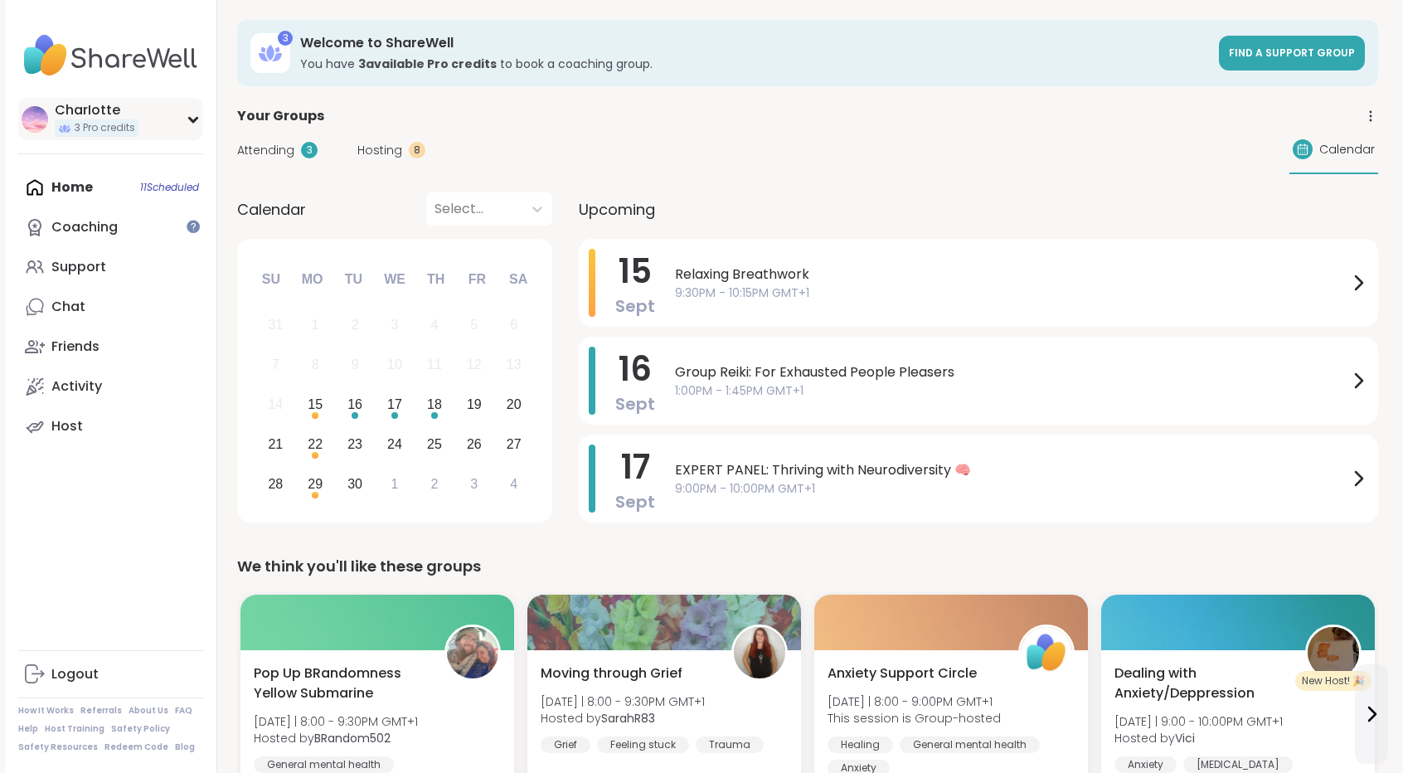
click at [126, 115] on div "CharIotte" at bounding box center [97, 110] width 84 height 18
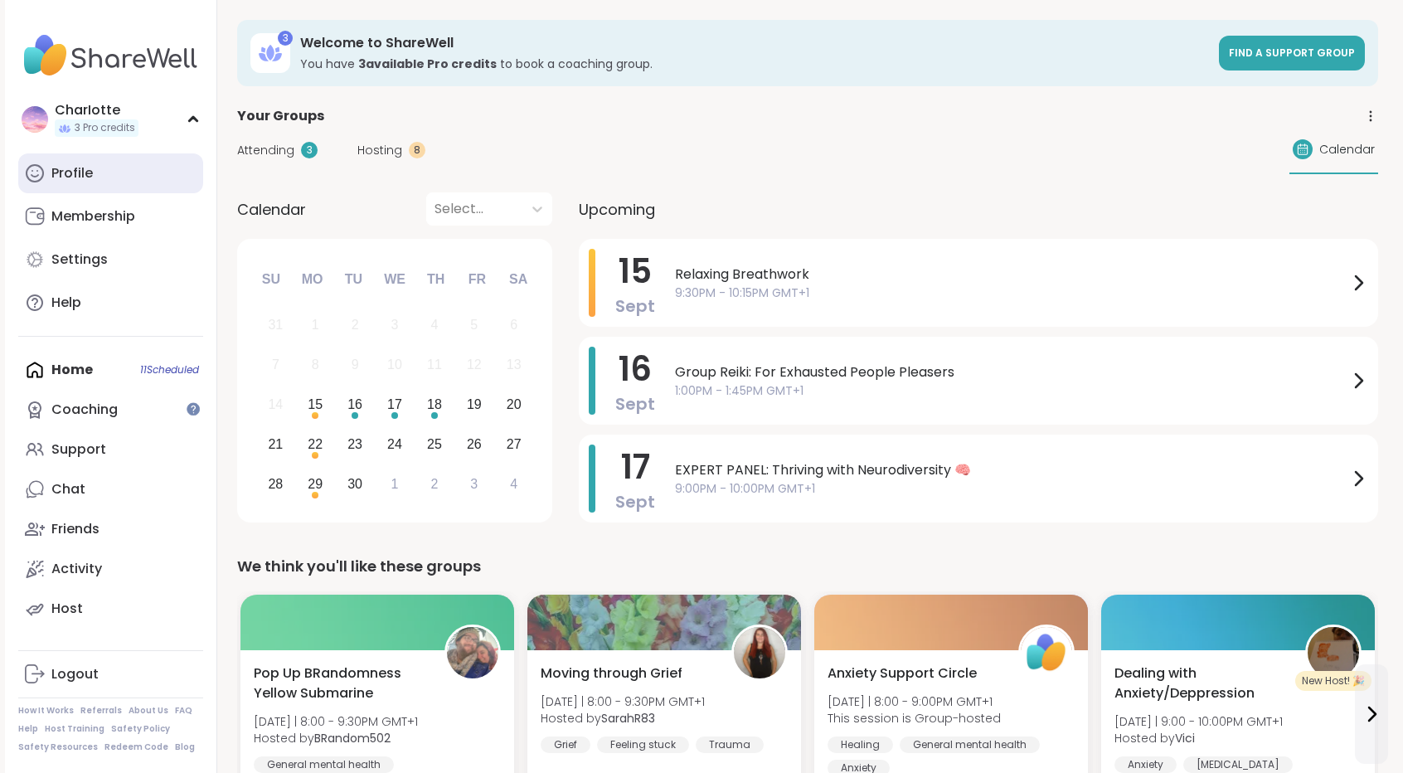
click at [99, 170] on link "Profile" at bounding box center [110, 173] width 185 height 40
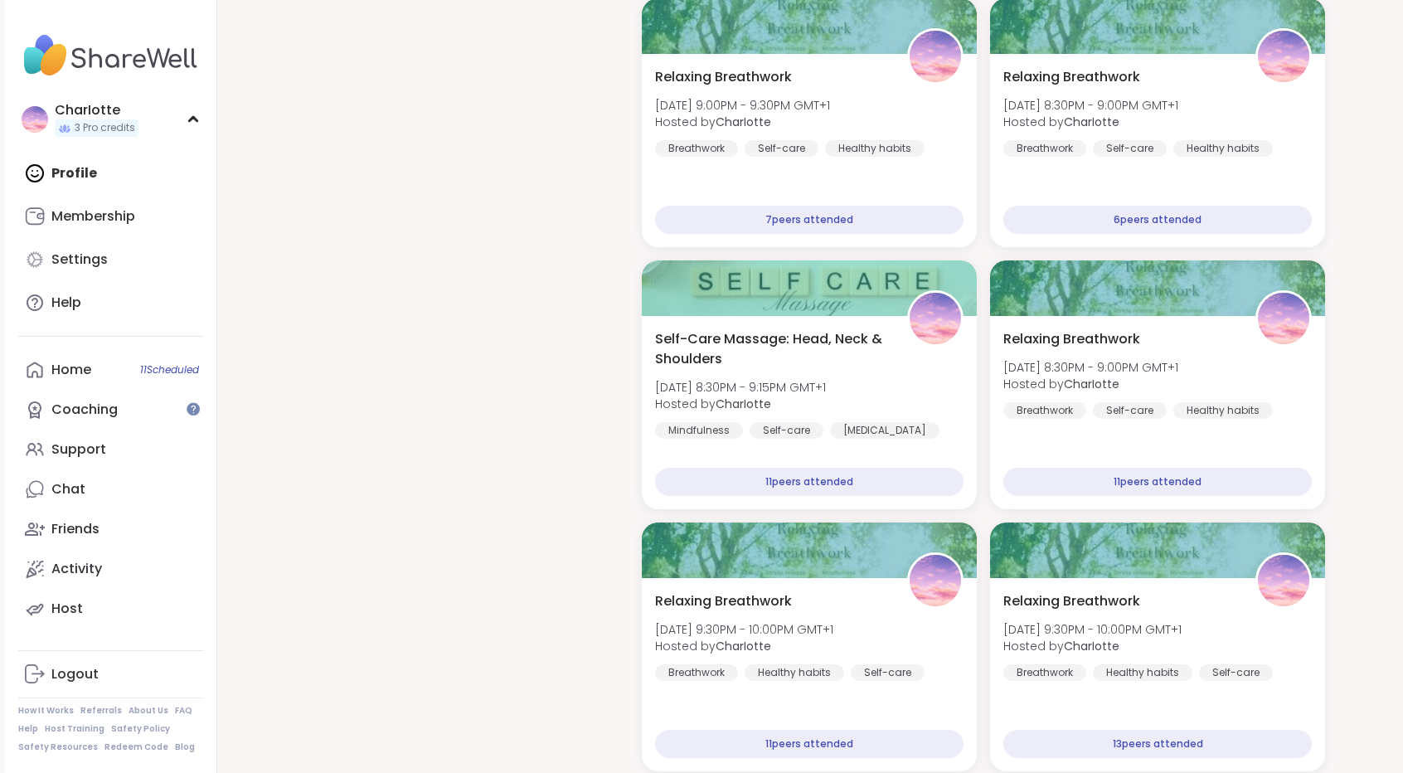
scroll to position [2173, 0]
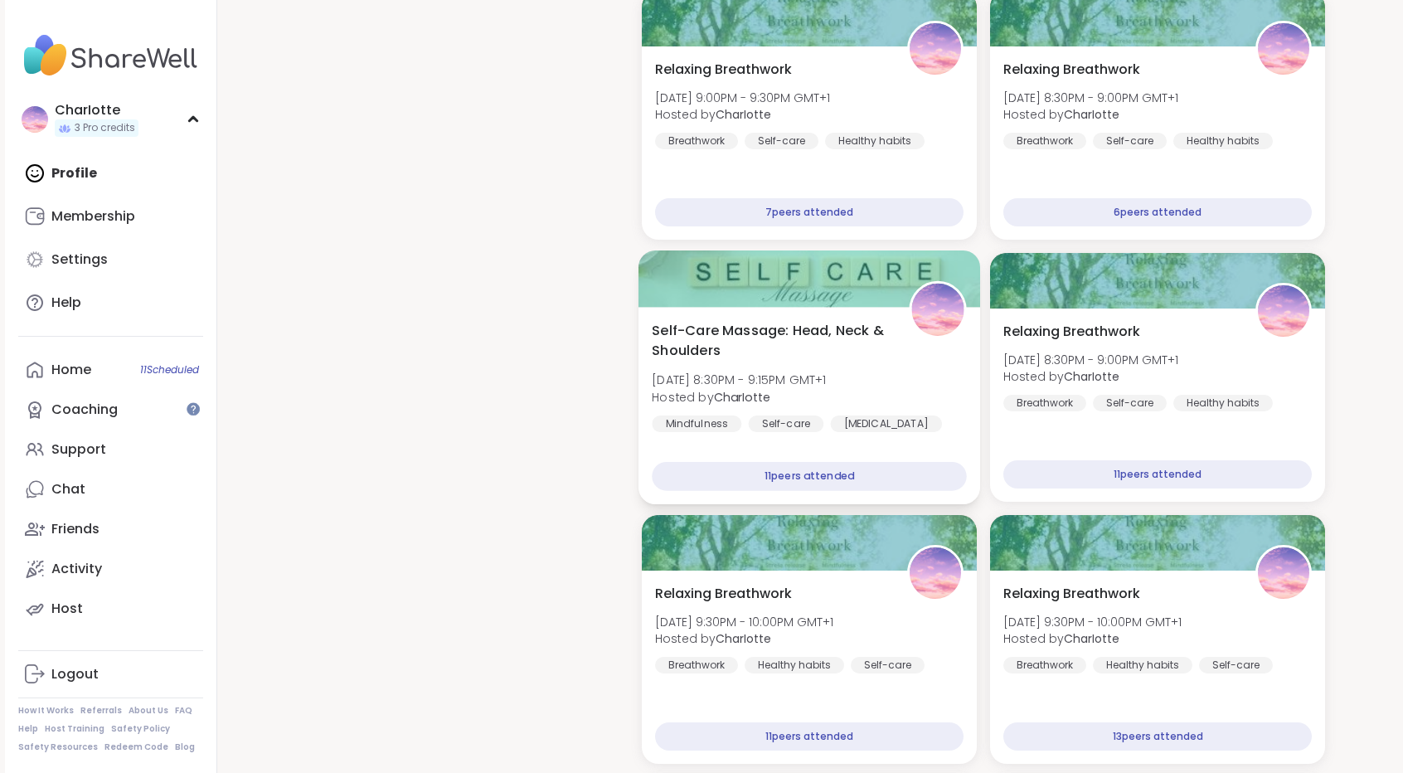
click at [850, 326] on span "Self-Care Massage: Head, Neck & Shoulders" at bounding box center [771, 341] width 239 height 41
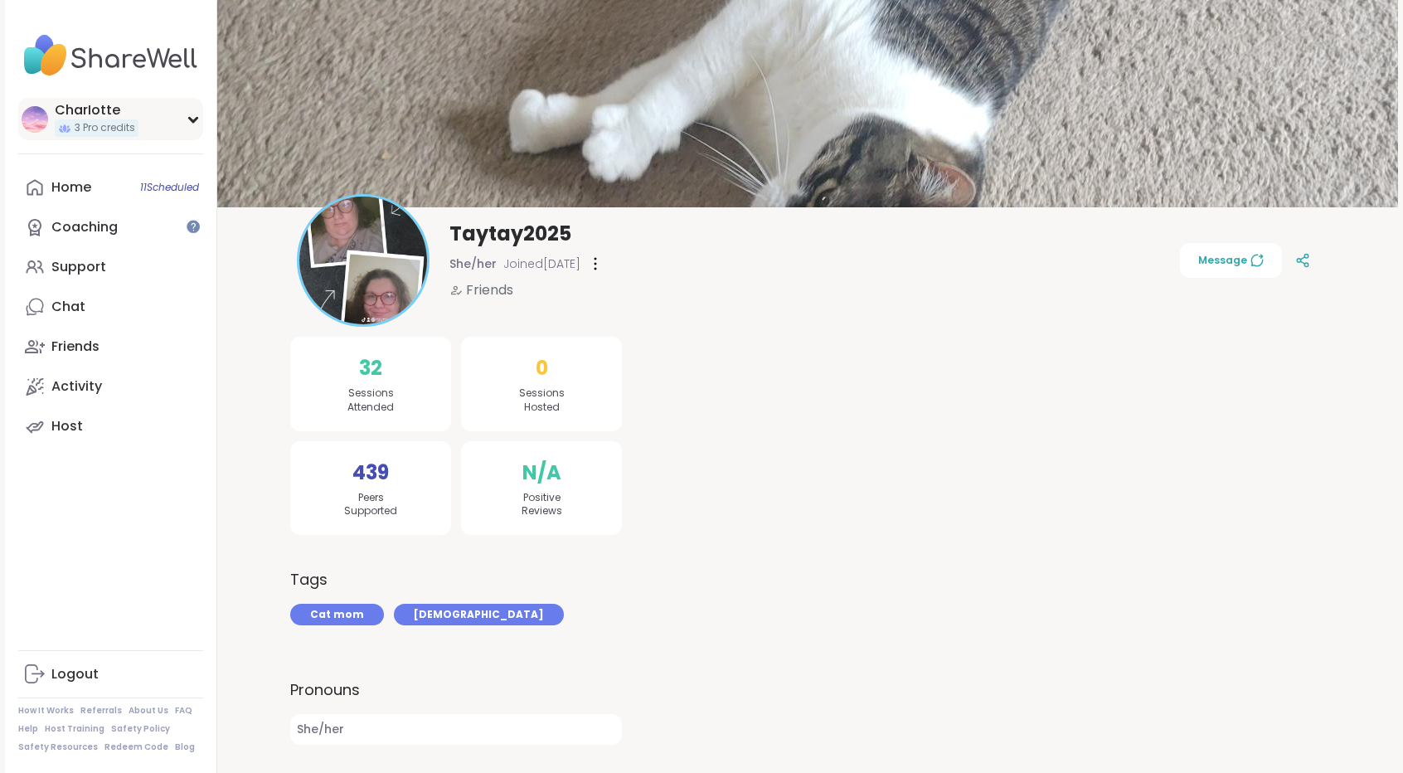
click at [111, 128] on span "3 Pro credits" at bounding box center [105, 128] width 61 height 14
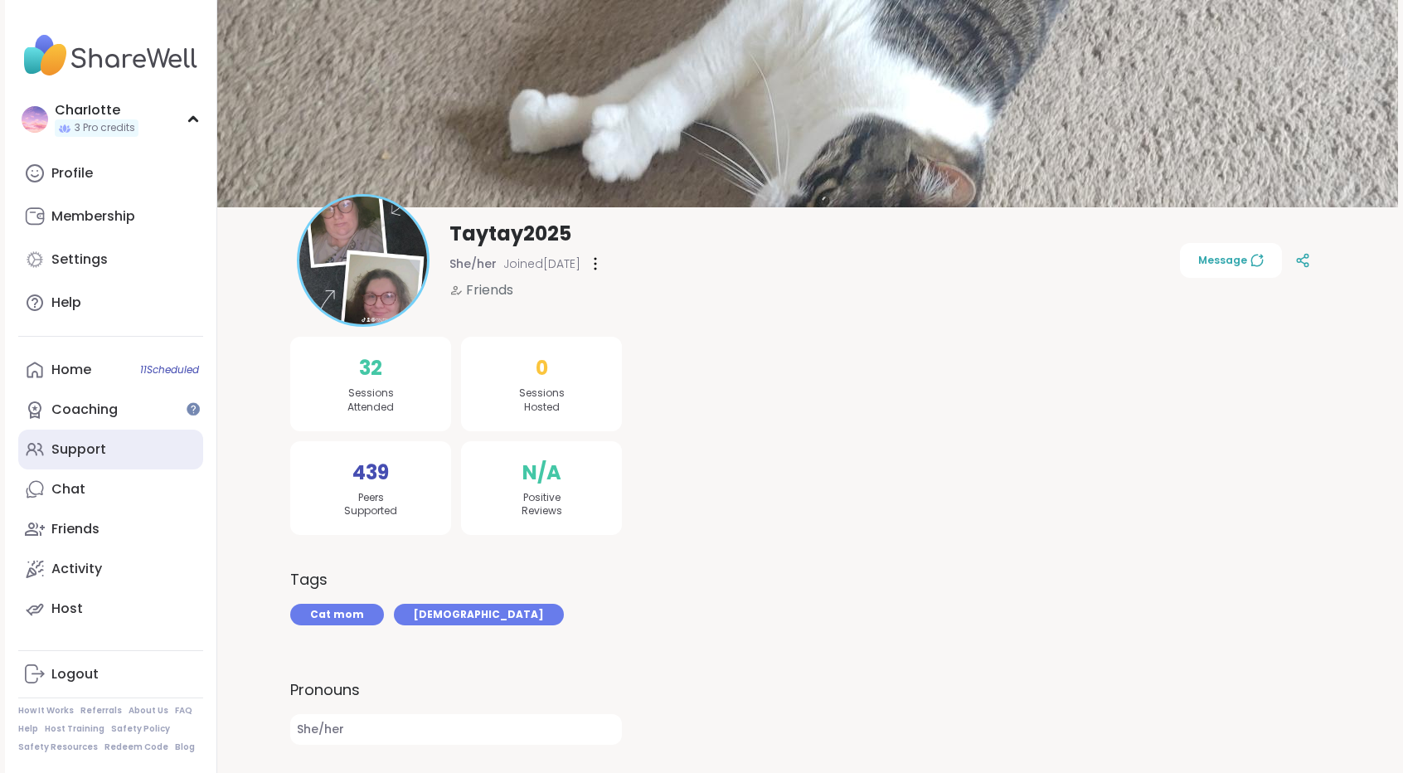
click at [99, 453] on div "Support" at bounding box center [78, 449] width 55 height 18
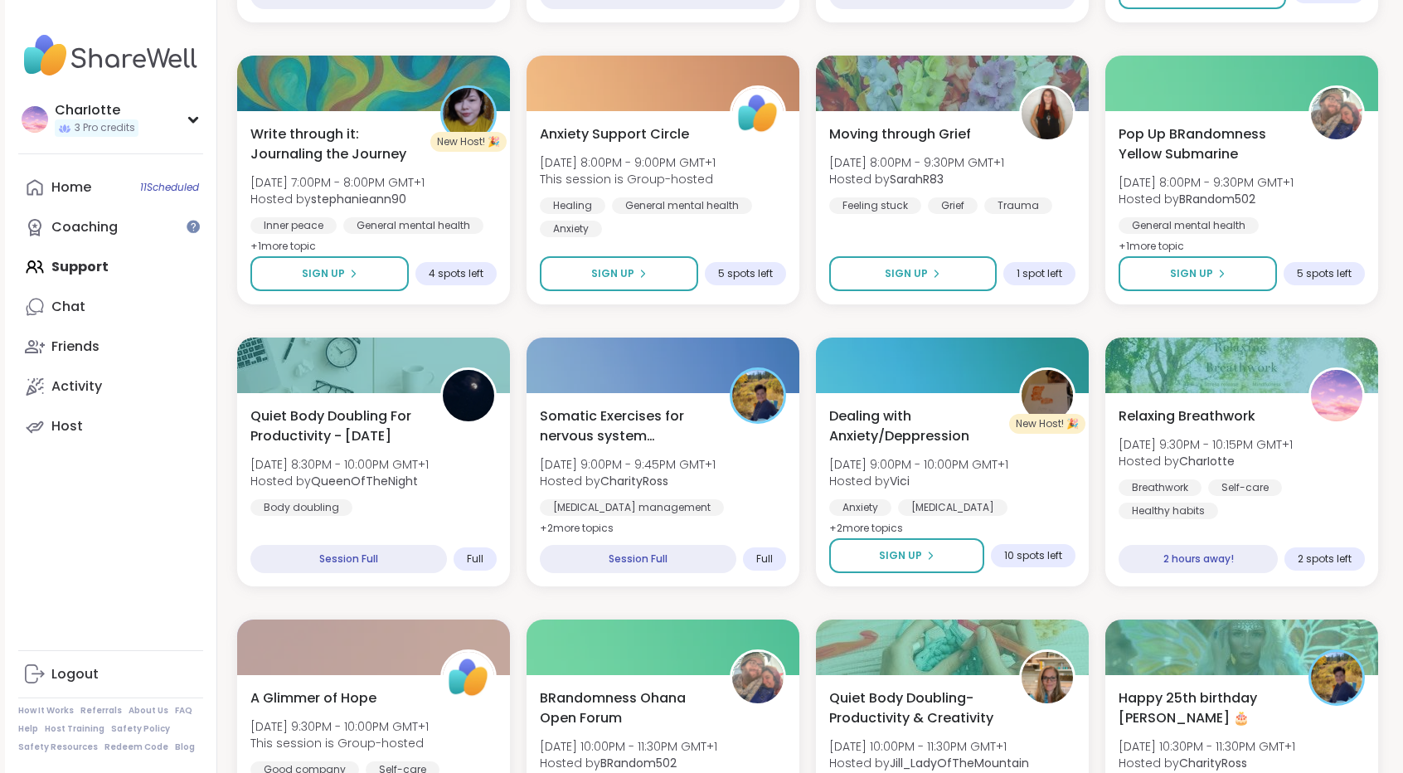
scroll to position [537, 0]
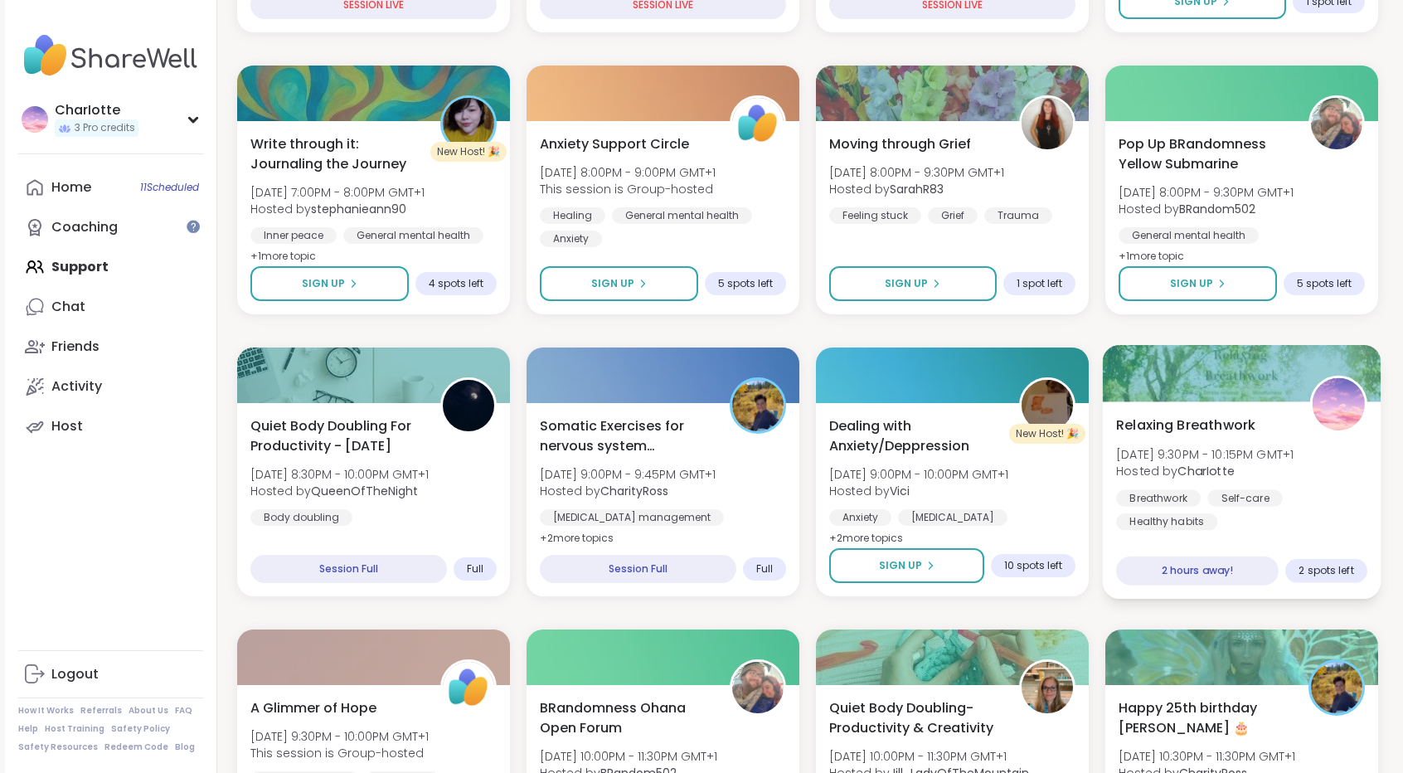
click at [1144, 447] on span "Mon, Sep 15 | 9:30PM - 10:15PM GMT+1" at bounding box center [1204, 453] width 177 height 17
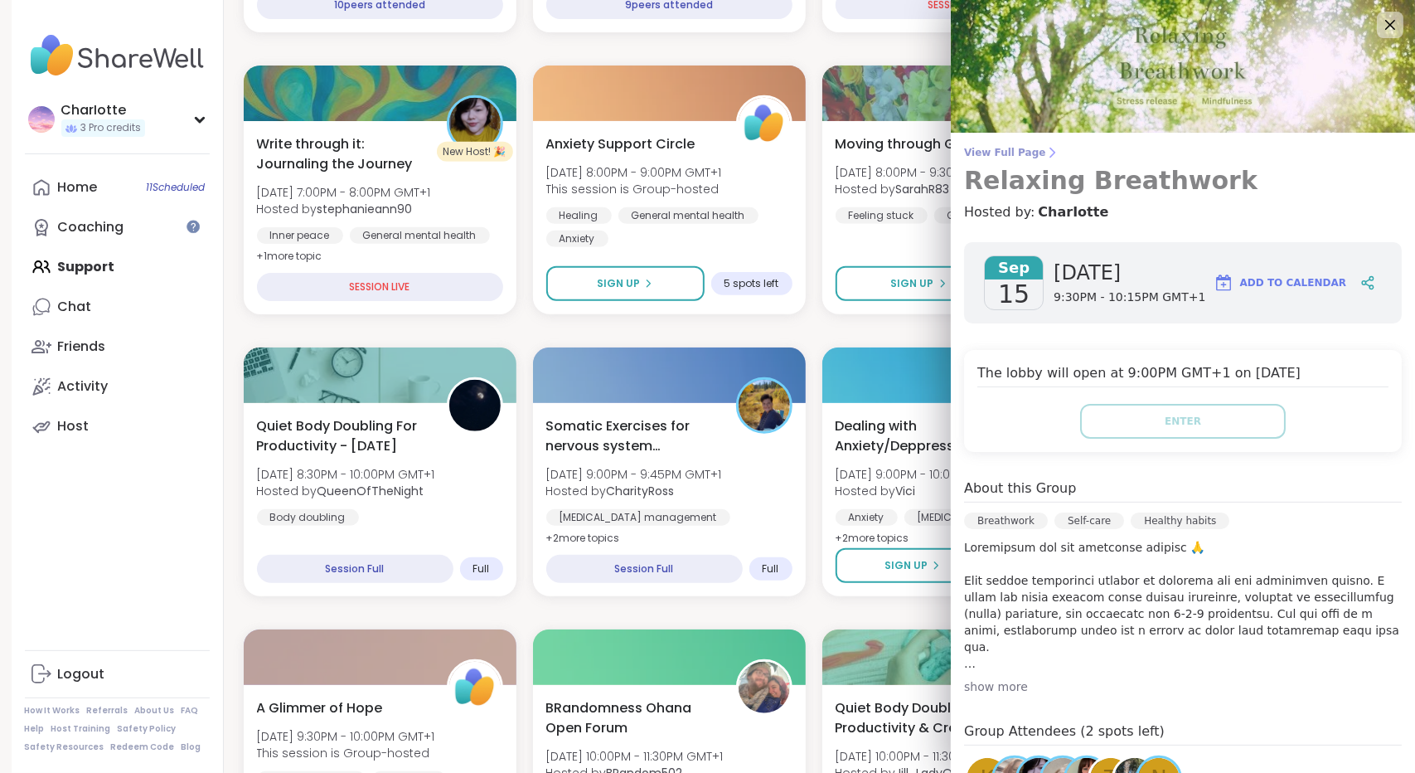
click at [1006, 151] on span "View Full Page" at bounding box center [1183, 152] width 438 height 13
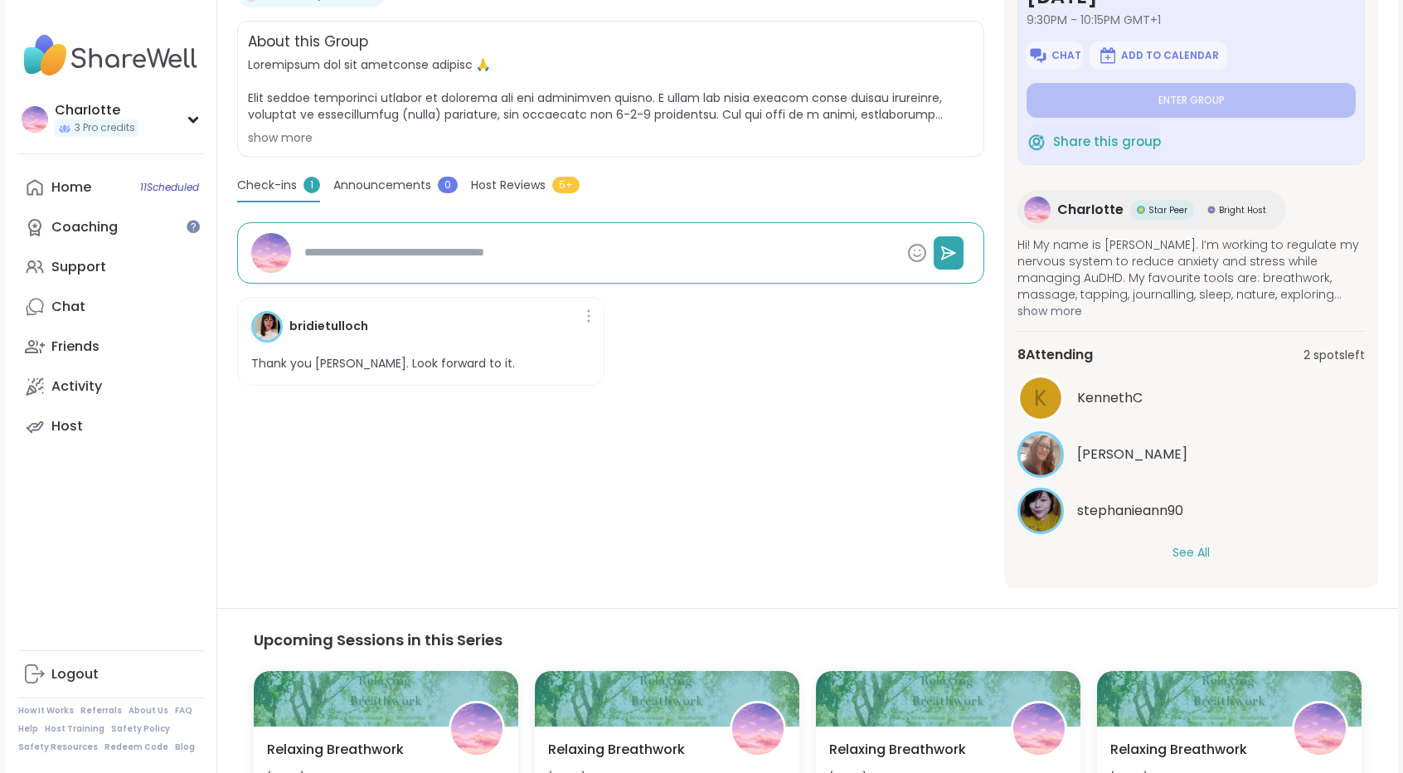
scroll to position [338, 0]
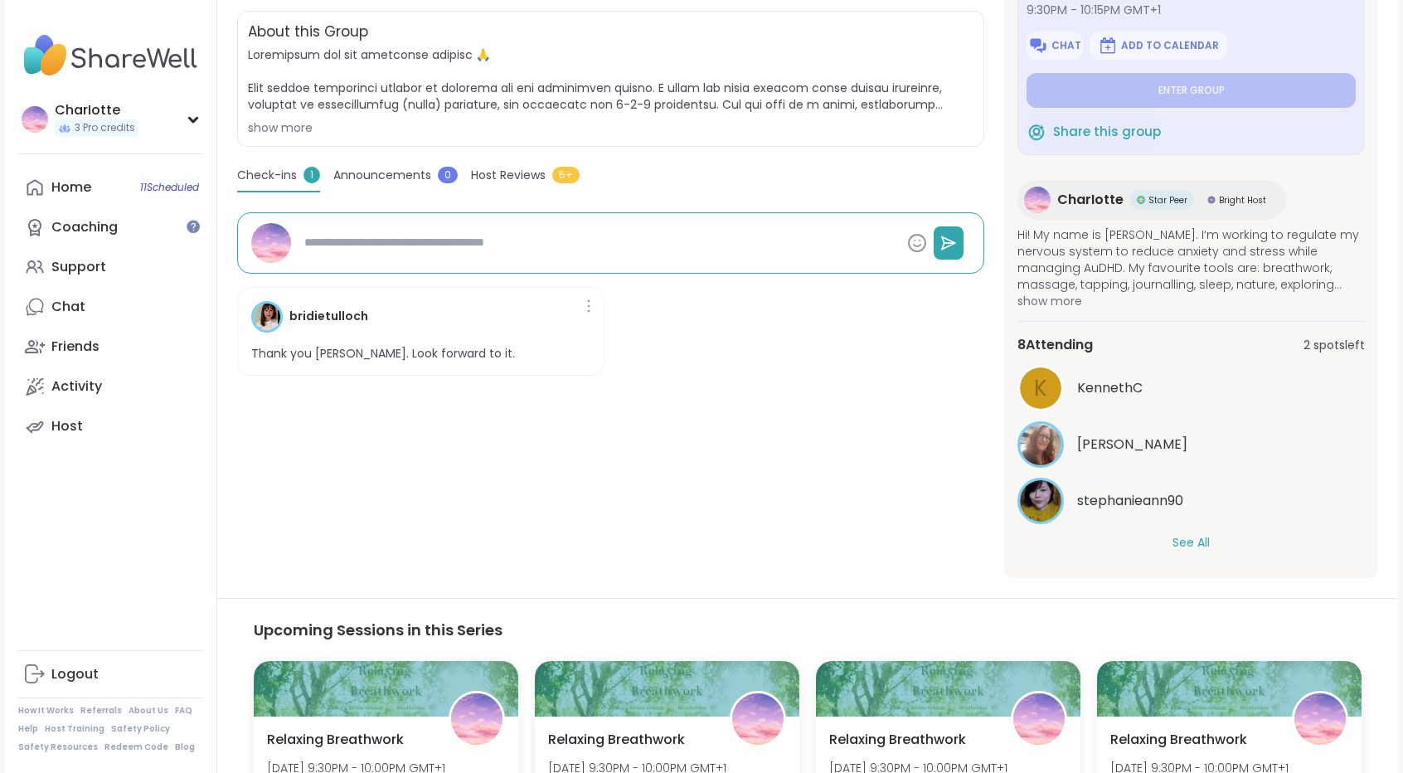
click at [1202, 544] on button "See All" at bounding box center [1190, 542] width 37 height 17
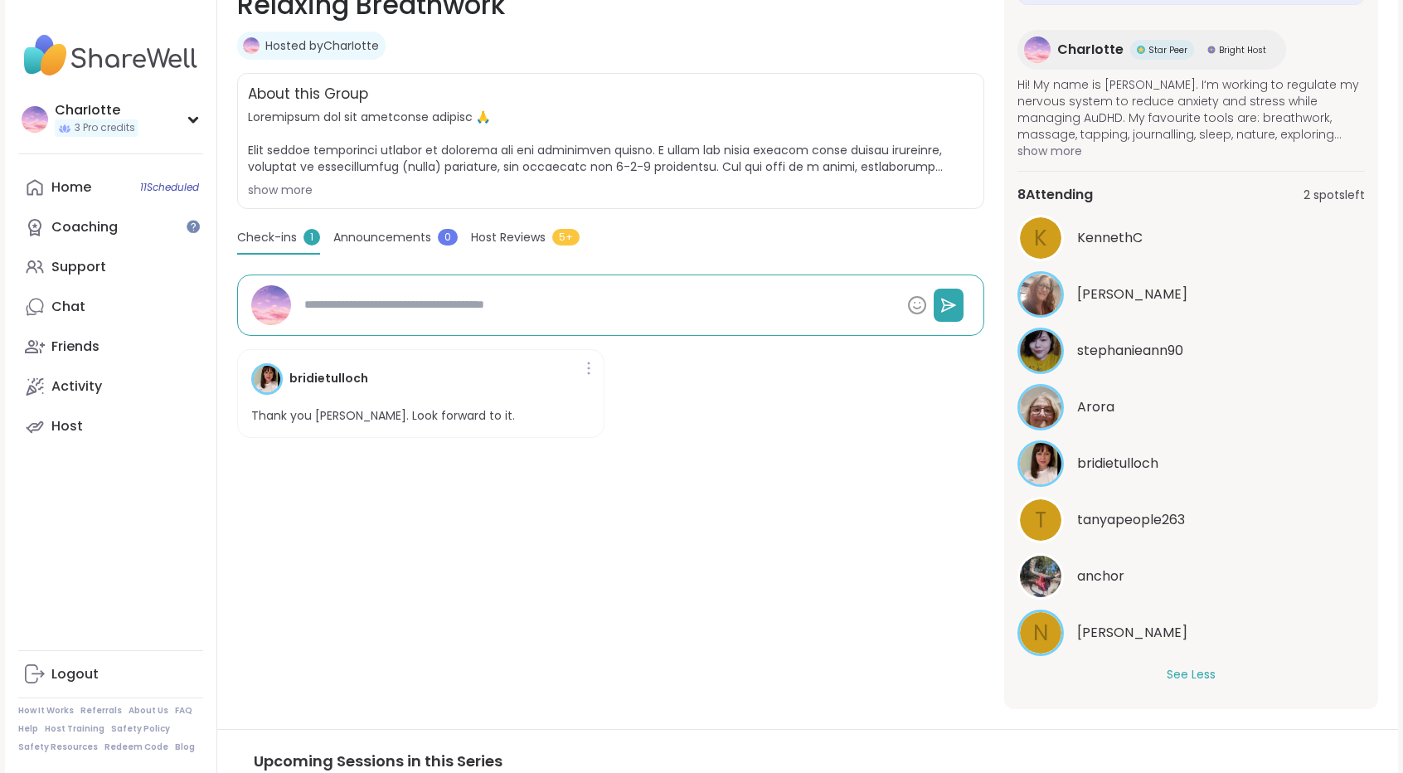
scroll to position [269, 0]
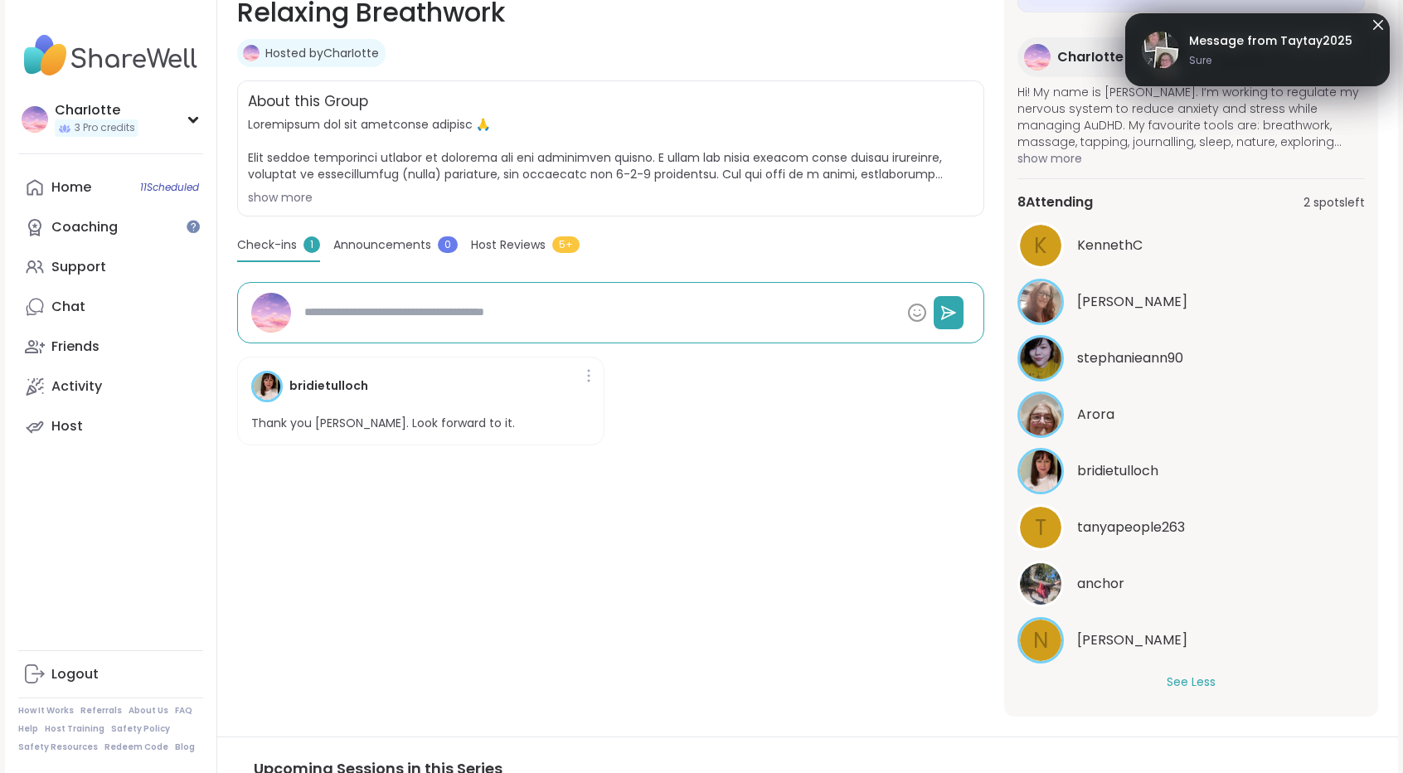
type textarea "*"
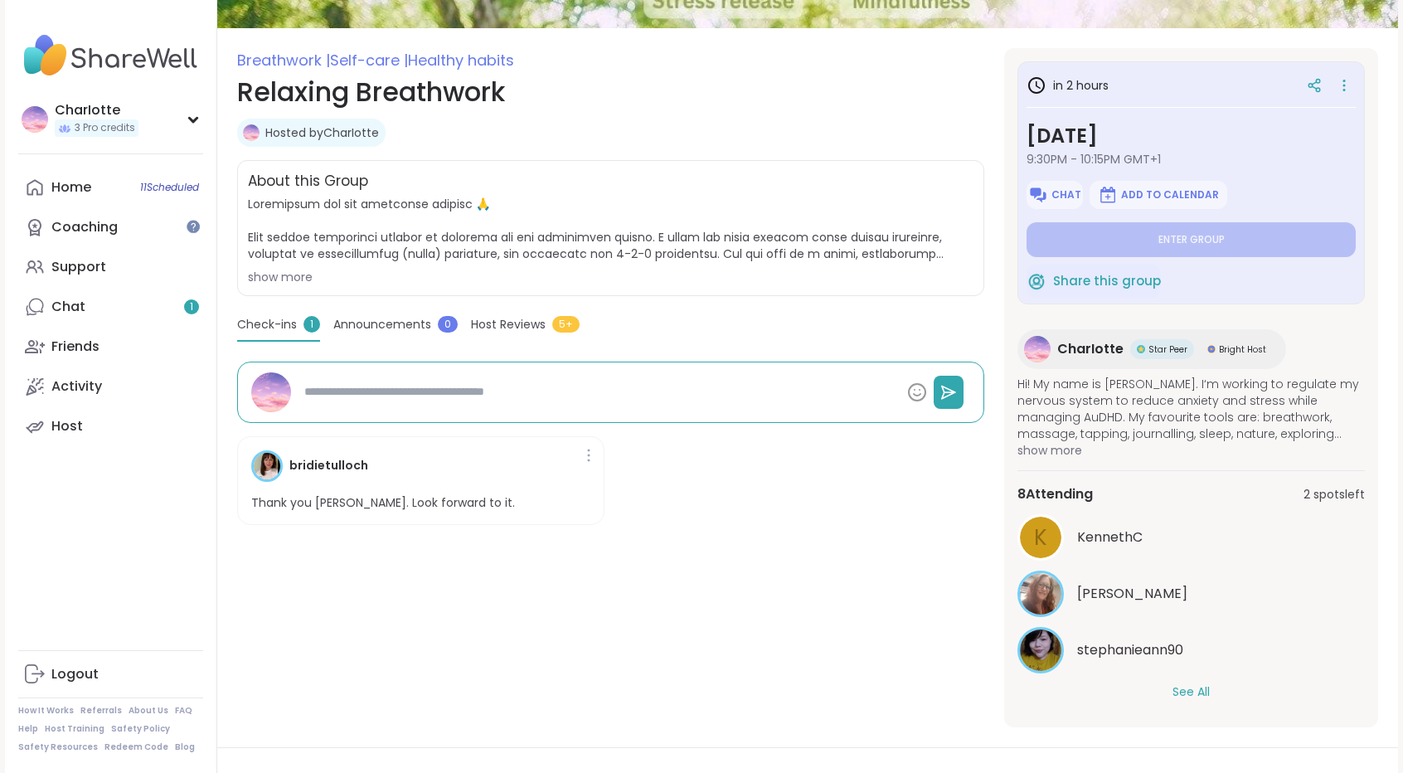
click at [1195, 686] on button "See All" at bounding box center [1190, 691] width 37 height 17
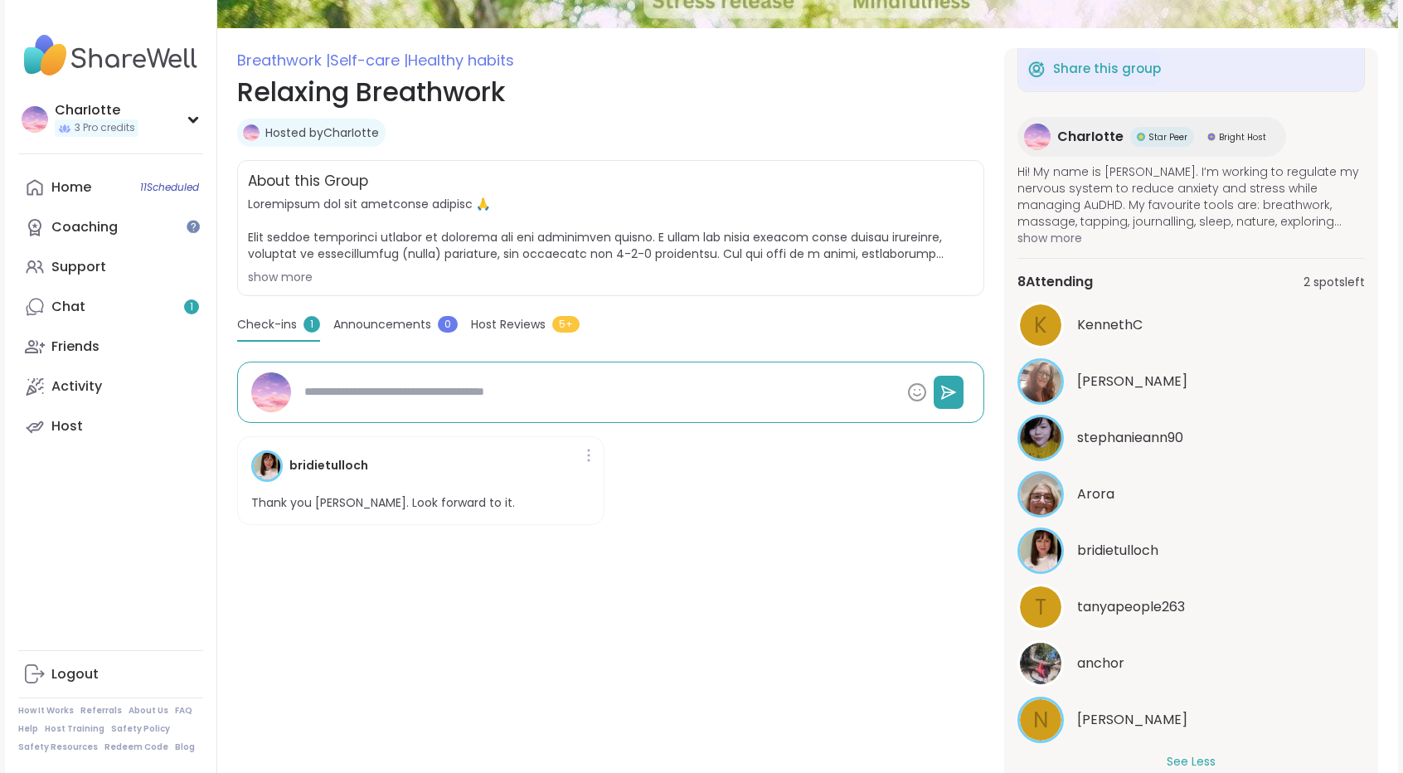
type textarea "*"
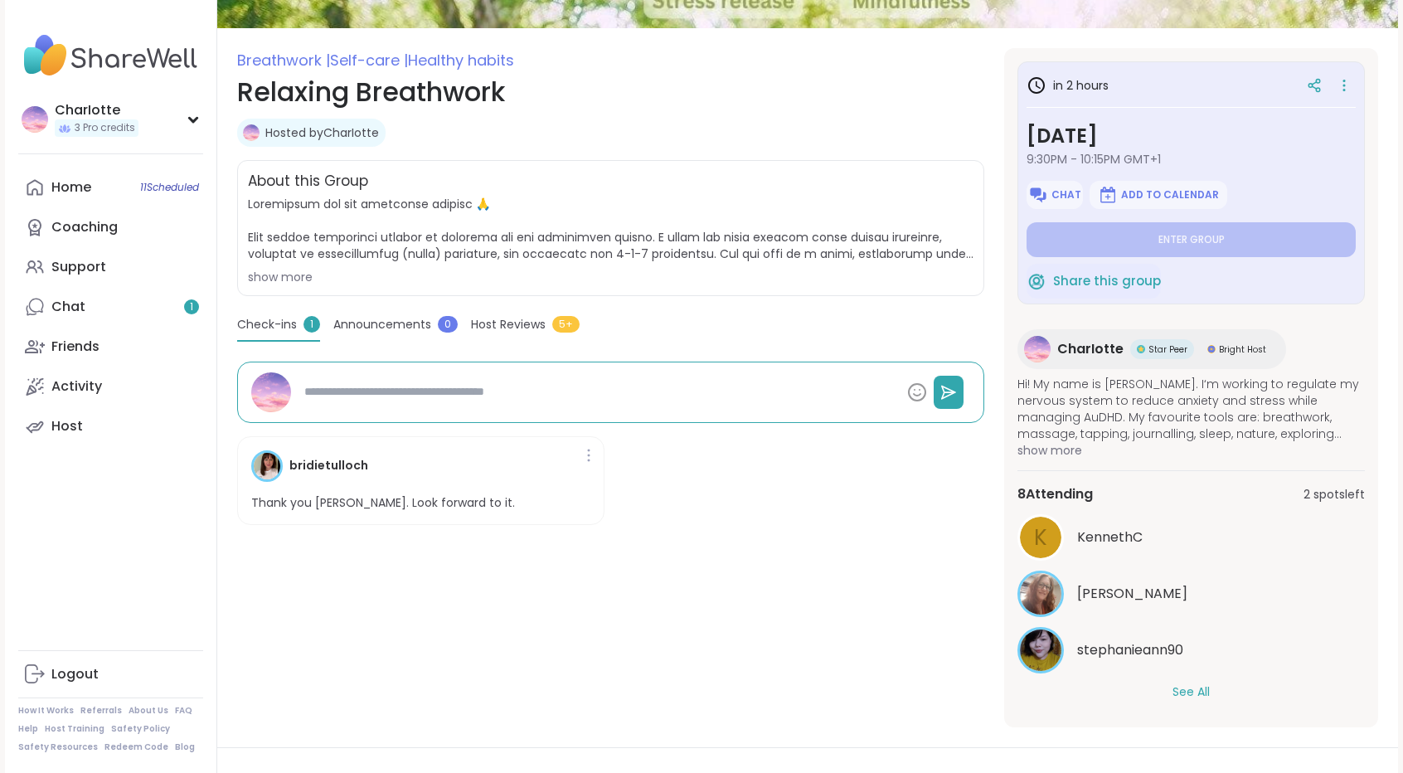
type textarea "*"
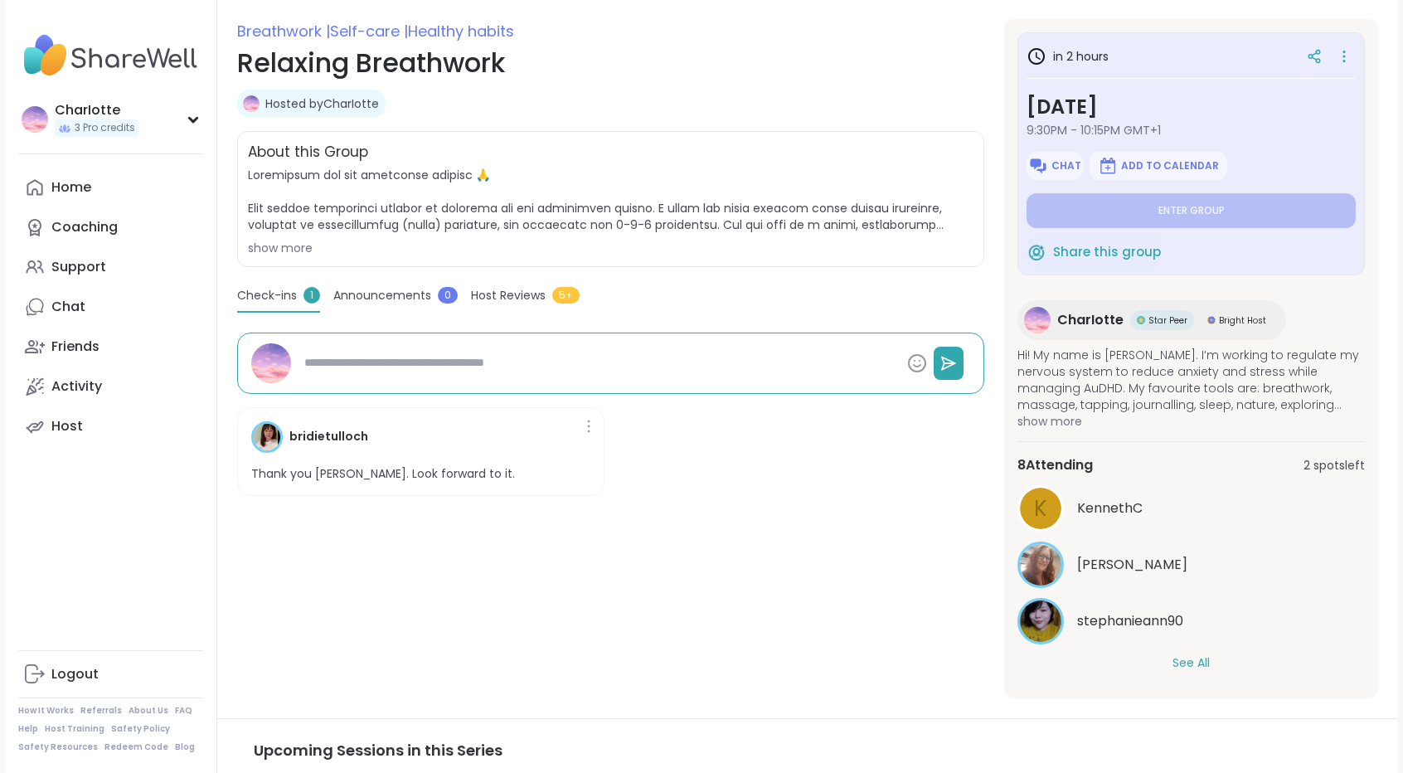
scroll to position [262, 0]
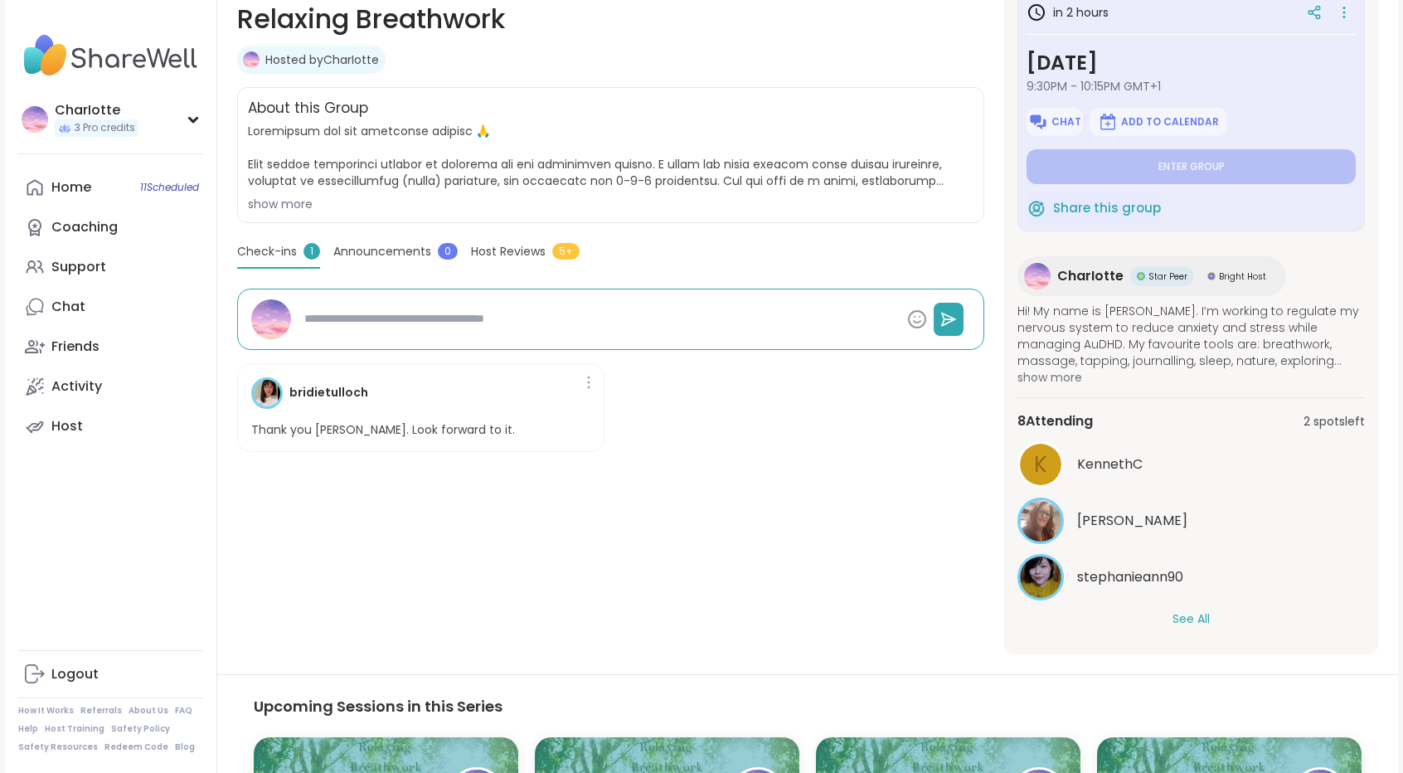
click at [1206, 618] on button "See All" at bounding box center [1190, 618] width 37 height 17
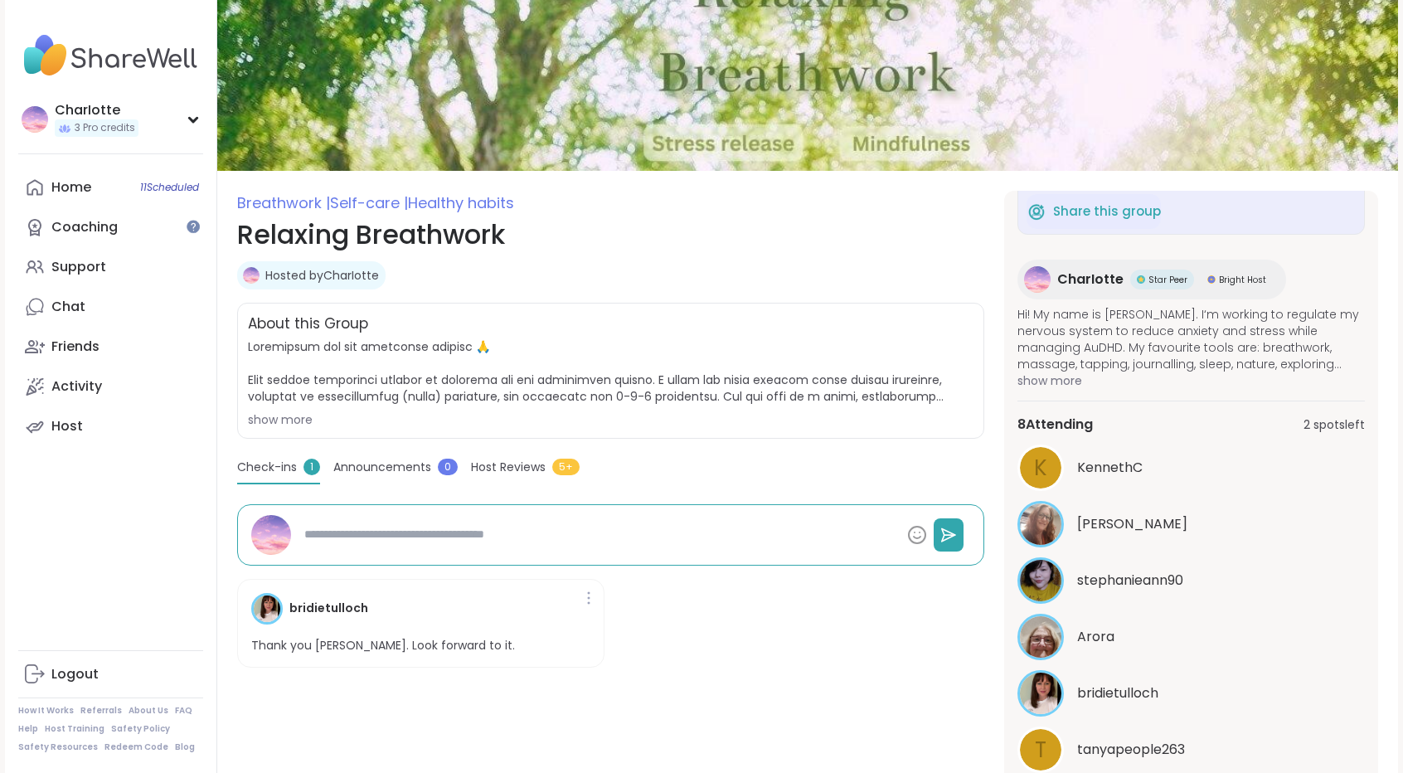
scroll to position [20, 0]
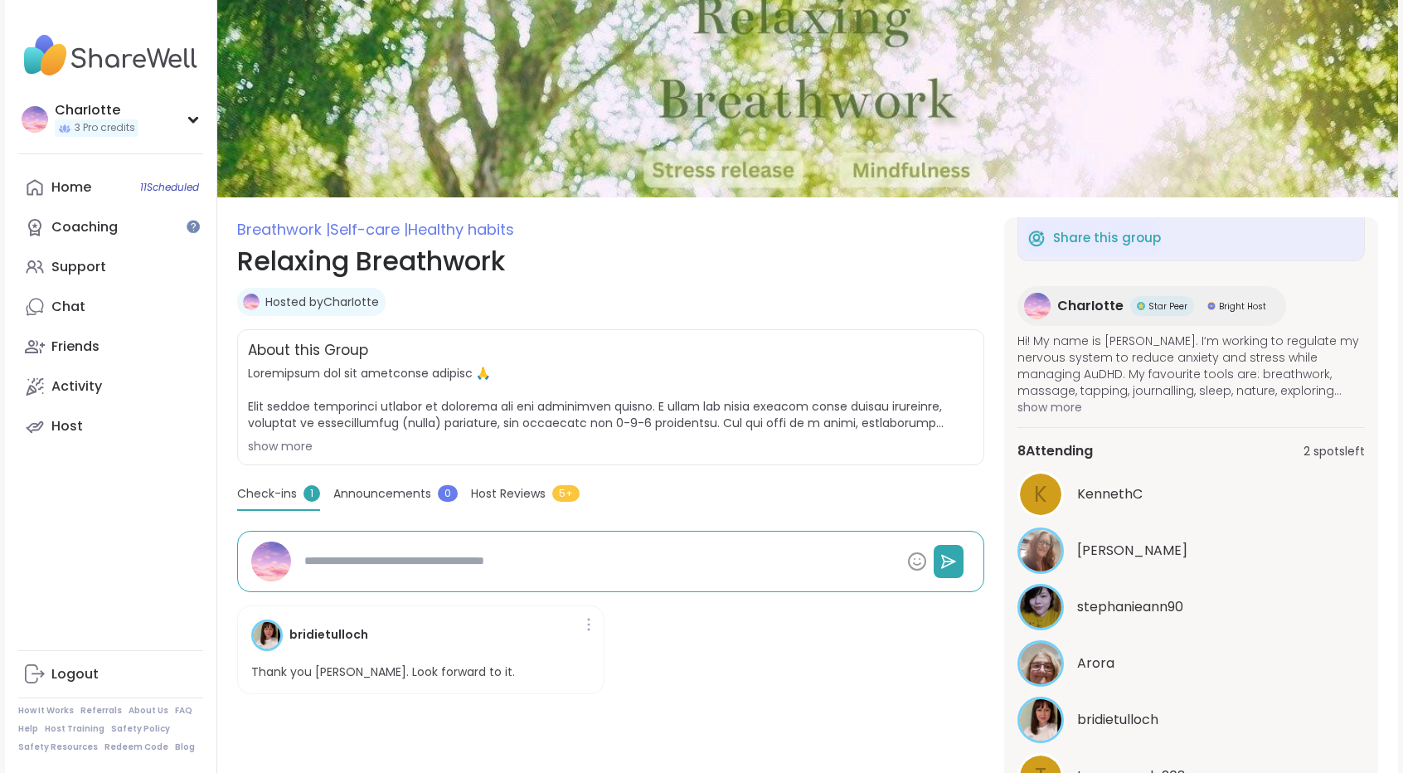
type textarea "*"
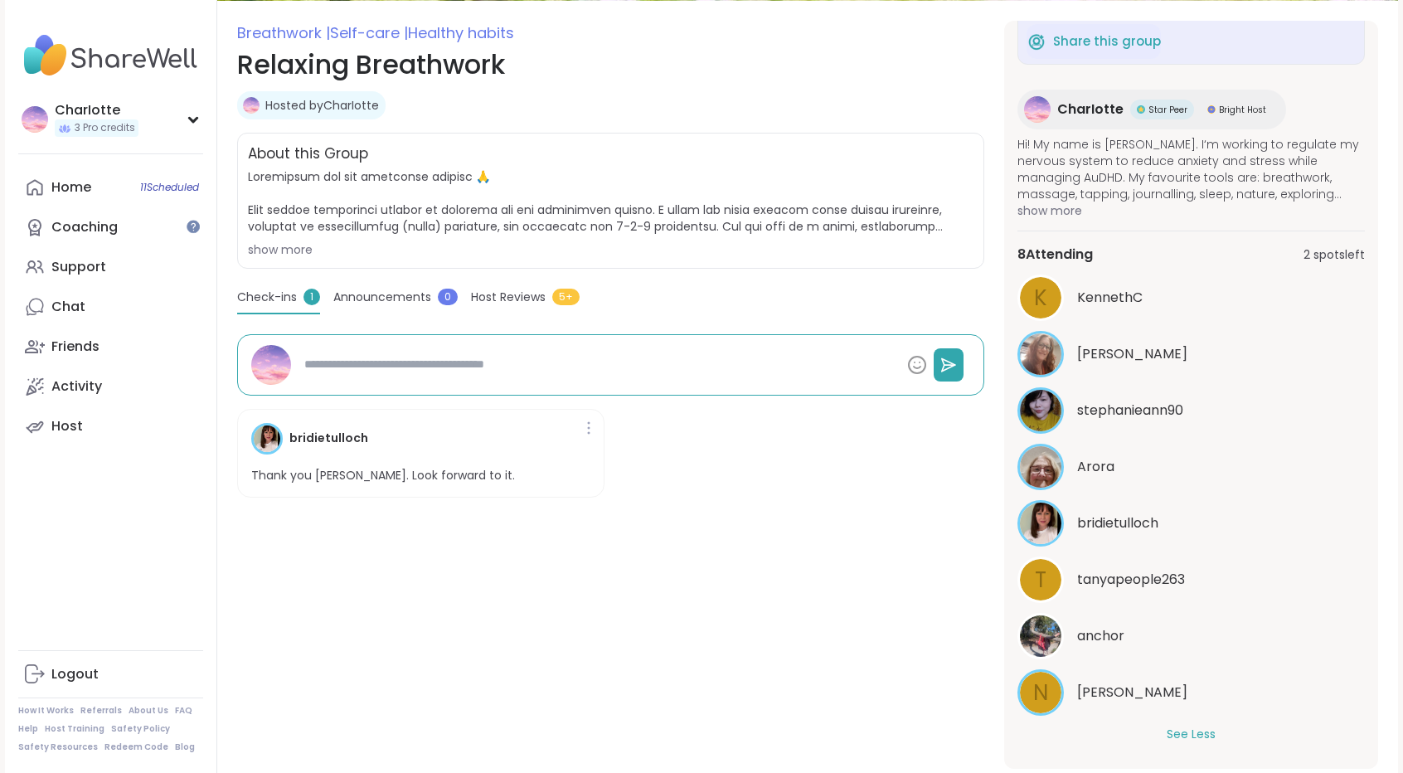
scroll to position [233, 0]
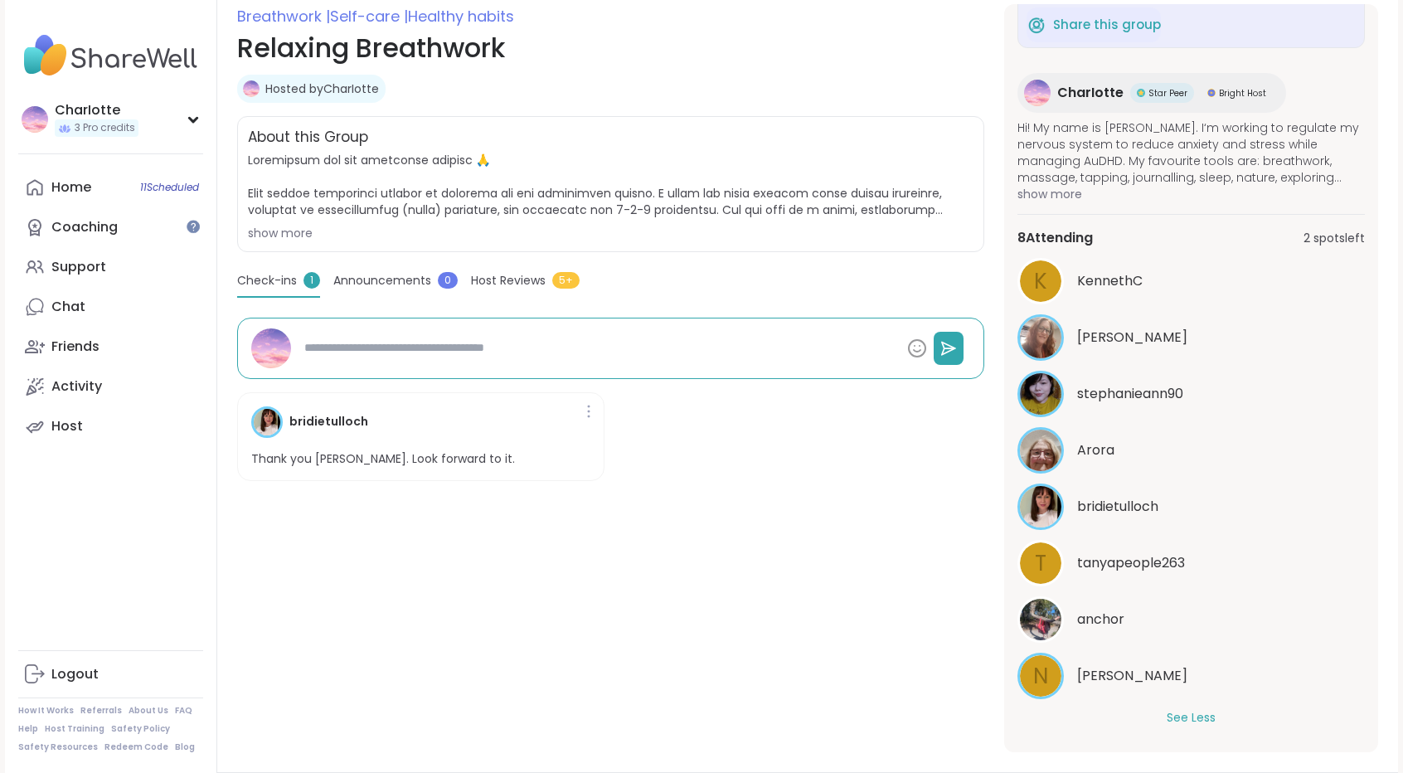
click at [1101, 682] on span "[PERSON_NAME]" at bounding box center [1132, 676] width 110 height 20
click at [99, 260] on div "Support" at bounding box center [78, 267] width 55 height 18
type textarea "*"
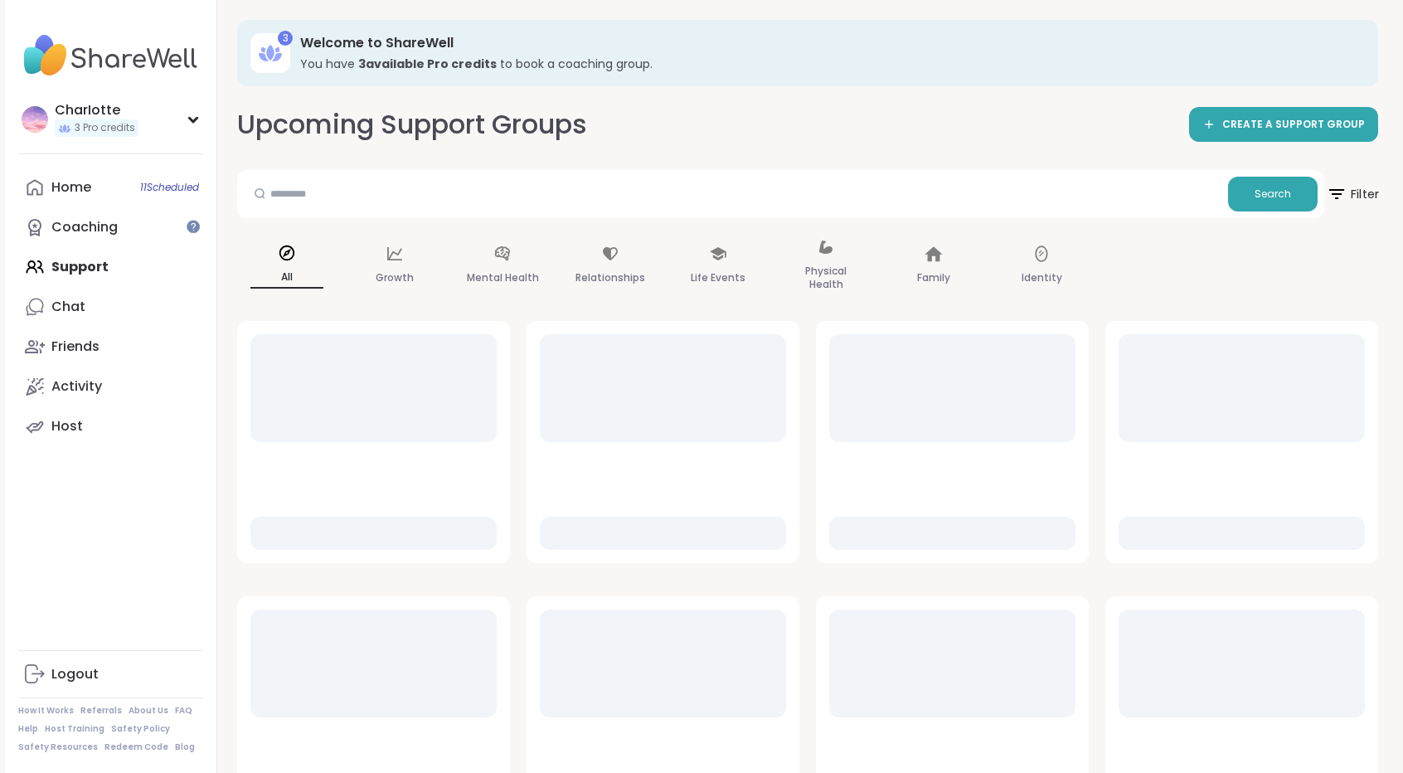
click at [1346, 187] on icon at bounding box center [1336, 193] width 21 height 21
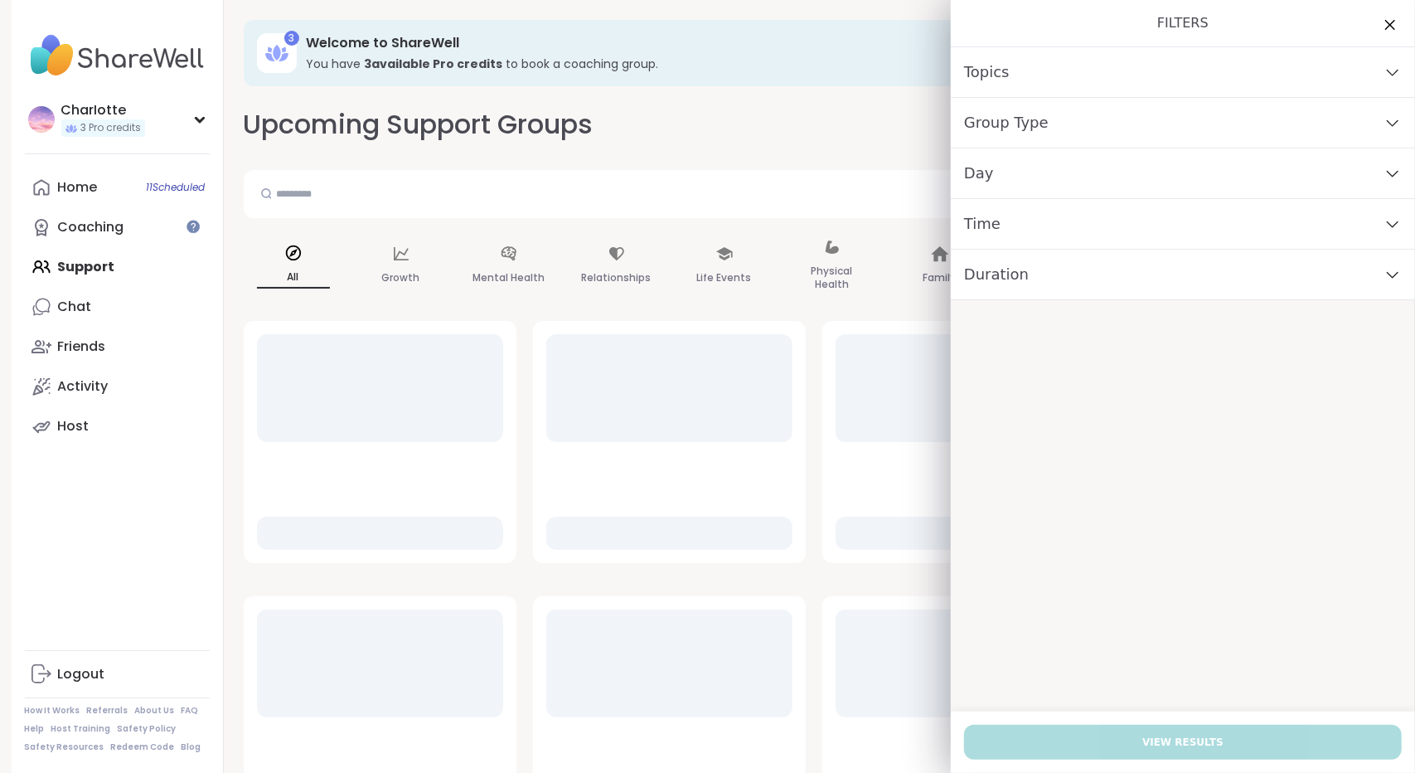
click at [1050, 168] on div "Day" at bounding box center [1183, 173] width 464 height 51
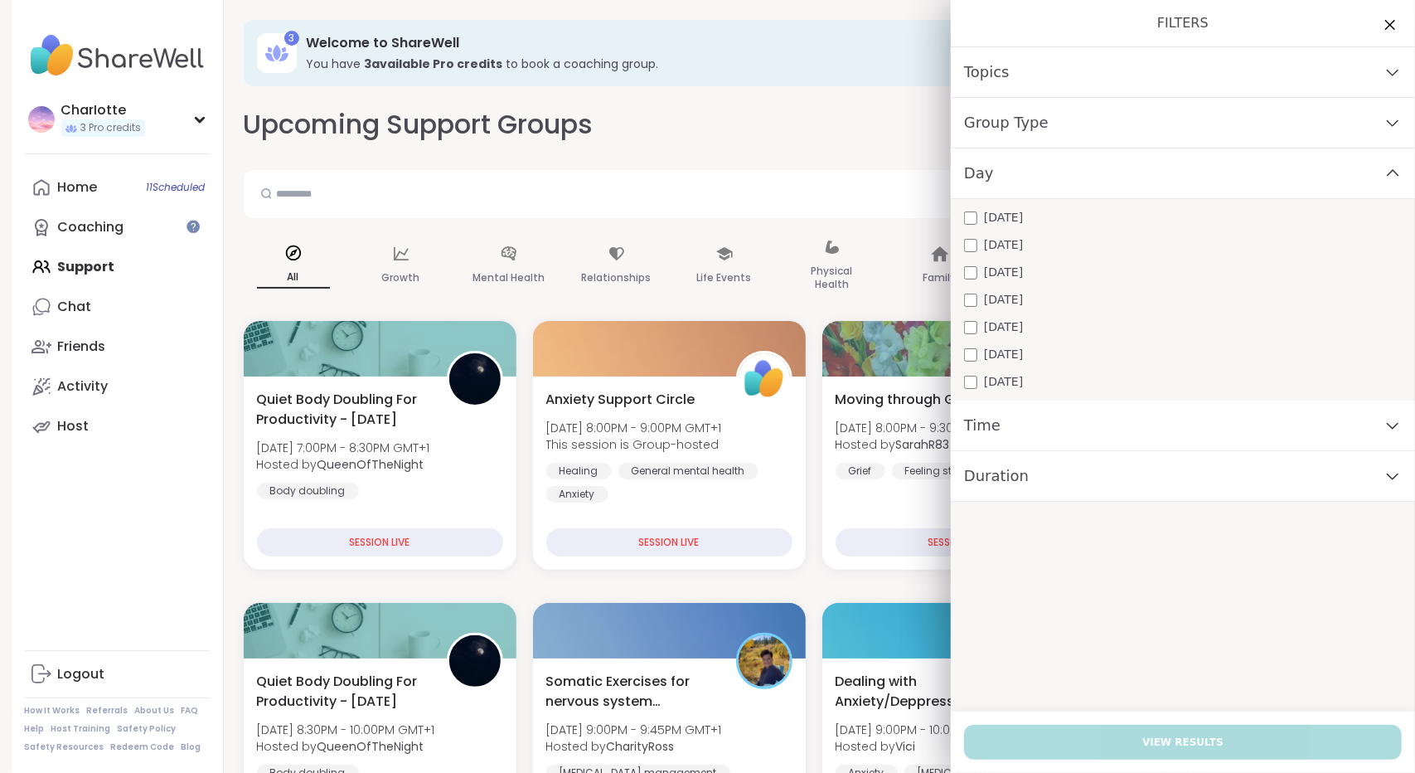
click at [984, 328] on span "[DATE]" at bounding box center [1003, 326] width 39 height 17
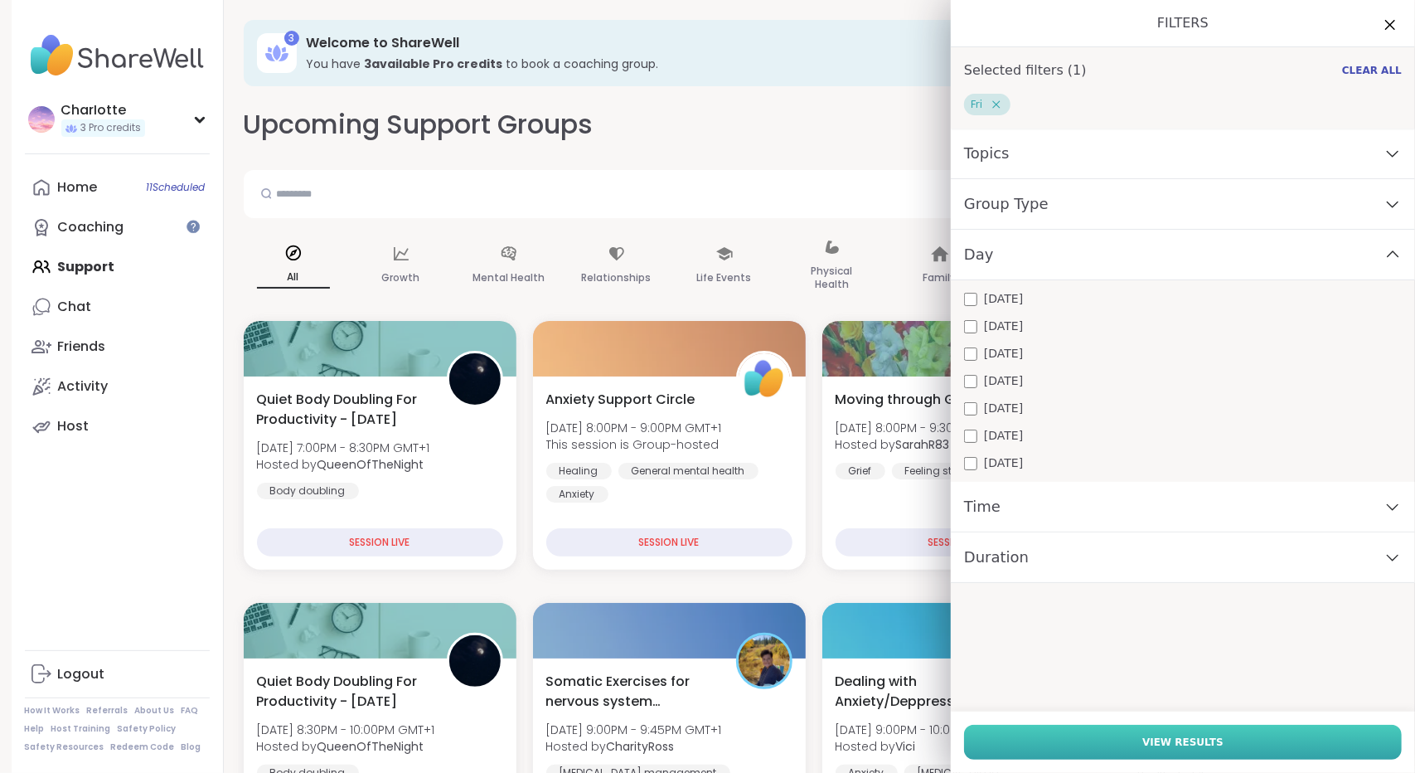
click at [1015, 742] on button "View Results" at bounding box center [1183, 742] width 438 height 35
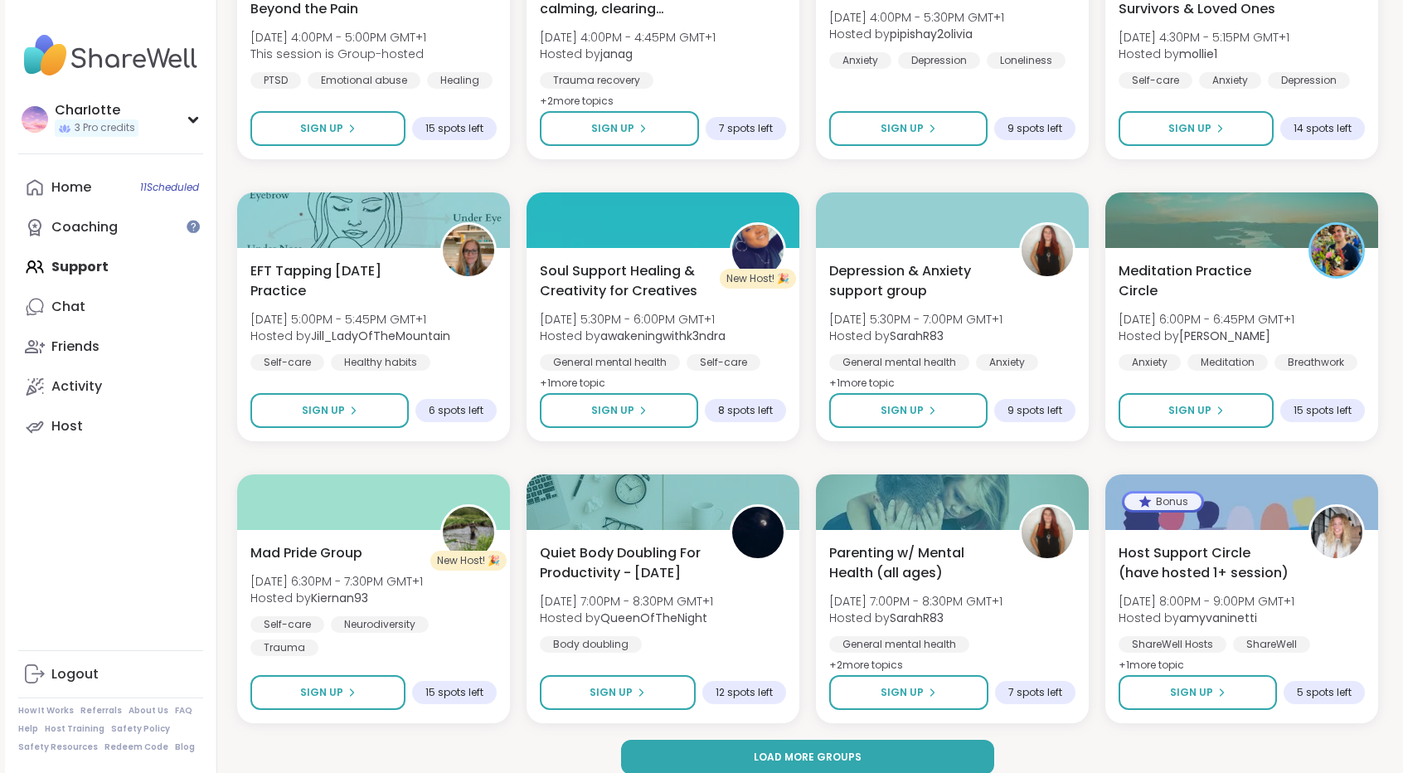
scroll to position [2154, 0]
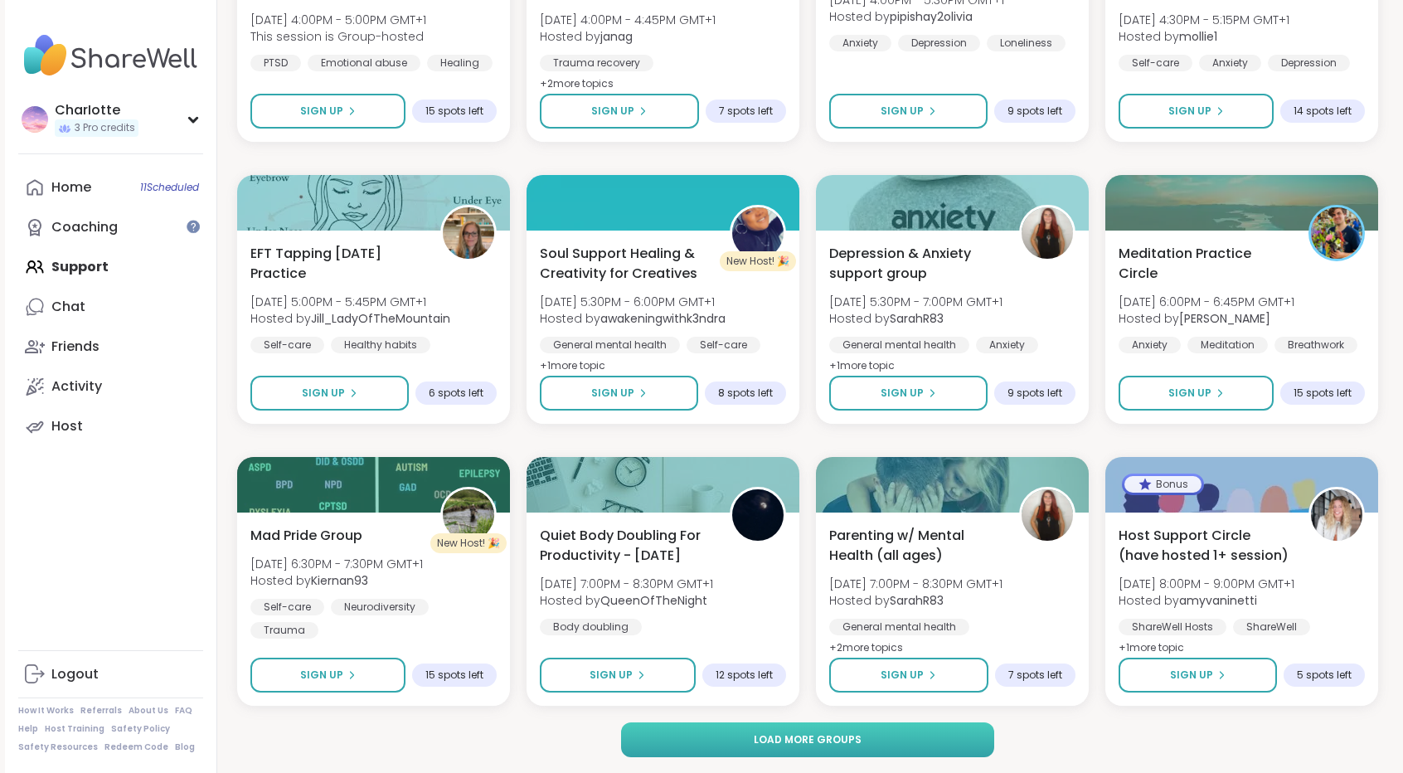
click at [927, 731] on button "Load more groups" at bounding box center [808, 739] width 374 height 35
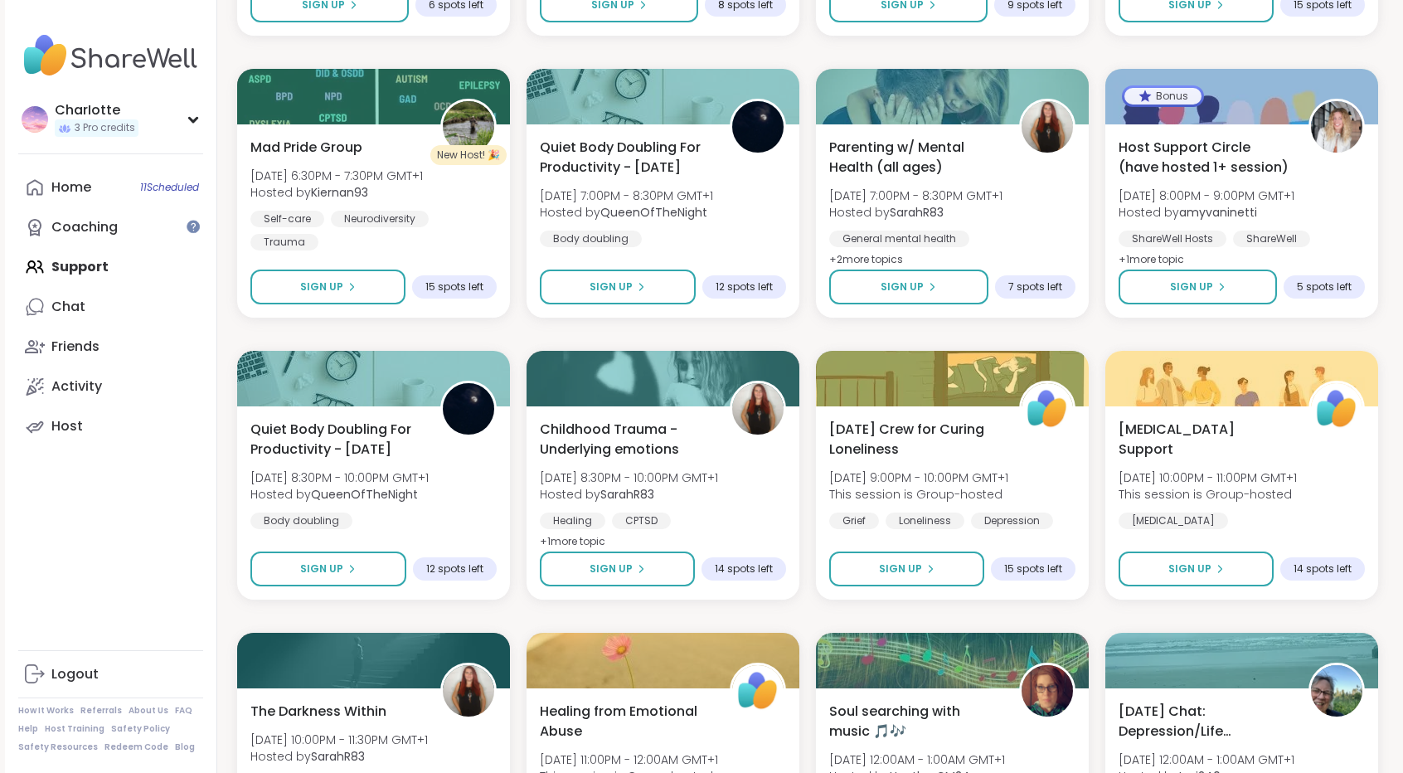
scroll to position [2546, 0]
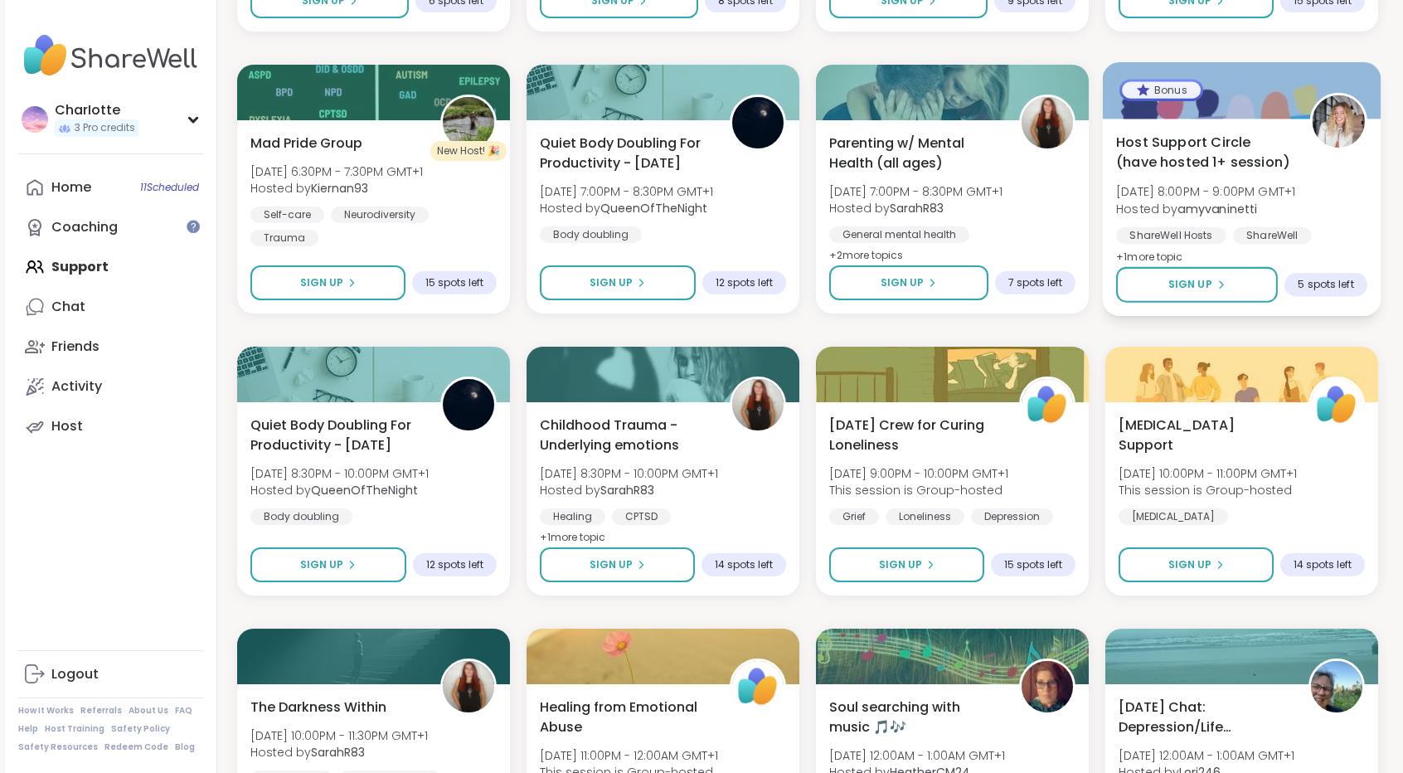
click at [1315, 178] on div "Host Support Circle (have hosted 1+ session) [DATE] 8:00PM - 9:00PM GMT+1 Hoste…" at bounding box center [1241, 199] width 251 height 135
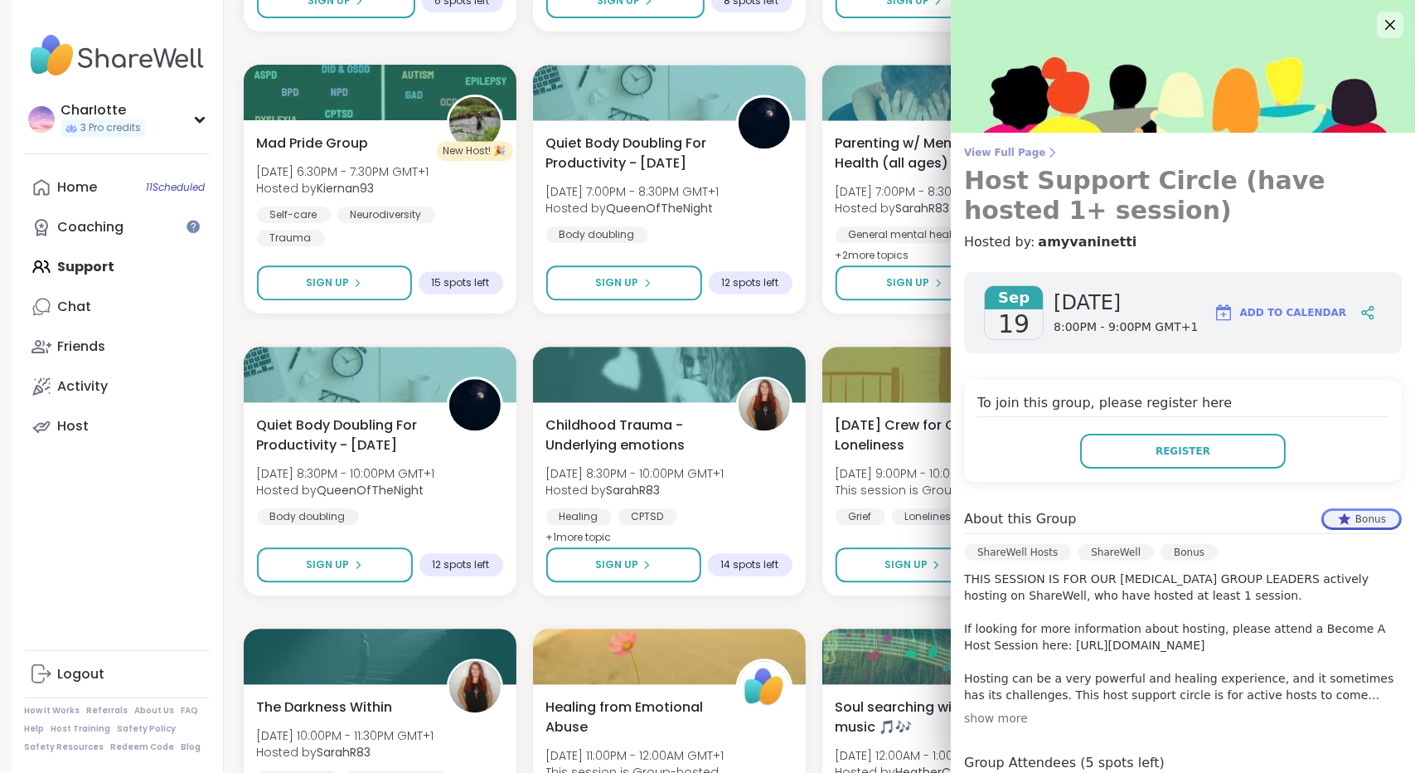
click at [1045, 152] on icon at bounding box center [1051, 152] width 13 height 13
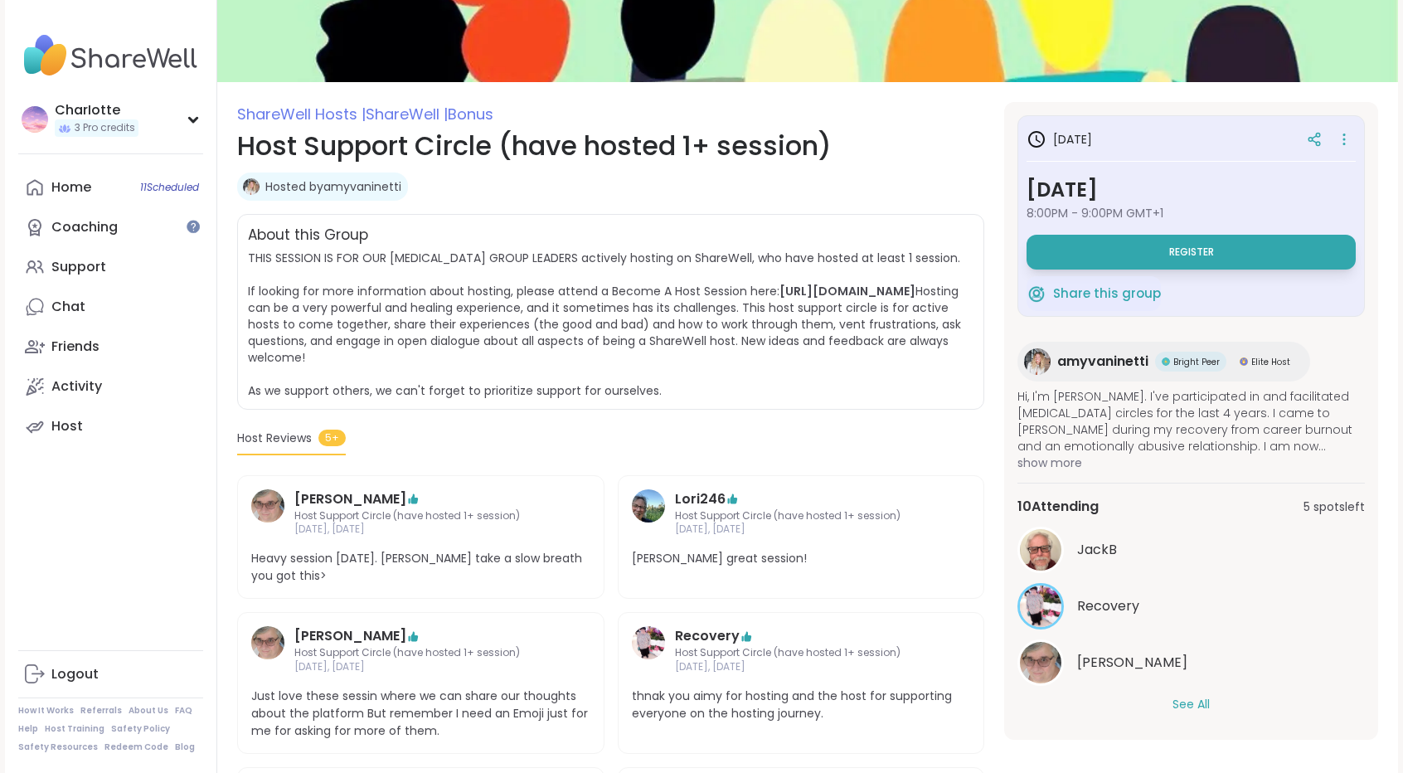
scroll to position [237, 0]
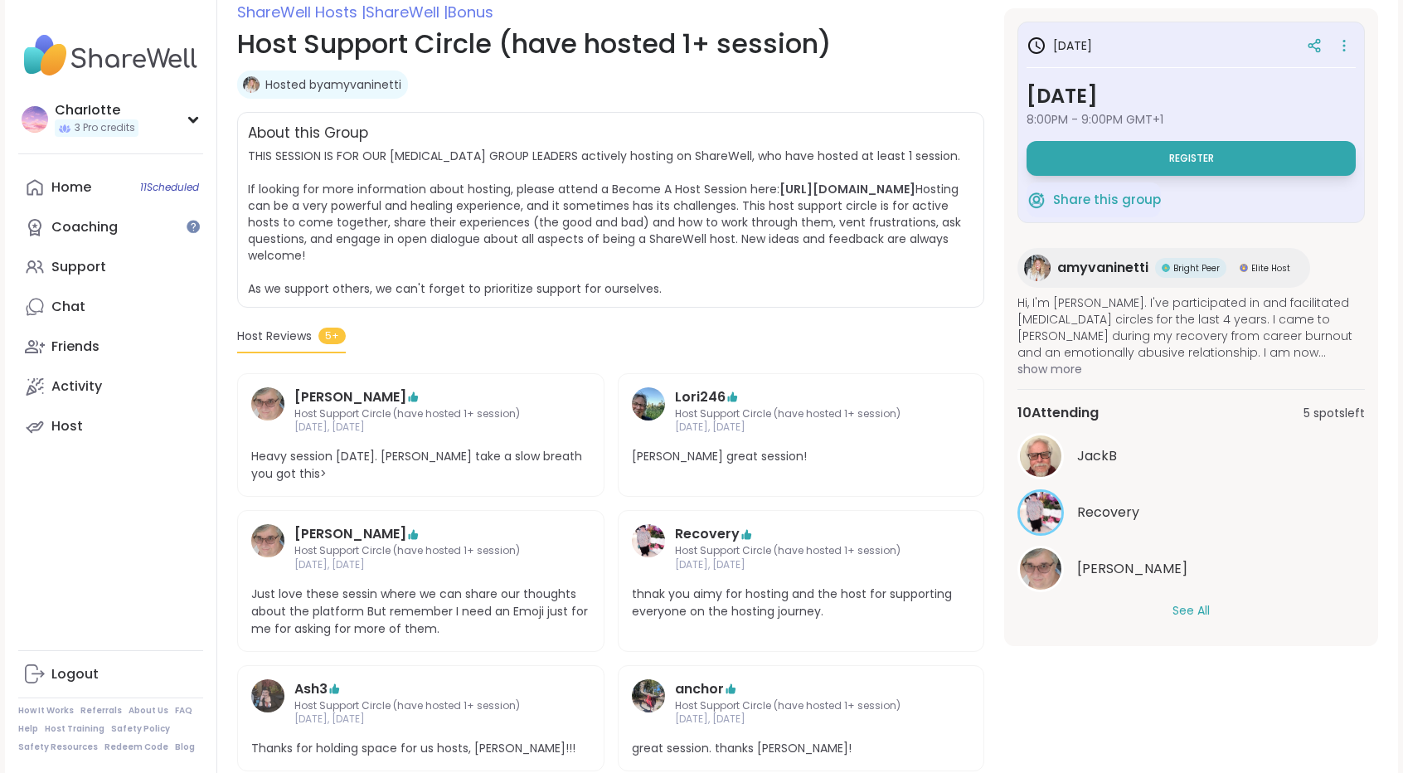
click at [1188, 607] on button "See All" at bounding box center [1190, 610] width 37 height 17
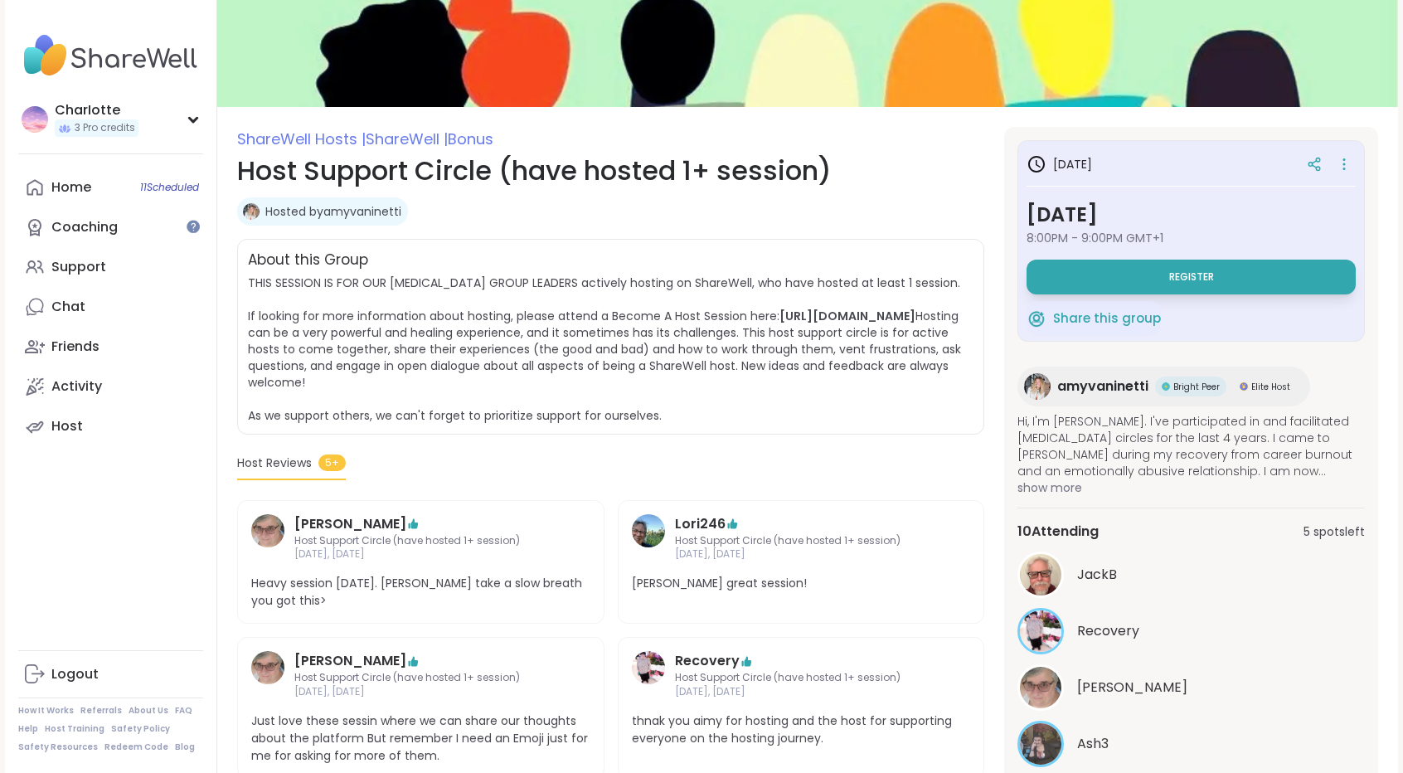
scroll to position [102, 0]
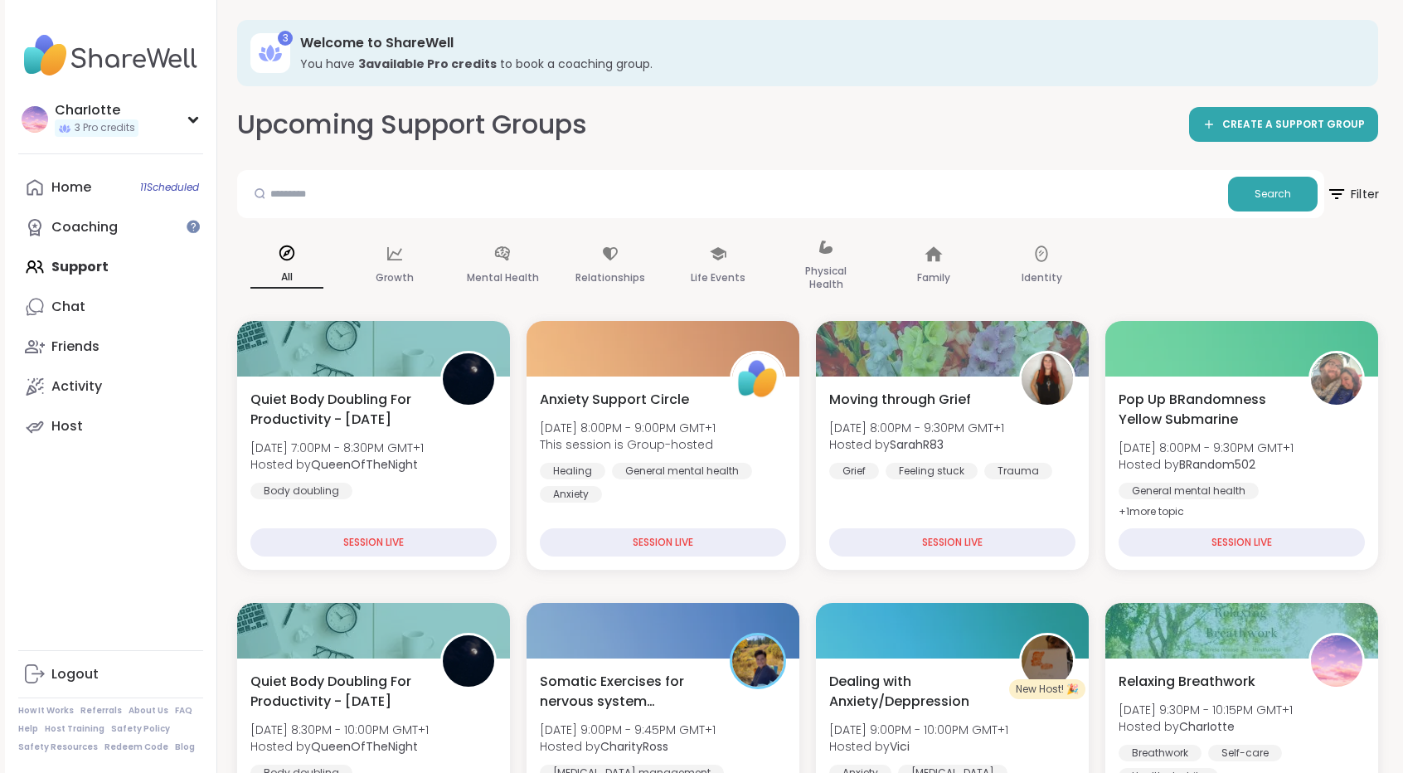
click at [1360, 201] on span "Filter" at bounding box center [1352, 193] width 53 height 41
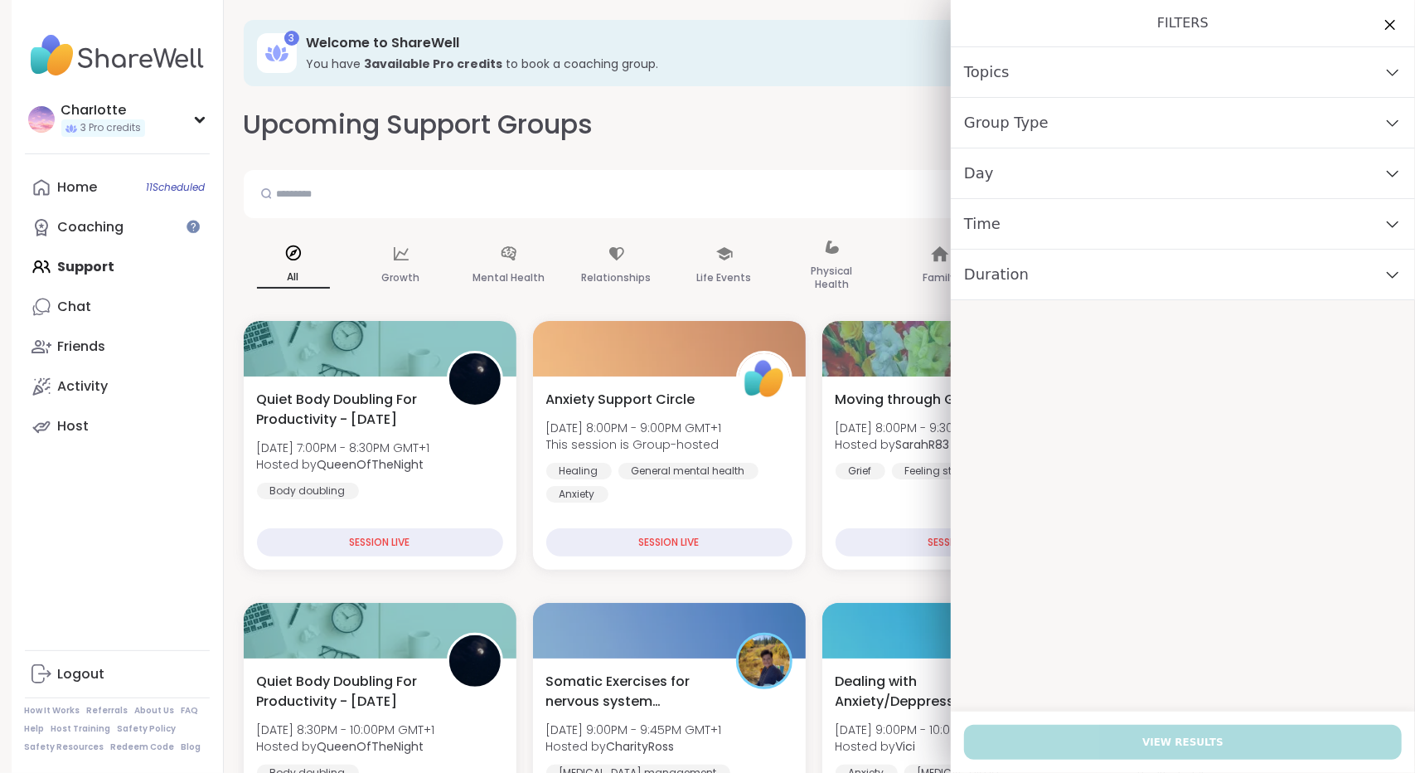
click at [1109, 168] on div "Day" at bounding box center [1183, 173] width 464 height 51
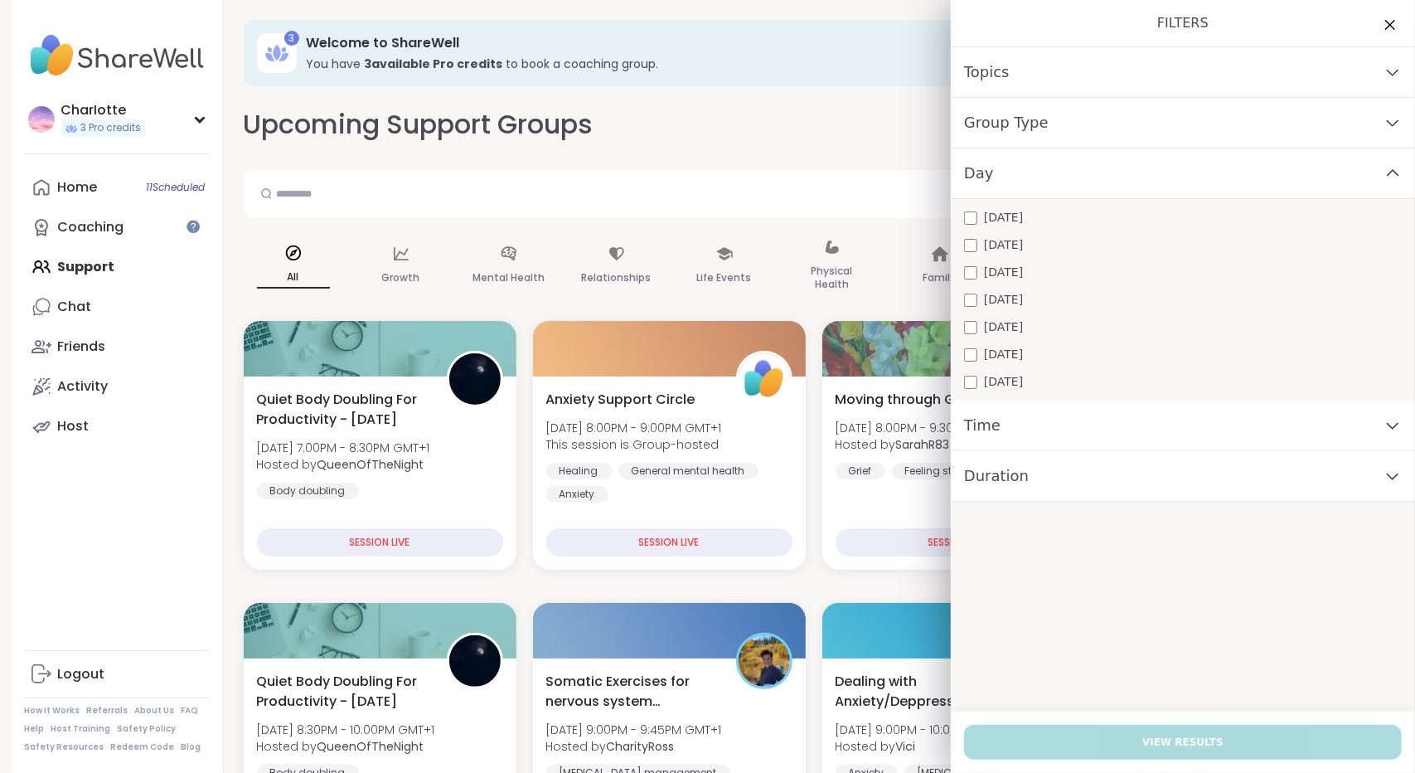
click at [984, 325] on span "[DATE]" at bounding box center [1003, 326] width 39 height 17
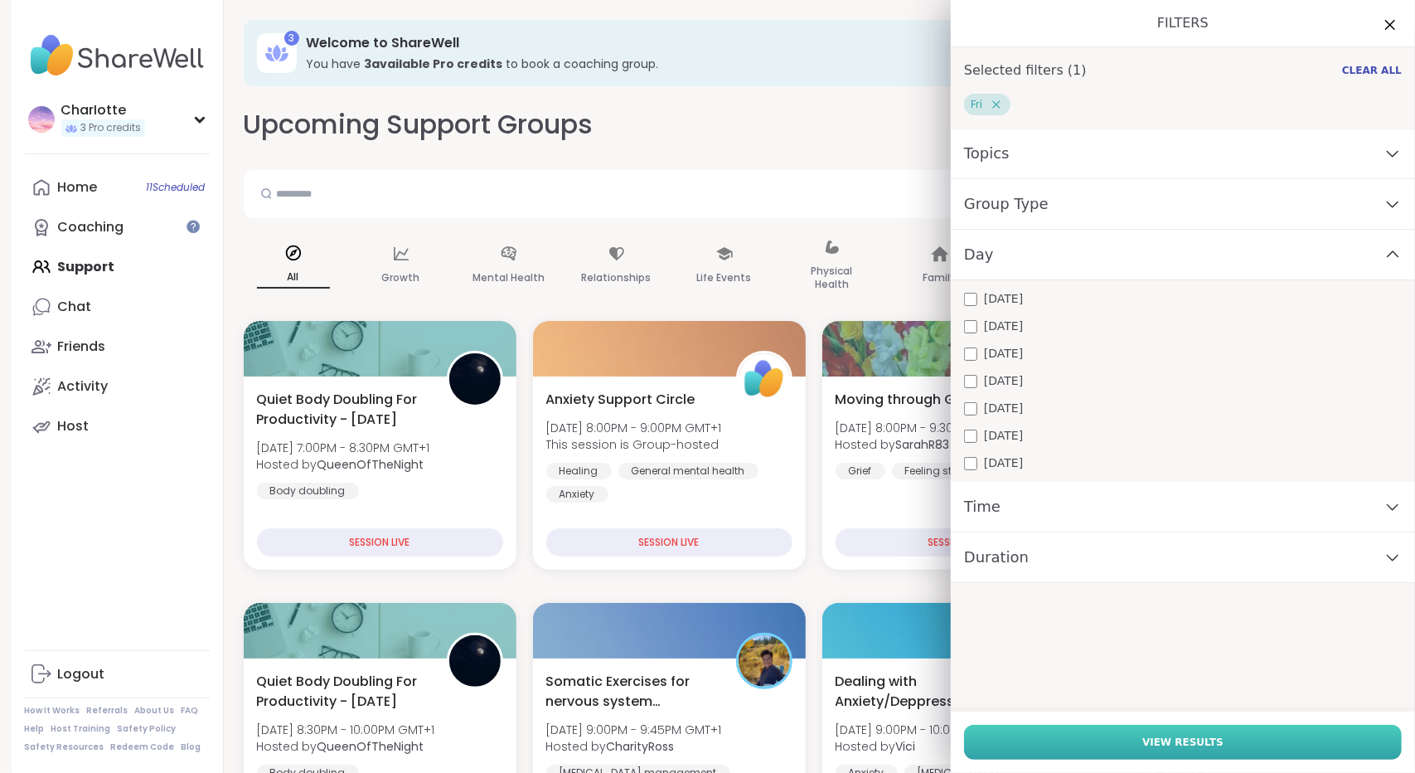
click at [1106, 745] on button "View Results" at bounding box center [1183, 742] width 438 height 35
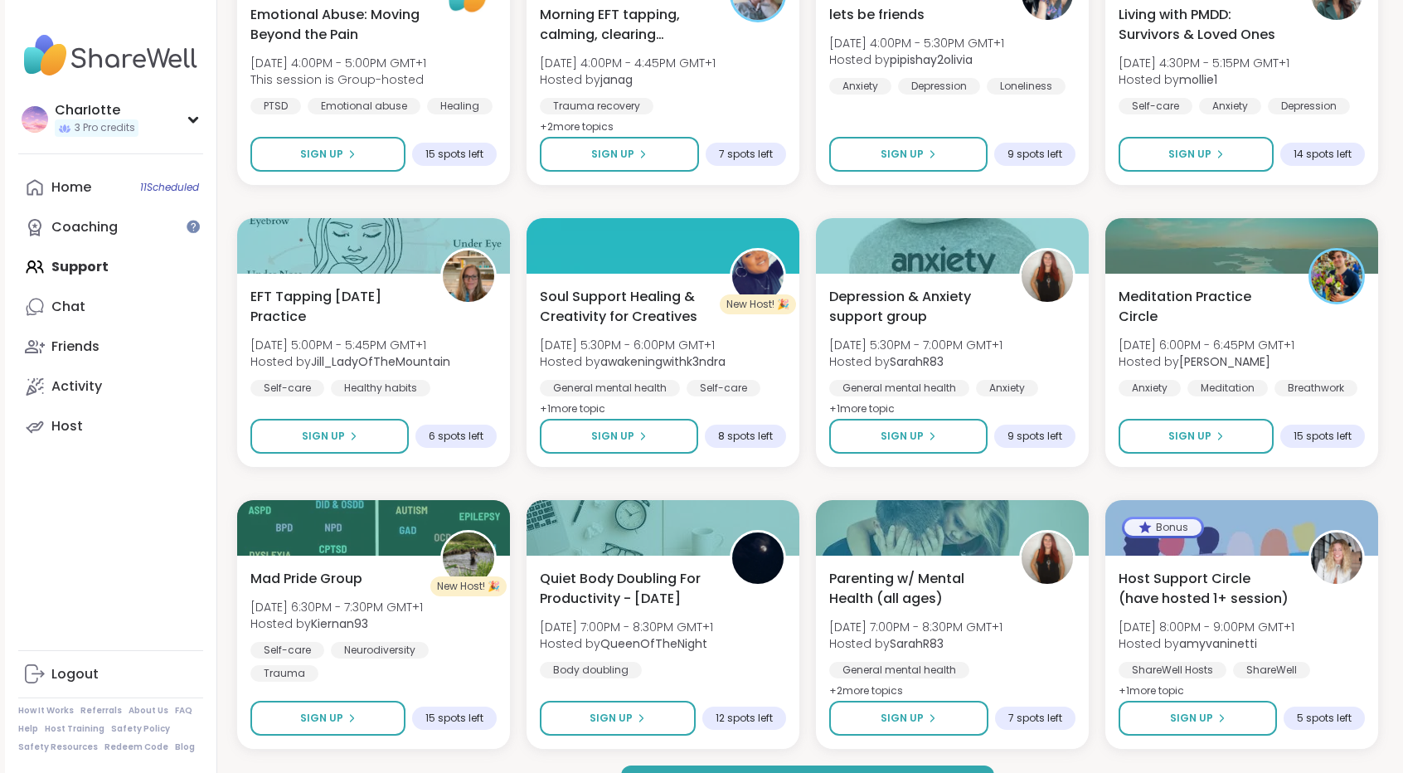
scroll to position [2154, 0]
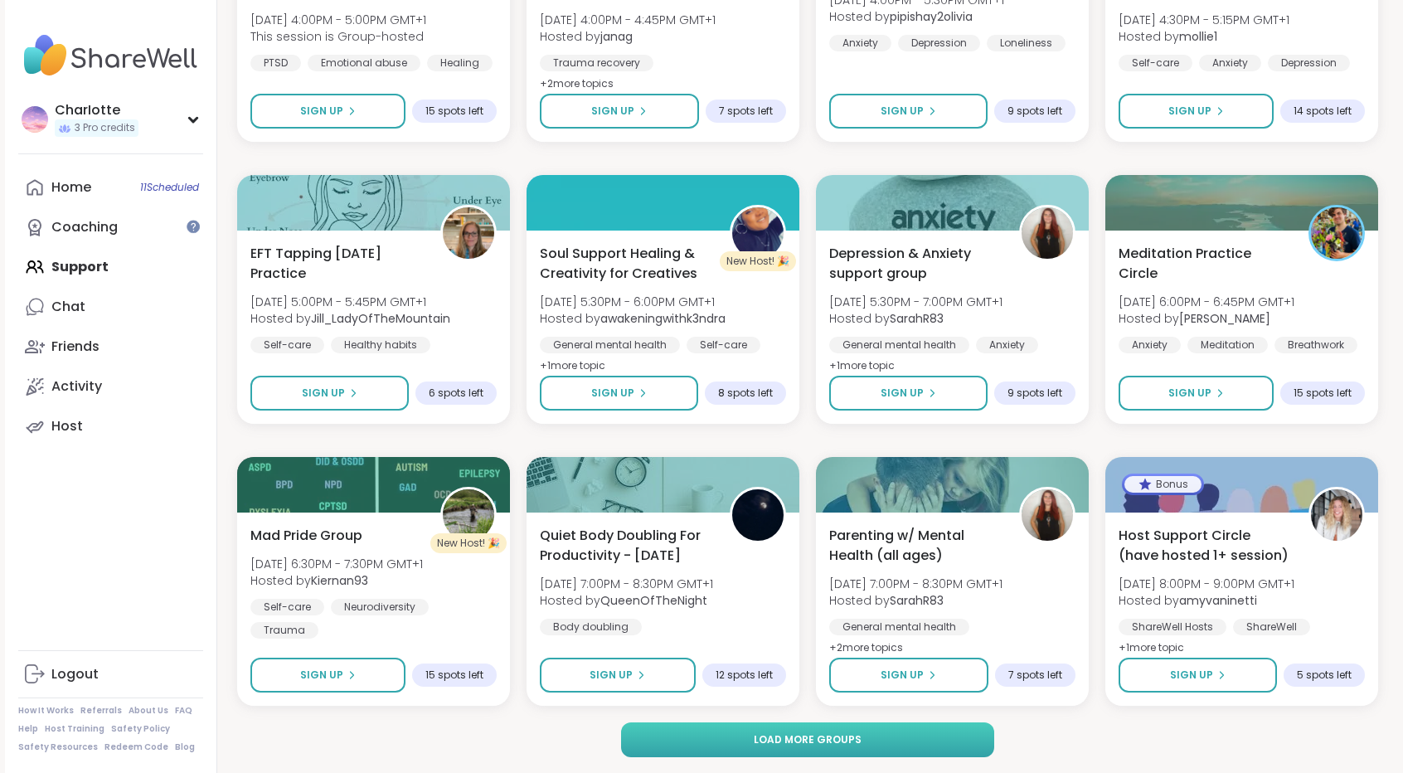
click at [892, 739] on button "Load more groups" at bounding box center [808, 739] width 374 height 35
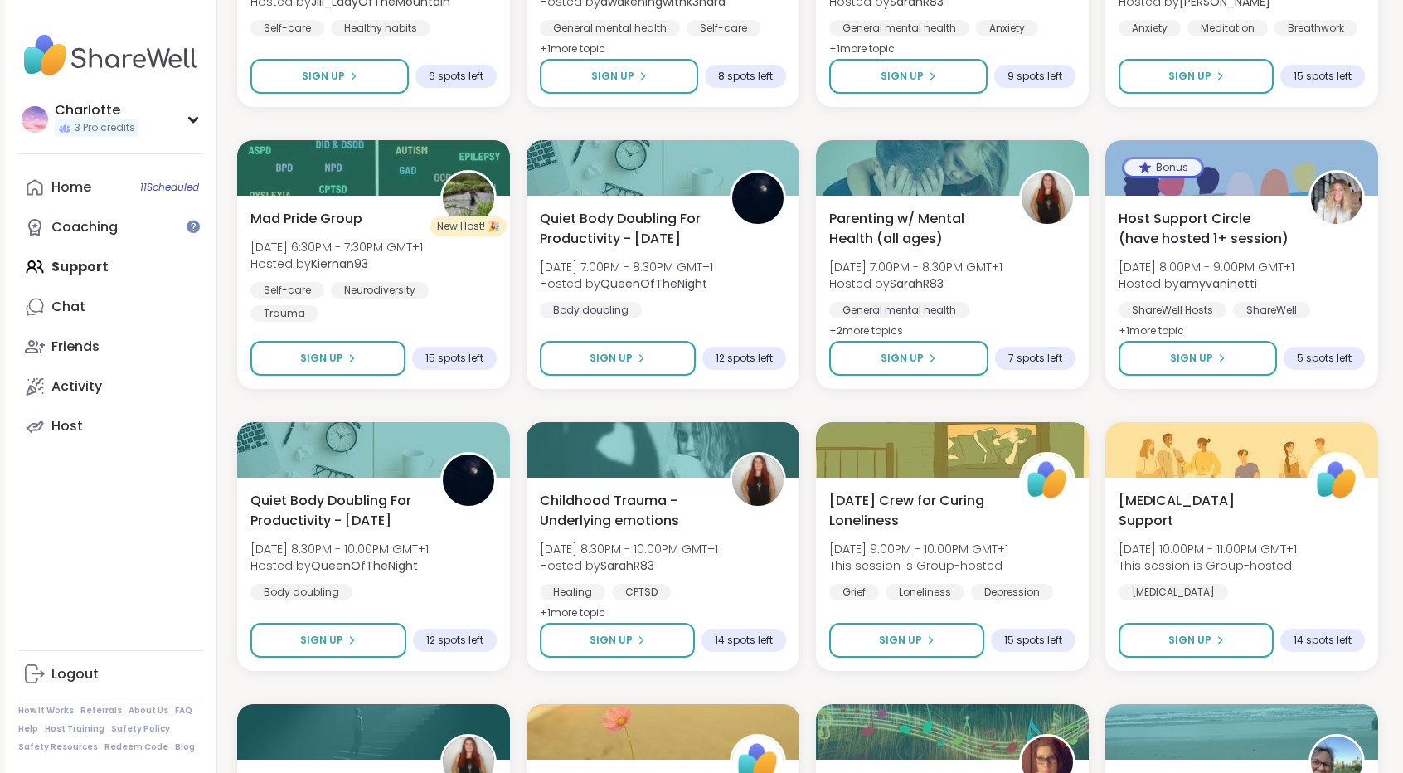
scroll to position [2507, 0]
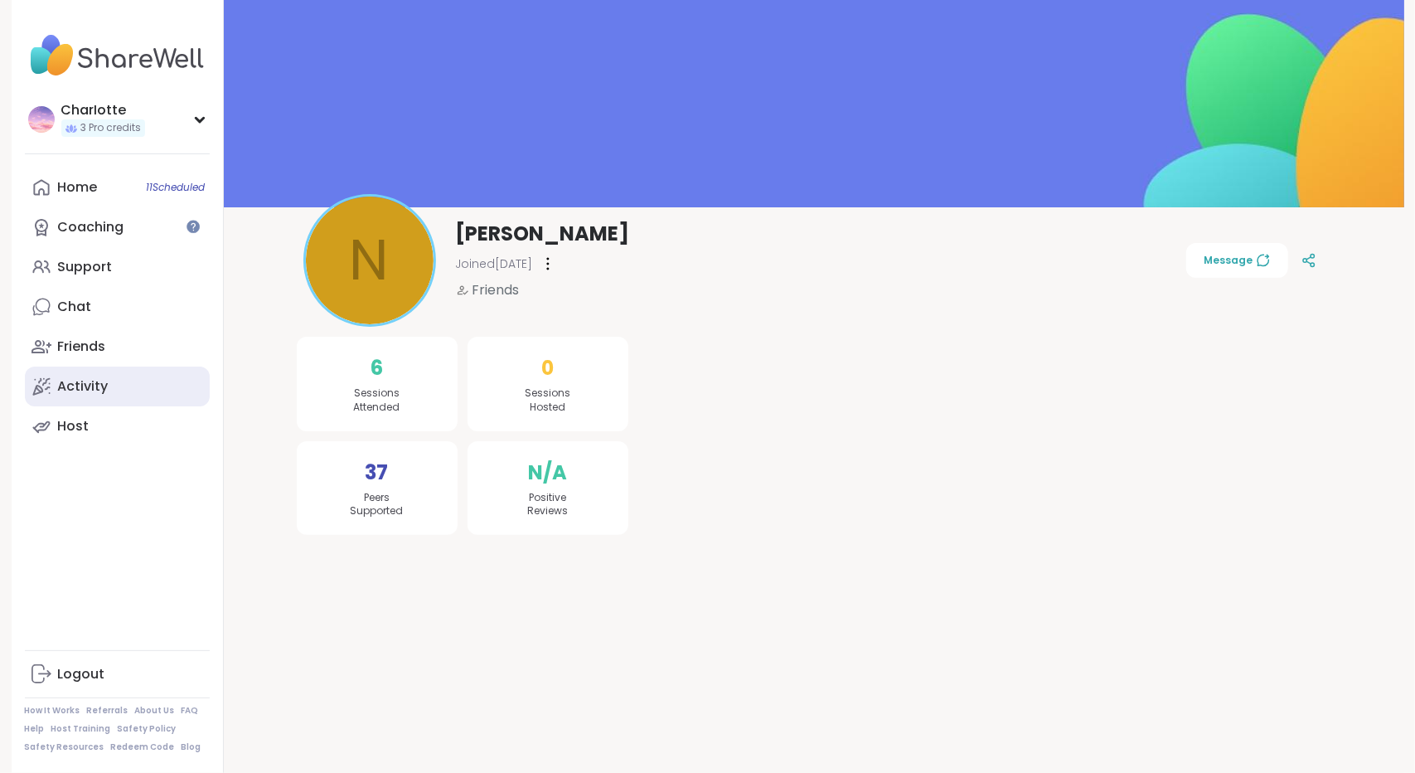
click at [109, 381] on link "Activity" at bounding box center [117, 386] width 185 height 40
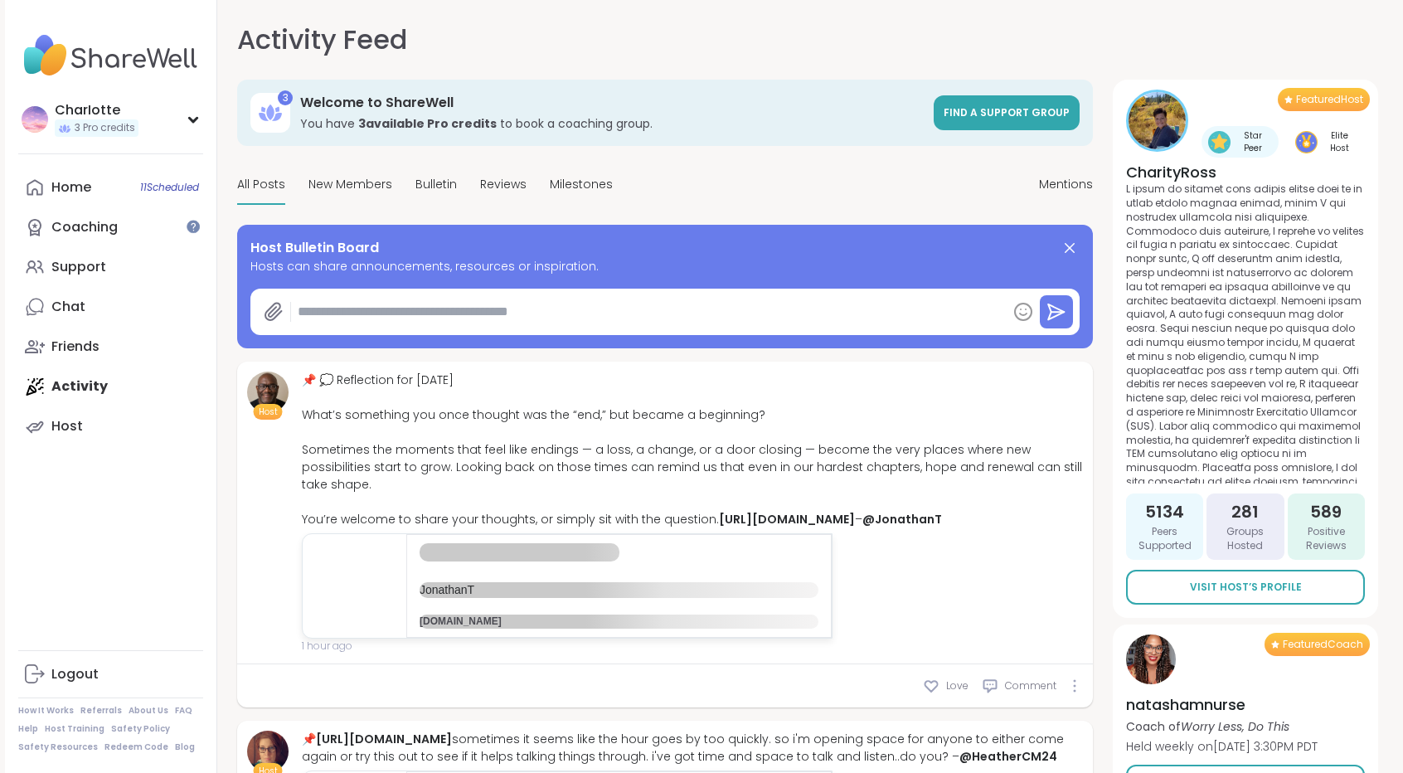
type textarea "*"
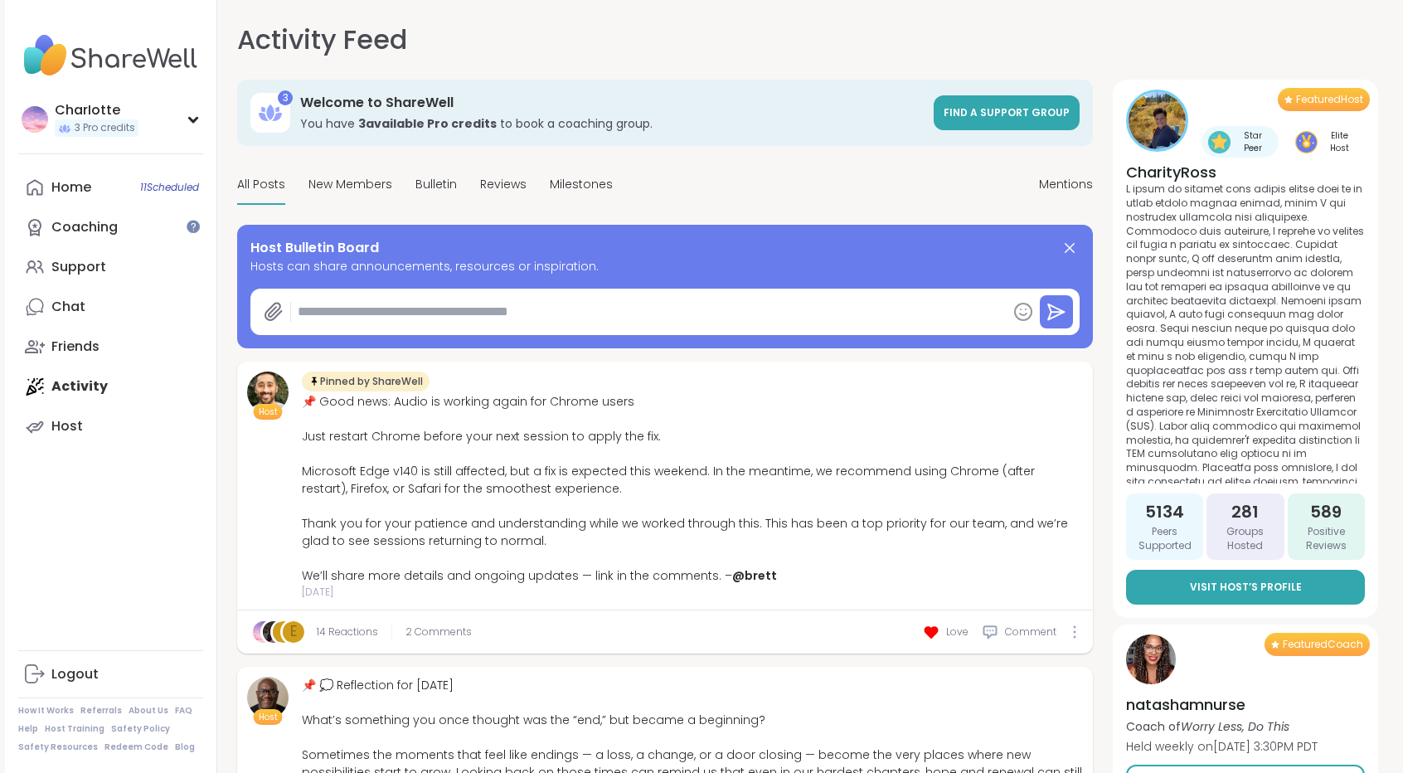
click at [1214, 591] on span "Visit Host’s Profile" at bounding box center [1246, 586] width 112 height 15
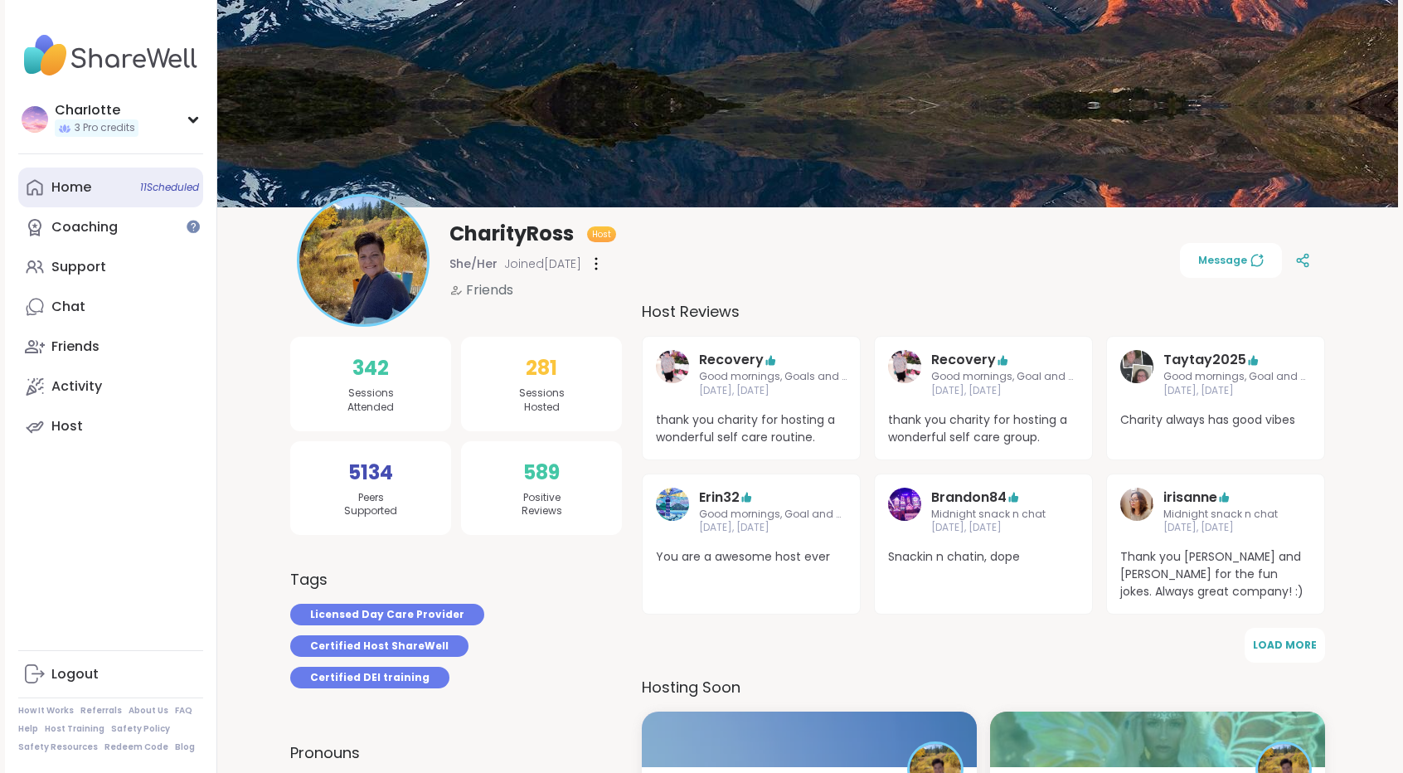
click at [93, 175] on link "Home 11 Scheduled" at bounding box center [110, 187] width 185 height 40
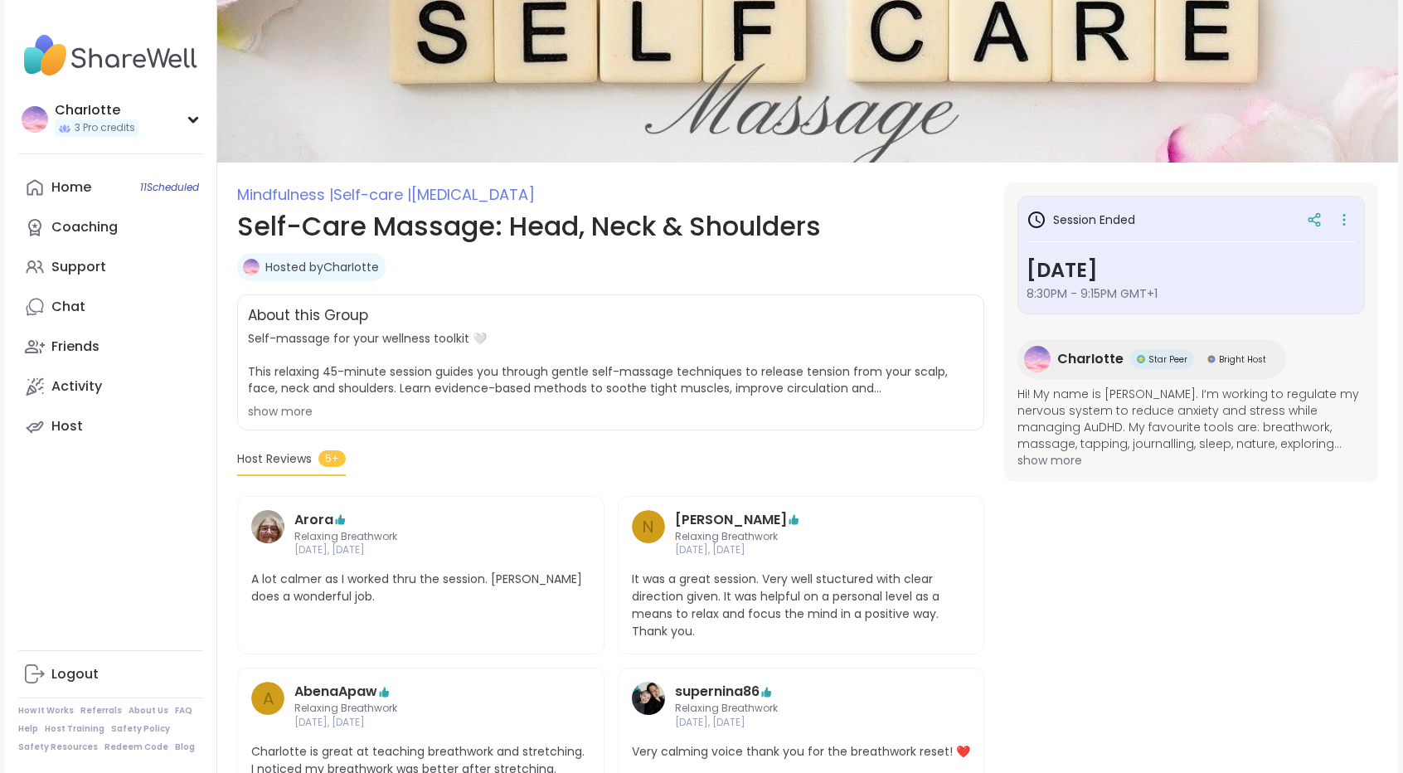
scroll to position [80, 0]
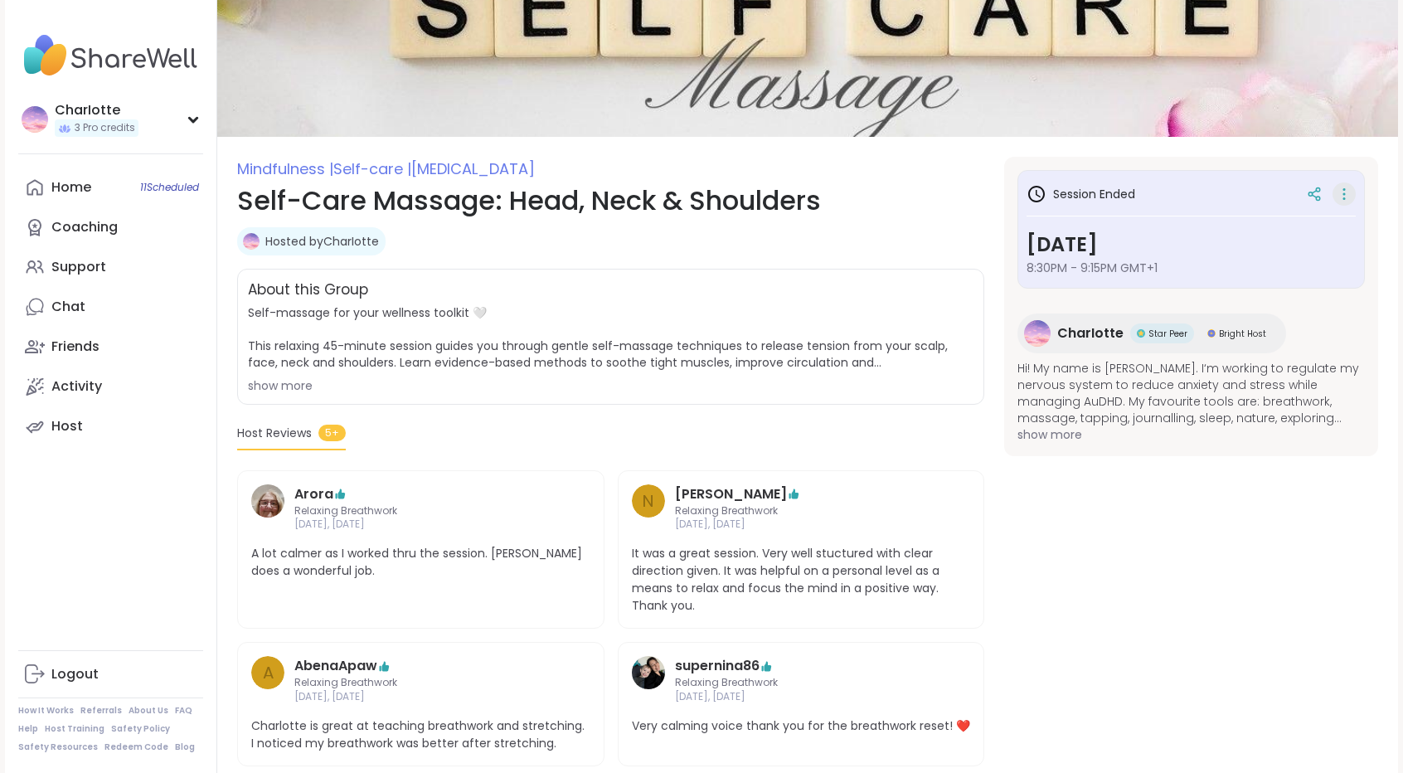
click at [1341, 195] on icon at bounding box center [1344, 193] width 17 height 23
click at [1212, 271] on button "Copy Session" at bounding box center [1256, 274] width 186 height 37
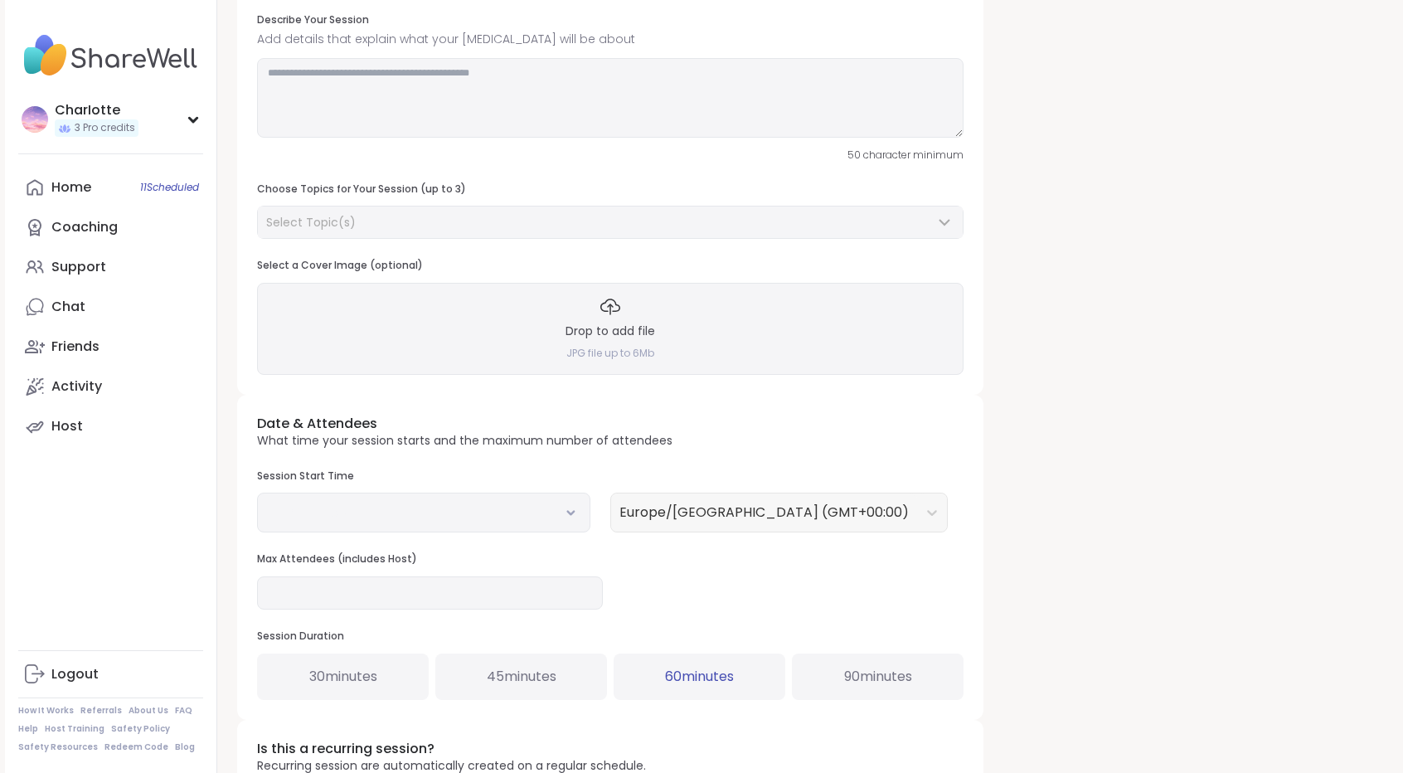
scroll to position [160, 0]
drag, startPoint x: 1414, startPoint y: 227, endPoint x: 1413, endPoint y: 337, distance: 110.3
click at [1402, 337] on html "CharIotte 3 Pro credits CharIotte 3 Pro credits Profile Membership Settings Hel…" at bounding box center [701, 395] width 1403 height 1110
type input "**********"
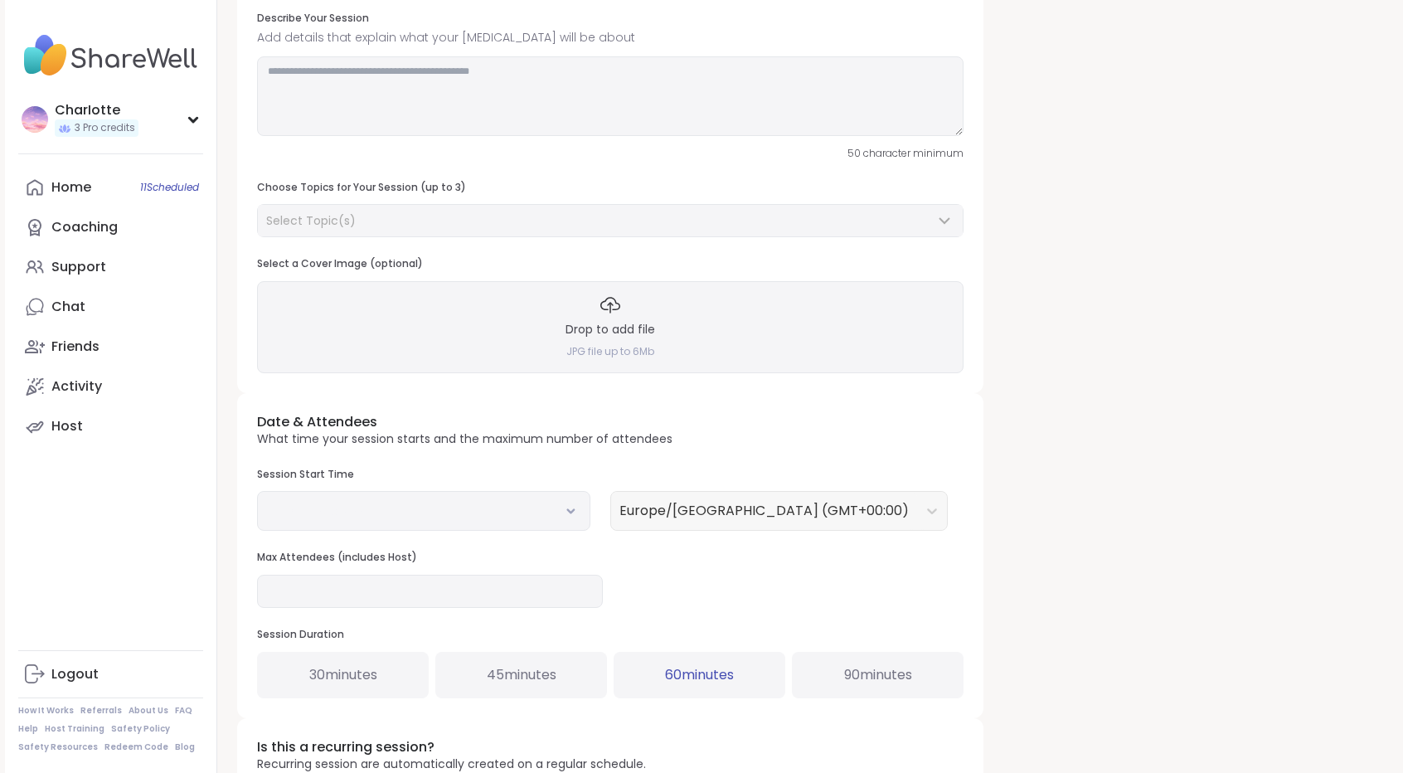
type textarea "**********"
type input "**"
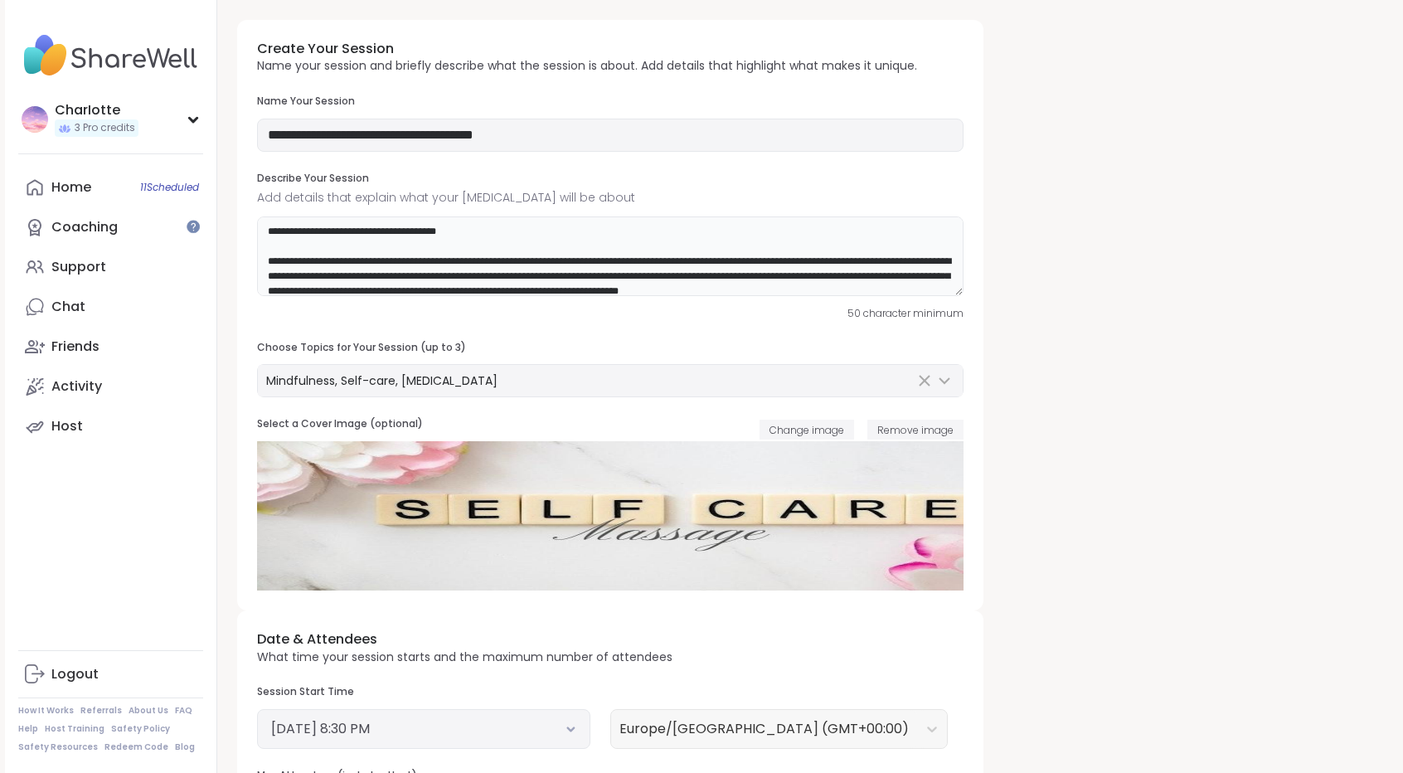
click at [356, 231] on textarea "**********" at bounding box center [610, 256] width 706 height 80
type textarea "**********"
click at [615, 210] on div "**********" at bounding box center [610, 234] width 706 height 124
click at [608, 231] on textarea "**********" at bounding box center [610, 256] width 706 height 80
click at [606, 240] on textarea "**********" at bounding box center [610, 256] width 706 height 80
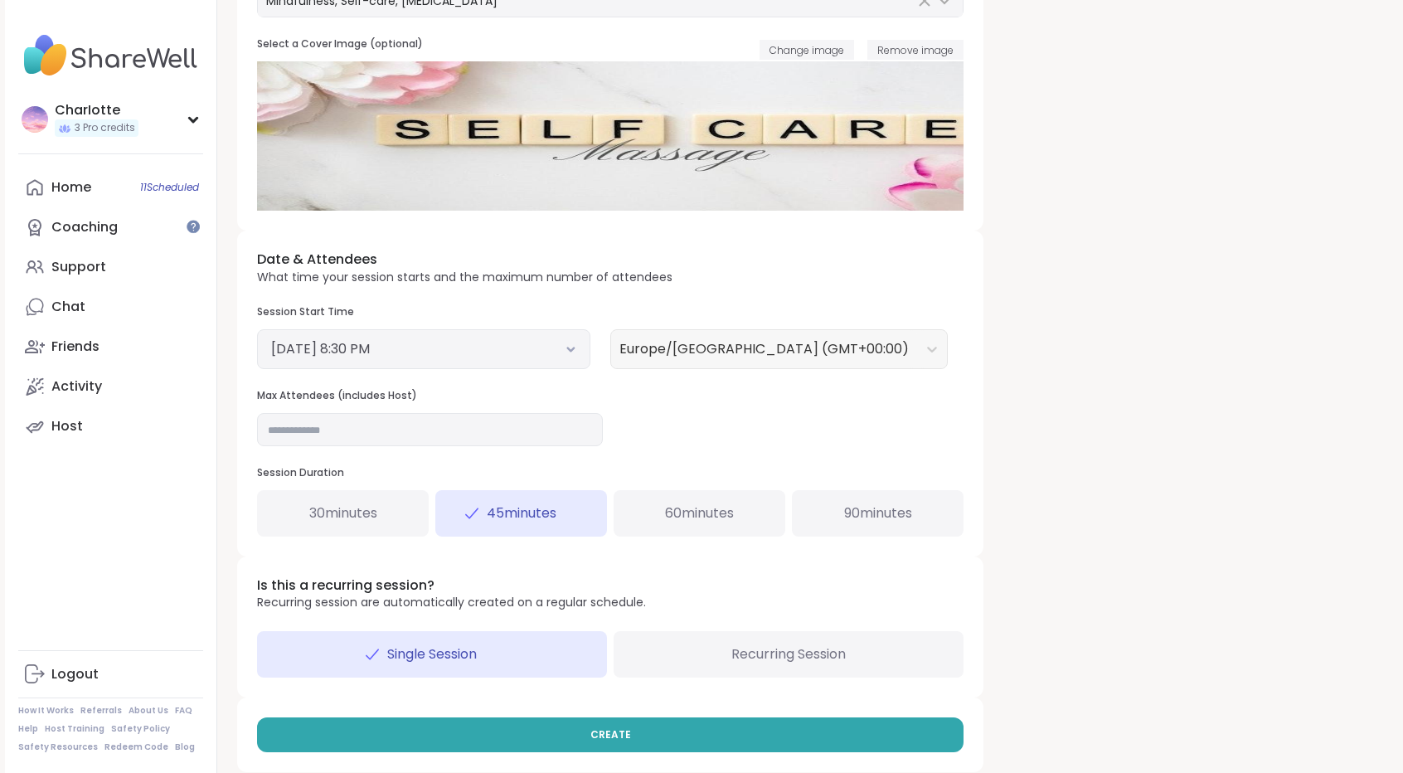
scroll to position [395, 0]
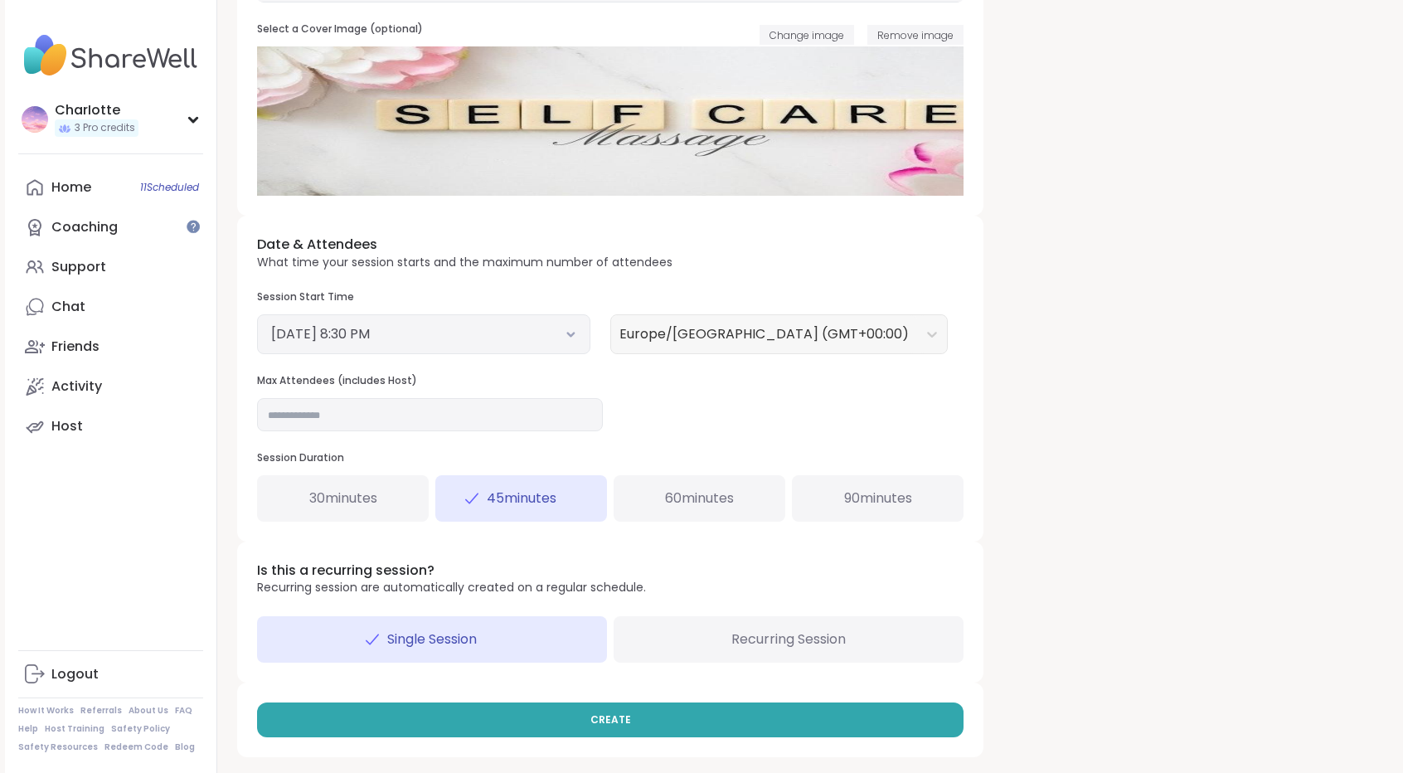
click at [563, 325] on button "[DATE] 8:30 PM" at bounding box center [423, 334] width 305 height 20
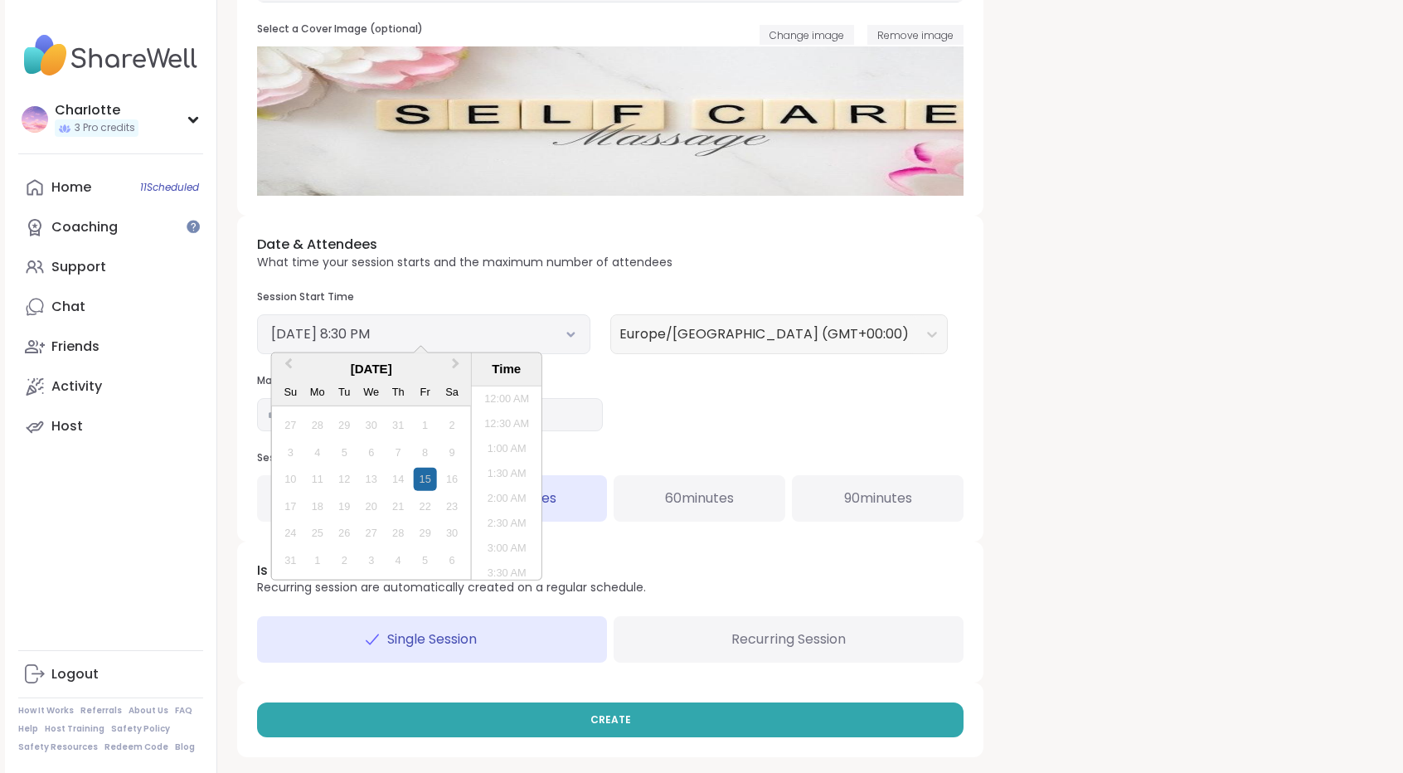
scroll to position [935, 0]
click at [463, 362] on button "Next Month" at bounding box center [457, 368] width 27 height 27
click at [428, 482] on div "19" at bounding box center [425, 479] width 22 height 22
click at [454, 475] on div "20" at bounding box center [452, 479] width 22 height 22
click at [429, 479] on div "19" at bounding box center [425, 479] width 22 height 22
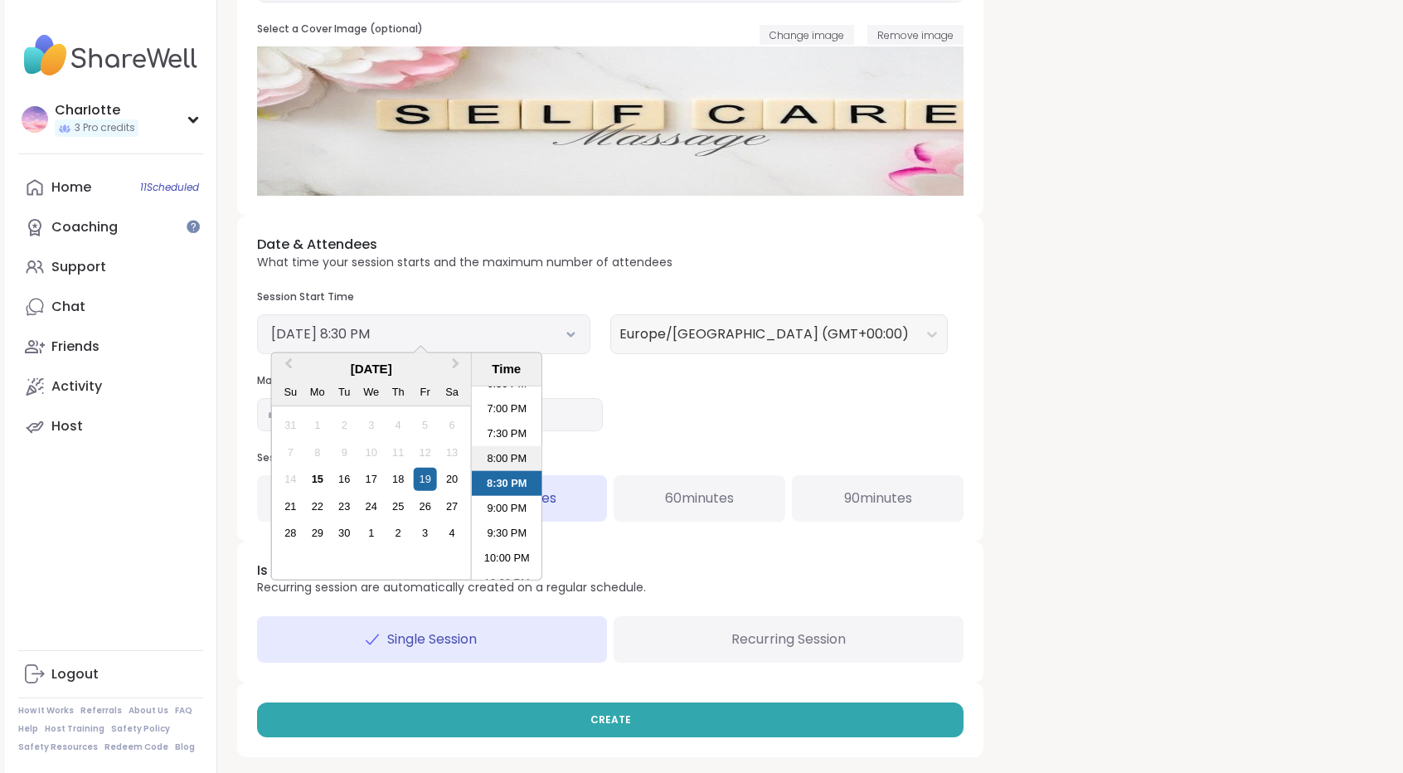
click at [503, 455] on li "8:00 PM" at bounding box center [507, 458] width 70 height 25
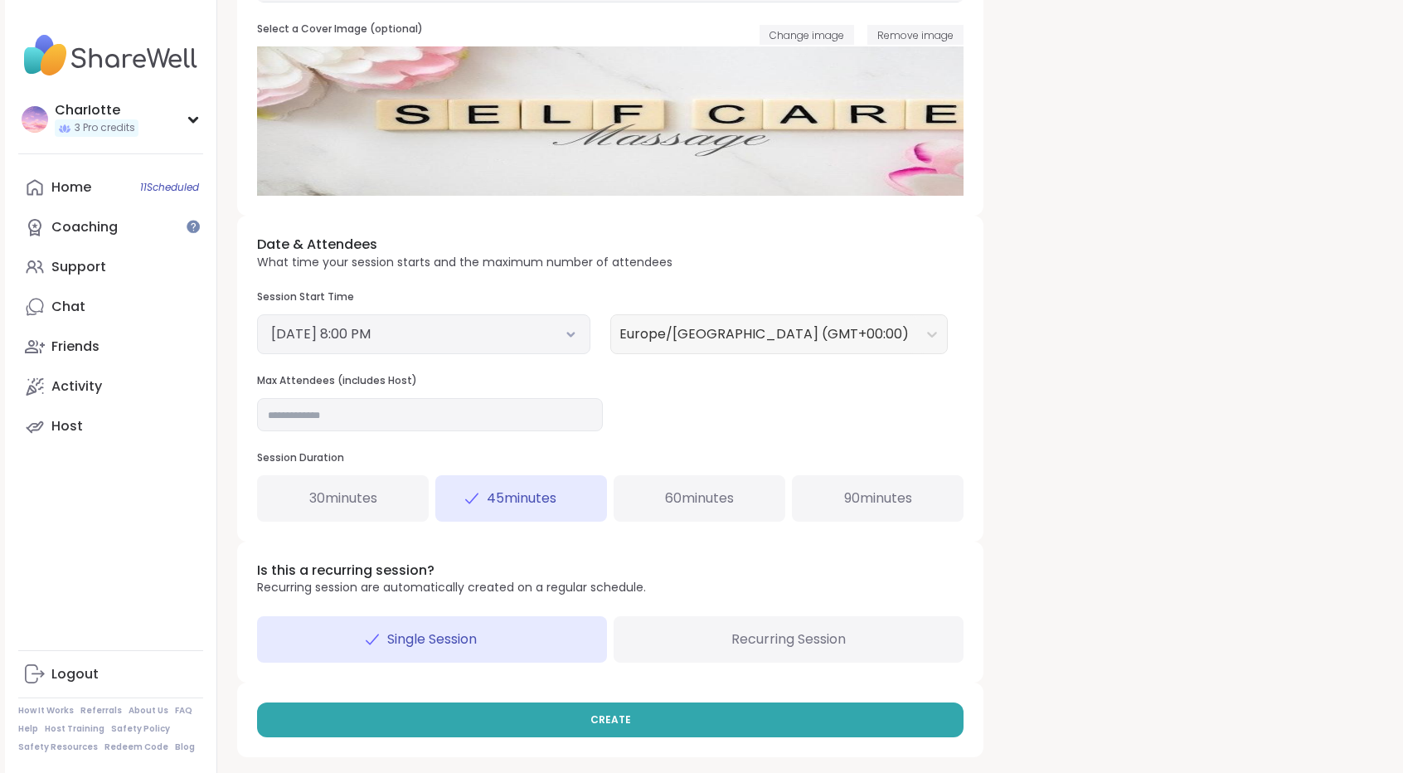
click at [572, 336] on icon at bounding box center [570, 334] width 11 height 7
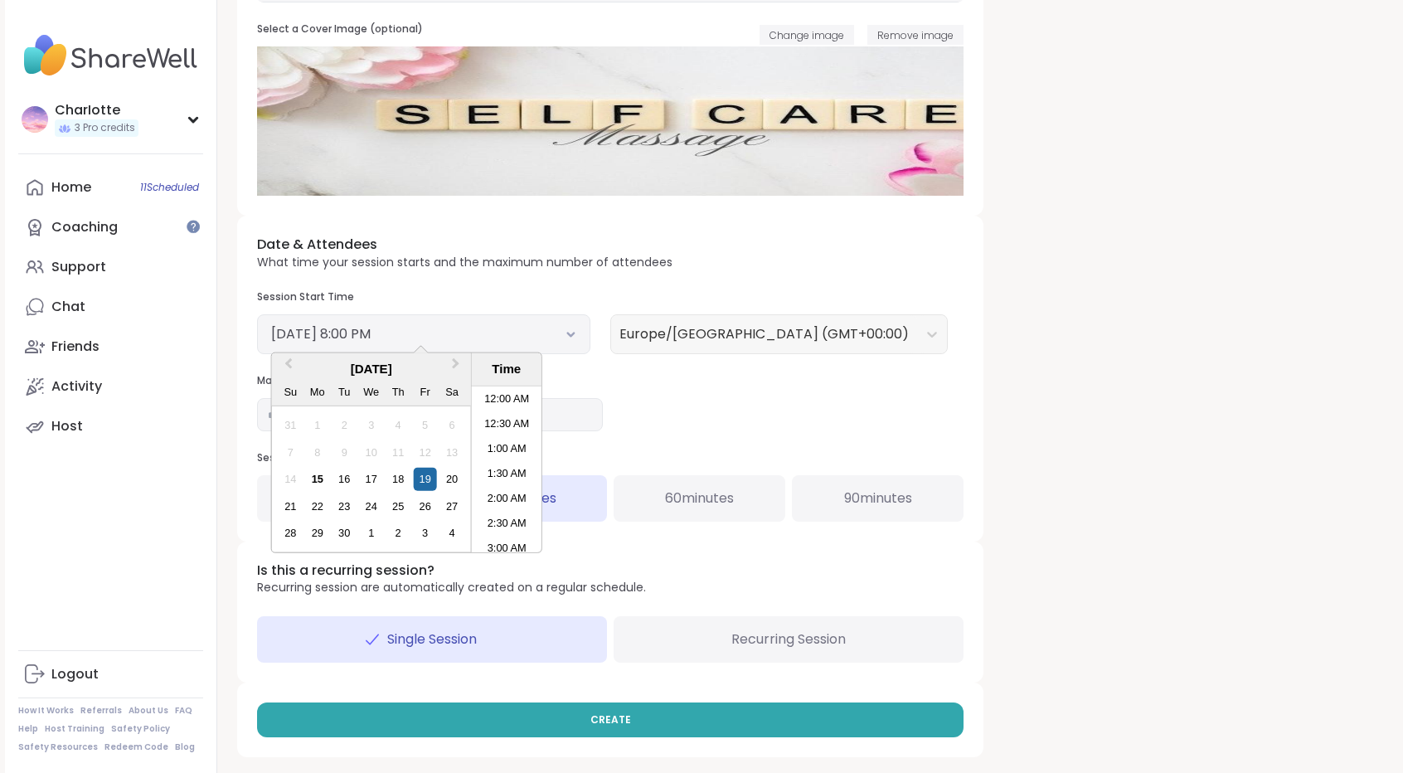
scroll to position [924, 0]
click at [497, 420] on li "7:00 PM" at bounding box center [507, 419] width 70 height 25
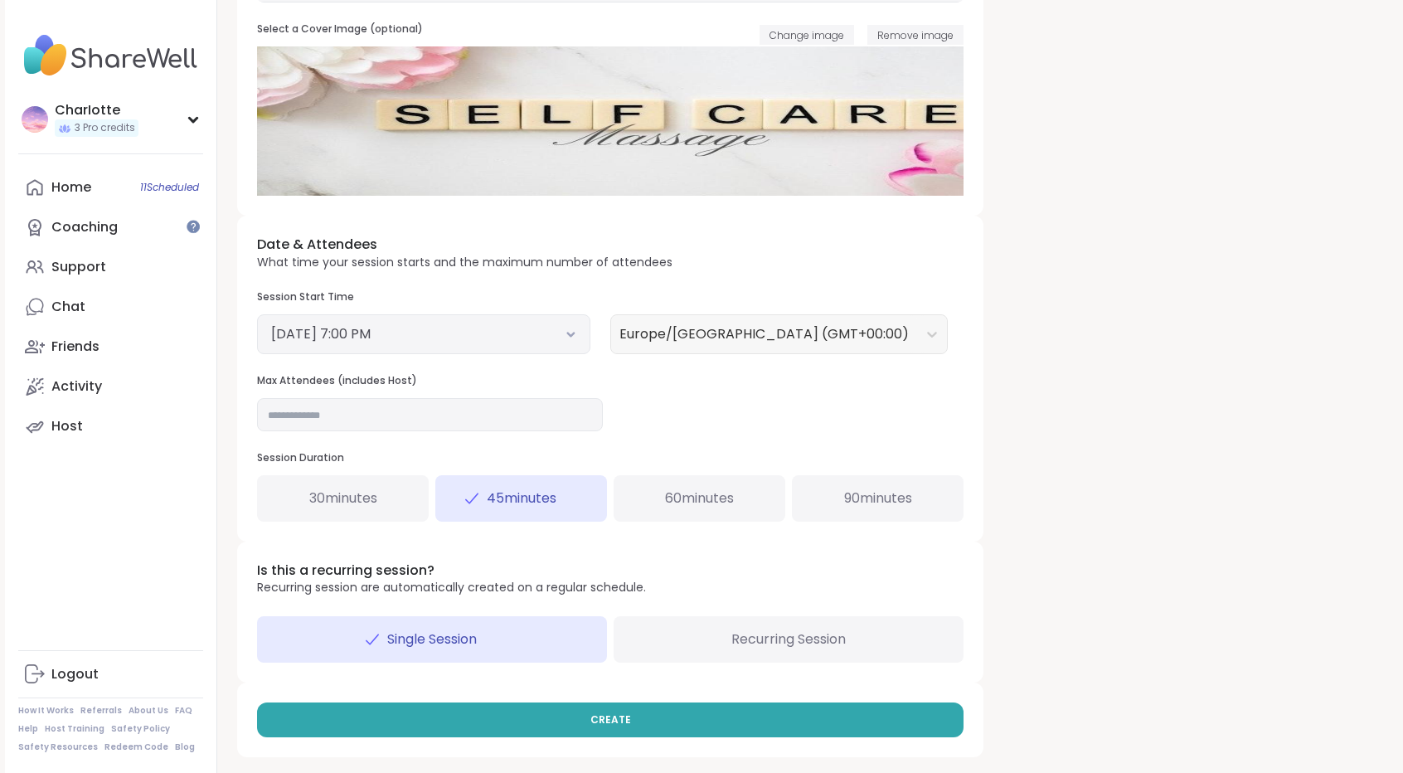
click at [1104, 511] on div "**********" at bounding box center [807, 191] width 1141 height 1132
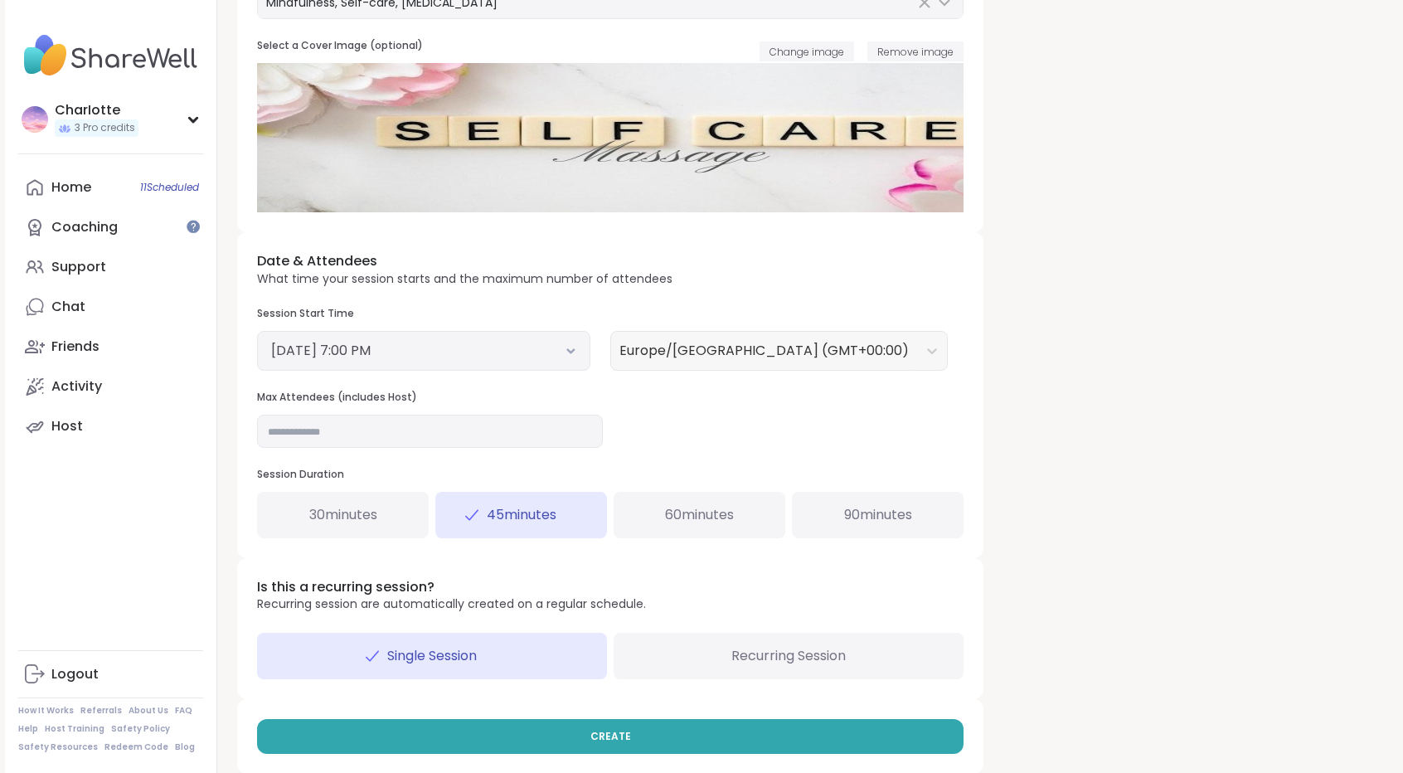
scroll to position [376, 0]
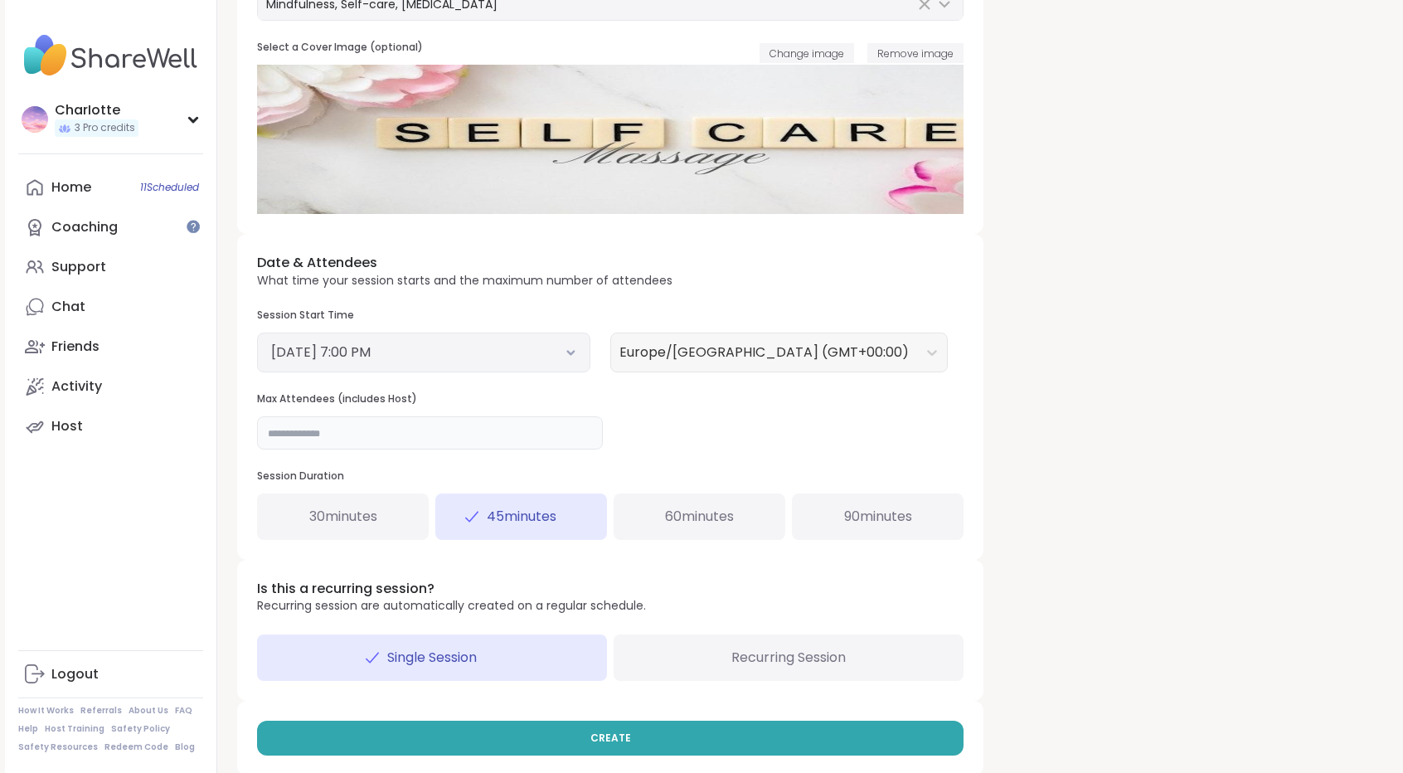
click at [562, 430] on input "**" at bounding box center [430, 432] width 346 height 33
type input "**"
click at [1127, 396] on div "**********" at bounding box center [807, 210] width 1141 height 1132
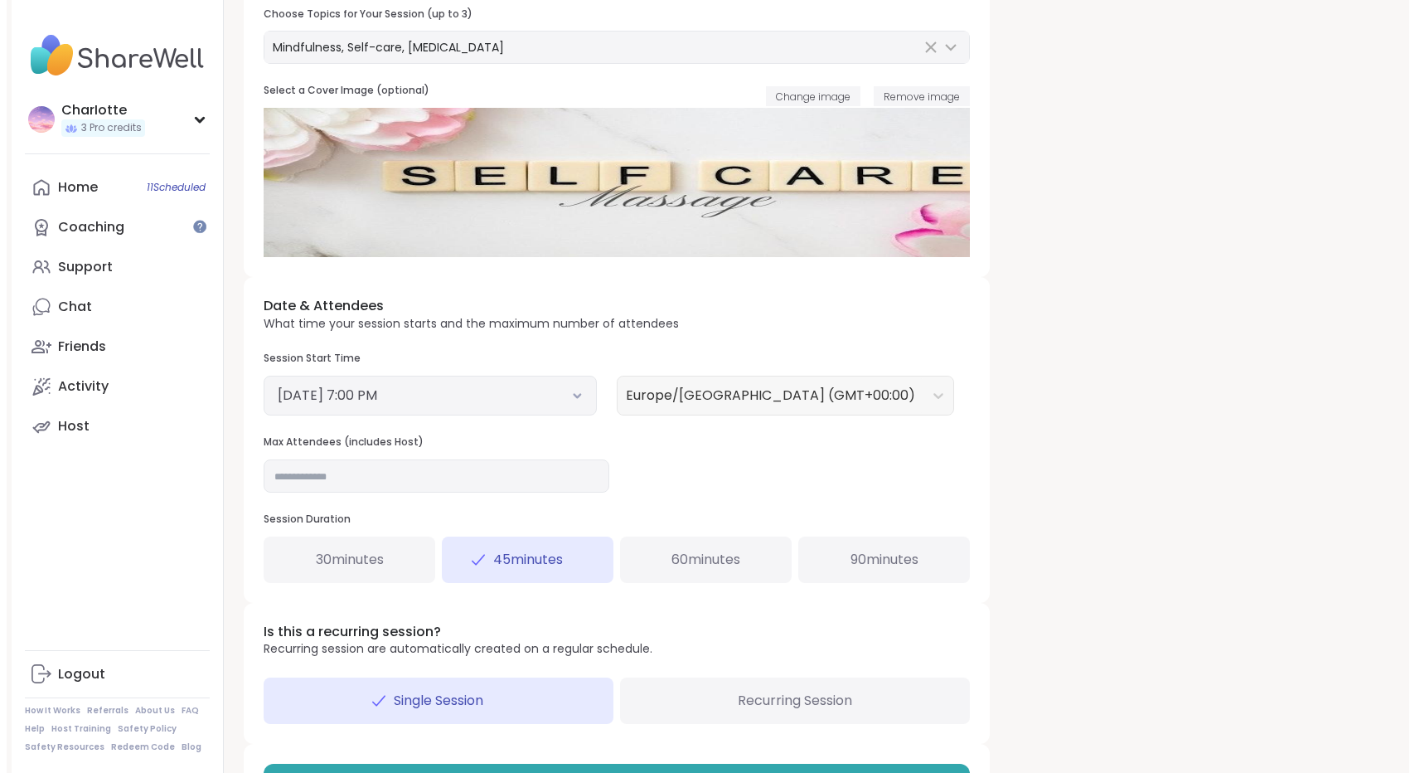
scroll to position [395, 0]
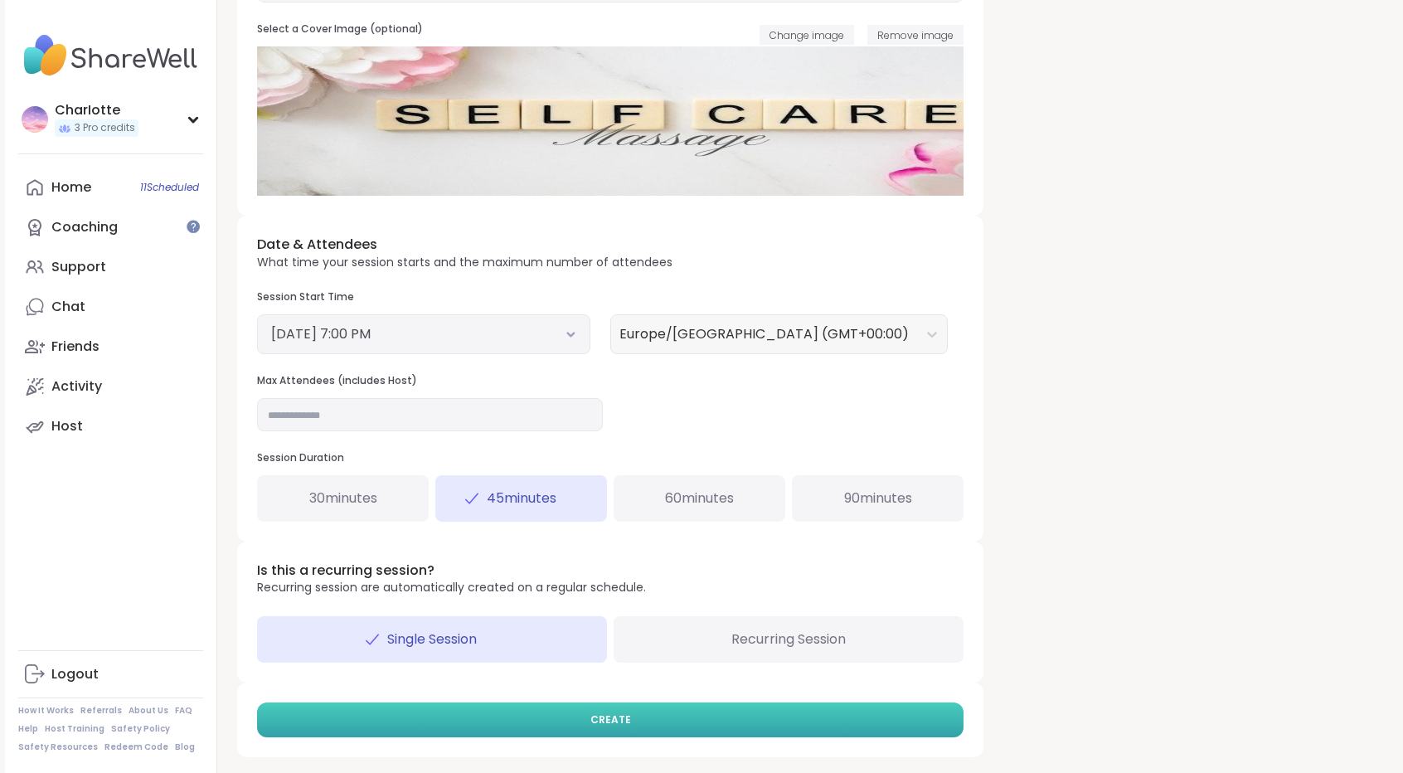
click at [665, 732] on button "CREATE" at bounding box center [610, 719] width 706 height 35
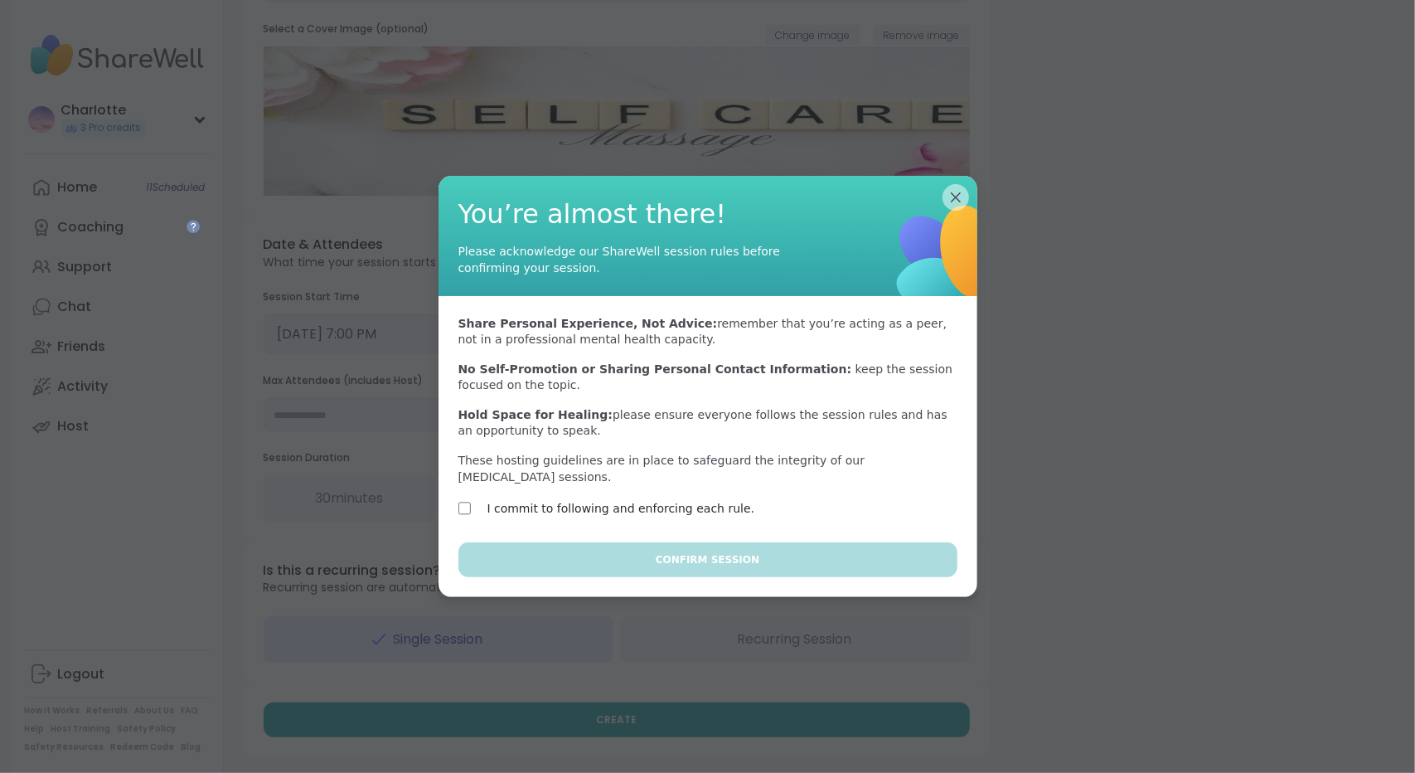
click at [653, 498] on label "I commit to following and enforcing each rule." at bounding box center [621, 508] width 268 height 20
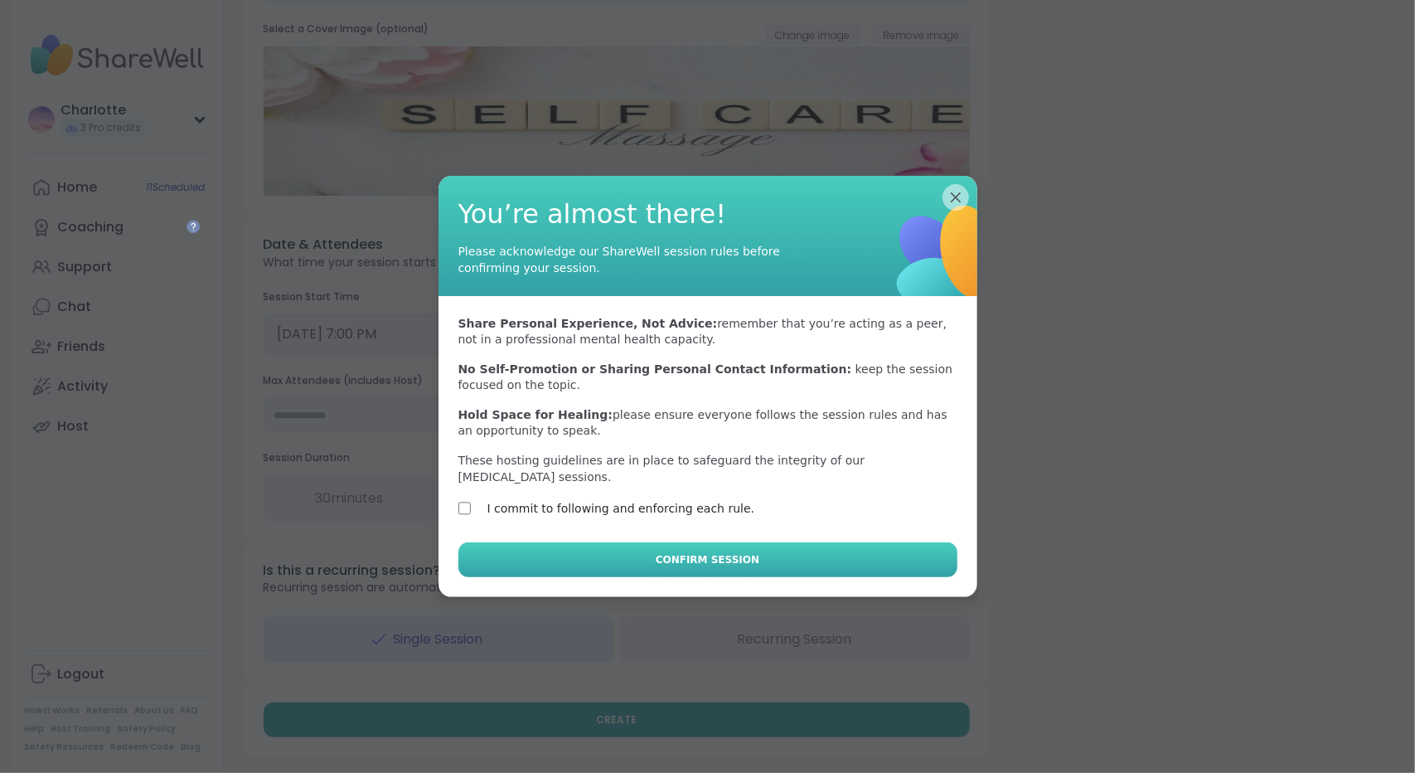
click at [653, 550] on button "Confirm Session" at bounding box center [707, 559] width 499 height 35
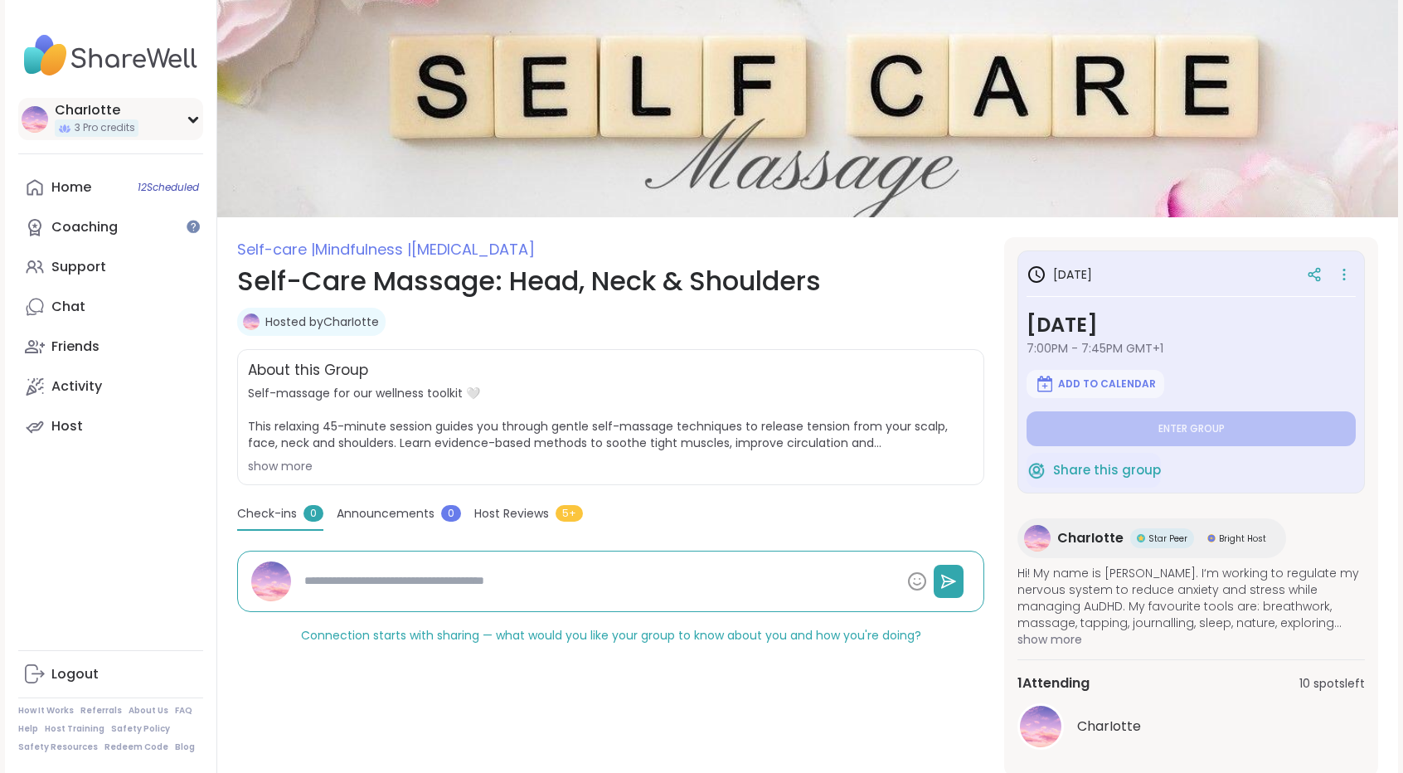
click at [128, 135] on span "3 Pro credits" at bounding box center [105, 128] width 61 height 14
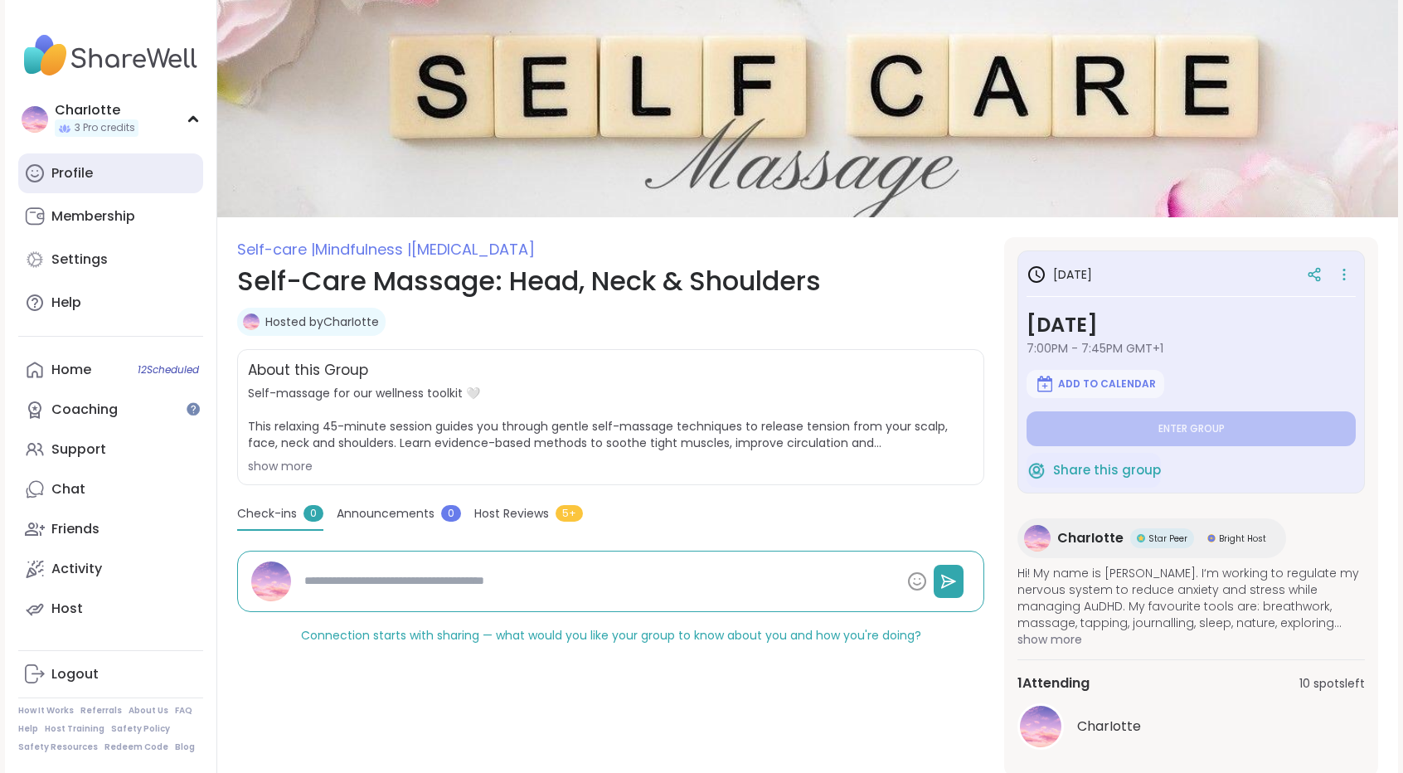
click at [101, 167] on link "Profile" at bounding box center [110, 173] width 185 height 40
type textarea "*"
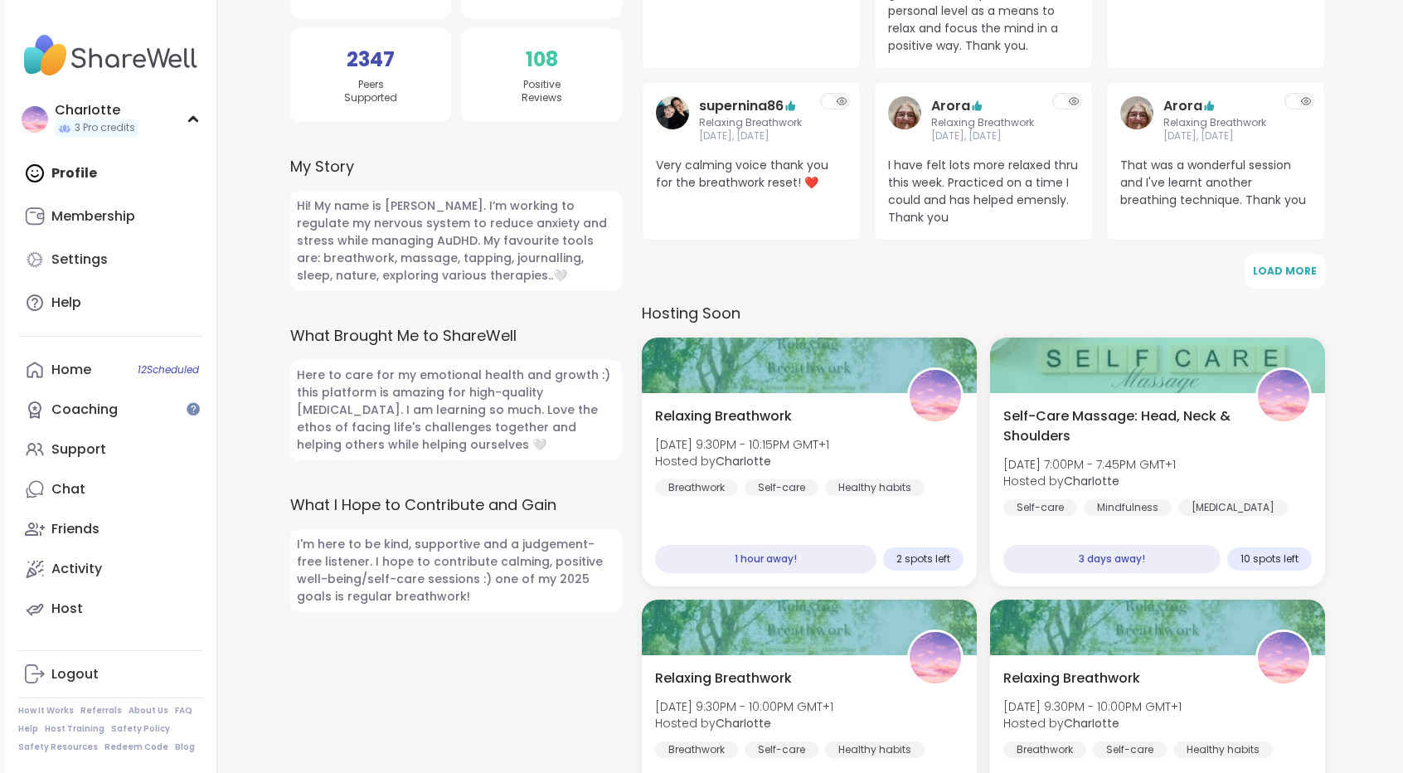
scroll to position [453, 0]
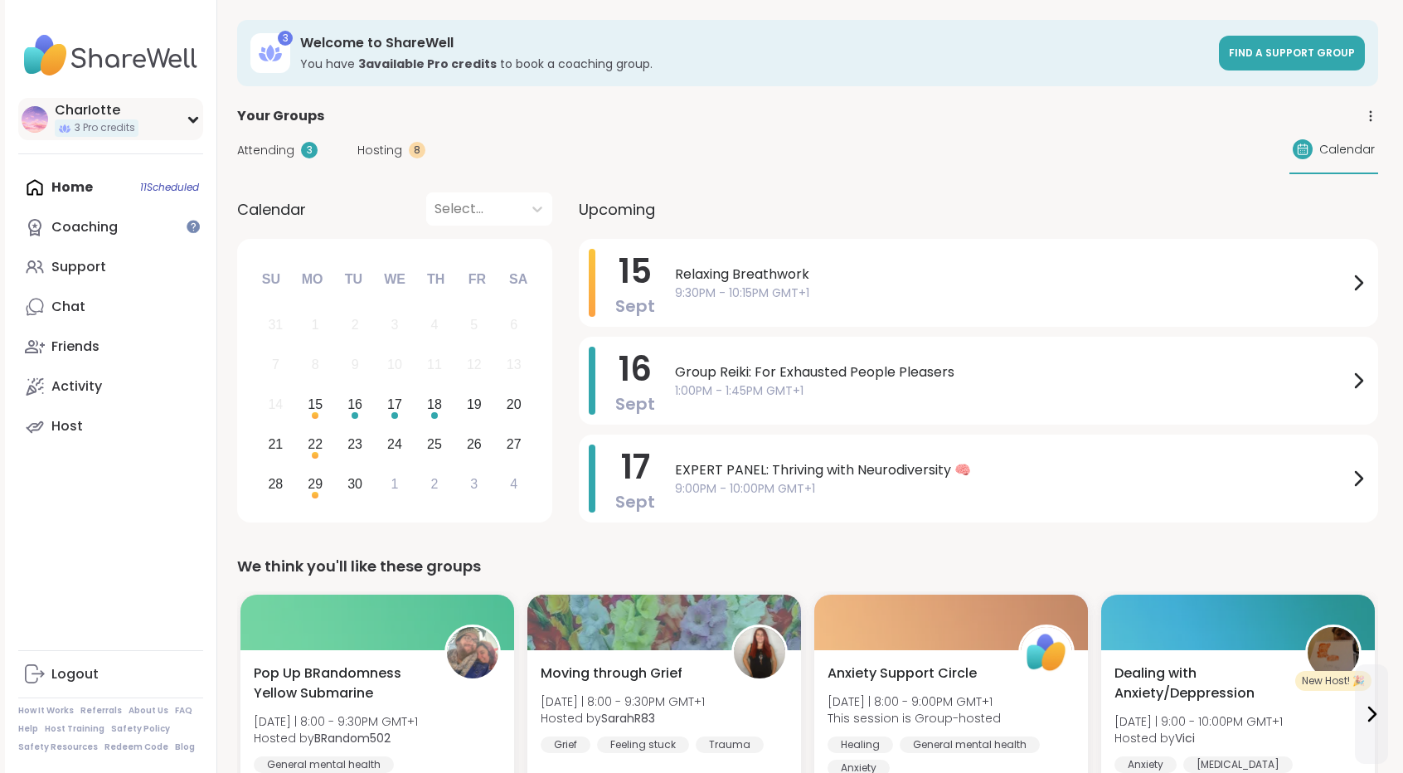
drag, startPoint x: 0, startPoint y: 0, endPoint x: 114, endPoint y: 124, distance: 167.8
click at [114, 124] on span "3 Pro credits" at bounding box center [105, 128] width 61 height 14
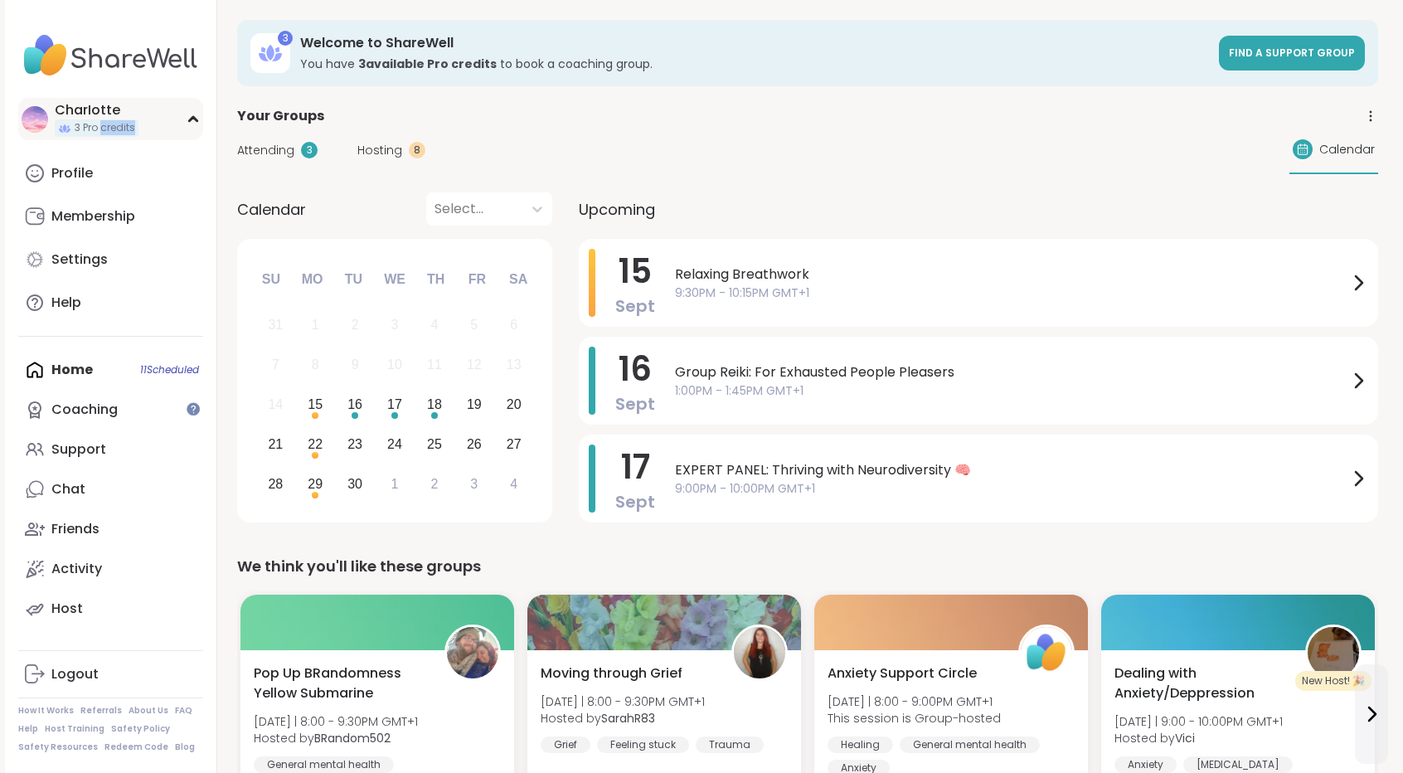
click at [114, 124] on span "3 Pro credits" at bounding box center [105, 128] width 61 height 14
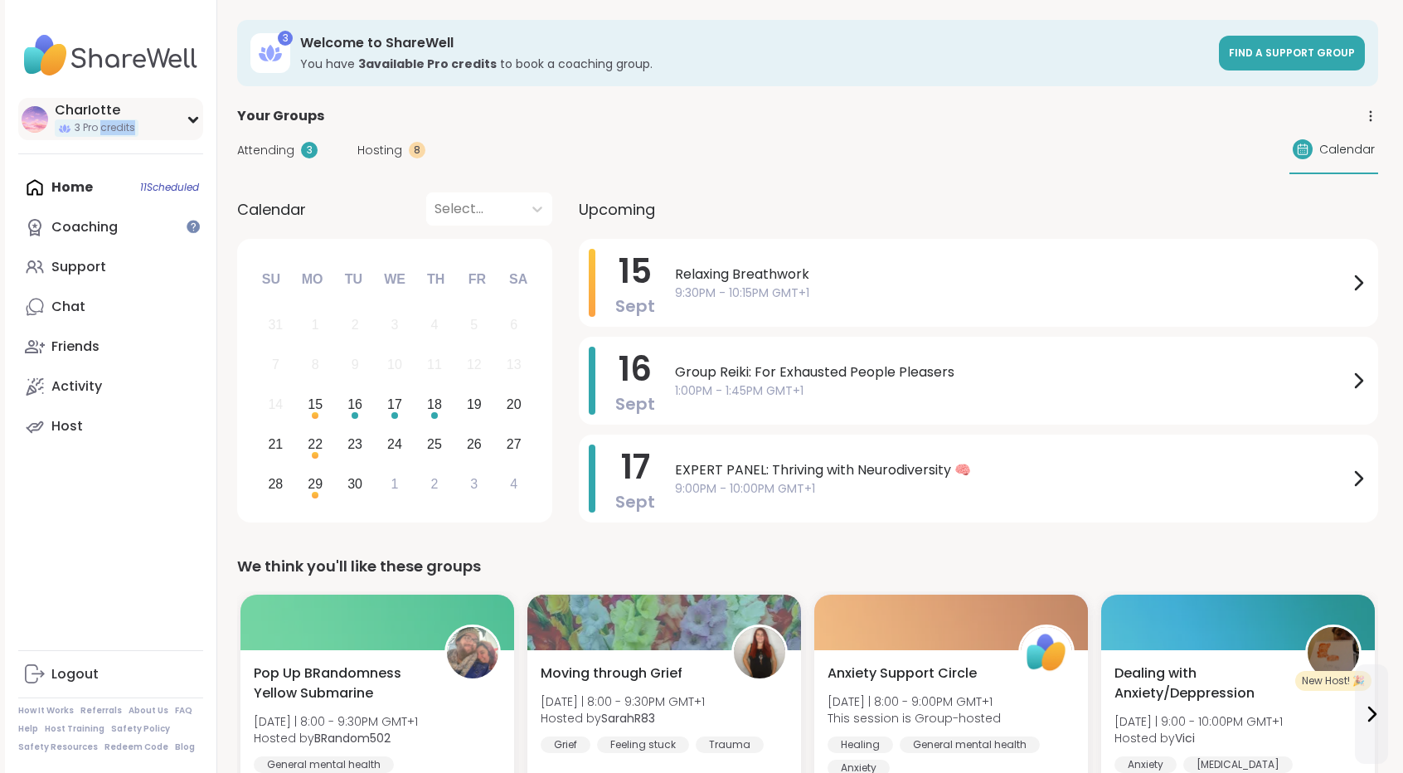
click at [114, 124] on span "3 Pro credits" at bounding box center [105, 128] width 61 height 14
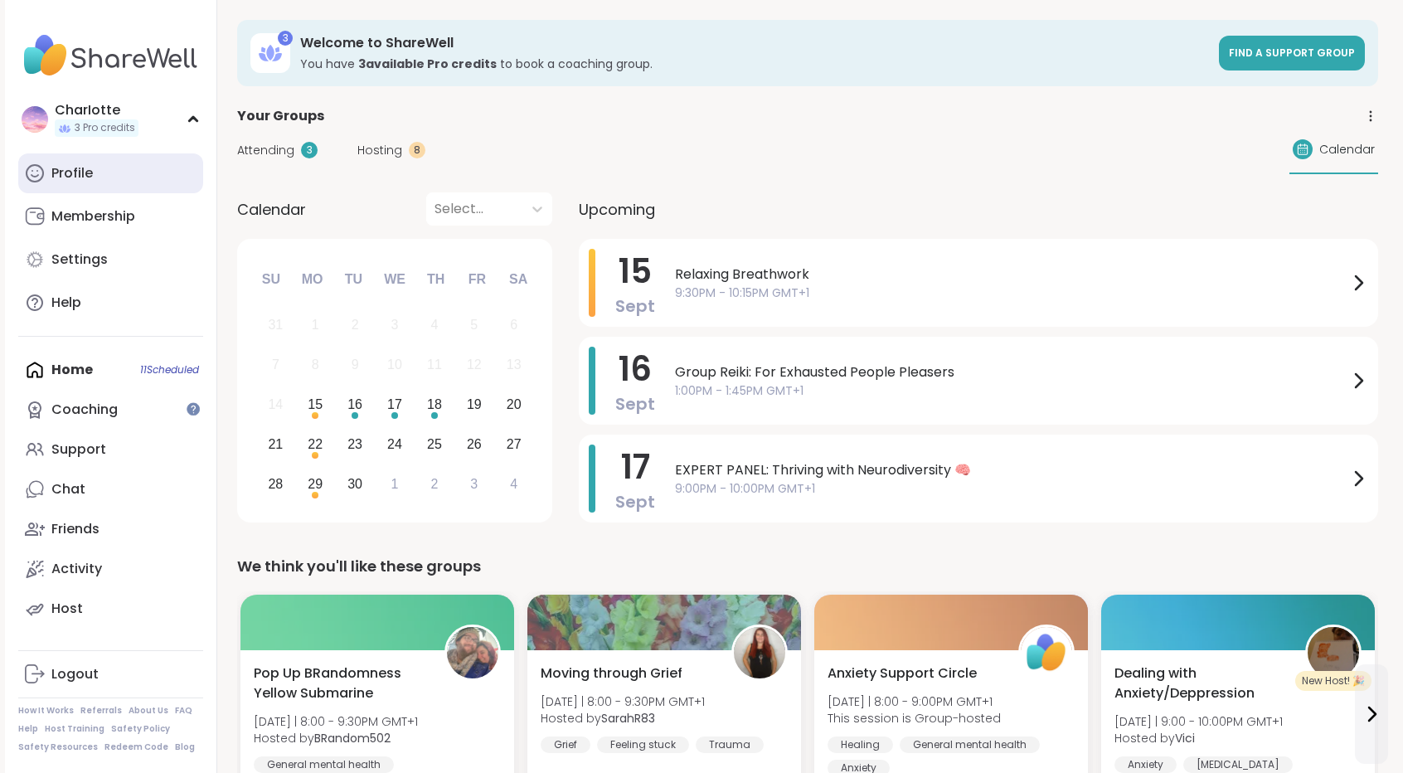
click at [109, 178] on link "Profile" at bounding box center [110, 173] width 185 height 40
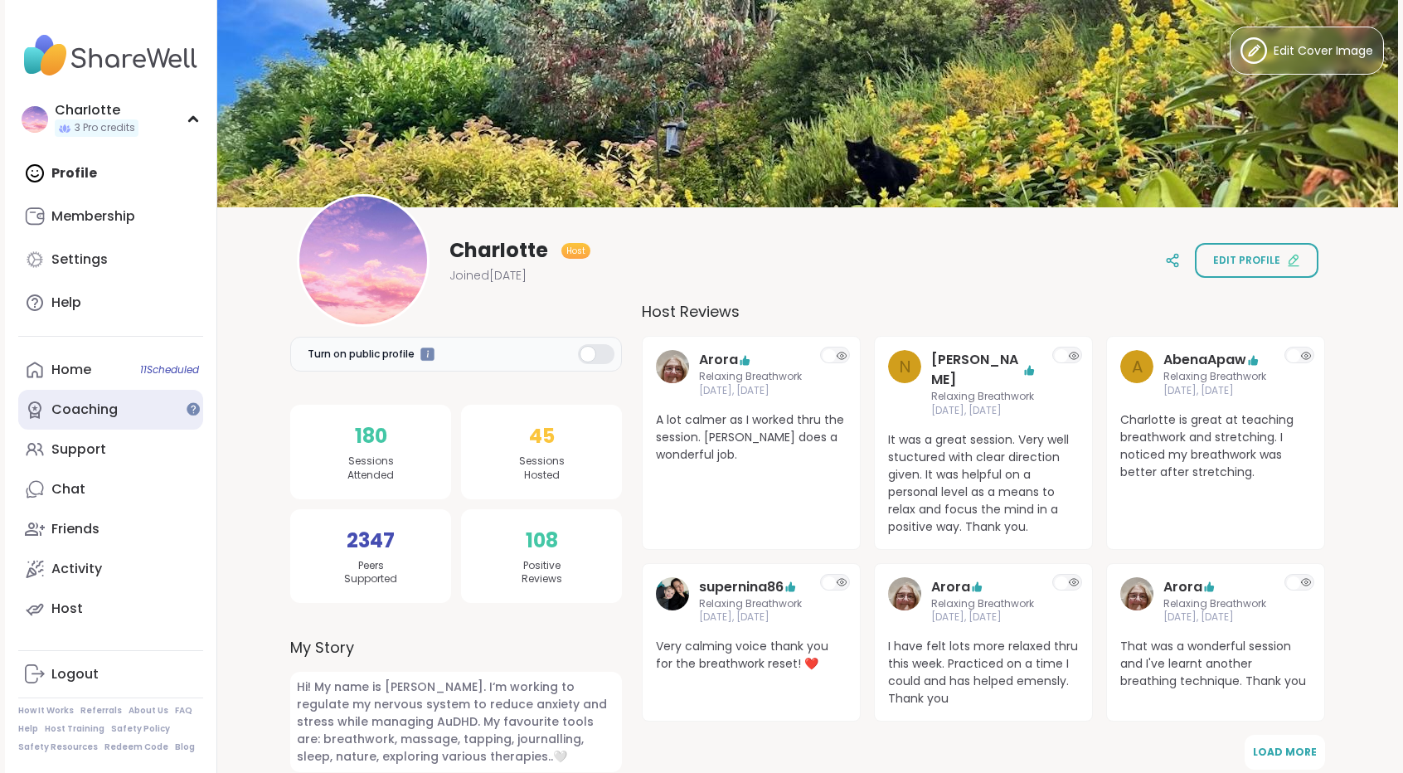
click at [104, 412] on div "Coaching" at bounding box center [84, 409] width 66 height 18
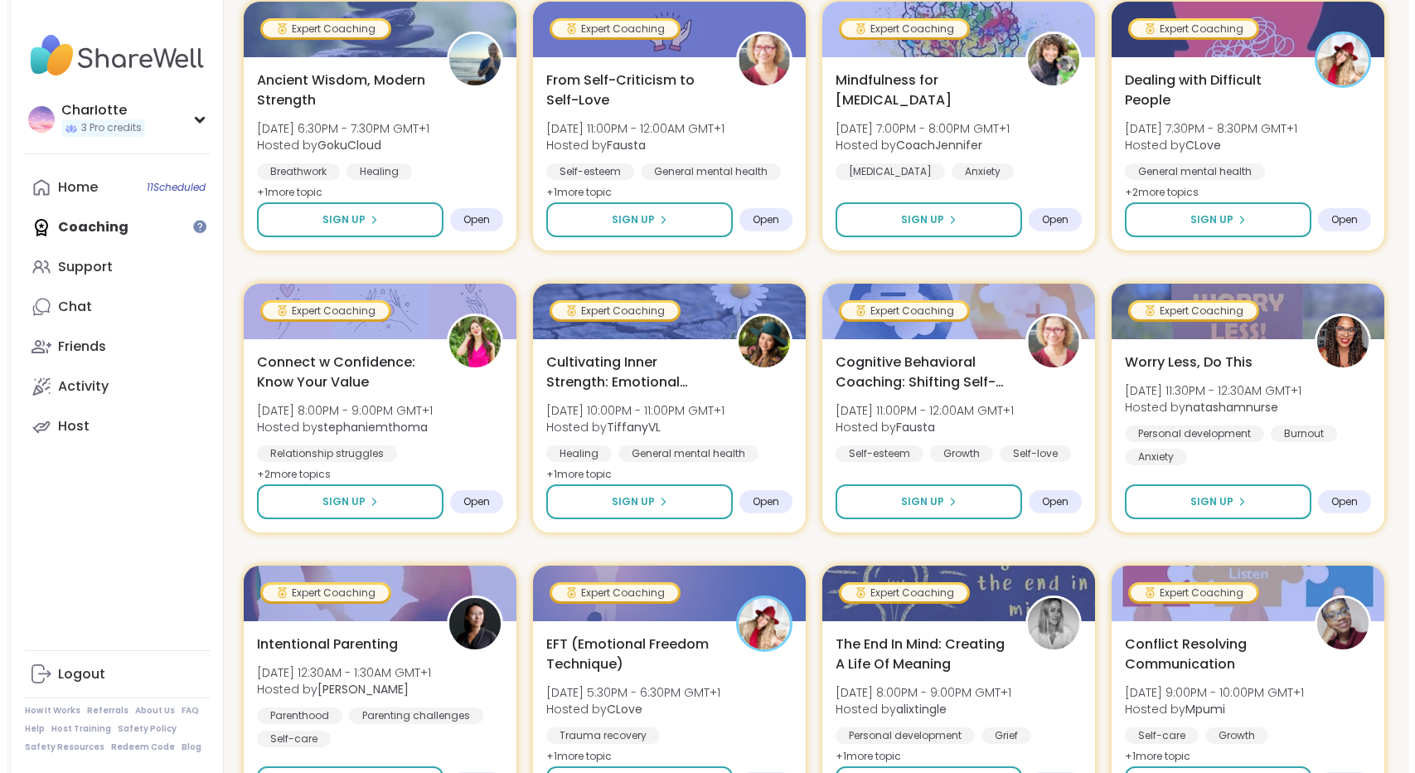
scroll to position [1509, 0]
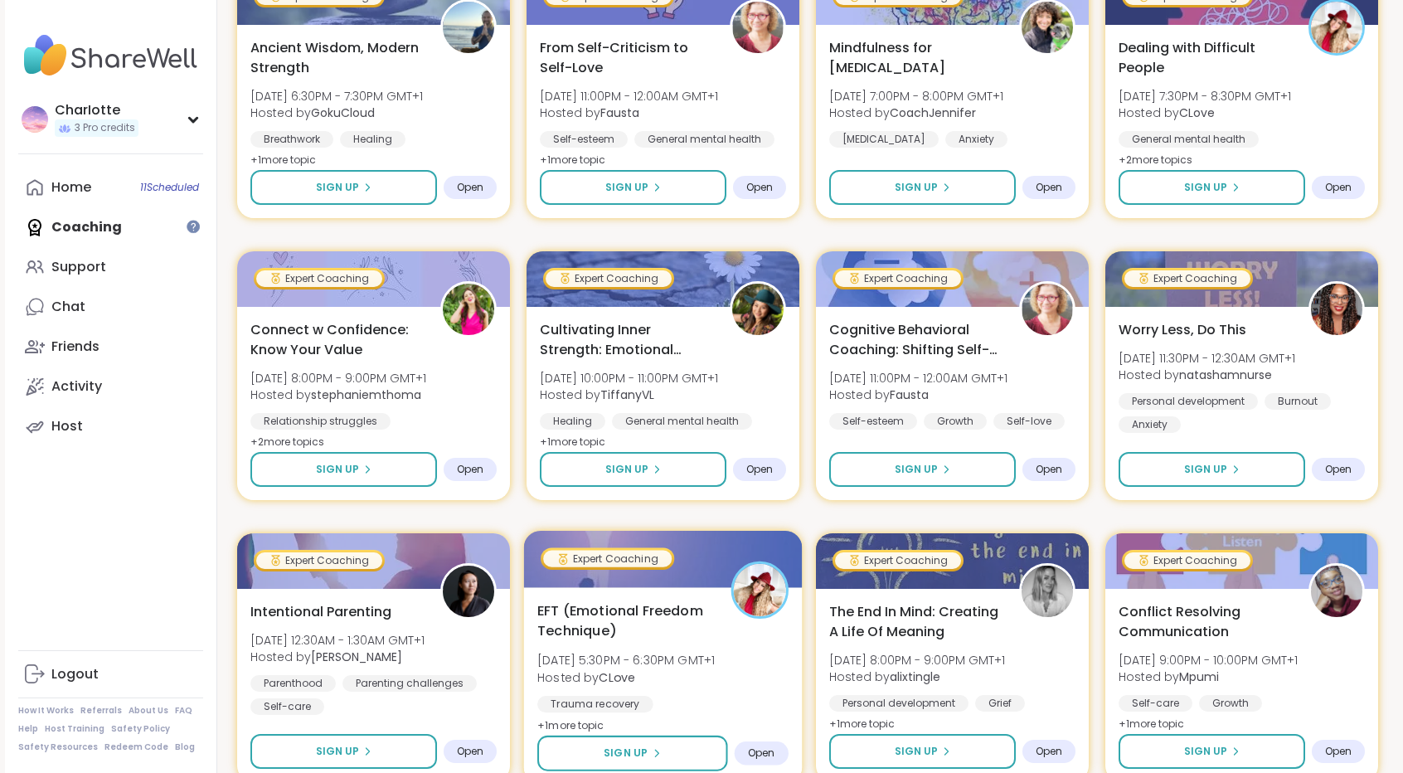
click at [697, 588] on div "EFT (Emotional Freedom Technique) Wed, Sep 24 | 5:30PM - 6:30PM GMT+1 Hosted by…" at bounding box center [663, 685] width 279 height 197
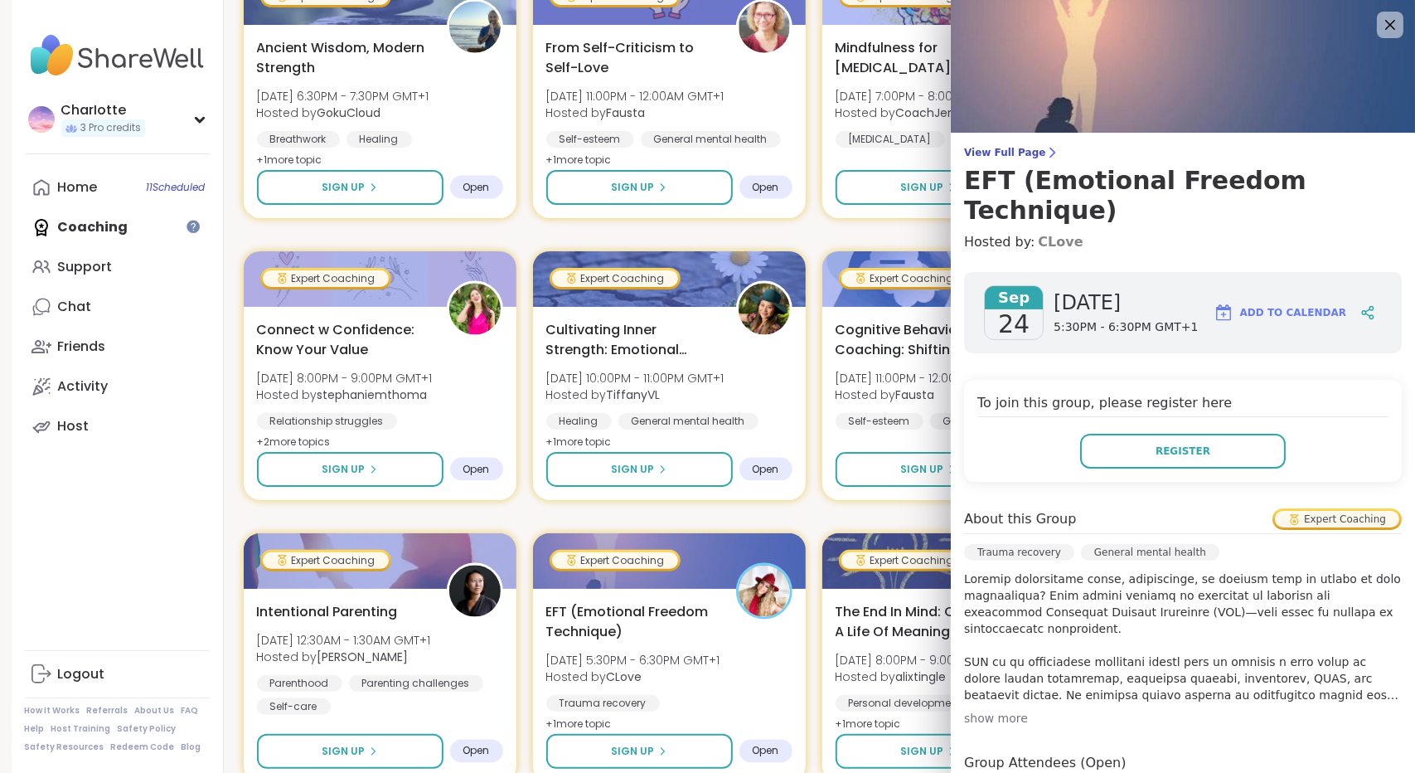
click at [1038, 232] on link "CLove" at bounding box center [1060, 242] width 45 height 20
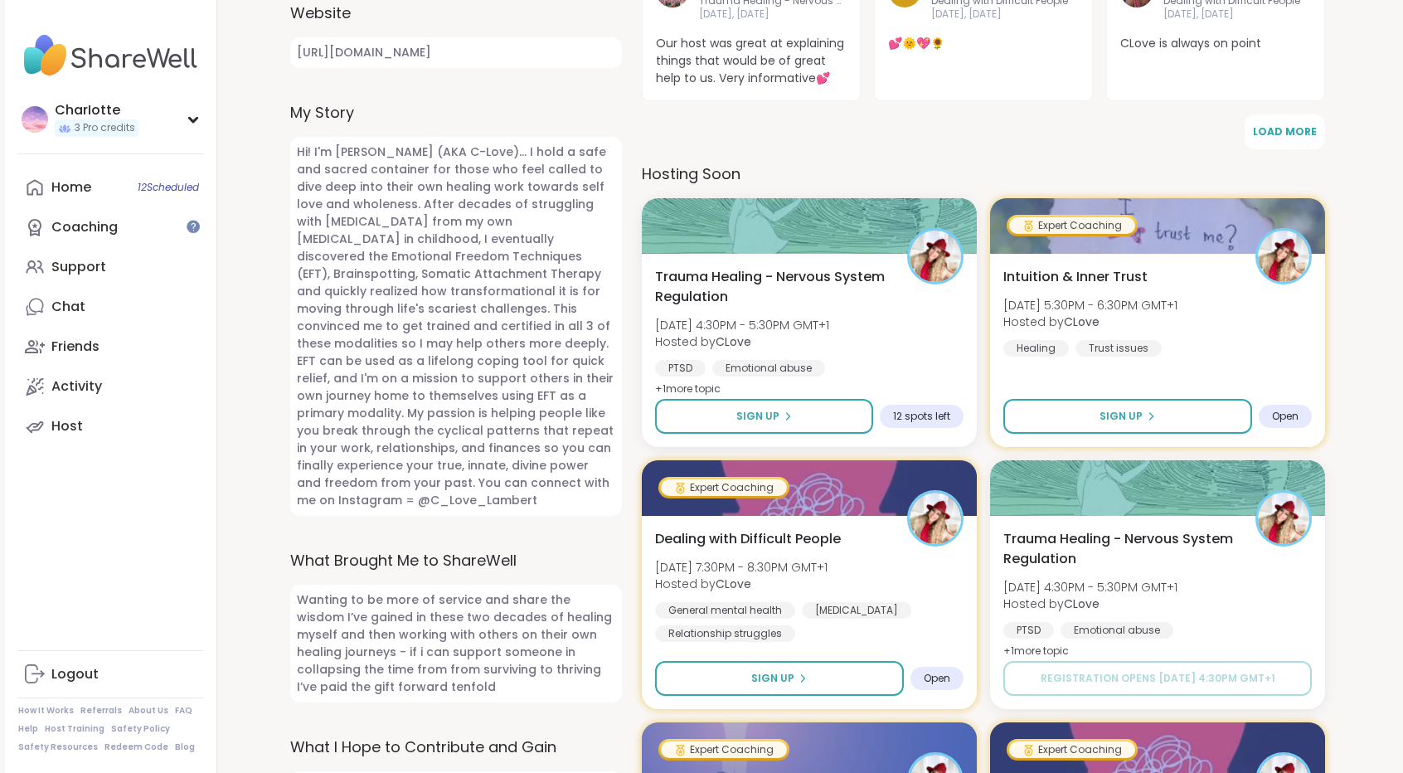
scroll to position [743, 0]
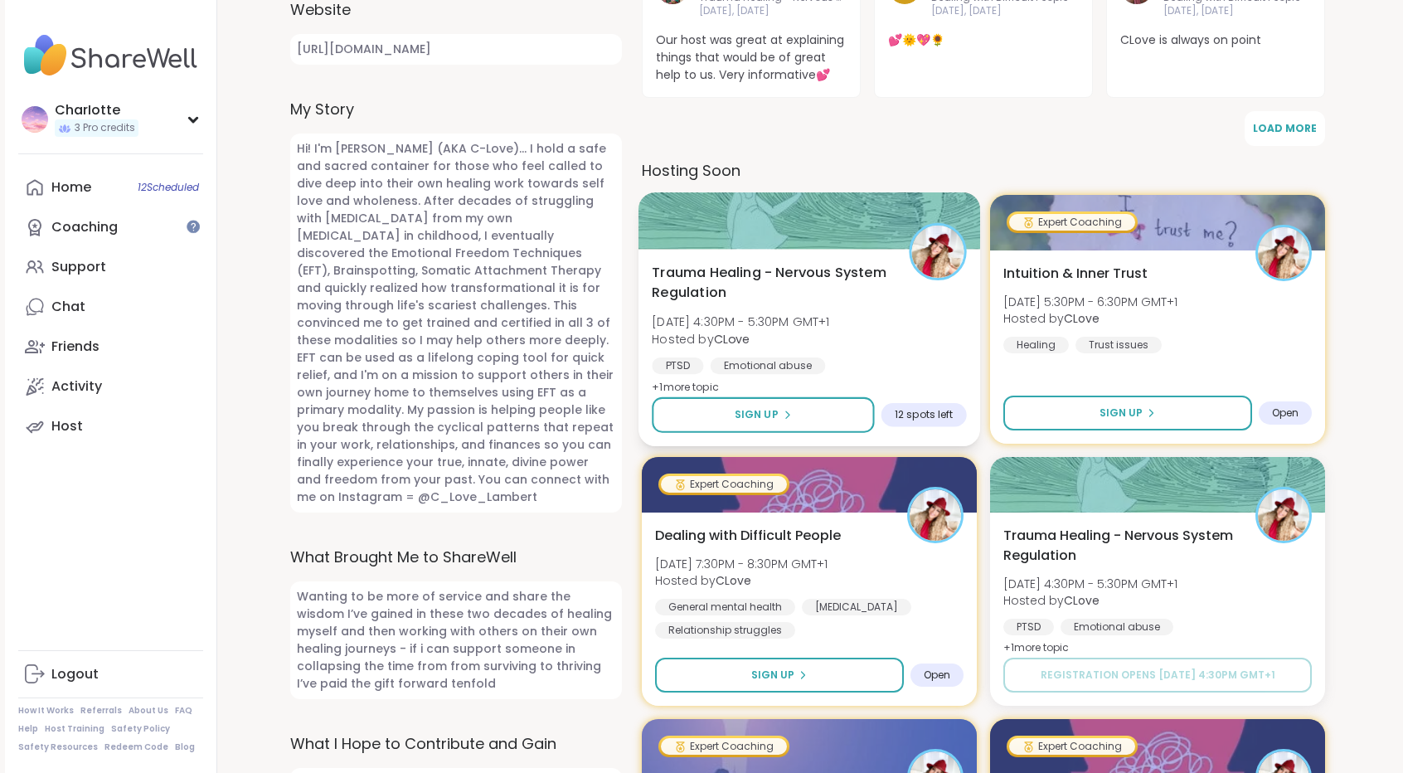
click at [914, 225] on img at bounding box center [937, 251] width 52 height 52
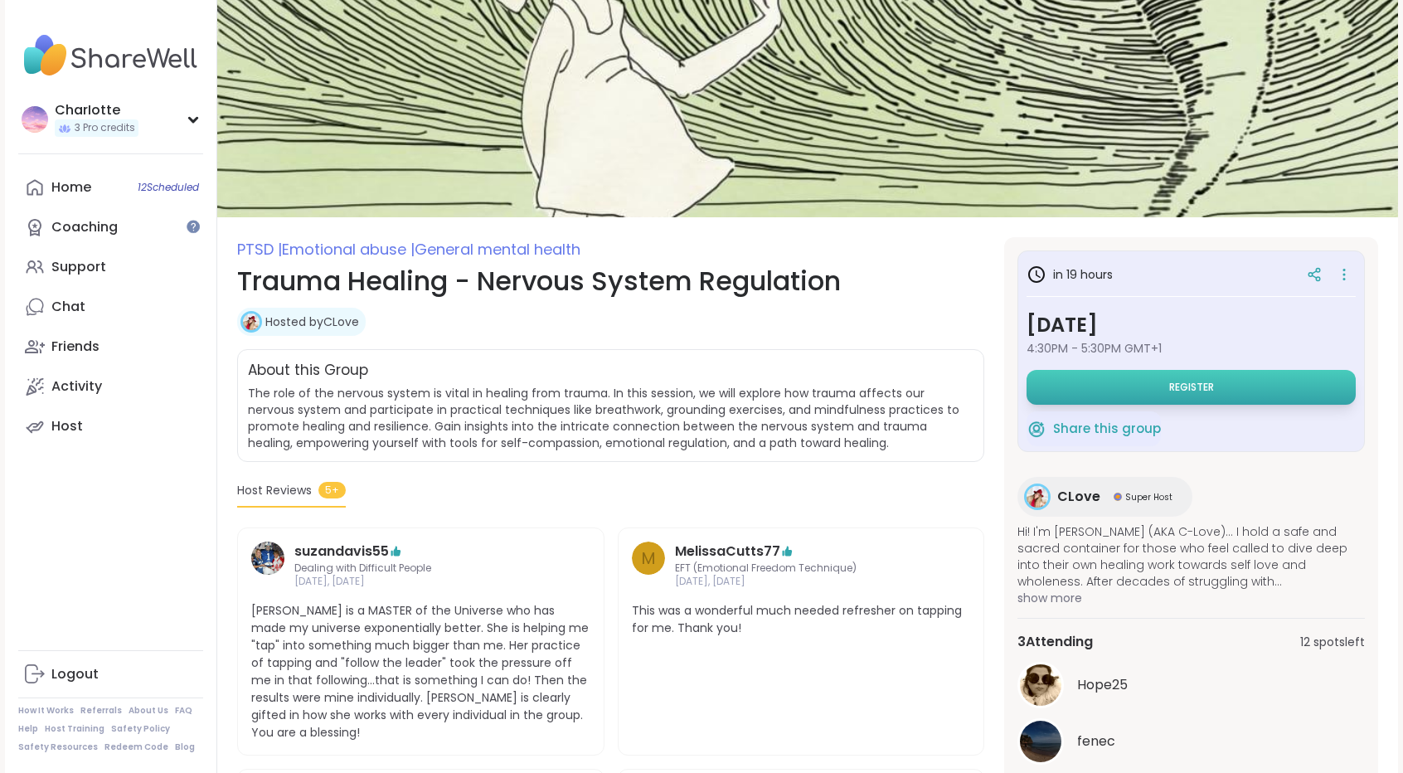
click at [1212, 395] on button "Register" at bounding box center [1190, 387] width 329 height 35
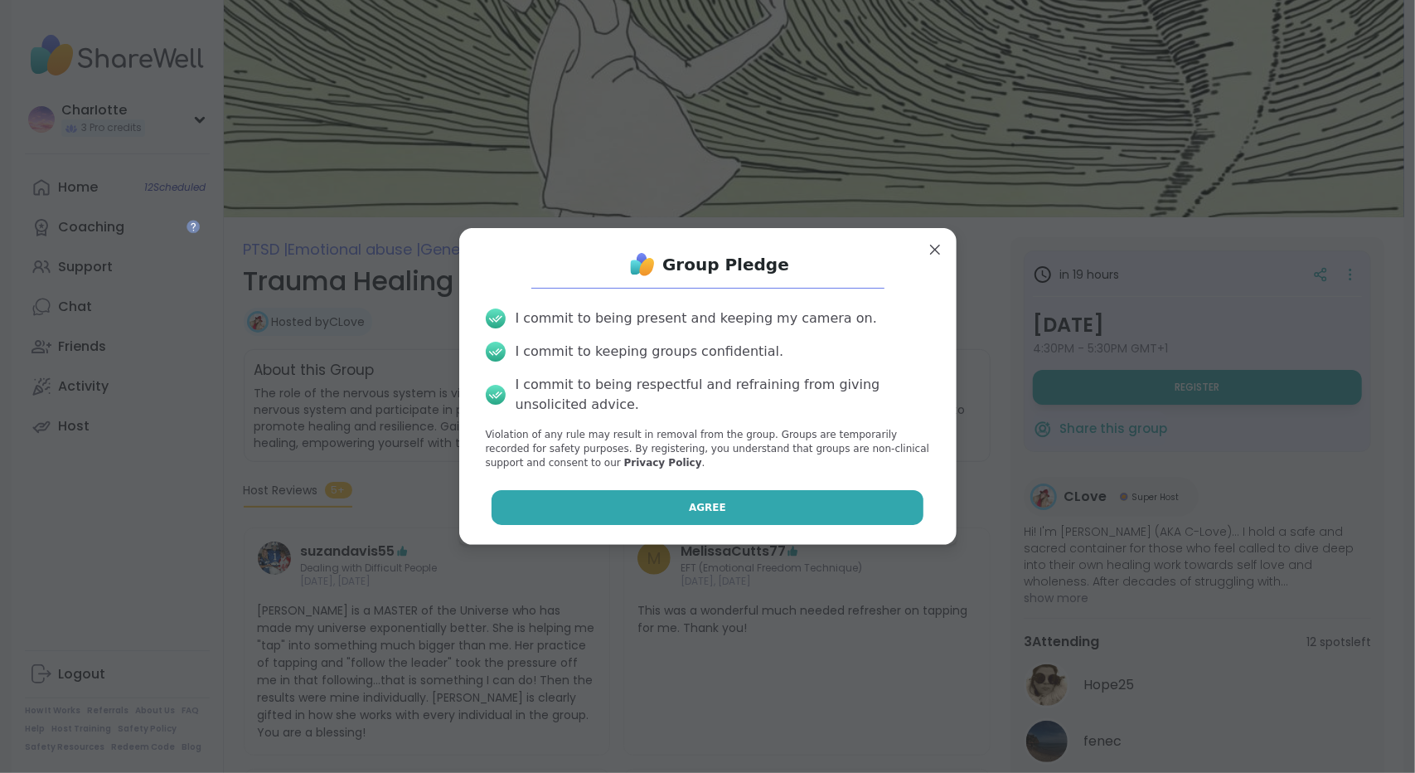
click at [693, 500] on span "Agree" at bounding box center [707, 507] width 37 height 15
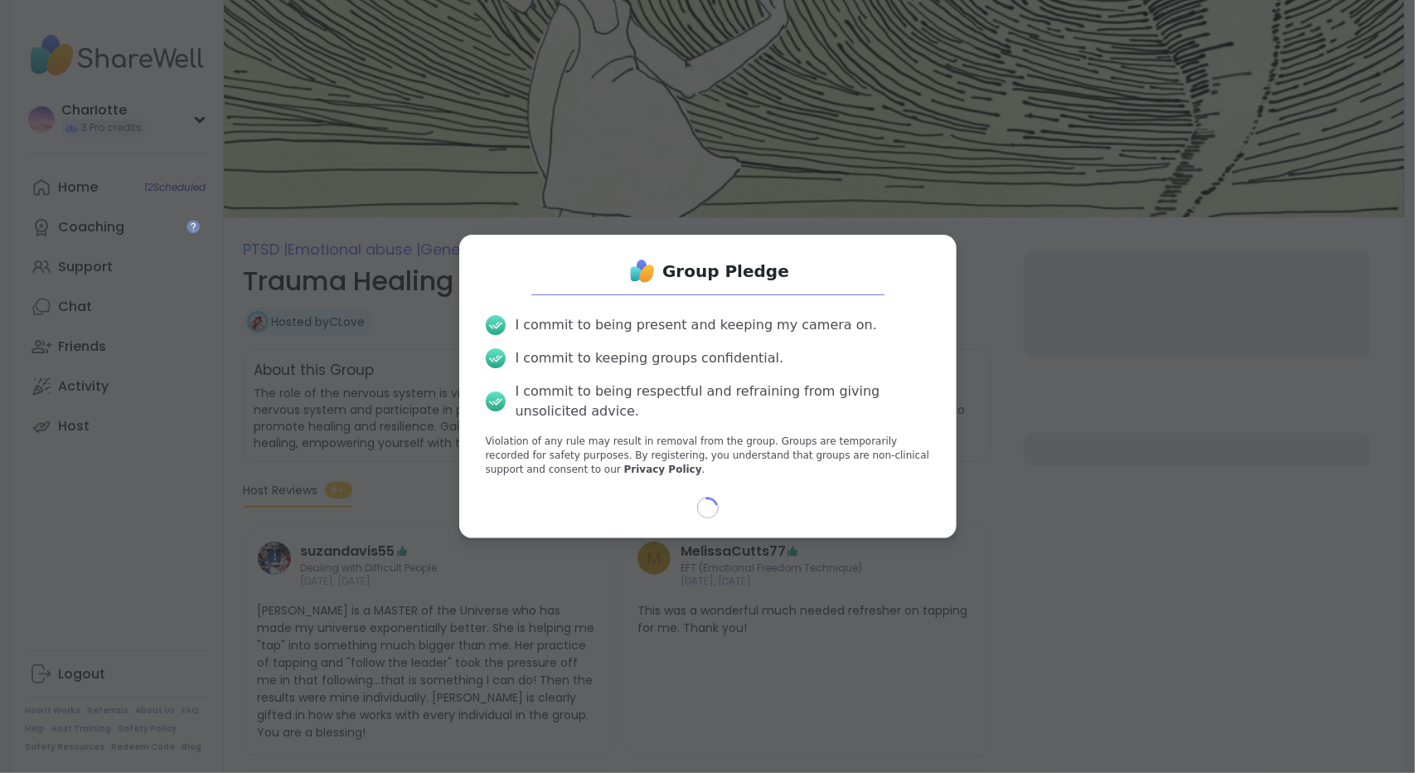
select select "**"
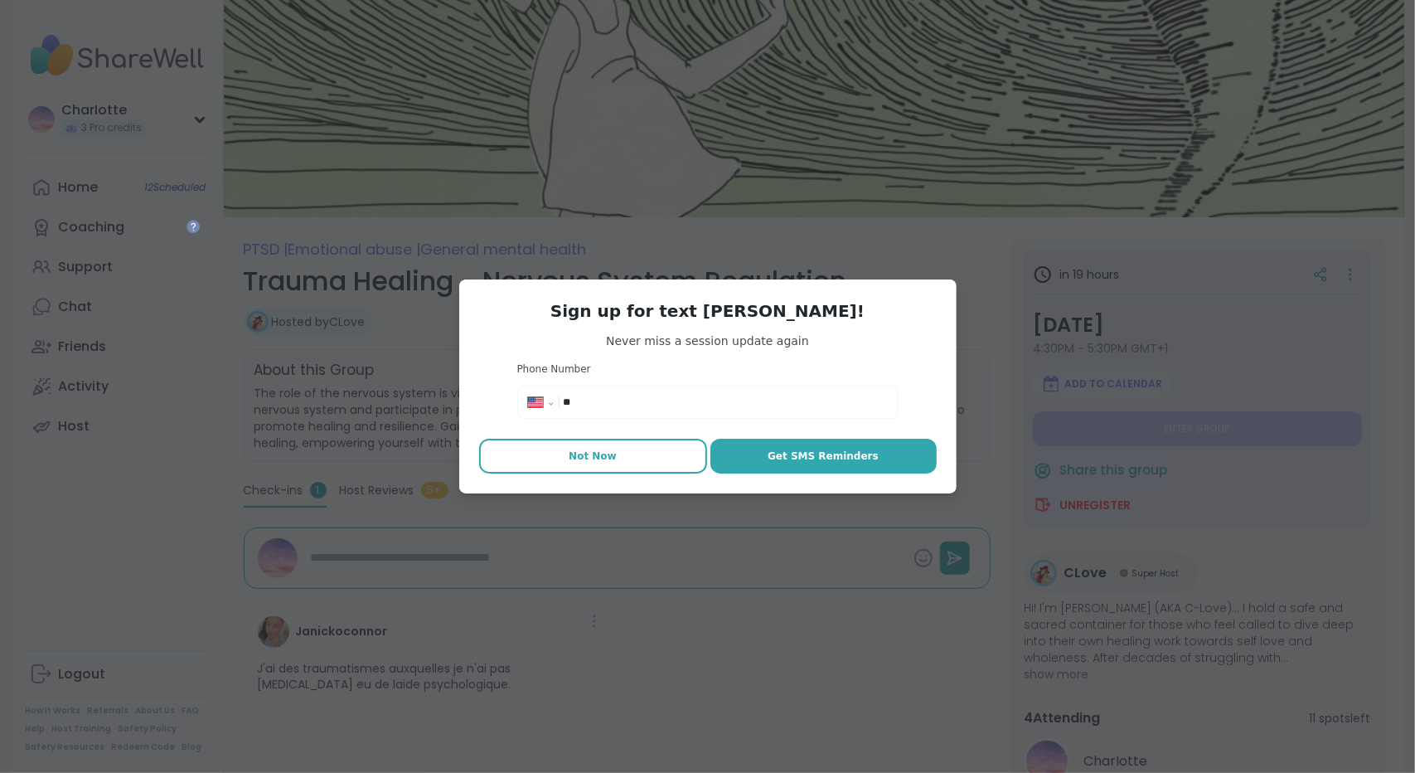
click at [636, 458] on button "Not Now" at bounding box center [593, 456] width 228 height 35
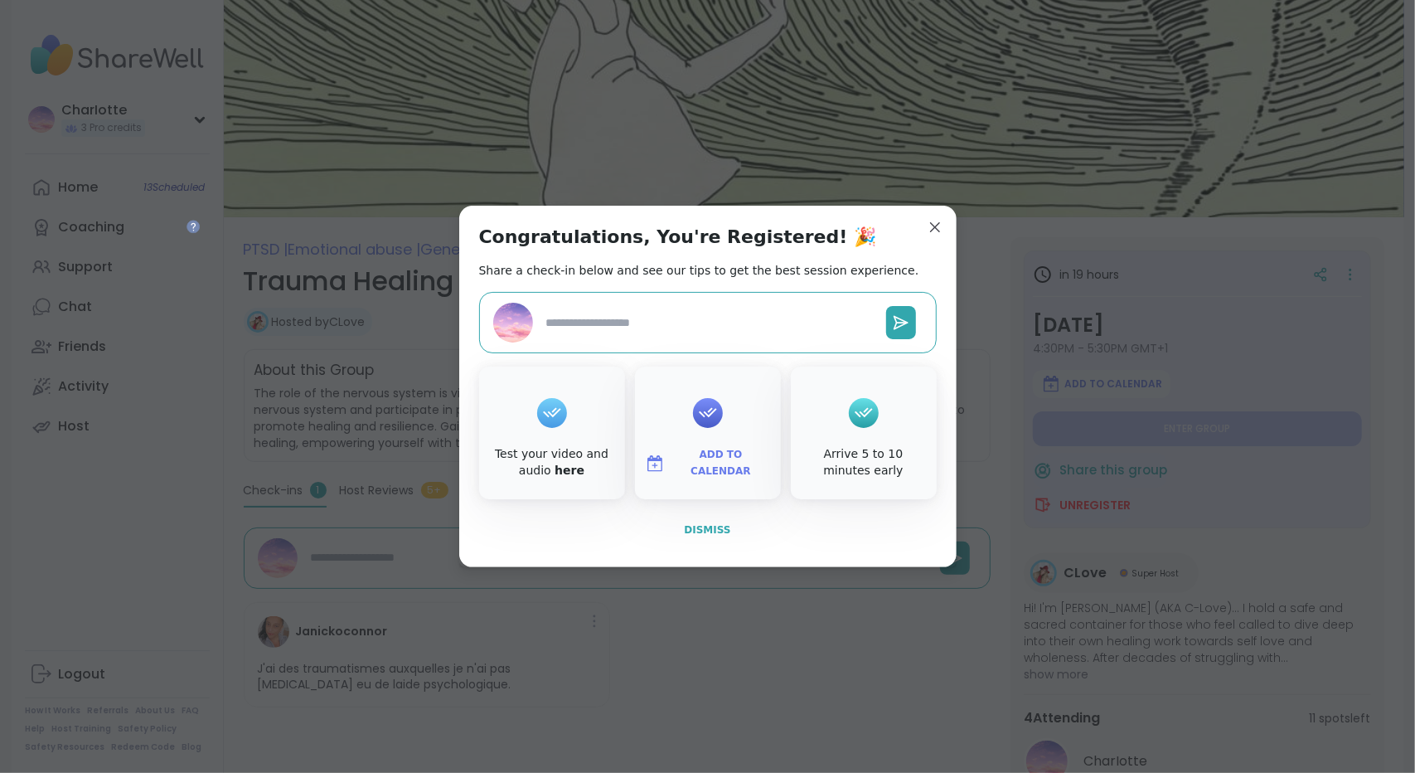
click at [735, 528] on button "Dismiss" at bounding box center [708, 529] width 458 height 35
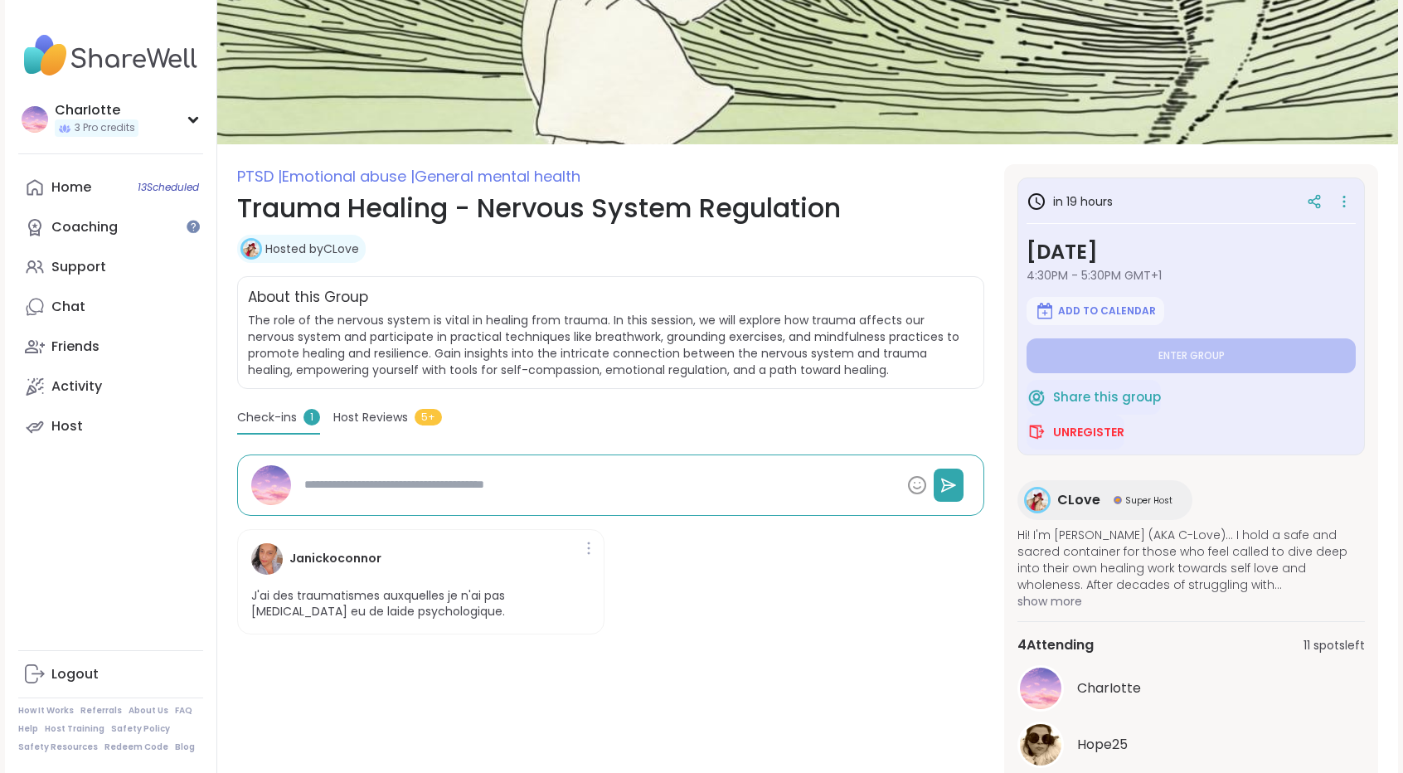
scroll to position [109, 0]
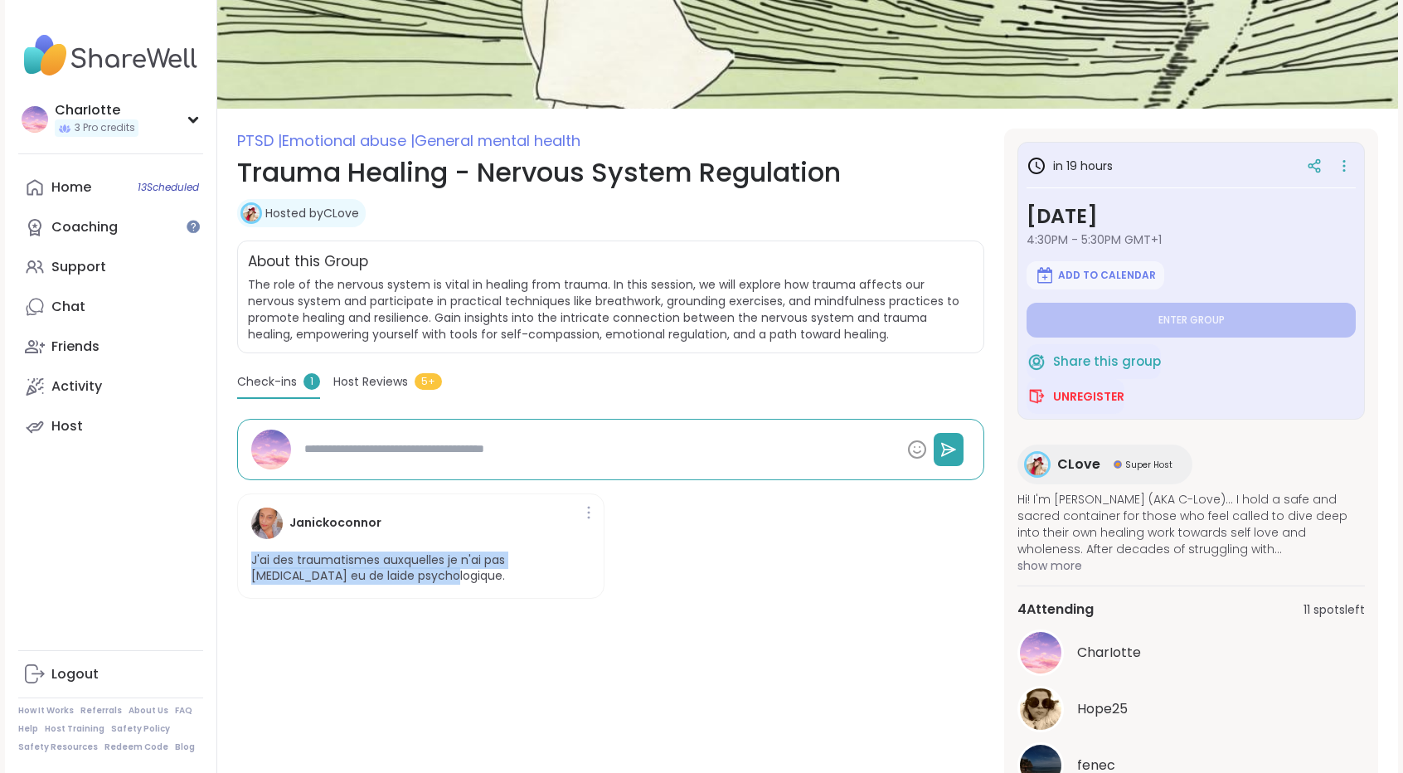
drag, startPoint x: 398, startPoint y: 574, endPoint x: 245, endPoint y: 564, distance: 153.7
click at [245, 564] on div "Janickoconnor J'ai des traumatismes auxquelles je n'ai pas [MEDICAL_DATA] eu de…" at bounding box center [420, 545] width 367 height 105
copy p "J'ai des traumatismes auxquelles je n'ai pas [MEDICAL_DATA] eu de laide psychol…"
click at [327, 523] on h4 "Janickoconnor" at bounding box center [335, 522] width 92 height 17
click at [265, 521] on img at bounding box center [267, 523] width 32 height 32
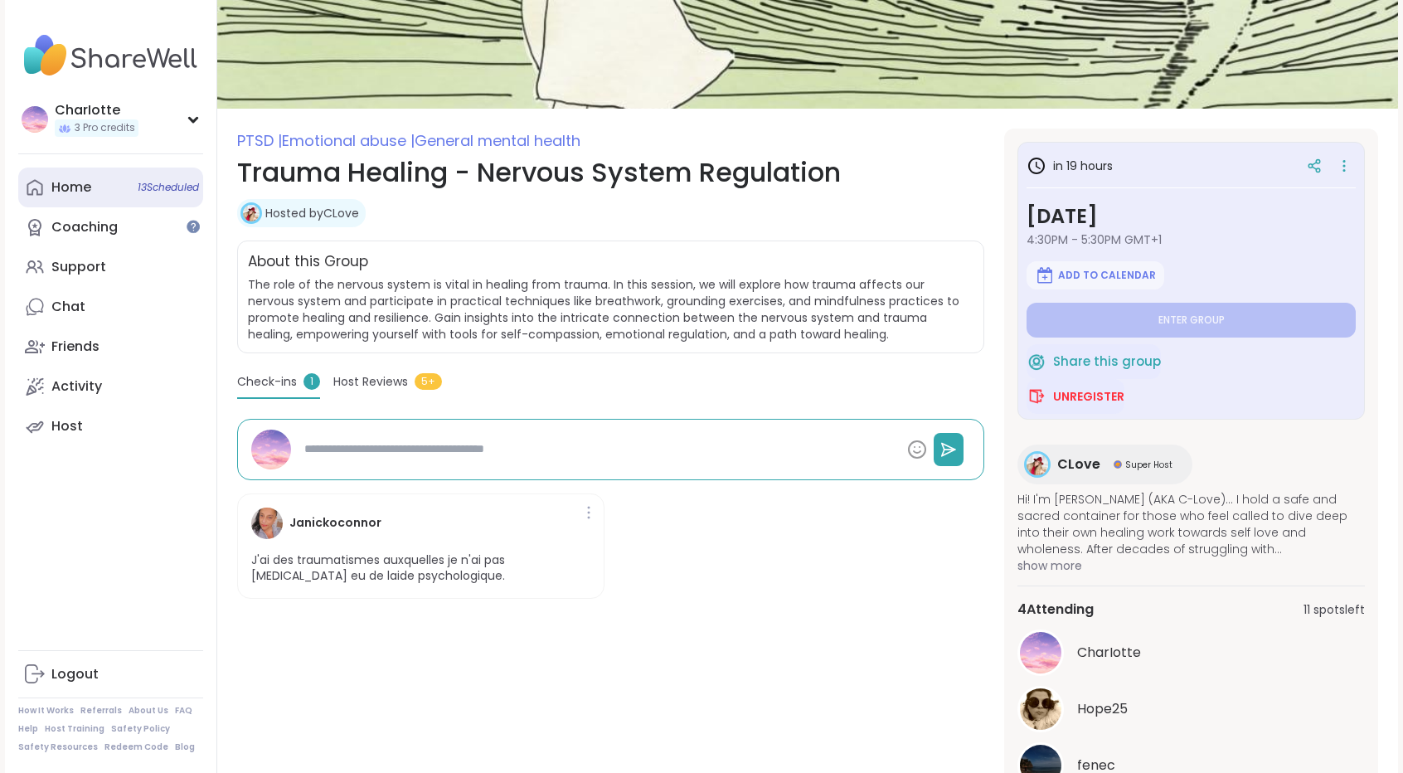
click at [82, 182] on div "Home 13 Scheduled" at bounding box center [71, 187] width 40 height 18
type textarea "*"
